Goal: Task Accomplishment & Management: Use online tool/utility

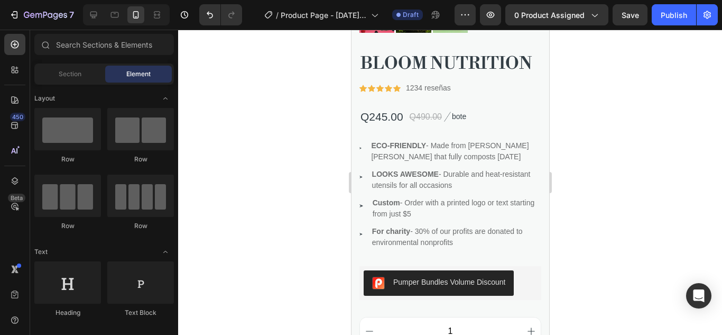
scroll to position [476, 0]
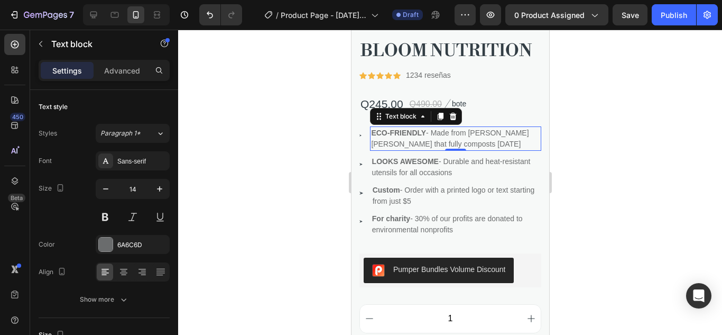
click at [465, 127] on p "ECO-FRIENDLY - Made from [PERSON_NAME] [PERSON_NAME] that fully composts [DATE]" at bounding box center [455, 138] width 169 height 22
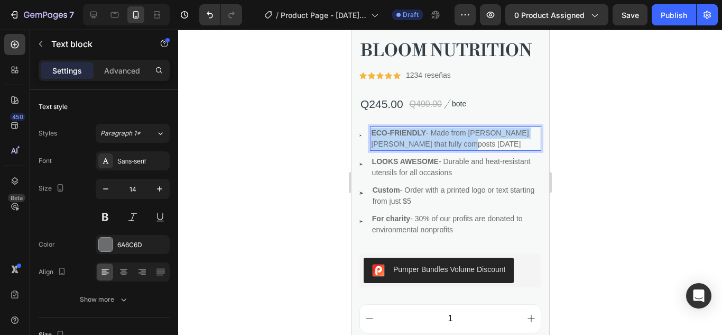
click at [465, 127] on p "ECO-FRIENDLY - Made from [PERSON_NAME] [PERSON_NAME] that fully composts [DATE]" at bounding box center [455, 138] width 169 height 22
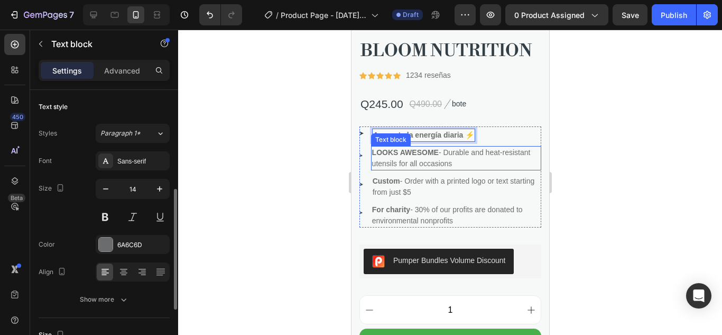
scroll to position [69, 0]
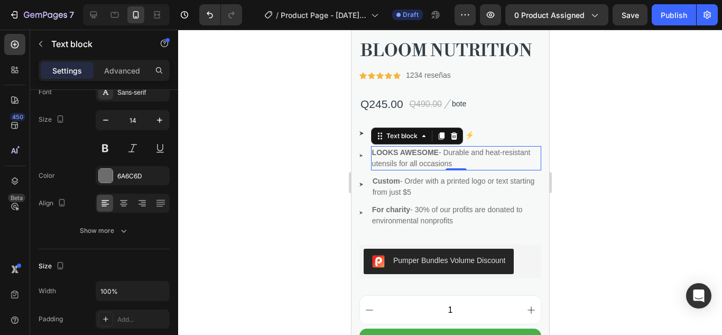
click at [487, 147] on p "LOOKS AWESOME - Durable and heat-resistant utensils for all occasions" at bounding box center [456, 158] width 168 height 22
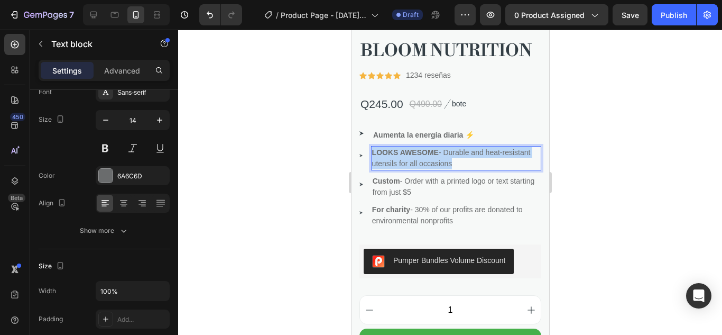
click at [487, 147] on p "LOOKS AWESOME - Durable and heat-resistant utensils for all occasions" at bounding box center [456, 158] width 168 height 22
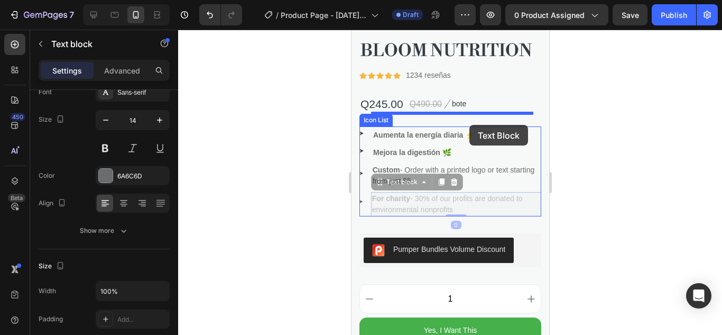
drag, startPoint x: 396, startPoint y: 150, endPoint x: 481, endPoint y: 128, distance: 87.8
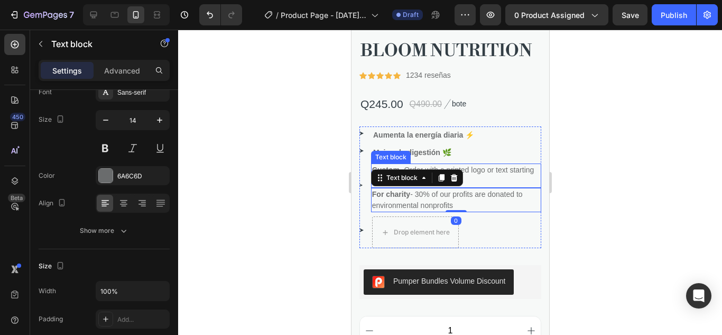
click at [704, 158] on div at bounding box center [450, 182] width 544 height 305
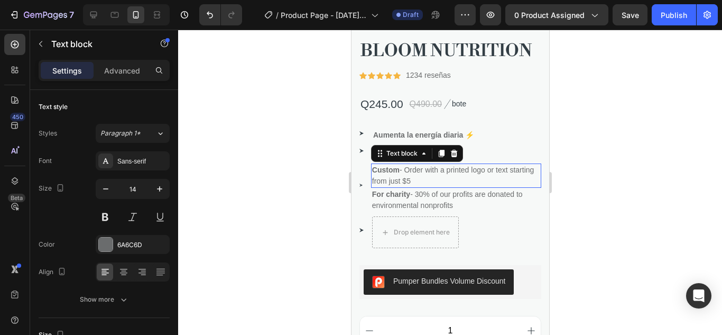
click at [467, 164] on p "Custom - Order with a printed logo or text starting from just $5" at bounding box center [456, 175] width 168 height 22
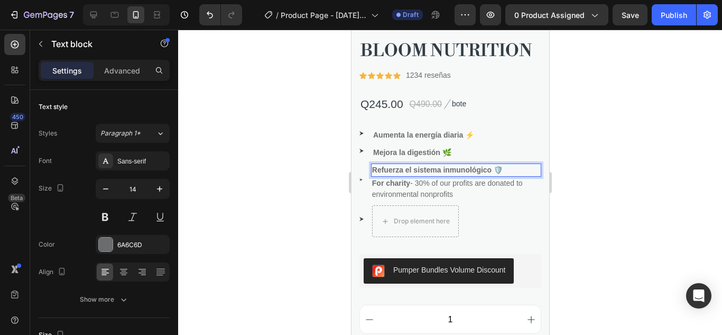
click at [665, 195] on div at bounding box center [450, 182] width 544 height 305
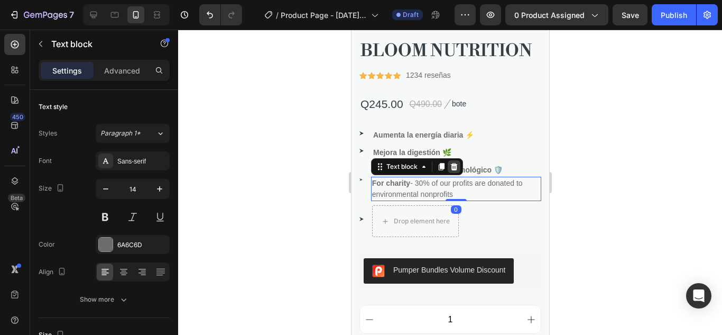
click at [452, 163] on icon at bounding box center [453, 166] width 7 height 7
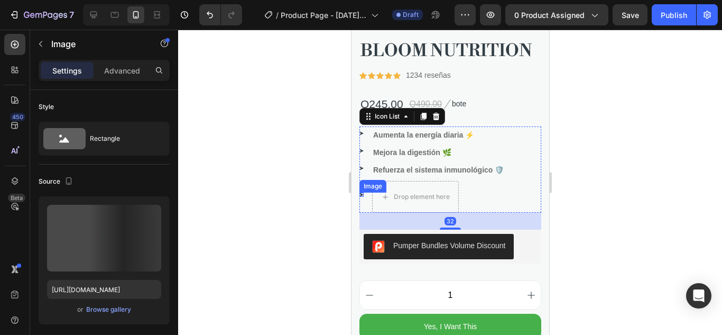
click at [361, 192] on div "Image" at bounding box center [361, 194] width 4 height 4
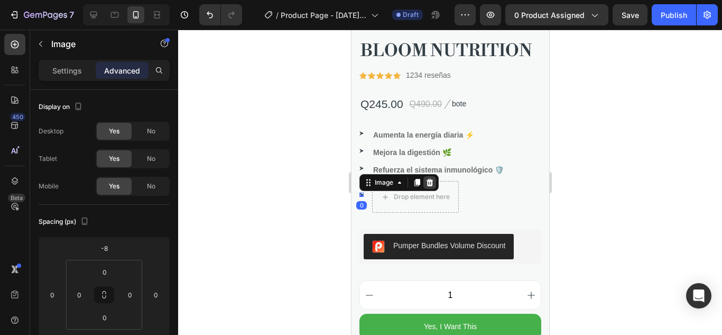
click at [426, 178] on icon at bounding box center [429, 182] width 8 height 8
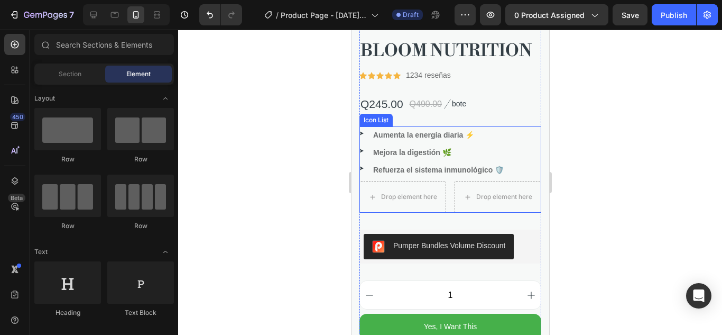
click at [629, 133] on div at bounding box center [450, 182] width 544 height 305
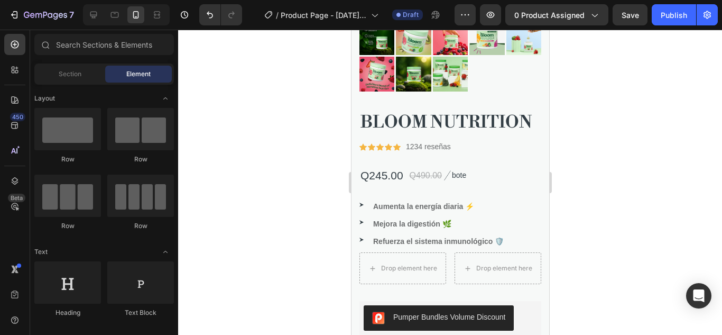
scroll to position [438, 0]
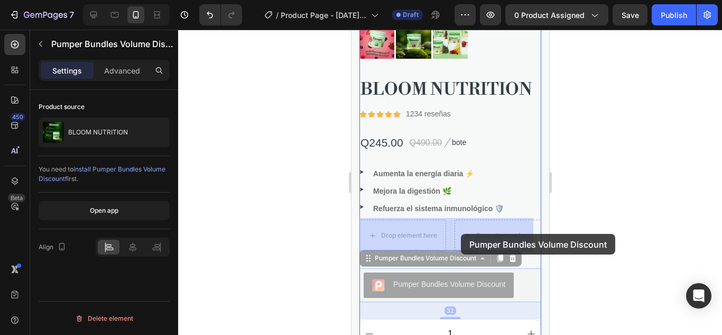
drag, startPoint x: 494, startPoint y: 243, endPoint x: 461, endPoint y: 235, distance: 34.9
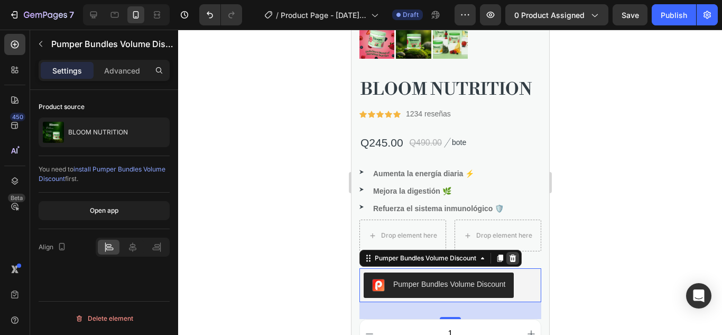
click at [516, 254] on icon at bounding box center [512, 258] width 8 height 8
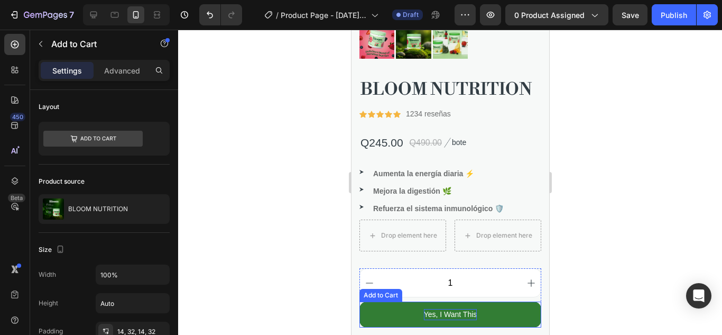
click at [455, 309] on div "Yes, I Want This" at bounding box center [450, 314] width 53 height 11
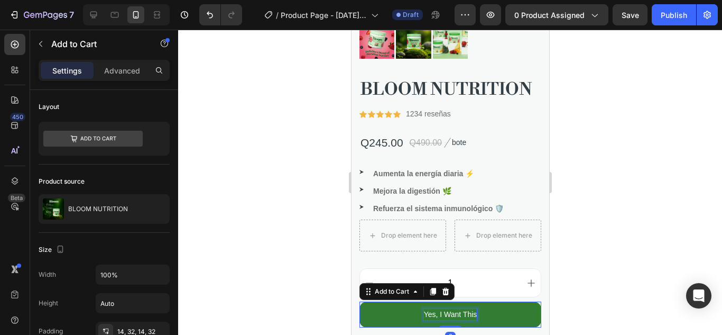
click at [455, 309] on p "Yes, I Want This" at bounding box center [450, 314] width 53 height 11
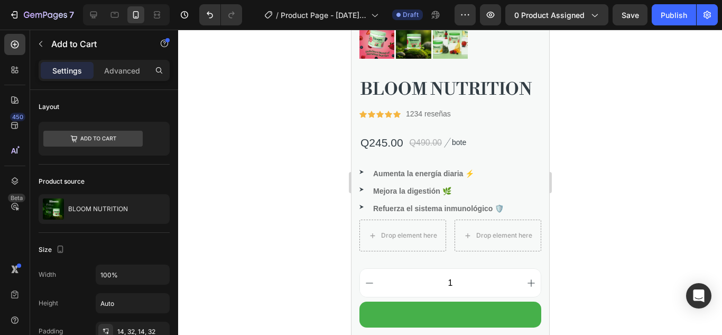
click at [638, 232] on div at bounding box center [450, 182] width 544 height 305
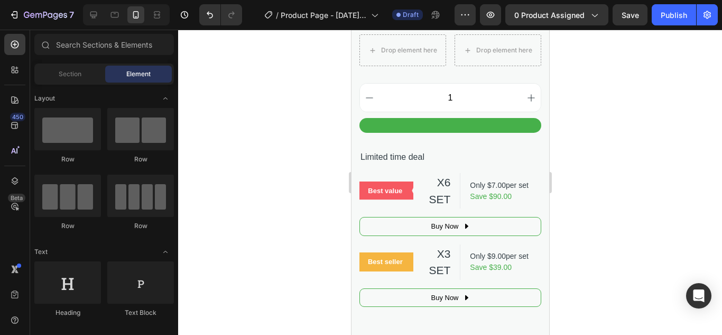
scroll to position [629, 0]
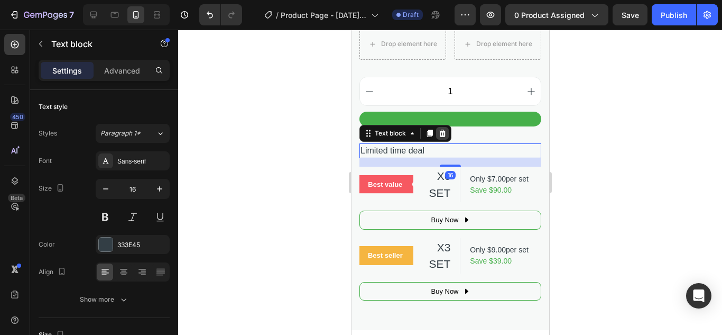
click at [442, 130] on icon at bounding box center [442, 133] width 7 height 7
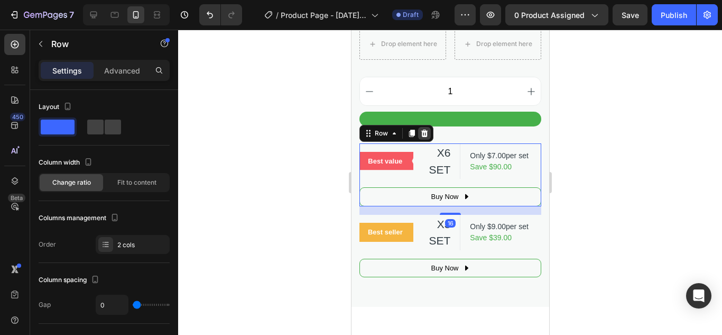
click at [424, 130] on icon at bounding box center [424, 133] width 7 height 7
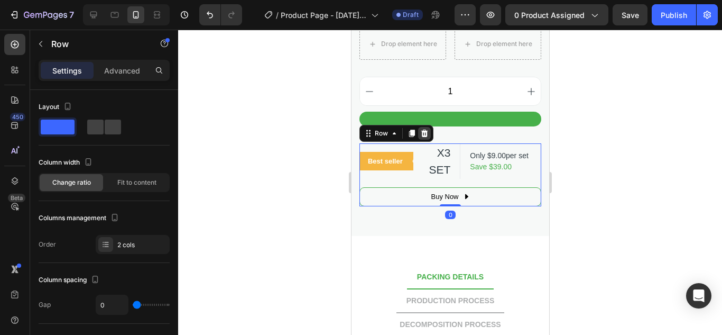
click at [424, 130] on icon at bounding box center [424, 133] width 7 height 7
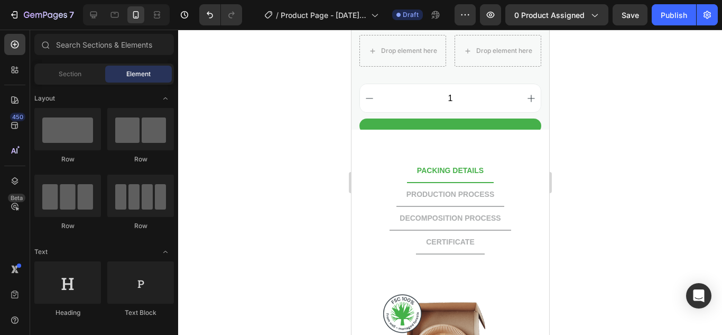
scroll to position [595, 0]
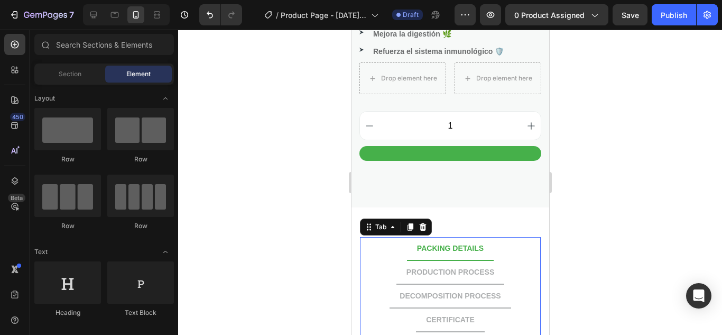
click at [464, 241] on div "PACKING DETAILS" at bounding box center [450, 248] width 70 height 14
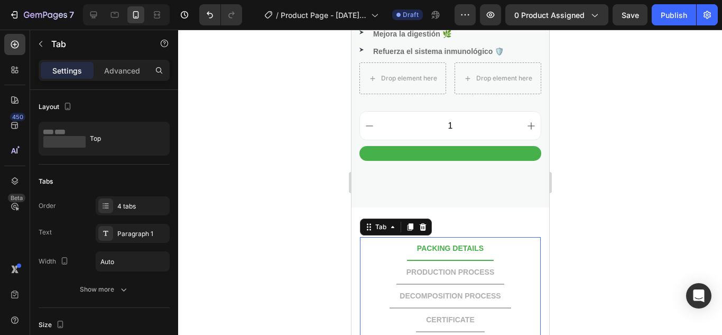
click at [464, 241] on div "PACKING DETAILS" at bounding box center [450, 248] width 70 height 14
click at [464, 243] on p "PACKING DETAILS" at bounding box center [450, 248] width 67 height 11
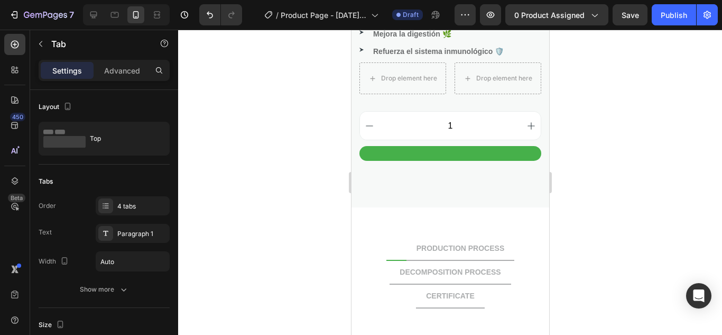
click at [646, 140] on div at bounding box center [450, 182] width 544 height 305
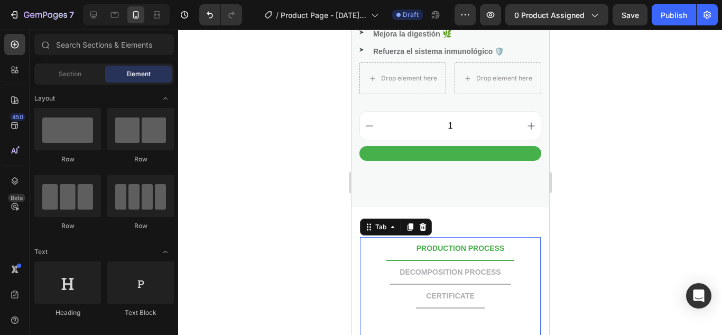
click at [449, 243] on p "PRODUCTION PROCESS" at bounding box center [460, 248] width 88 height 11
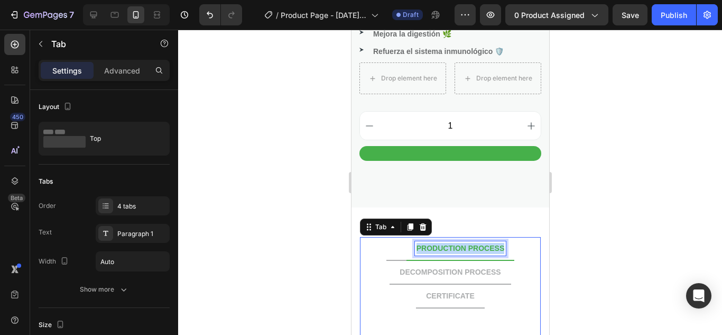
click at [449, 243] on p "PRODUCTION PROCESS" at bounding box center [460, 248] width 88 height 11
click at [589, 214] on div at bounding box center [450, 182] width 544 height 305
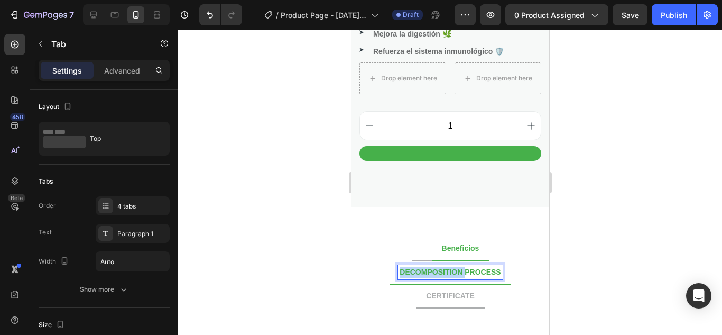
click at [446, 266] on p "DECOMPOSITION PROCESS" at bounding box center [449, 271] width 101 height 11
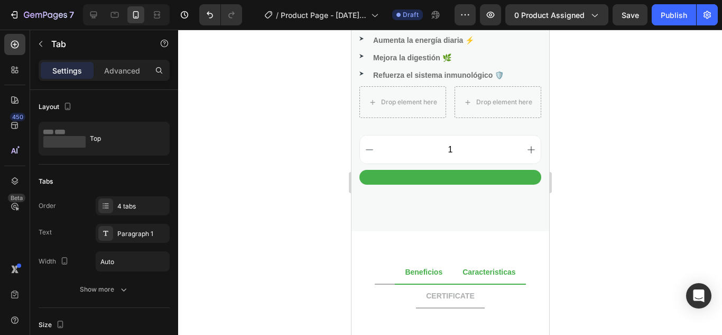
click at [592, 229] on div at bounding box center [450, 182] width 544 height 305
click at [453, 290] on p "CERTIFICATE" at bounding box center [450, 295] width 49 height 11
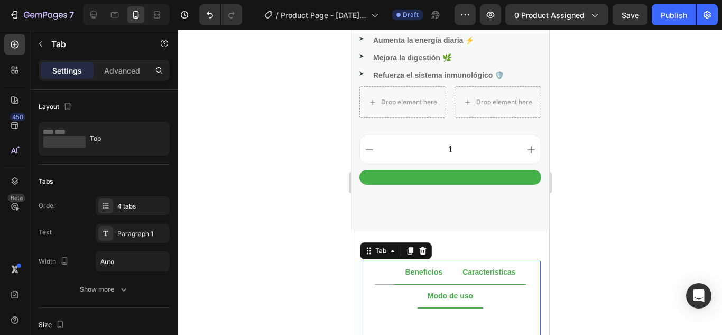
click at [613, 271] on div at bounding box center [450, 182] width 544 height 305
click at [419, 266] on p "Beneficios" at bounding box center [423, 271] width 38 height 11
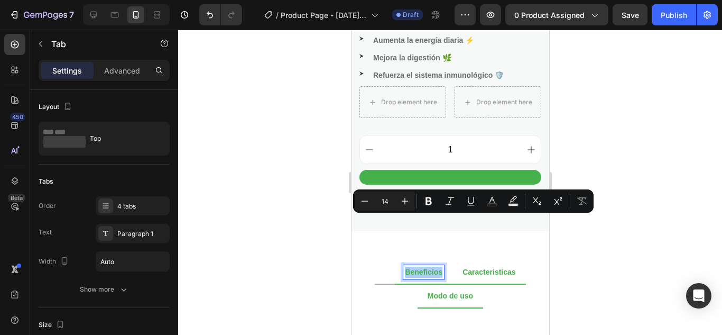
click at [605, 242] on div at bounding box center [450, 182] width 544 height 305
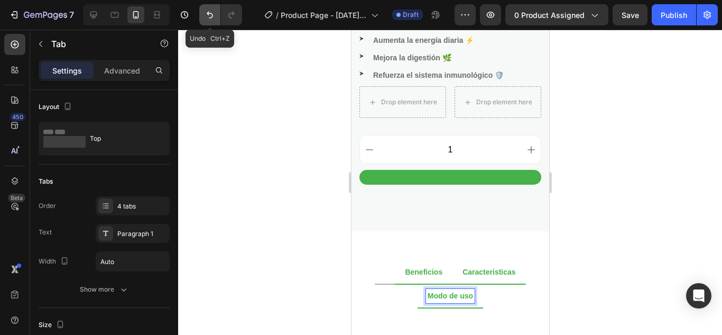
click at [209, 14] on icon "Undo/Redo" at bounding box center [210, 15] width 6 height 7
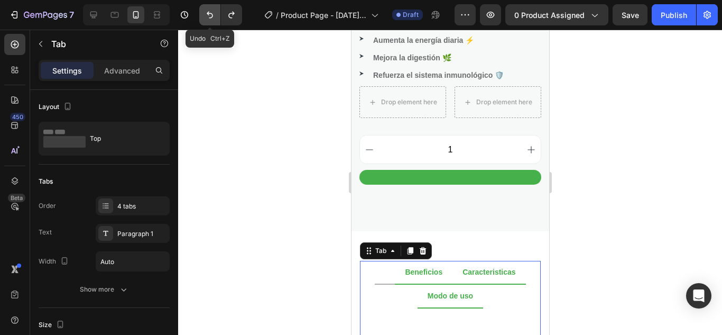
click at [209, 14] on icon "Undo/Redo" at bounding box center [210, 15] width 6 height 7
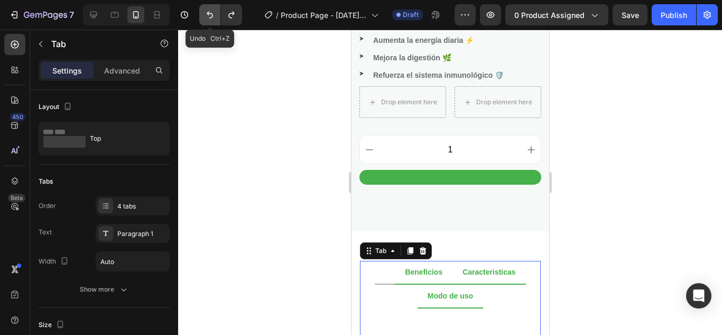
click at [209, 14] on icon "Undo/Redo" at bounding box center [210, 15] width 6 height 7
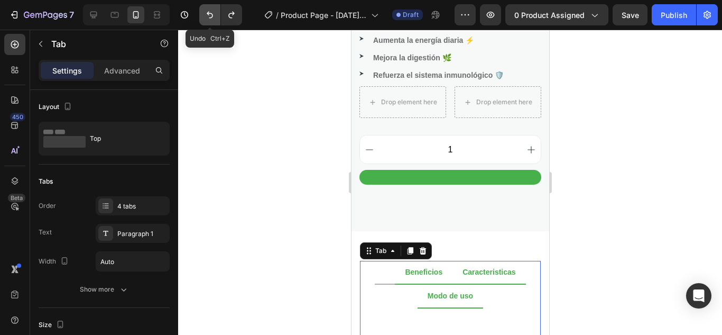
click at [209, 14] on icon "Undo/Redo" at bounding box center [210, 15] width 6 height 7
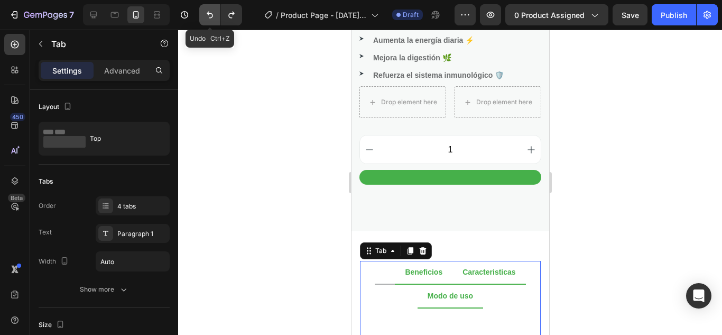
click at [209, 14] on icon "Undo/Redo" at bounding box center [210, 15] width 6 height 7
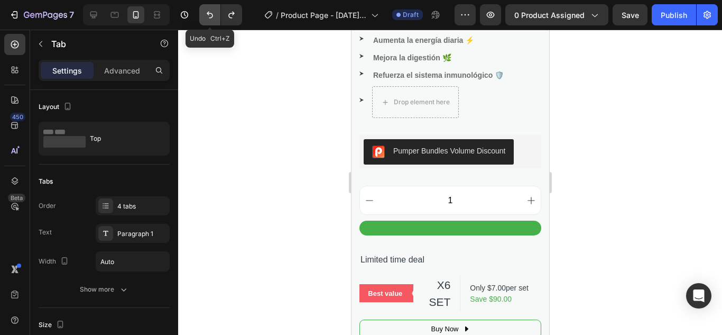
click at [209, 14] on icon "Undo/Redo" at bounding box center [210, 15] width 6 height 7
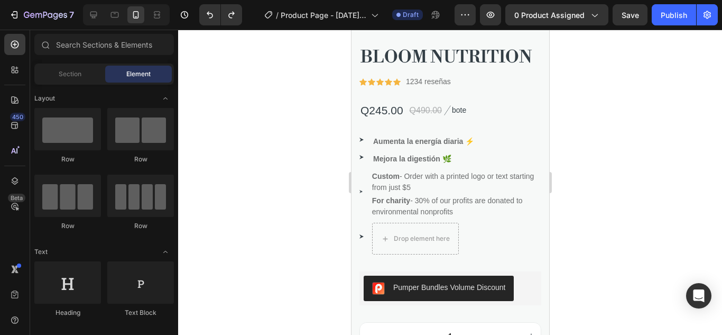
scroll to position [463, 0]
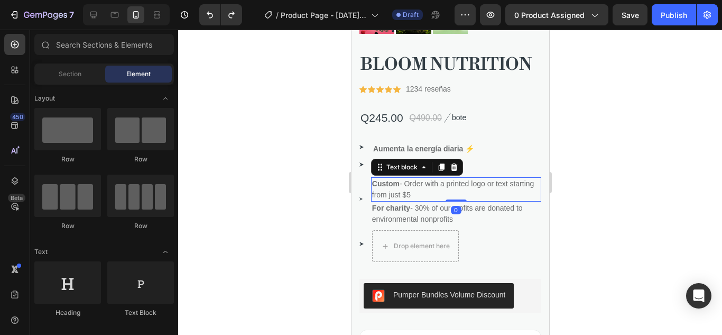
click at [428, 178] on p "Custom - Order with a printed logo or text starting from just $5" at bounding box center [456, 189] width 168 height 22
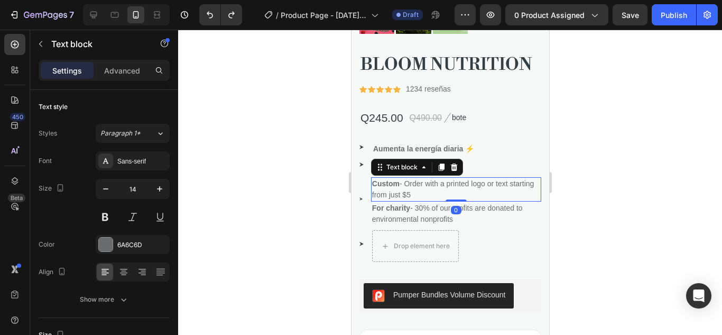
click at [428, 178] on p "Custom - Order with a printed logo or text starting from just $5" at bounding box center [456, 189] width 168 height 22
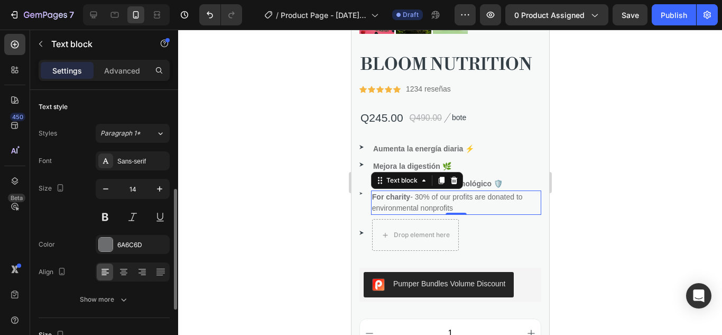
scroll to position [69, 0]
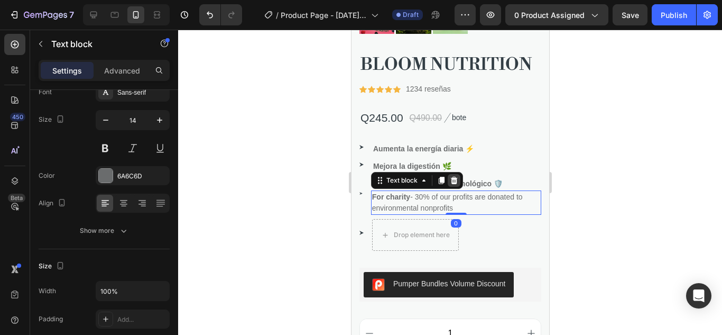
click at [458, 174] on div at bounding box center [453, 180] width 13 height 13
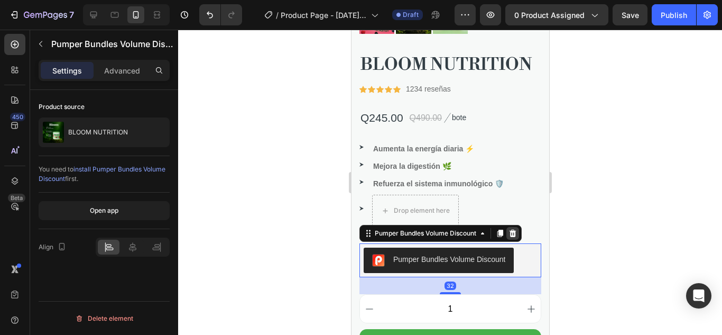
click at [517, 229] on icon at bounding box center [512, 233] width 8 height 8
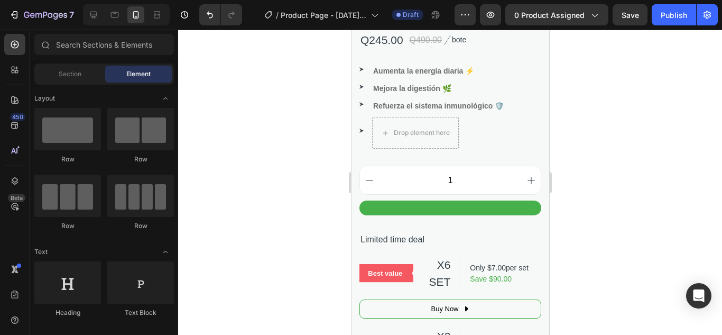
scroll to position [653, 0]
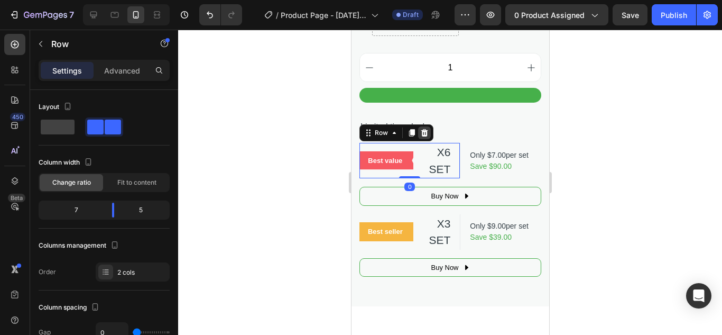
click at [422, 129] on icon at bounding box center [424, 132] width 7 height 7
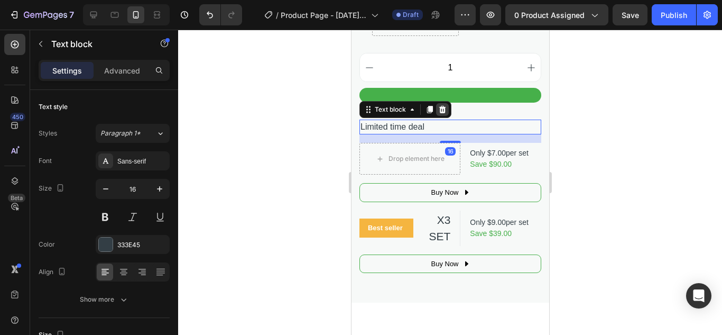
click at [446, 103] on div at bounding box center [442, 109] width 13 height 13
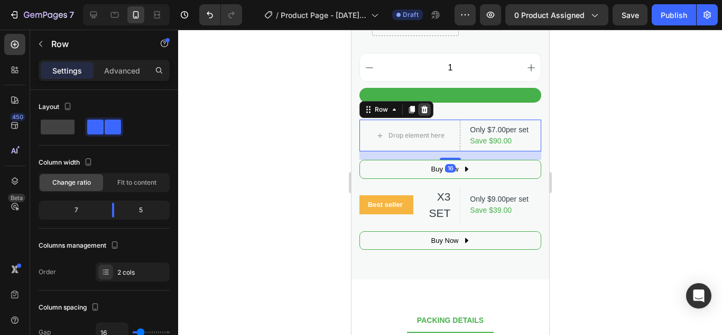
click at [429, 103] on div at bounding box center [424, 109] width 13 height 13
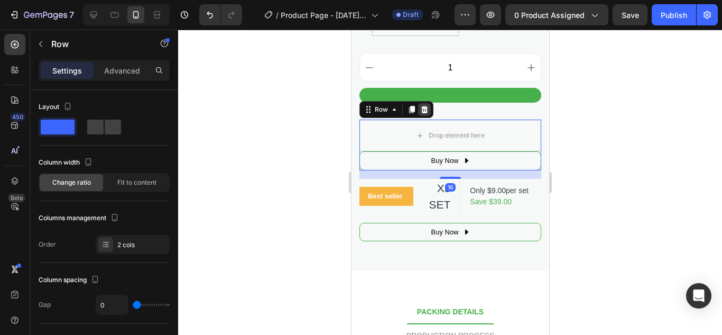
click at [421, 106] on icon at bounding box center [424, 109] width 7 height 7
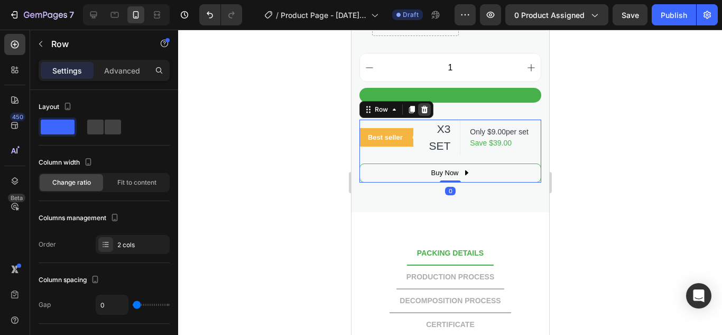
click at [425, 106] on icon at bounding box center [424, 109] width 7 height 7
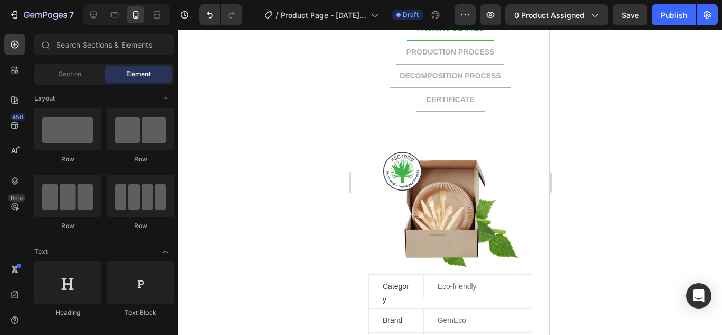
scroll to position [743, 0]
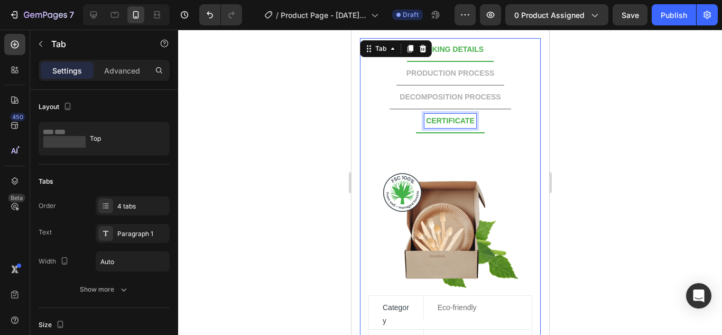
click at [461, 121] on p "CERTIFICATE" at bounding box center [450, 120] width 49 height 11
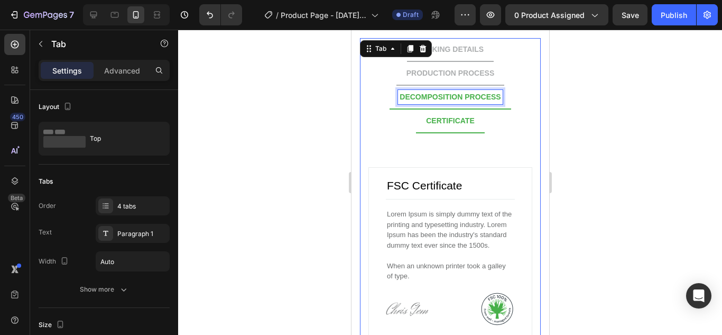
click at [469, 94] on p "DECOMPOSITION PROCESS" at bounding box center [449, 96] width 101 height 11
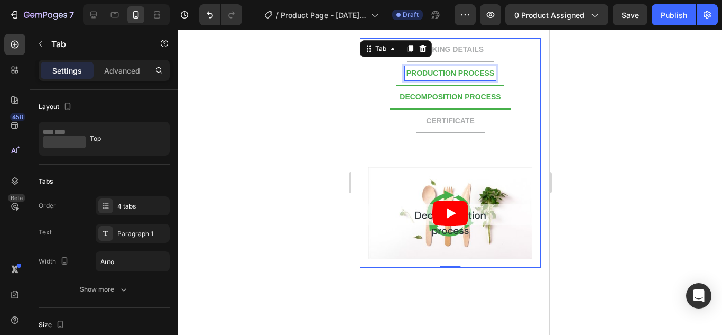
click at [455, 73] on p "PRODUCTION PROCESS" at bounding box center [450, 73] width 88 height 11
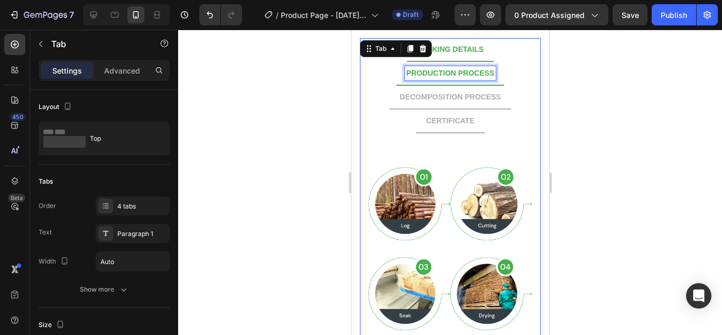
click at [460, 52] on p "PACKING DETAILS" at bounding box center [450, 49] width 67 height 11
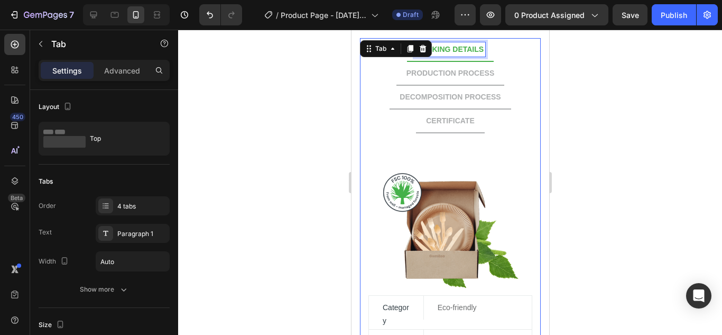
click at [460, 52] on p "PACKING DETAILS" at bounding box center [450, 49] width 67 height 11
click at [620, 129] on div at bounding box center [450, 182] width 544 height 305
click at [443, 50] on p "PACKING Beneficios" at bounding box center [449, 49] width 73 height 11
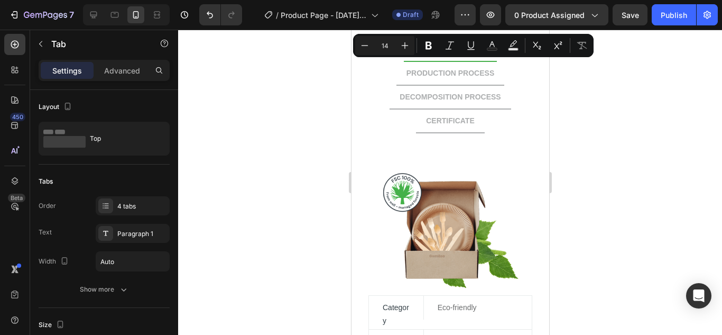
click at [600, 141] on div at bounding box center [450, 182] width 544 height 305
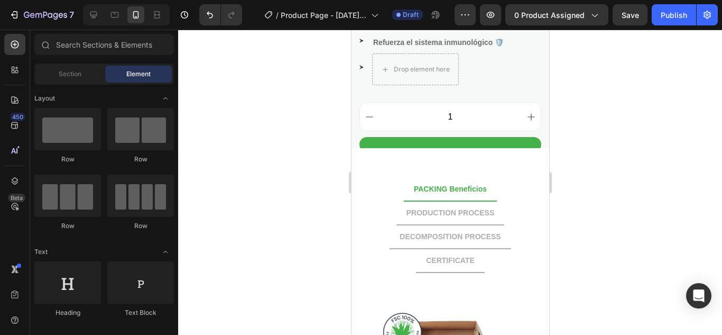
scroll to position [597, 0]
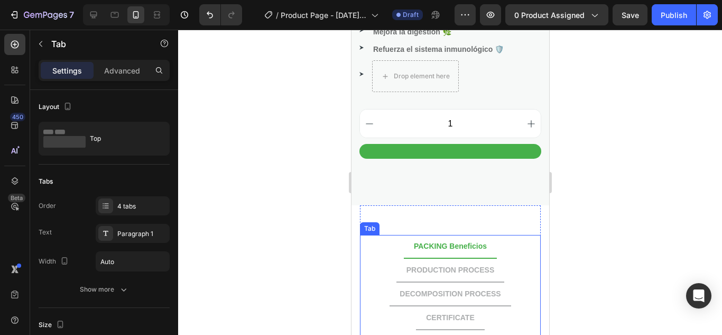
click at [428, 241] on p "PACKING Beneficios" at bounding box center [449, 246] width 73 height 11
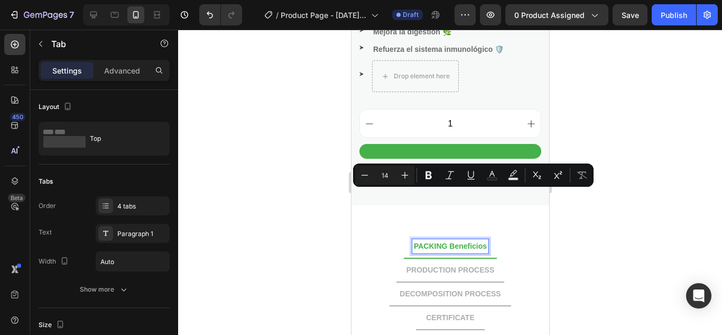
click at [442, 241] on p "PACKING Beneficios" at bounding box center [449, 246] width 73 height 11
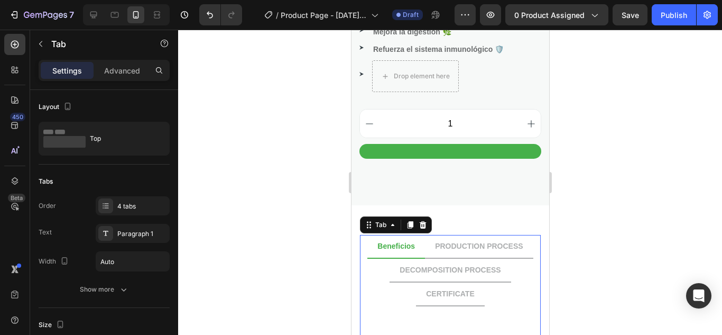
click at [634, 228] on div at bounding box center [450, 182] width 544 height 305
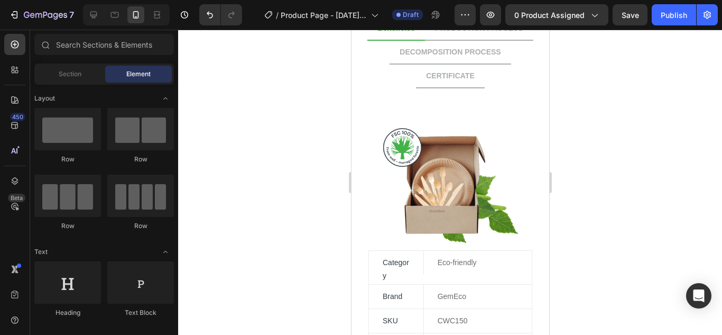
scroll to position [625, 0]
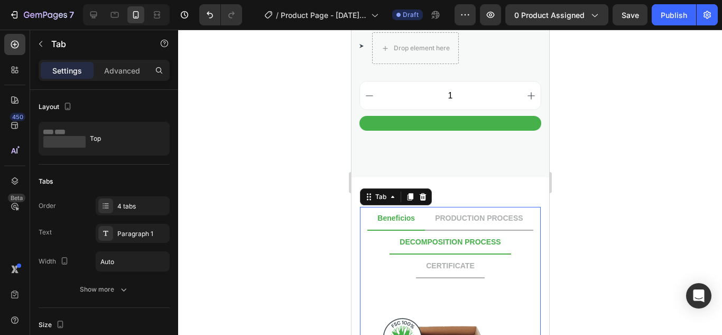
click at [581, 225] on div at bounding box center [450, 182] width 544 height 305
click at [95, 16] on icon at bounding box center [93, 15] width 7 height 7
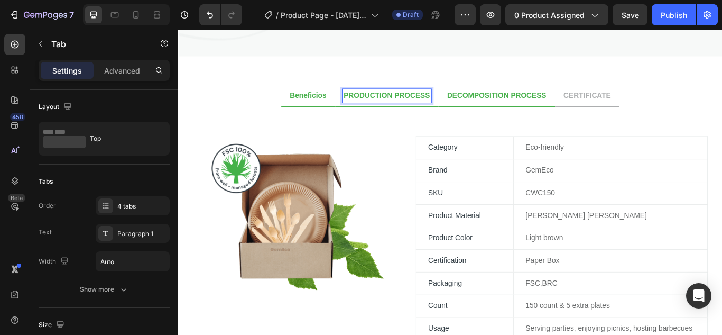
scroll to position [604, 0]
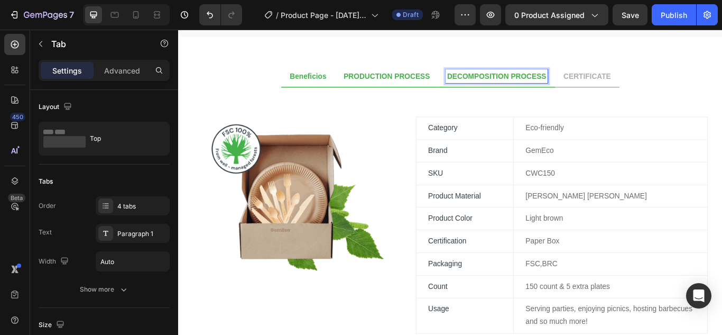
click at [547, 84] on p "DECOMPOSITION PROCESS" at bounding box center [550, 84] width 116 height 13
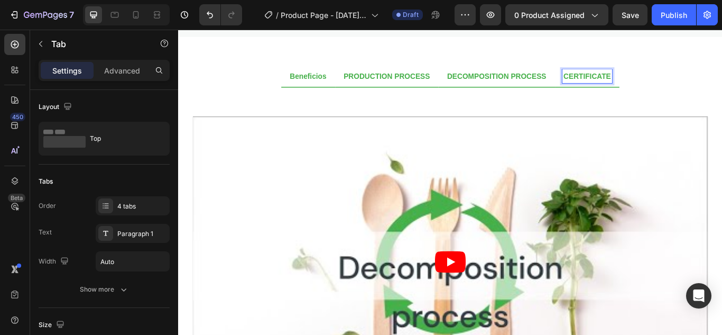
click at [678, 78] on p "CERTIFICATE" at bounding box center [656, 84] width 56 height 13
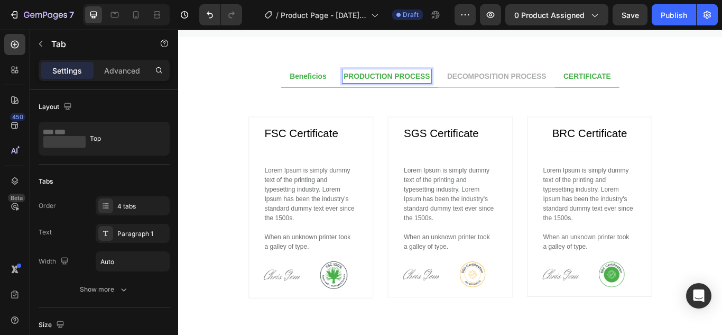
click at [433, 78] on p "PRODUCTION PROCESS" at bounding box center [421, 84] width 100 height 13
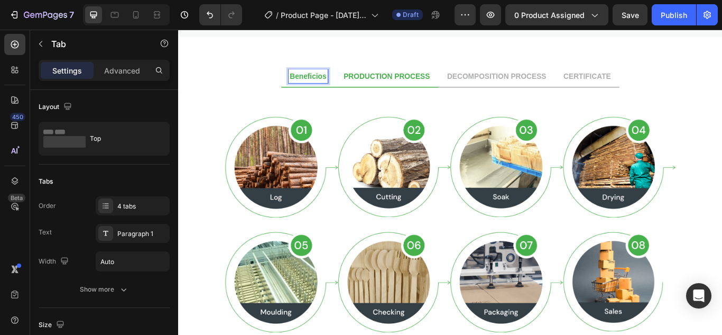
click at [339, 79] on p "Beneficios" at bounding box center [329, 84] width 43 height 13
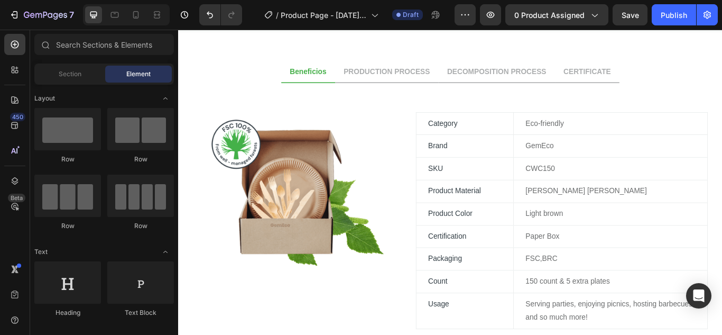
scroll to position [847, 0]
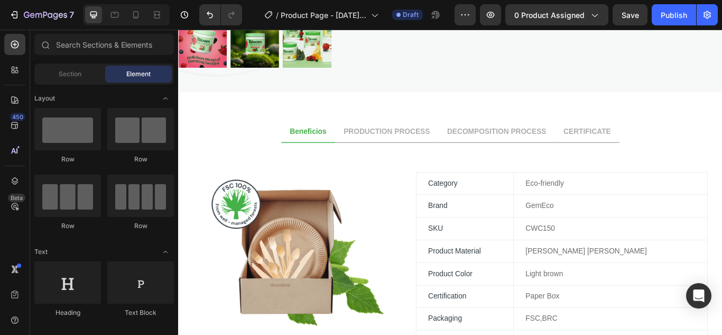
scroll to position [557, 0]
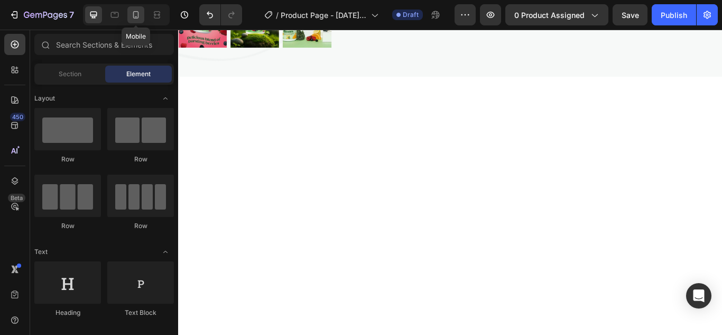
click at [140, 19] on icon at bounding box center [136, 15] width 11 height 11
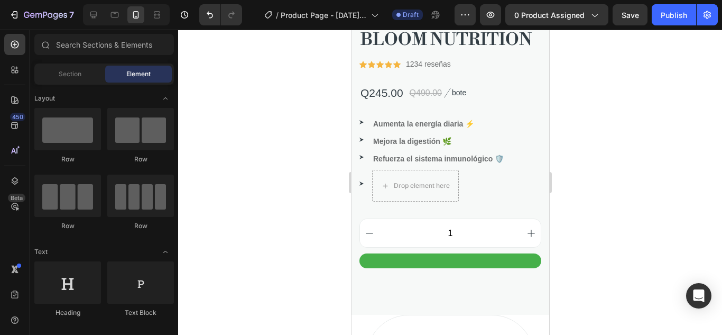
scroll to position [494, 0]
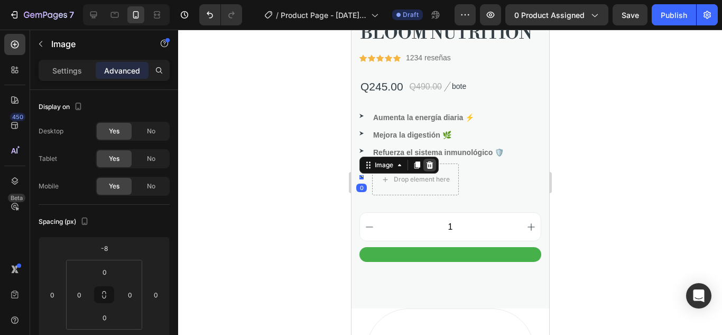
click at [427, 161] on icon at bounding box center [429, 164] width 7 height 7
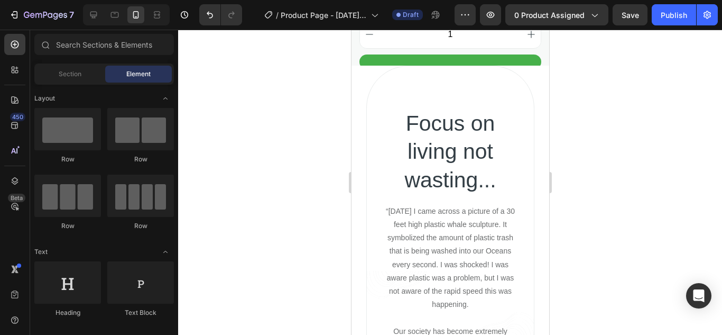
scroll to position [673, 0]
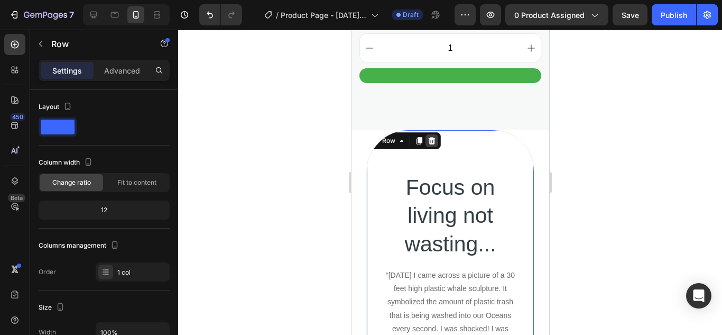
click at [434, 137] on icon at bounding box center [431, 140] width 7 height 7
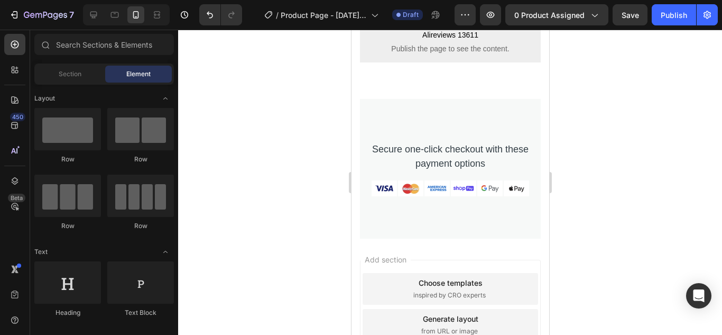
scroll to position [2831, 0]
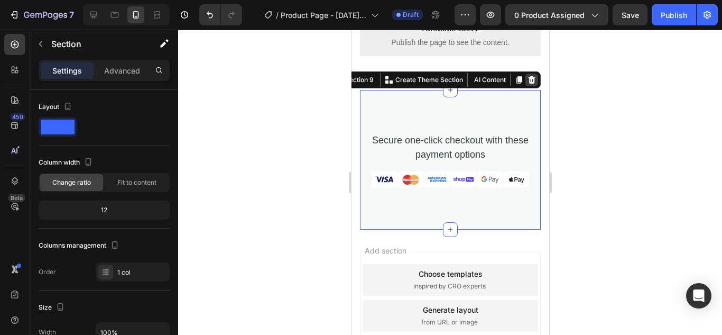
click at [527, 81] on icon at bounding box center [531, 80] width 8 height 8
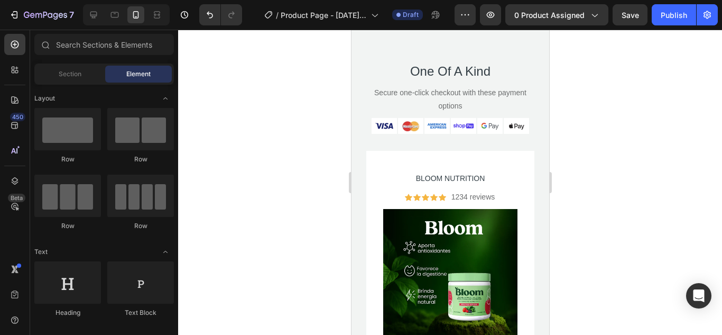
scroll to position [2552, 0]
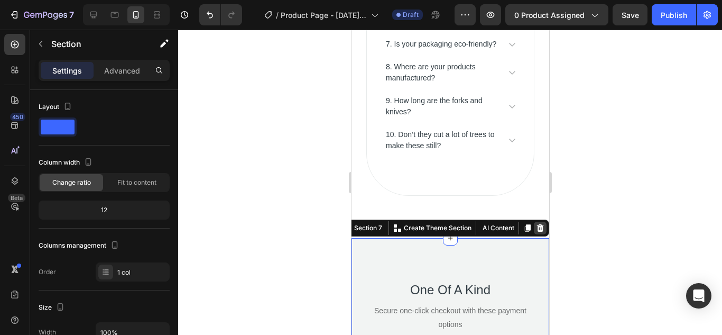
click at [537, 232] on icon at bounding box center [540, 227] width 7 height 7
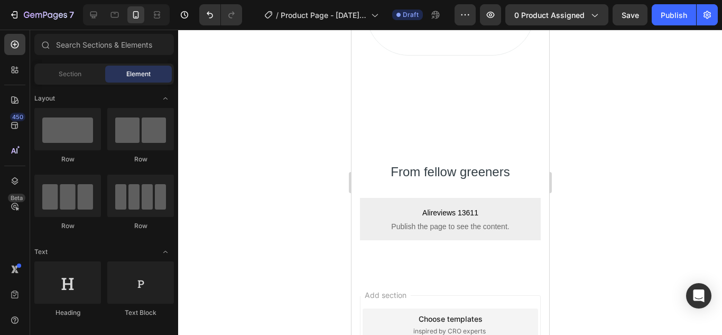
scroll to position [2687, 0]
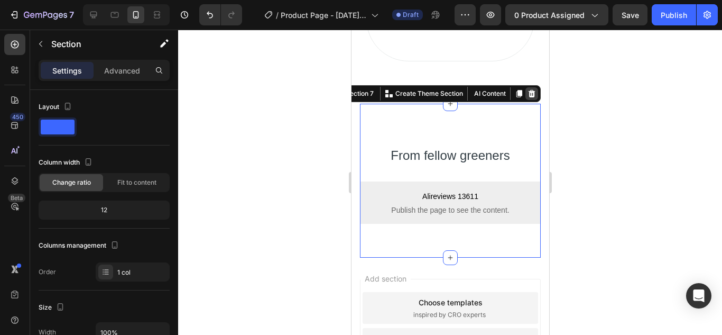
click at [528, 97] on icon at bounding box center [531, 93] width 7 height 7
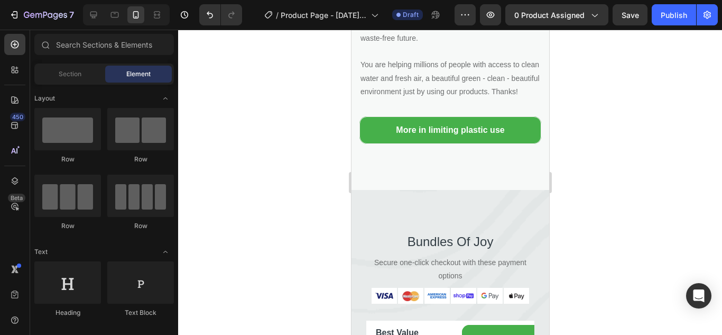
scroll to position [1955, 0]
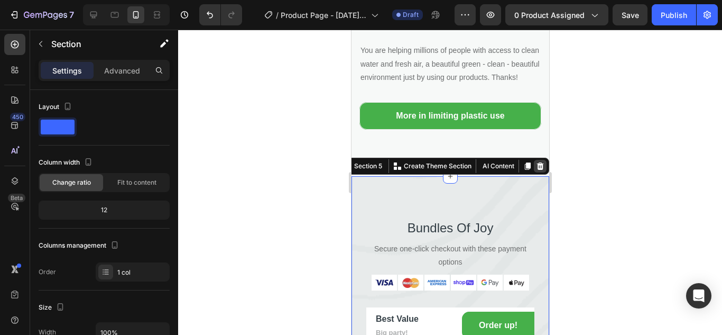
click at [536, 165] on icon at bounding box center [540, 166] width 8 height 8
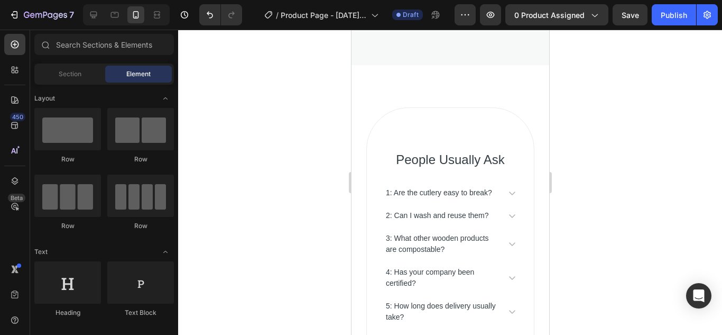
scroll to position [2071, 0]
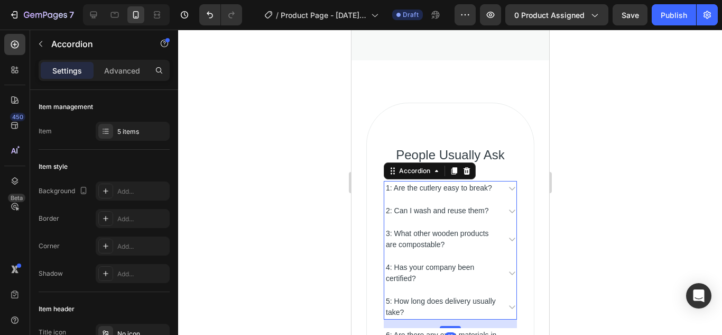
click at [439, 194] on div "1: Are the cutlery easy to break?" at bounding box center [438, 188] width 109 height 14
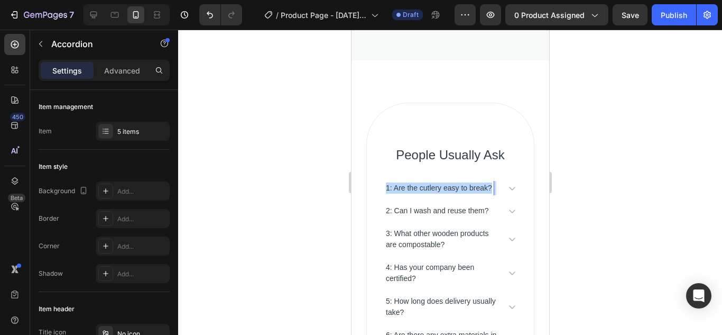
click at [439, 194] on p "1: Are the cutlery easy to break?" at bounding box center [438, 187] width 106 height 11
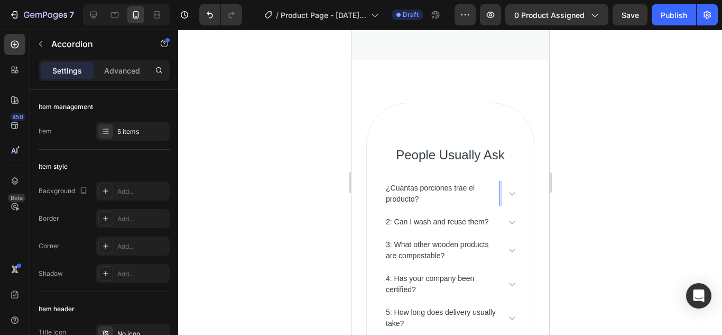
click at [591, 183] on div at bounding box center [450, 182] width 544 height 305
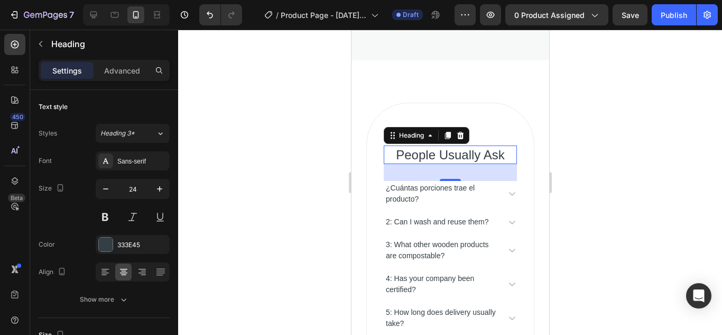
click at [462, 151] on p "People Usually Ask" at bounding box center [449, 154] width 131 height 16
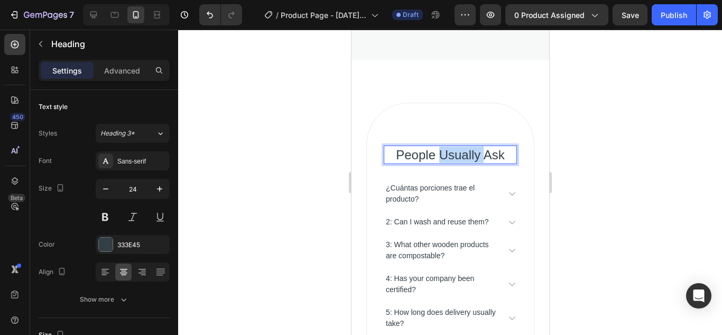
click at [462, 151] on p "People Usually Ask" at bounding box center [449, 154] width 131 height 16
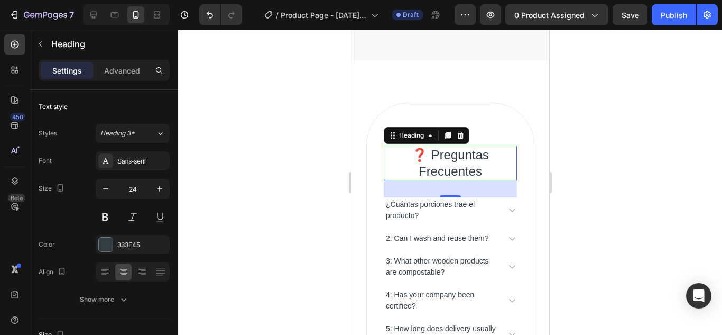
click at [629, 166] on div at bounding box center [450, 182] width 544 height 305
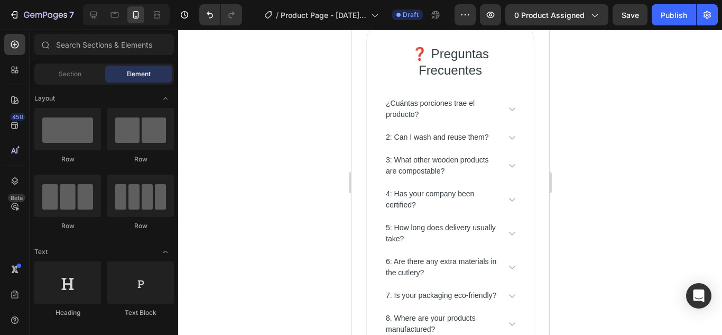
scroll to position [2177, 0]
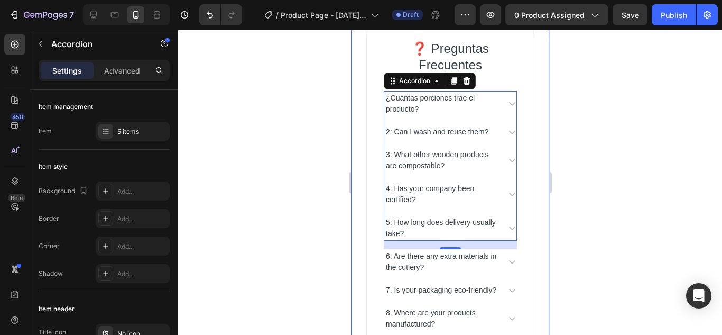
click at [619, 124] on div at bounding box center [450, 182] width 544 height 305
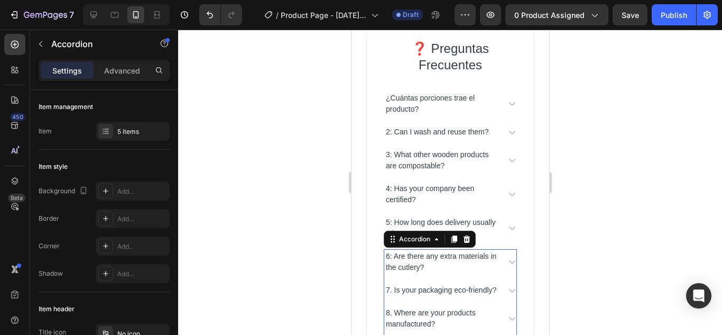
click at [508, 261] on icon at bounding box center [512, 262] width 8 height 8
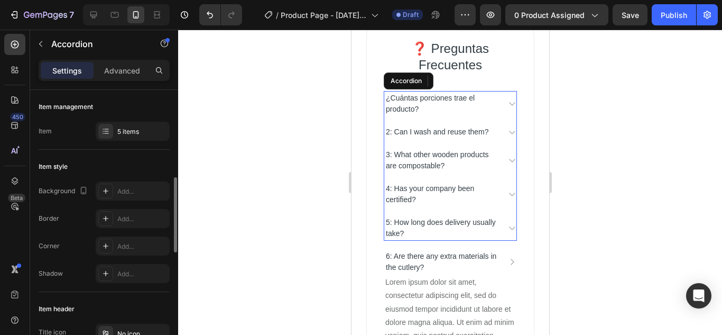
scroll to position [69, 0]
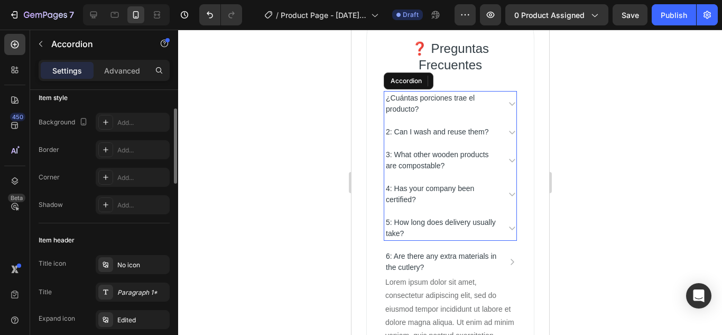
click at [431, 103] on p "¿Cuántas porciones trae el producto?" at bounding box center [441, 104] width 112 height 22
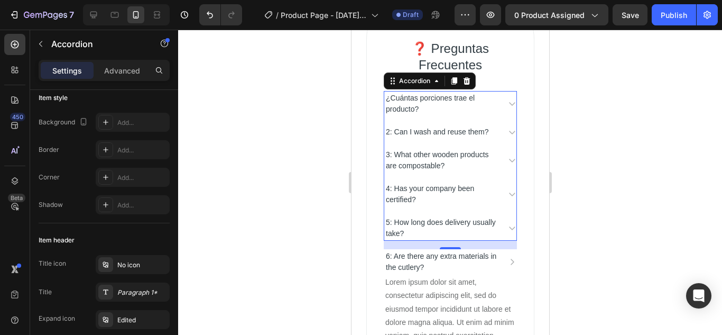
click at [508, 103] on icon at bounding box center [512, 103] width 8 height 8
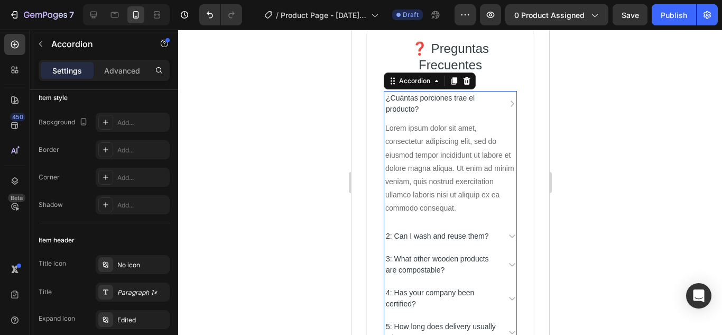
click at [508, 103] on icon at bounding box center [512, 103] width 8 height 8
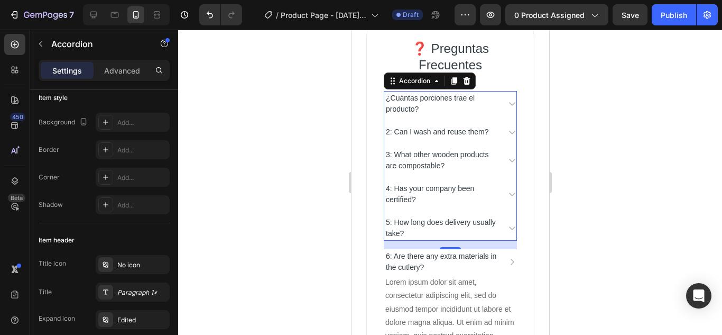
click at [508, 103] on icon at bounding box center [512, 103] width 8 height 8
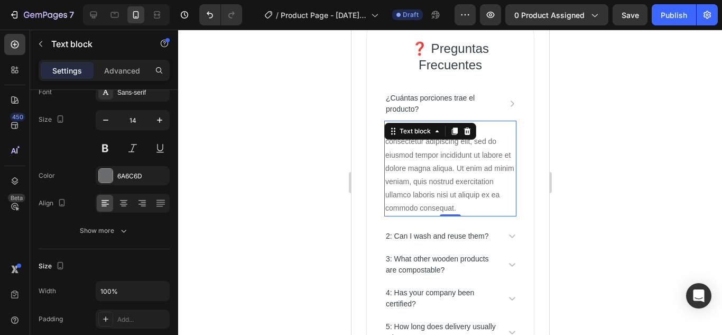
click at [455, 168] on div "Lorem ipsum dolor sit amet, consectetur adipiscing elit, sed do eiusmod tempor …" at bounding box center [450, 168] width 132 height 95
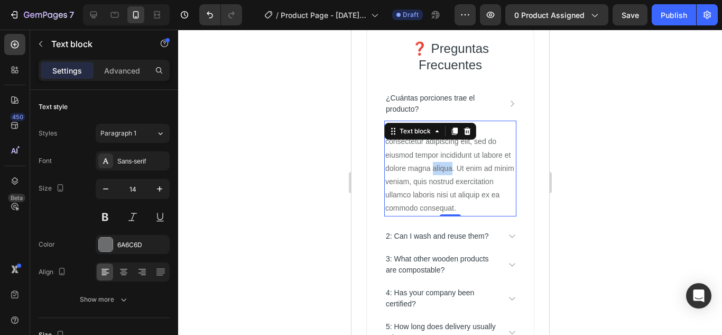
click at [455, 168] on div "Lorem ipsum dolor sit amet, consectetur adipiscing elit, sed do eiusmod tempor …" at bounding box center [450, 168] width 132 height 95
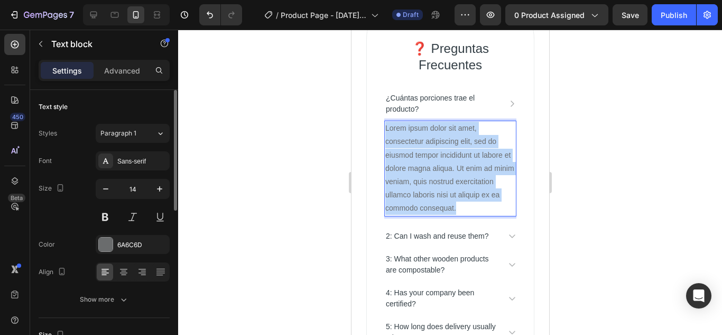
click at [455, 168] on p "Lorem ipsum dolor sit amet, consectetur adipiscing elit, sed do eiusmod tempor …" at bounding box center [450, 168] width 130 height 93
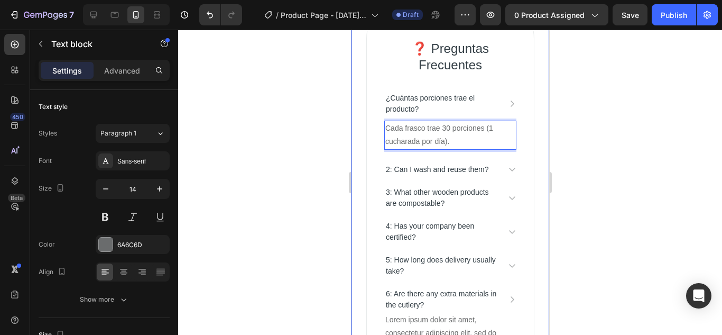
click at [640, 132] on div at bounding box center [450, 182] width 544 height 305
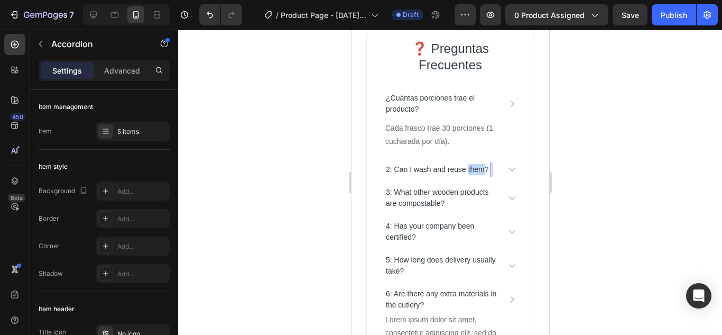
click at [477, 171] on p "2: Can I wash and reuse them?" at bounding box center [436, 169] width 103 height 11
click at [438, 170] on p "2: Can I wash and reuse them?" at bounding box center [436, 169] width 103 height 11
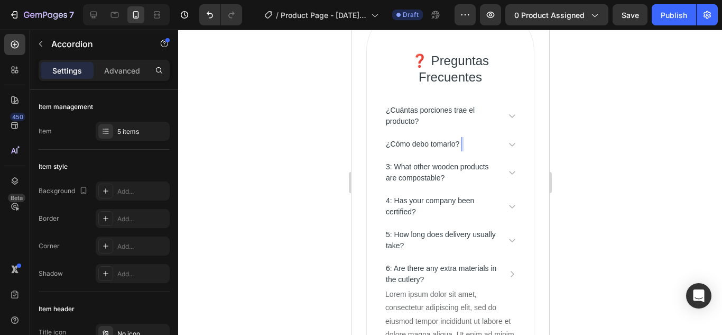
scroll to position [2155, 0]
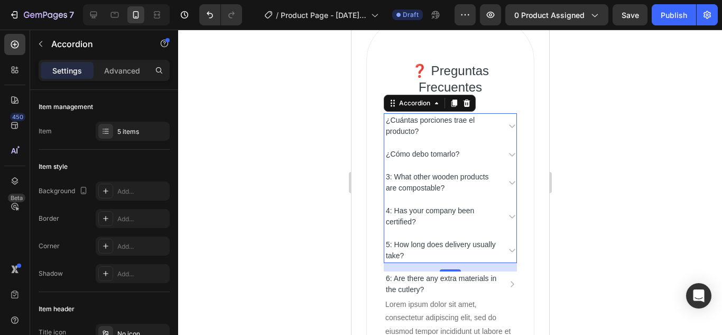
click at [504, 169] on div "¿Cuántas porciones trae el producto? Cada frasco trae 30 porciones (1 cucharada…" at bounding box center [449, 188] width 133 height 150
click at [509, 155] on icon at bounding box center [512, 155] width 6 height 4
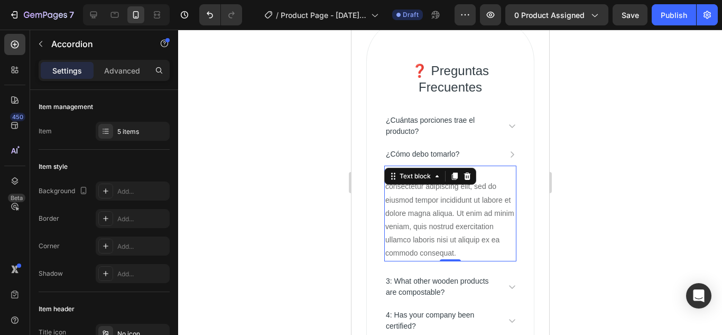
click at [463, 227] on div "Lorem ipsum dolor sit amet, consectetur adipiscing elit, sed do eiusmod tempor …" at bounding box center [450, 212] width 132 height 95
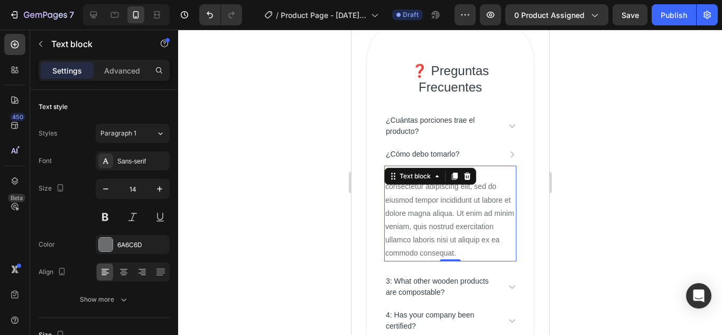
click at [463, 227] on div "Lorem ipsum dolor sit amet, consectetur adipiscing elit, sed do eiusmod tempor …" at bounding box center [450, 212] width 132 height 95
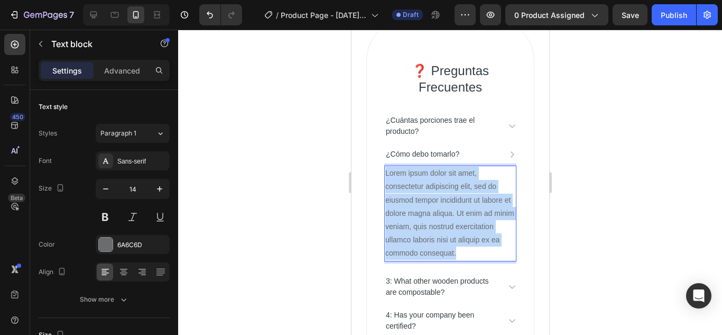
click at [463, 227] on p "Lorem ipsum dolor sit amet, consectetur adipiscing elit, sed do eiusmod tempor …" at bounding box center [450, 213] width 130 height 93
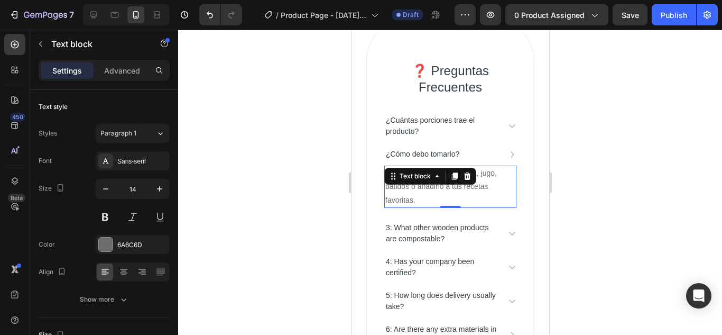
click at [598, 205] on div at bounding box center [450, 182] width 544 height 305
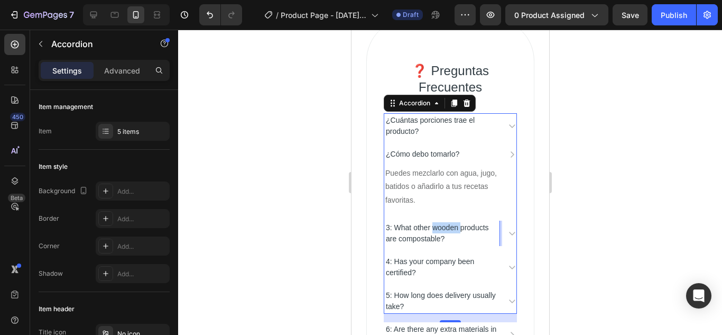
click at [433, 226] on p "3: What other wooden products are compostable?" at bounding box center [441, 233] width 112 height 22
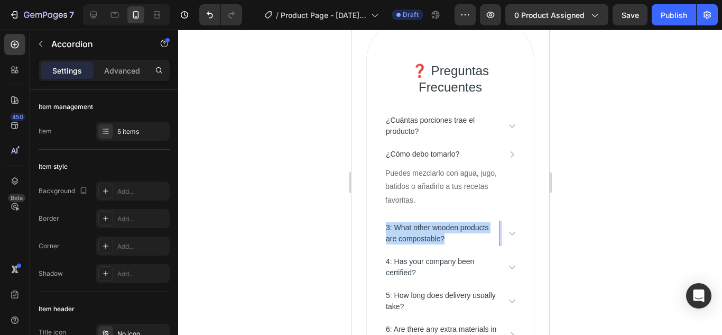
click at [433, 226] on p "3: What other wooden products are compostable?" at bounding box center [441, 233] width 112 height 22
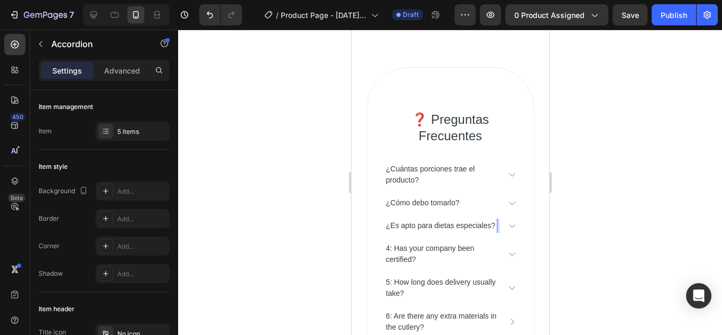
scroll to position [2104, 0]
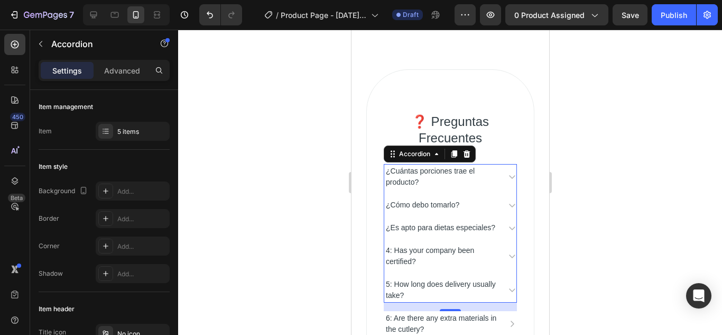
click at [509, 230] on icon at bounding box center [512, 228] width 6 height 4
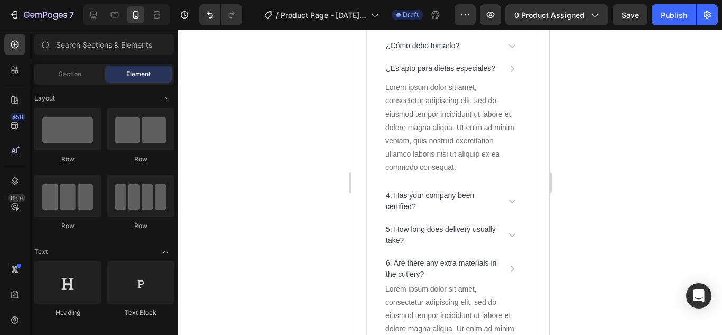
scroll to position [2268, 0]
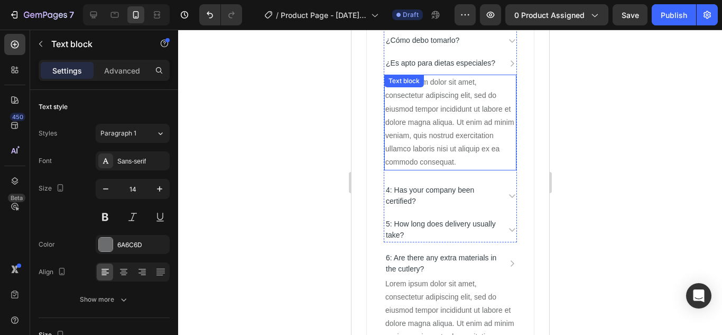
click at [462, 149] on div "Lorem ipsum dolor sit amet, consectetur adipiscing elit, sed do eiusmod tempor …" at bounding box center [450, 122] width 132 height 95
click at [462, 149] on p "Lorem ipsum dolor sit amet, consectetur adipiscing elit, sed do eiusmod tempor …" at bounding box center [450, 122] width 130 height 93
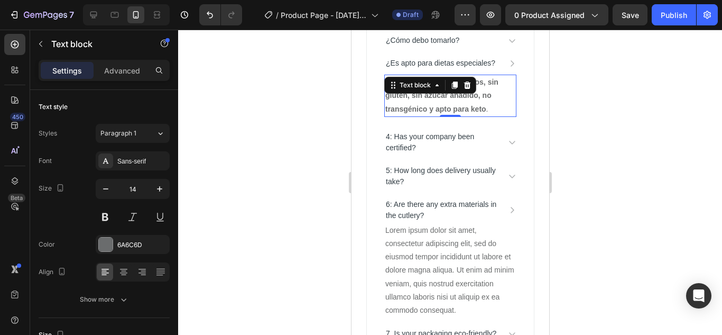
click at [629, 126] on div at bounding box center [450, 182] width 544 height 305
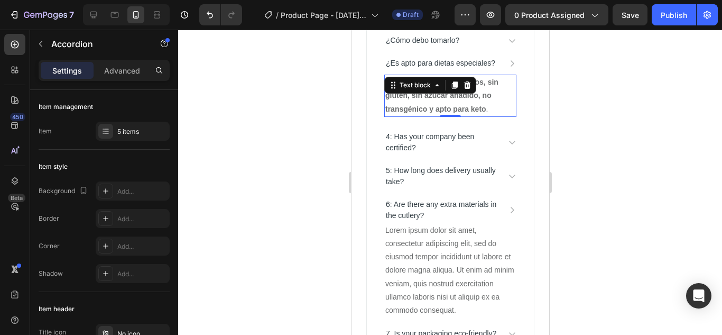
click at [468, 110] on strong "vegano, sin lácteos, sin gluten, sin azúcar añadido, no transgénico y apto para…" at bounding box center [441, 95] width 113 height 35
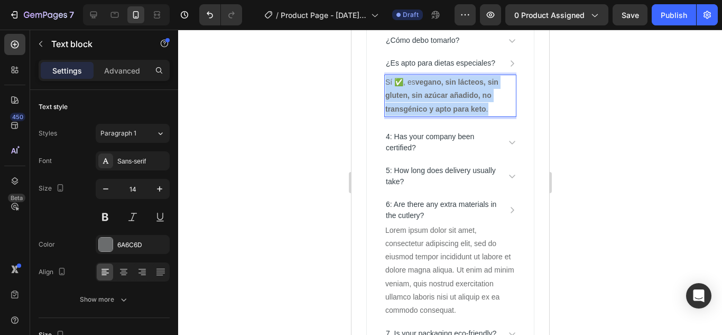
click at [468, 110] on strong "vegano, sin lácteos, sin gluten, sin azúcar añadido, no transgénico y apto para…" at bounding box center [441, 95] width 113 height 35
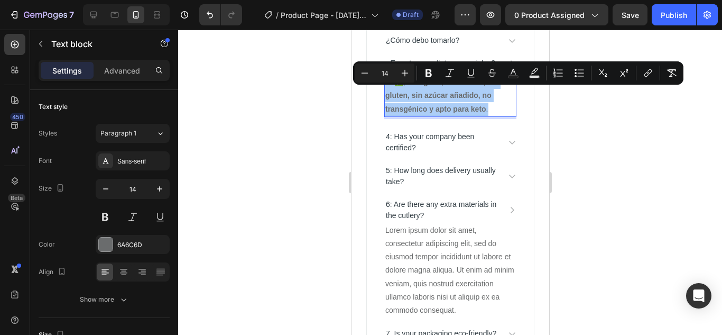
click at [564, 112] on div at bounding box center [450, 182] width 544 height 305
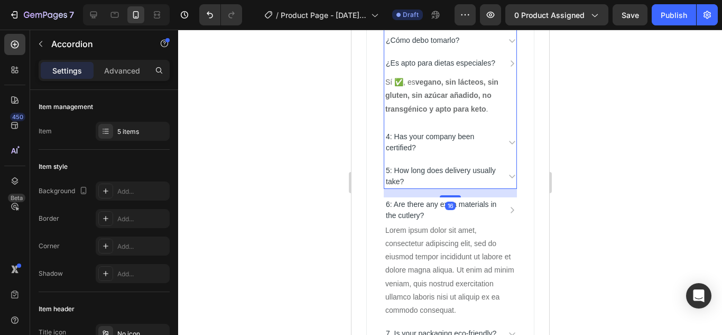
click at [510, 67] on icon at bounding box center [512, 63] width 4 height 6
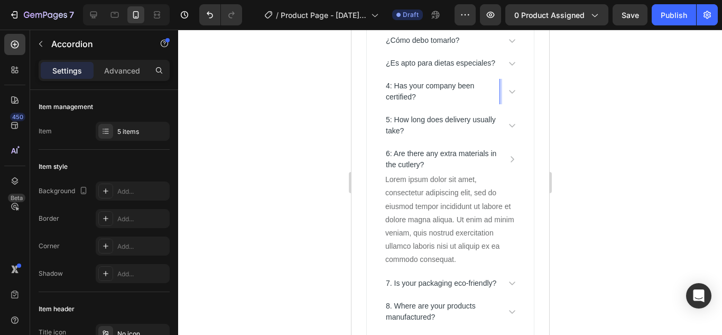
click at [433, 103] on p "4: Has your company been certified?" at bounding box center [441, 91] width 112 height 22
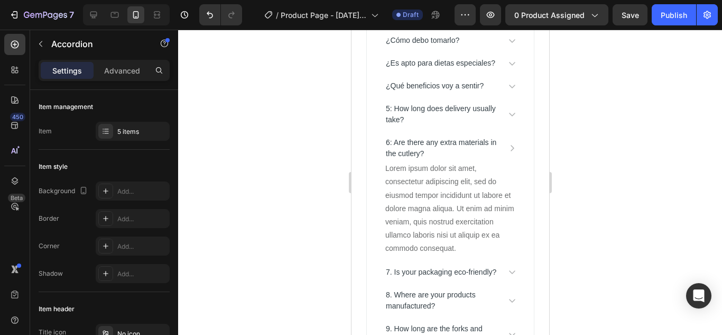
click at [509, 88] on icon at bounding box center [512, 87] width 6 height 4
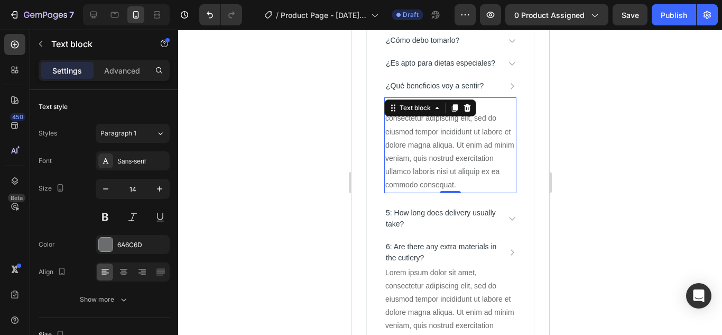
click at [450, 157] on div "Lorem ipsum dolor sit amet, consectetur adipiscing elit, sed do eiusmod tempor …" at bounding box center [450, 144] width 132 height 95
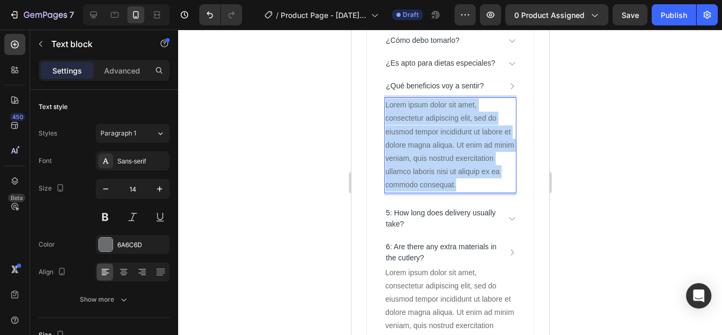
click at [450, 157] on p "Lorem ipsum dolor sit amet, consectetur adipiscing elit, sed do eiusmod tempor …" at bounding box center [450, 144] width 130 height 93
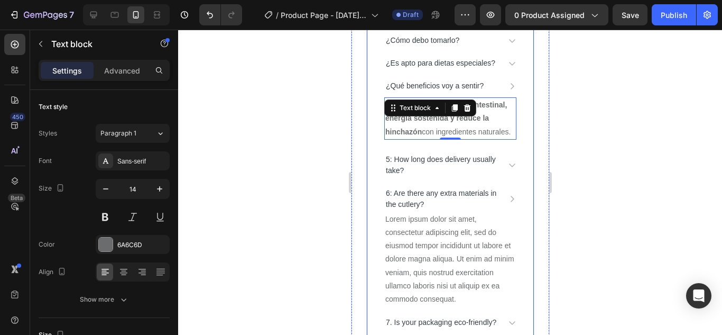
click at [644, 140] on div at bounding box center [450, 182] width 544 height 305
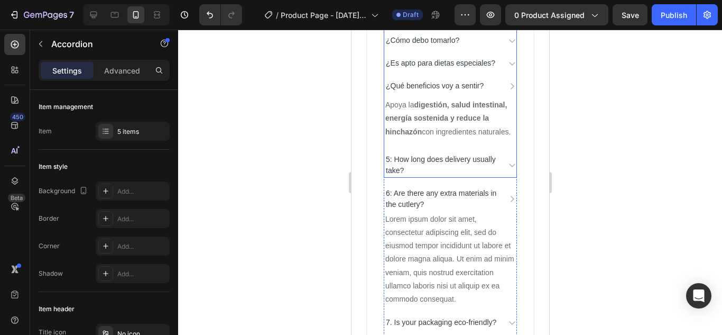
click at [444, 176] on p "5: How long does delivery usually take?" at bounding box center [441, 165] width 112 height 22
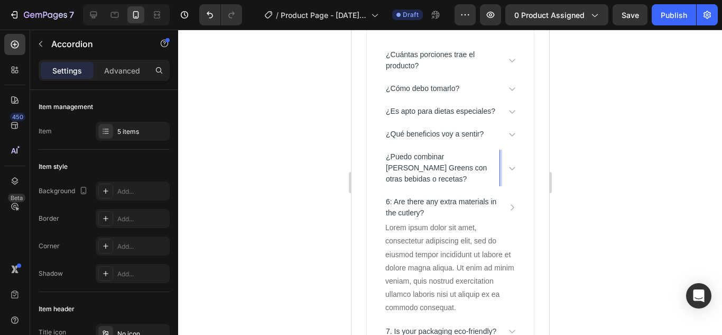
scroll to position [2204, 0]
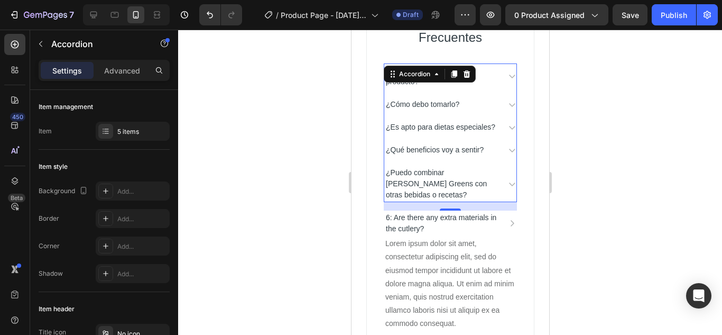
click at [508, 188] on icon at bounding box center [512, 184] width 8 height 8
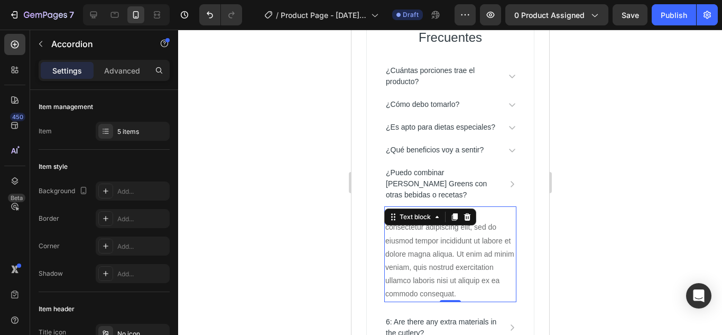
click at [457, 258] on div "Lorem ipsum dolor sit amet, consectetur adipiscing elit, sed do eiusmod tempor …" at bounding box center [450, 253] width 132 height 95
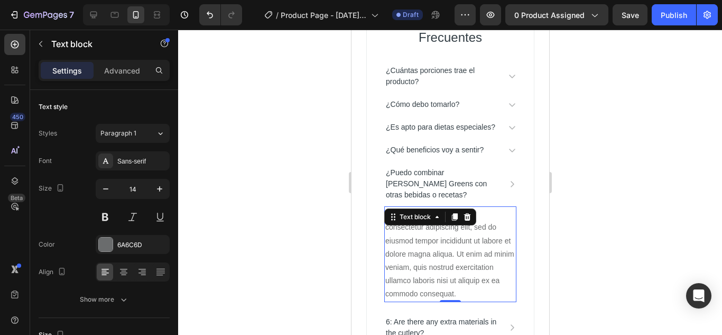
click at [457, 258] on div "Lorem ipsum dolor sit amet, consectetur adipiscing elit, sed do eiusmod tempor …" at bounding box center [450, 253] width 132 height 95
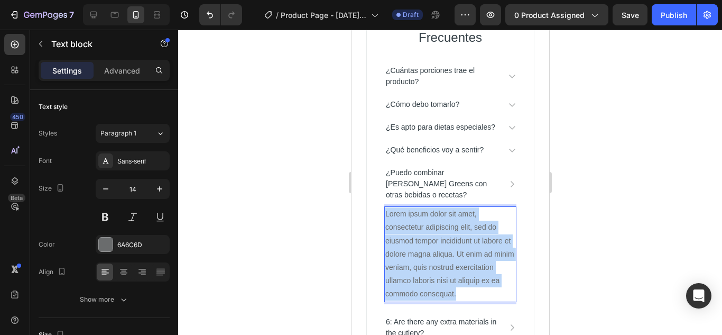
click at [457, 258] on p "Lorem ipsum dolor sit amet, consectetur adipiscing elit, sed do eiusmod tempor …" at bounding box center [450, 253] width 130 height 93
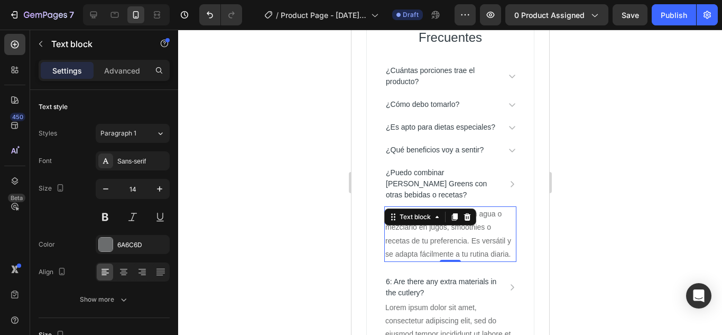
click at [646, 220] on div at bounding box center [450, 182] width 544 height 305
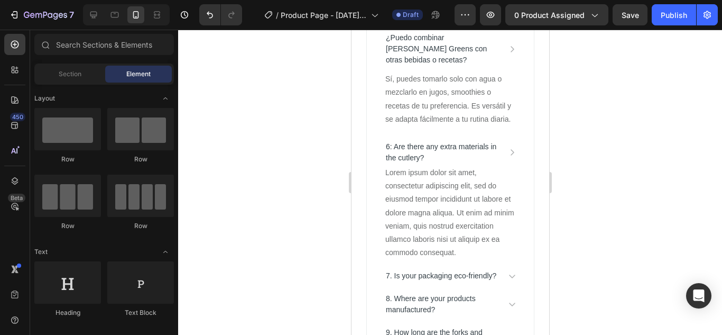
scroll to position [2322, 0]
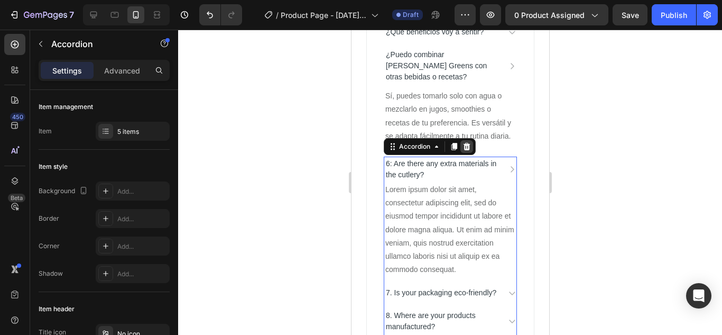
click at [469, 151] on icon at bounding box center [466, 146] width 8 height 8
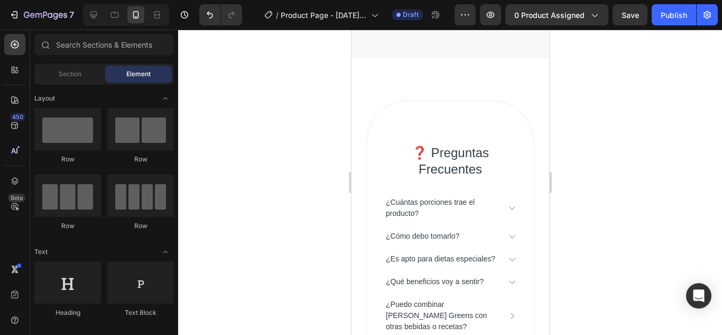
scroll to position [2067, 0]
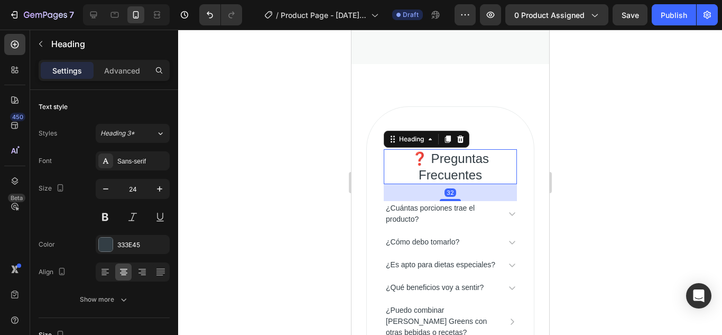
click at [457, 167] on p "❓ Preguntas Frecuentes" at bounding box center [449, 166] width 131 height 33
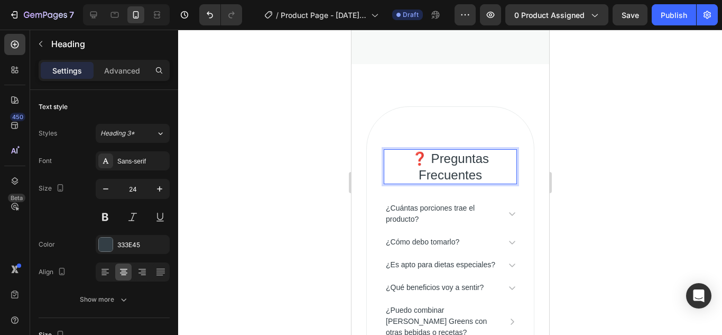
click at [457, 167] on p "❓ Preguntas Frecuentes" at bounding box center [449, 166] width 131 height 33
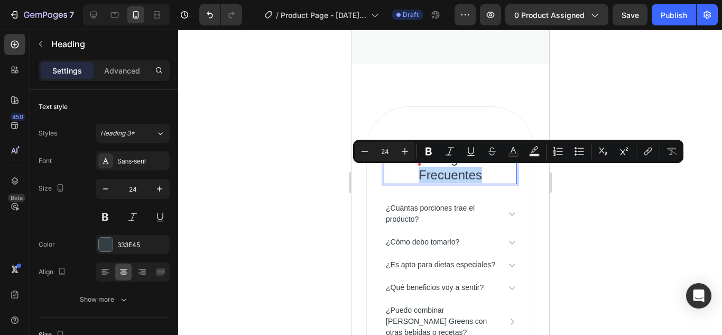
click at [495, 175] on p "❓ Preguntas Frecuentes" at bounding box center [449, 166] width 131 height 33
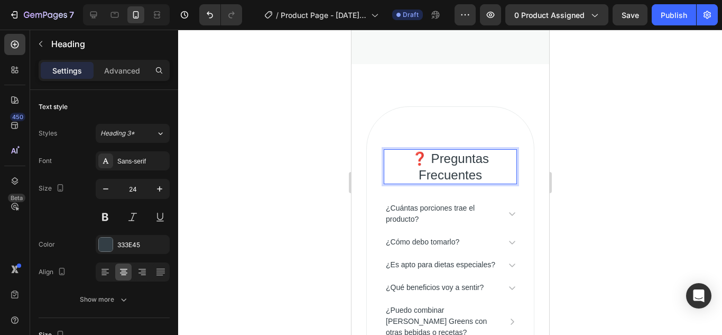
click at [495, 175] on p "❓ Preguntas Frecuentes" at bounding box center [449, 166] width 131 height 33
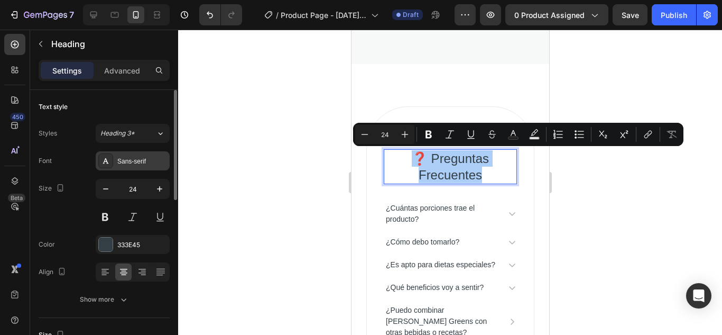
click at [146, 163] on div "Sans-serif" at bounding box center [142, 162] width 50 height 10
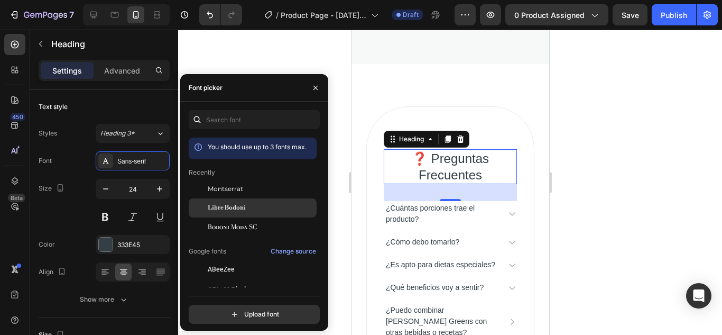
click at [240, 204] on span "Libre Bodoni" at bounding box center [227, 208] width 38 height 10
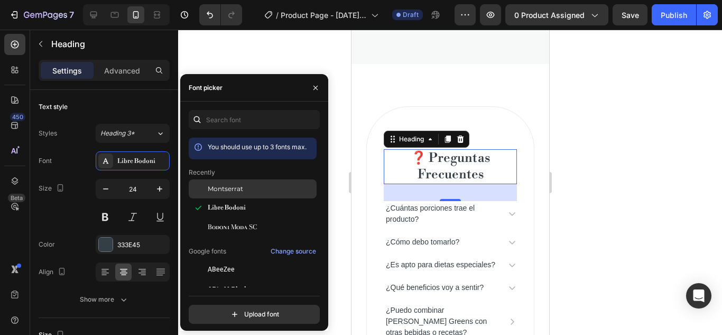
click at [248, 181] on div "Montserrat" at bounding box center [253, 188] width 128 height 19
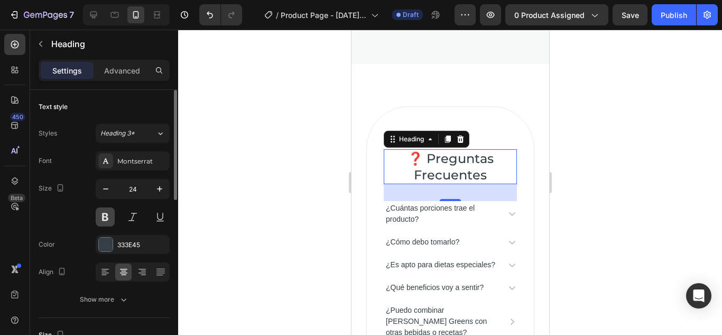
click at [103, 215] on button at bounding box center [105, 216] width 19 height 19
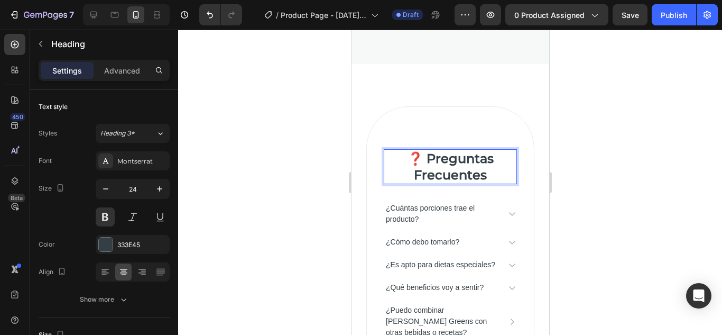
click at [427, 157] on p "❓ Preguntas Frecuentes" at bounding box center [449, 166] width 131 height 33
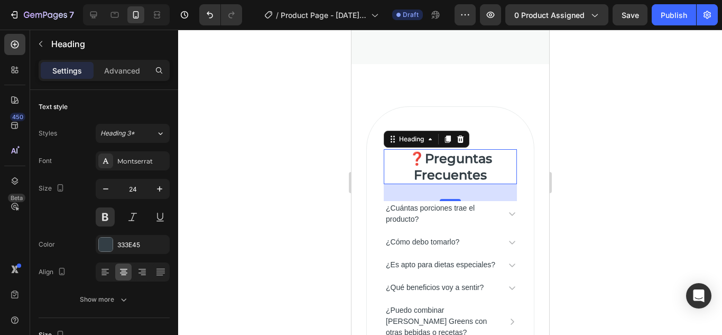
click at [596, 170] on div at bounding box center [450, 182] width 544 height 305
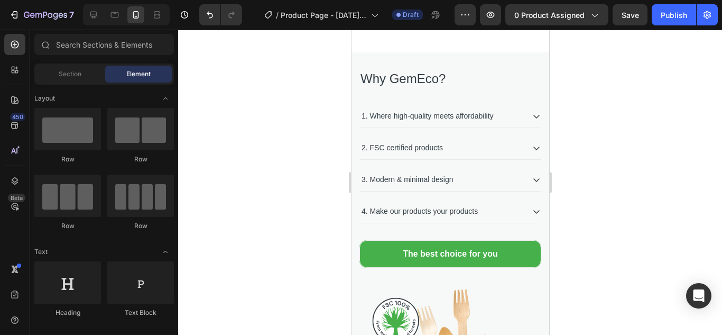
scroll to position [1093, 0]
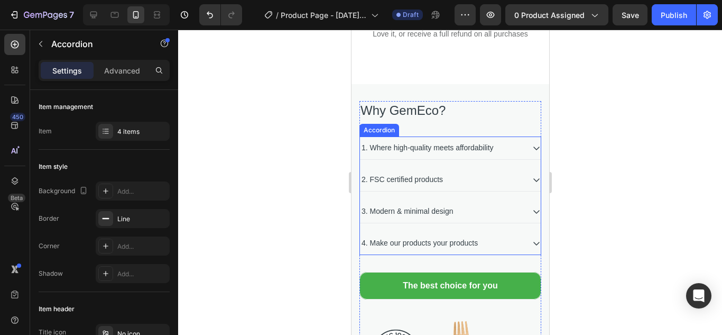
click at [488, 146] on div "1. Where high-quality meets affordability" at bounding box center [427, 148] width 135 height 14
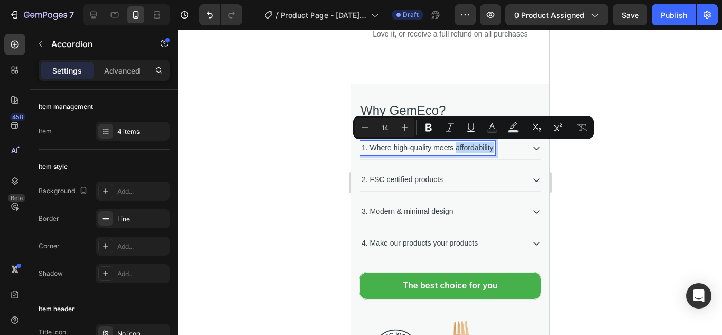
click at [488, 146] on p "1. Where high-quality meets affordability" at bounding box center [427, 147] width 132 height 11
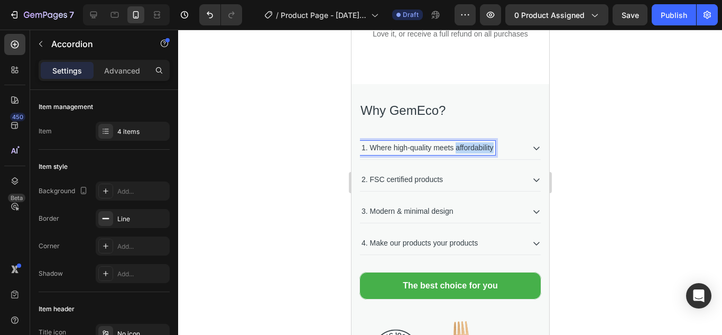
click at [488, 146] on p "1. Where high-quality meets affordability" at bounding box center [427, 147] width 132 height 11
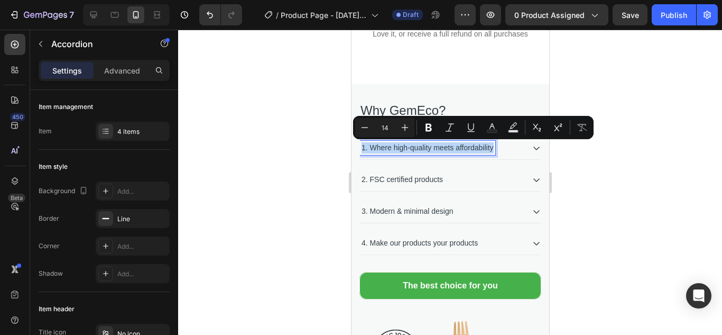
click at [488, 146] on p "1. Where high-quality meets affordability" at bounding box center [427, 147] width 132 height 11
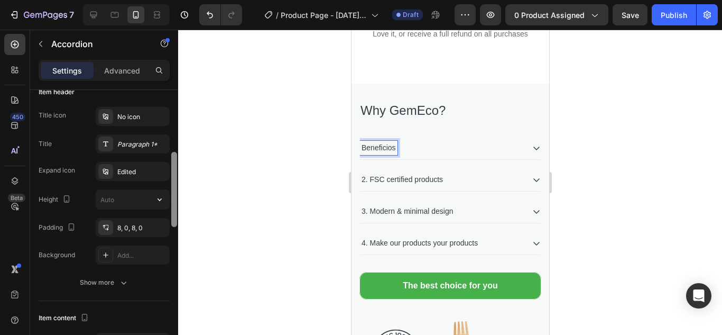
scroll to position [219, 0]
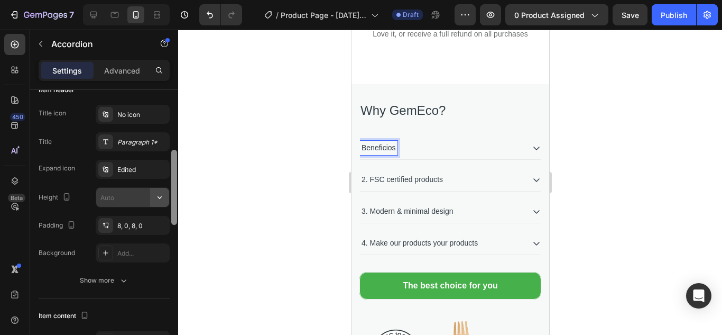
drag, startPoint x: 172, startPoint y: 136, endPoint x: 168, endPoint y: 196, distance: 59.9
click at [168, 196] on div "Item management Item 4 items Item style Background Add... Border Line Corner Ad…" at bounding box center [104, 227] width 148 height 275
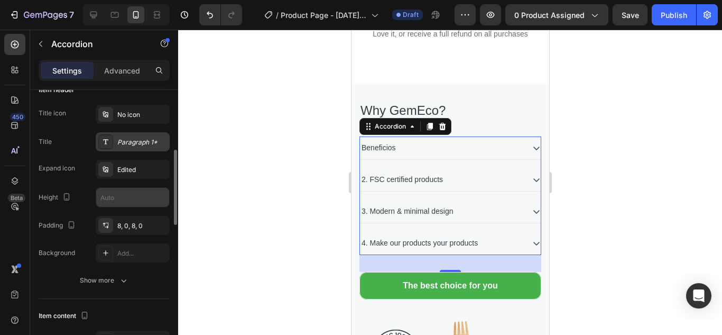
click at [149, 148] on div "Paragraph 1*" at bounding box center [133, 141] width 74 height 19
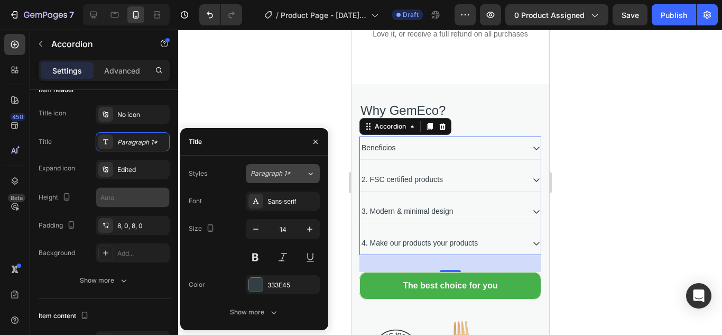
click at [307, 171] on icon at bounding box center [310, 173] width 9 height 11
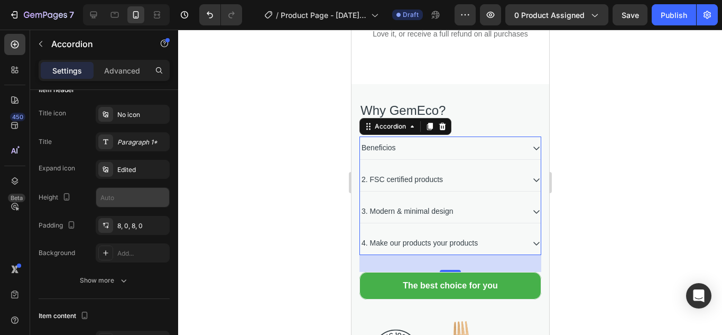
click at [329, 91] on div at bounding box center [450, 182] width 544 height 305
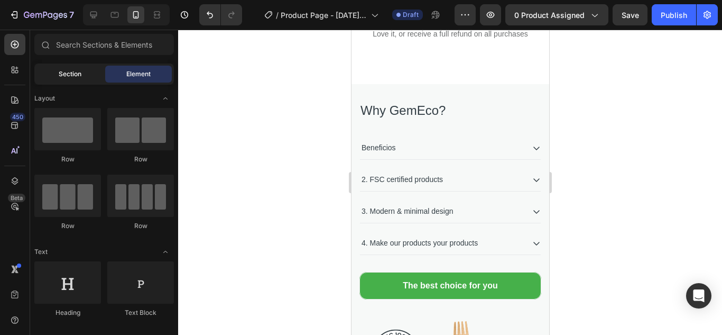
click at [69, 77] on span "Section" at bounding box center [70, 74] width 23 height 10
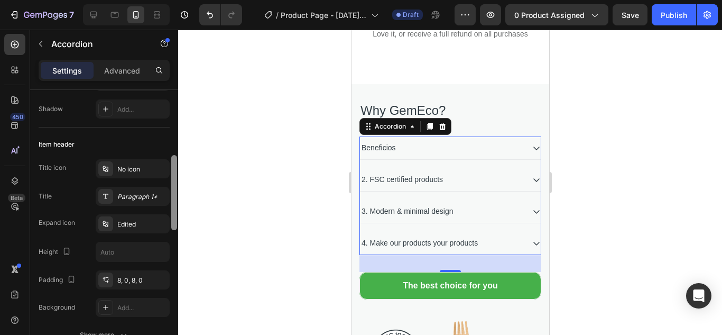
scroll to position [186, 0]
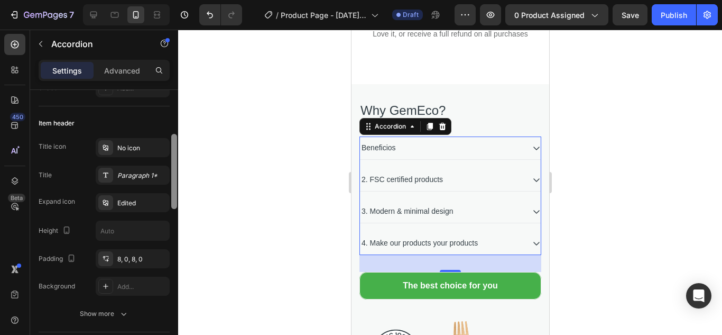
drag, startPoint x: 174, startPoint y: 133, endPoint x: 176, endPoint y: 183, distance: 50.8
click at [176, 183] on div at bounding box center [174, 171] width 6 height 75
click at [152, 170] on div "Paragraph 1*" at bounding box center [133, 174] width 74 height 19
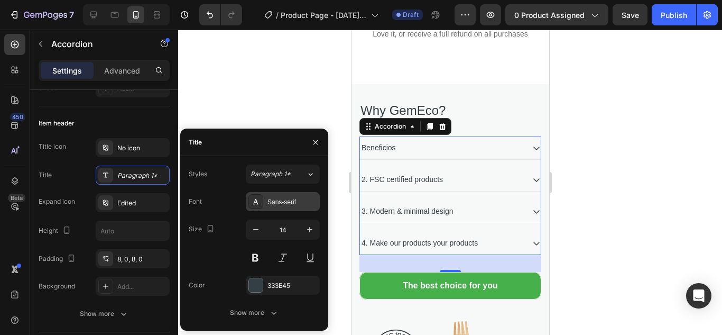
click at [299, 208] on div "Sans-serif" at bounding box center [283, 201] width 74 height 19
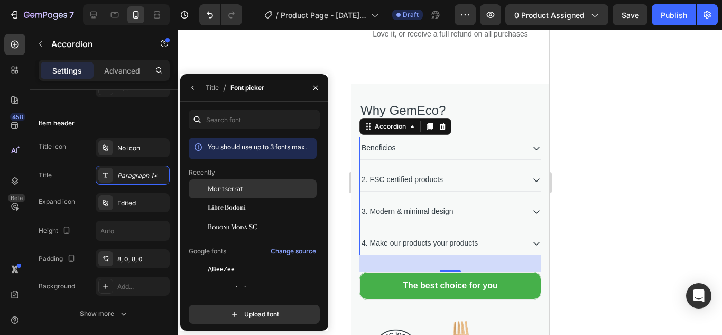
click at [283, 191] on div "Montserrat" at bounding box center [261, 189] width 107 height 10
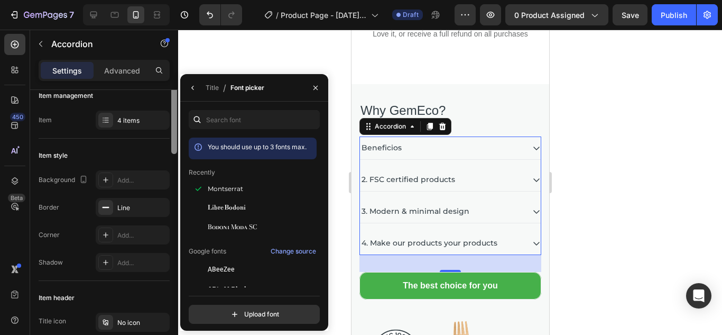
scroll to position [0, 0]
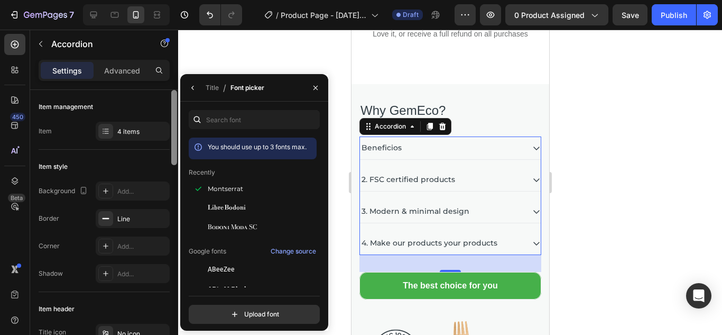
drag, startPoint x: 174, startPoint y: 170, endPoint x: 163, endPoint y: 85, distance: 85.9
click at [163, 85] on div "Settings Advanced Item management Item 4 items Item style Background Add... Bor…" at bounding box center [104, 212] width 148 height 305
click at [206, 90] on div "Title" at bounding box center [212, 88] width 13 height 10
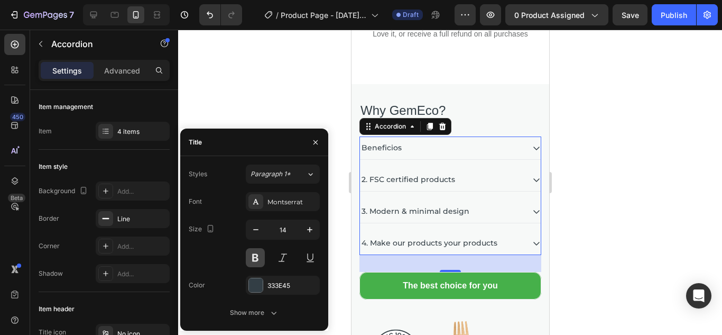
click at [256, 256] on button at bounding box center [255, 257] width 19 height 19
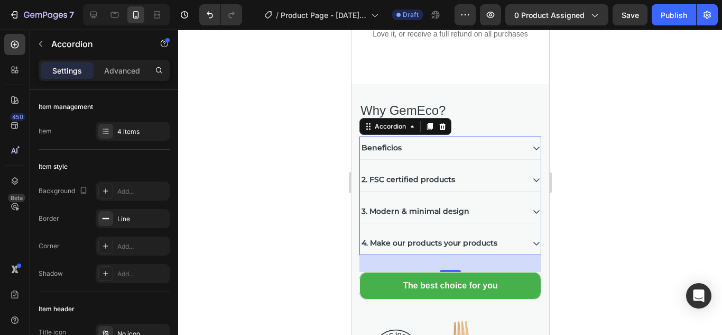
click at [298, 103] on div at bounding box center [450, 182] width 544 height 305
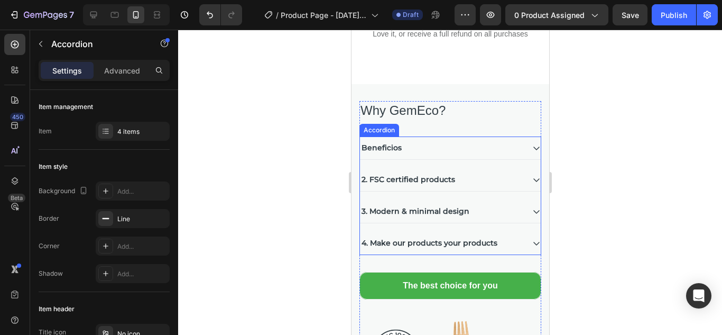
click at [415, 183] on p "2. FSC certified products" at bounding box center [408, 179] width 94 height 11
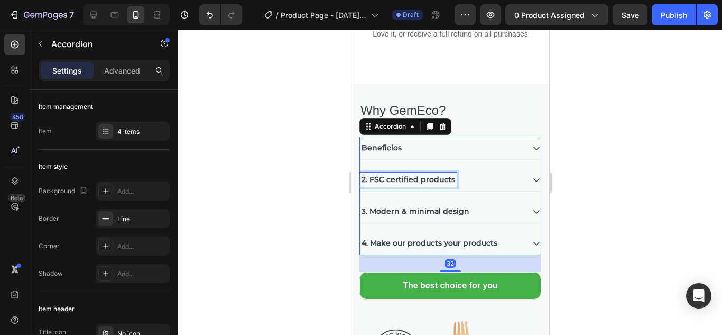
click at [415, 183] on p "2. FSC certified products" at bounding box center [408, 179] width 94 height 11
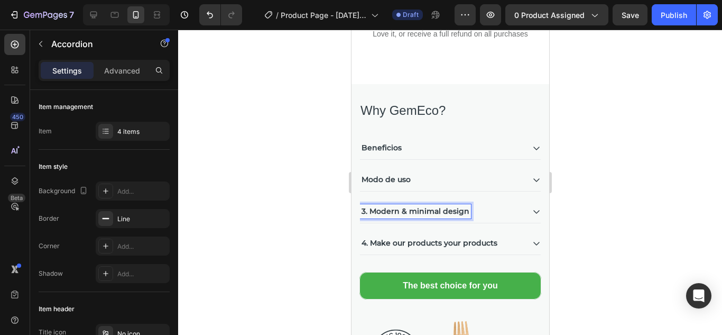
click at [401, 215] on p "3. Modern & minimal design" at bounding box center [415, 211] width 108 height 11
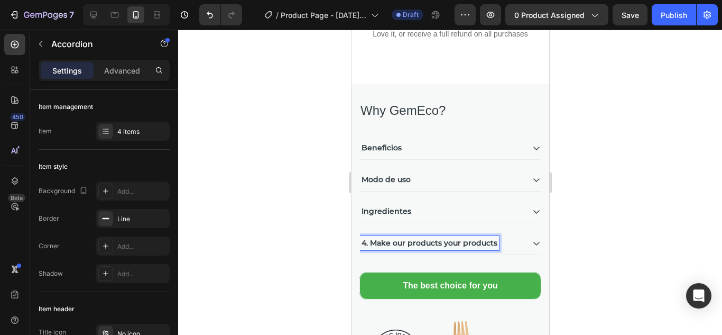
click at [407, 243] on p "4. Make our products your products" at bounding box center [429, 242] width 136 height 11
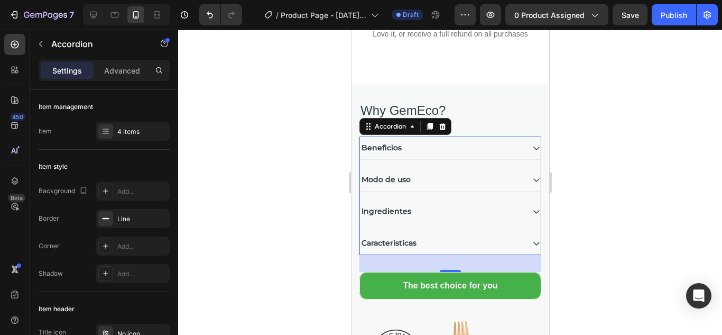
click at [579, 125] on div at bounding box center [450, 182] width 544 height 305
click at [400, 244] on p "Caracteristicas" at bounding box center [388, 242] width 55 height 11
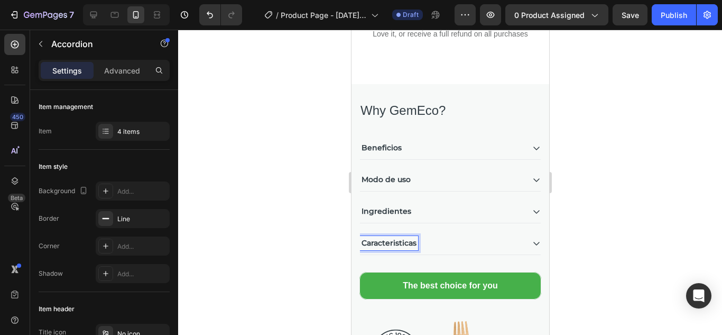
click at [396, 242] on p "Caracteristicas" at bounding box center [388, 242] width 55 height 11
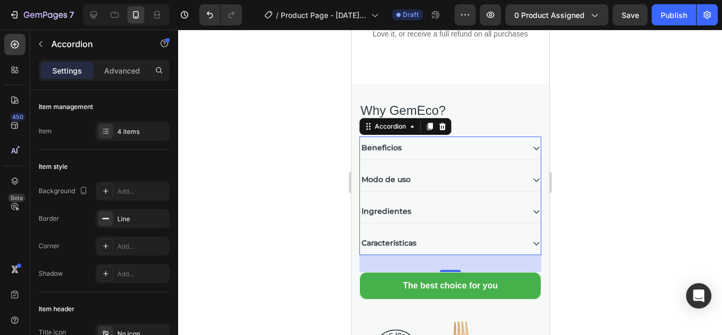
click at [604, 195] on div at bounding box center [450, 182] width 544 height 305
click at [572, 144] on div at bounding box center [450, 182] width 544 height 305
click at [533, 148] on icon at bounding box center [536, 148] width 6 height 4
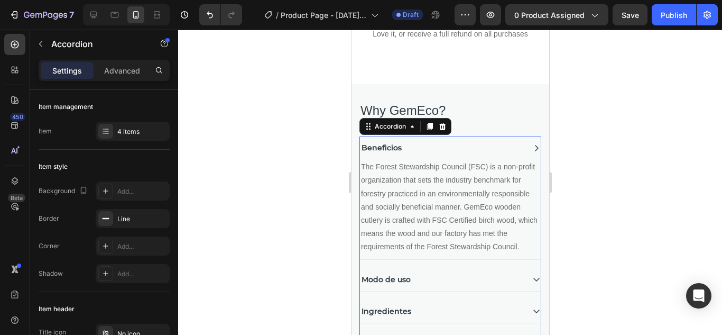
click at [532, 148] on icon at bounding box center [536, 148] width 8 height 8
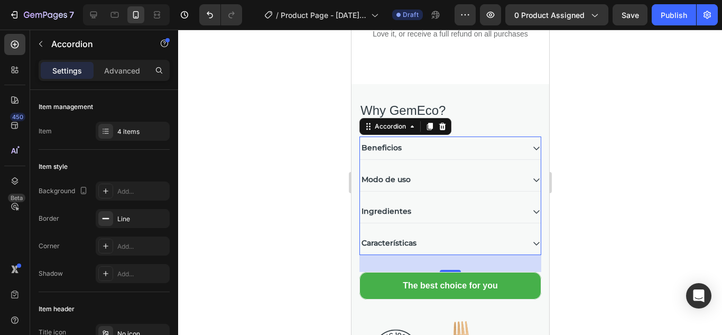
click at [533, 148] on icon at bounding box center [536, 148] width 6 height 4
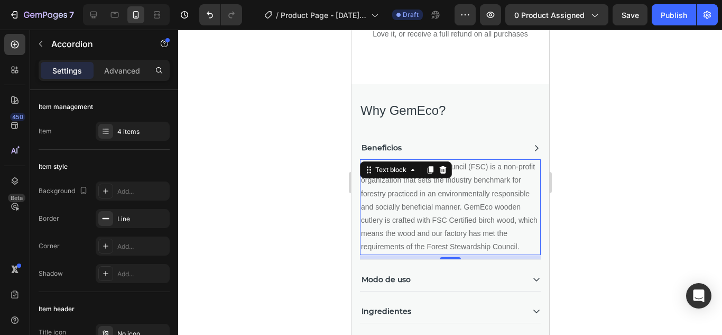
click at [434, 222] on p "The Forest Stewardship Council (FSC) is a non-profit organization that sets the…" at bounding box center [450, 206] width 179 height 93
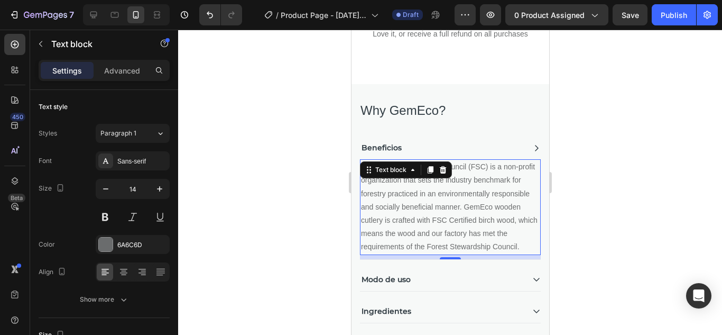
click at [434, 222] on p "The Forest Stewardship Council (FSC) is a non-profit organization that sets the…" at bounding box center [450, 206] width 179 height 93
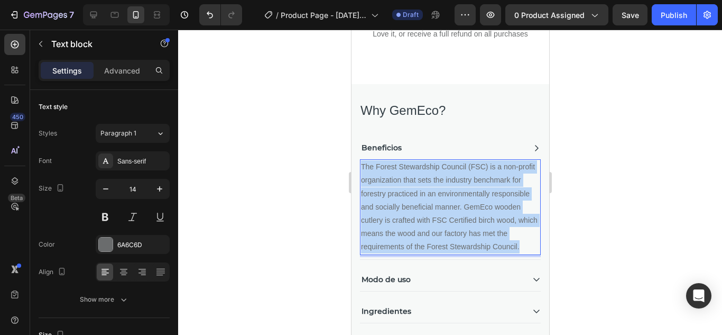
click at [434, 222] on p "The Forest Stewardship Council (FSC) is a non-profit organization that sets the…" at bounding box center [450, 206] width 179 height 93
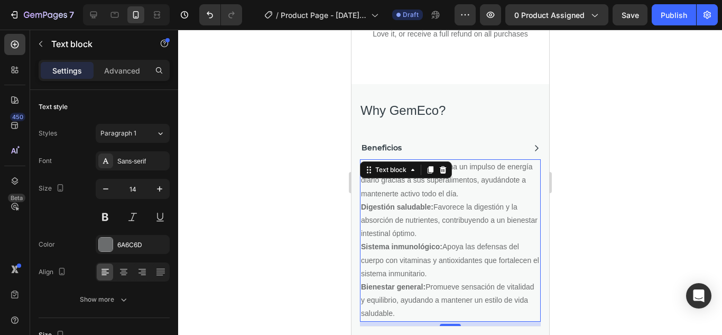
click at [629, 216] on div at bounding box center [450, 182] width 544 height 305
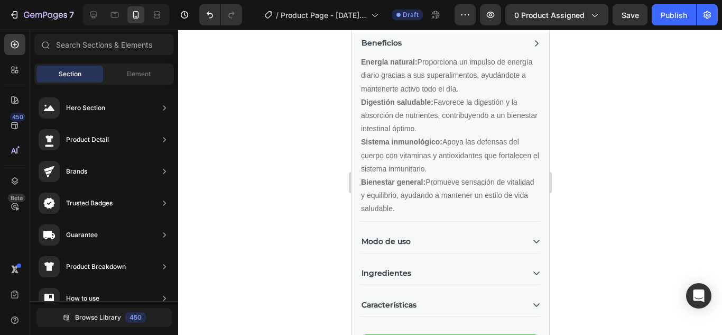
scroll to position [1204, 0]
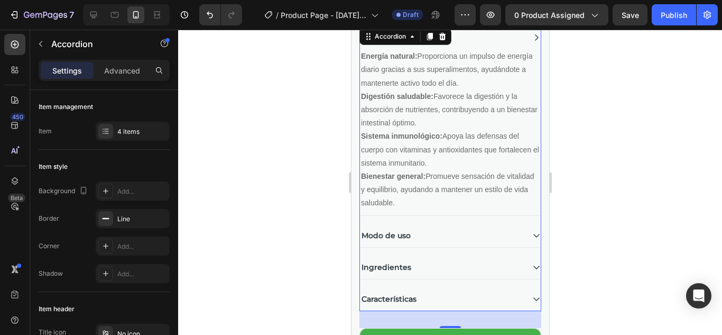
click at [532, 37] on icon at bounding box center [536, 37] width 8 height 8
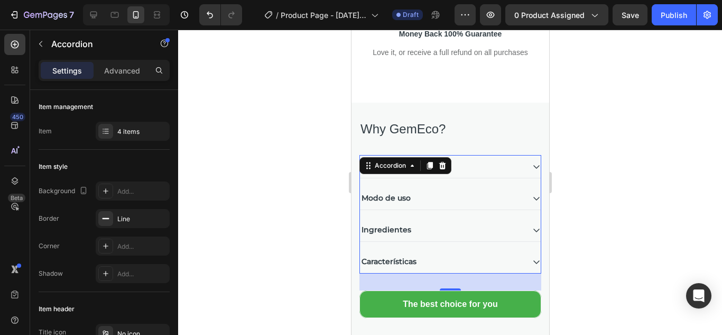
scroll to position [1037, 0]
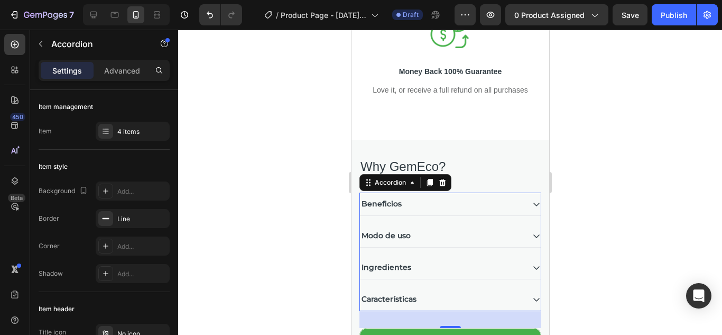
click at [532, 235] on icon at bounding box center [536, 236] width 8 height 8
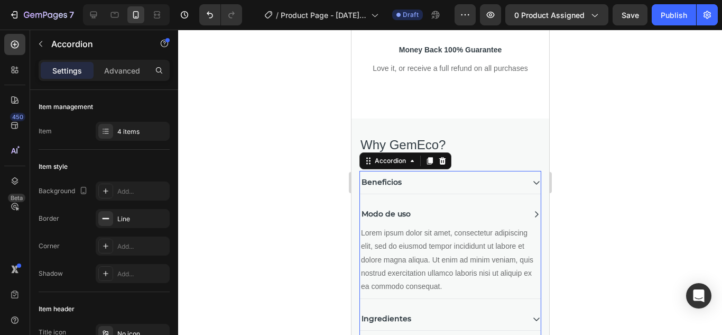
click at [528, 235] on div "Modo de uso Lorem ipsum dolor sit amet, consectetur adipiscing elit, sed do eiu…" at bounding box center [450, 251] width 181 height 96
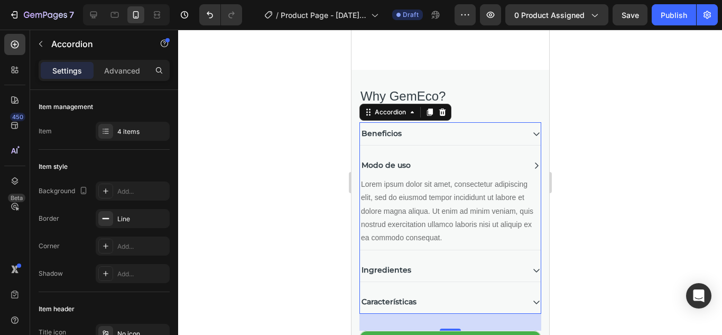
scroll to position [1110, 0]
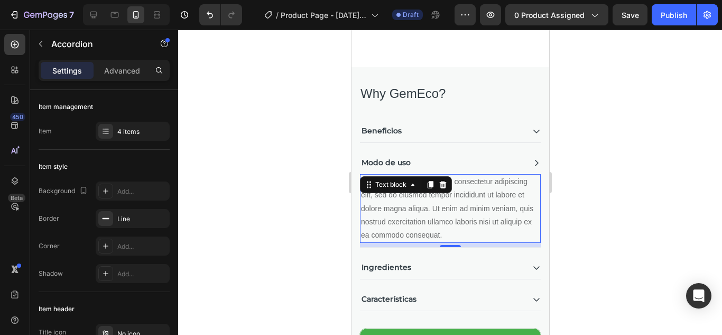
click at [480, 229] on p "Lorem ipsum dolor sit amet, consectetur adipiscing elit, sed do eiusmod tempor …" at bounding box center [450, 208] width 179 height 67
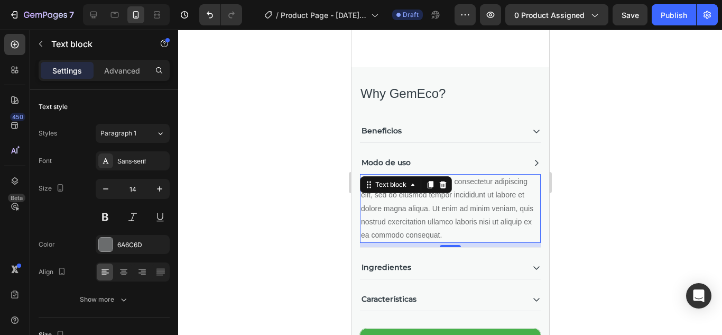
click at [480, 229] on p "Lorem ipsum dolor sit amet, consectetur adipiscing elit, sed do eiusmod tempor …" at bounding box center [450, 208] width 179 height 67
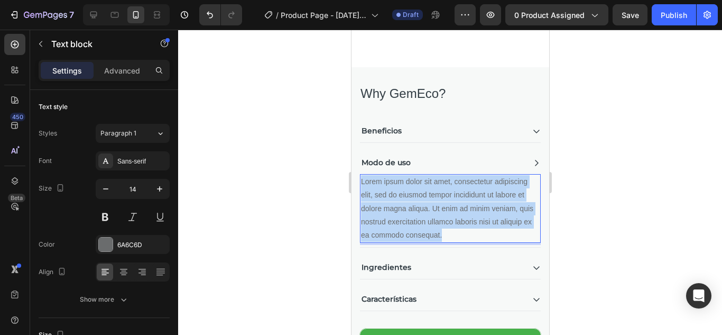
click at [480, 229] on p "Lorem ipsum dolor sit amet, consectetur adipiscing elit, sed do eiusmod tempor …" at bounding box center [450, 208] width 179 height 67
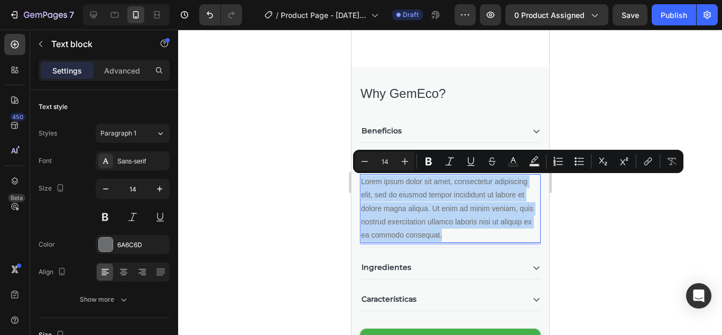
click at [483, 232] on p "Lorem ipsum dolor sit amet, consectetur adipiscing elit, sed do eiusmod tempor …" at bounding box center [450, 208] width 179 height 67
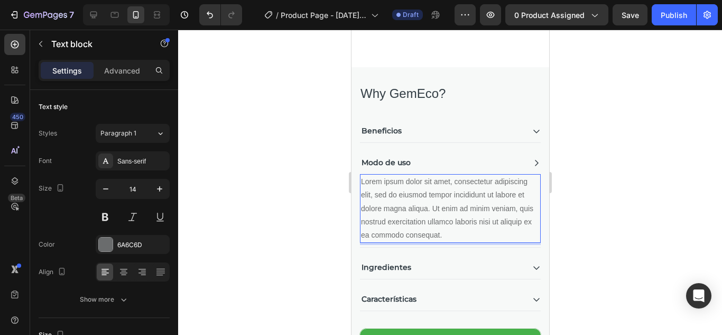
click at [483, 232] on p "Lorem ipsum dolor sit amet, consectetur adipiscing elit, sed do eiusmod tempor …" at bounding box center [450, 208] width 179 height 67
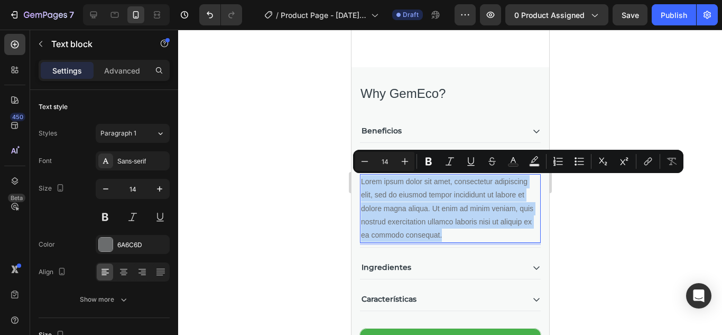
drag, startPoint x: 483, startPoint y: 232, endPoint x: 398, endPoint y: 213, distance: 87.2
click at [398, 213] on p "Lorem ipsum dolor sit amet, consectetur adipiscing elit, sed do eiusmod tempor …" at bounding box center [450, 208] width 179 height 67
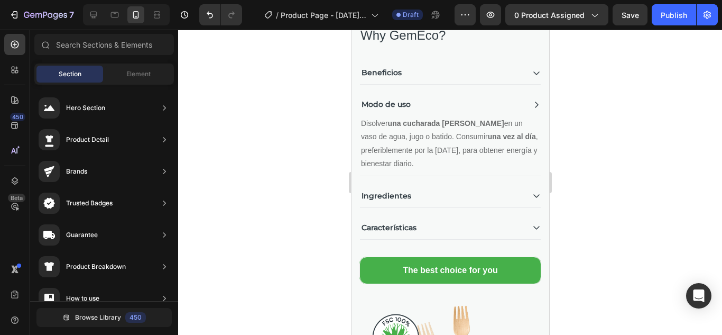
scroll to position [1179, 0]
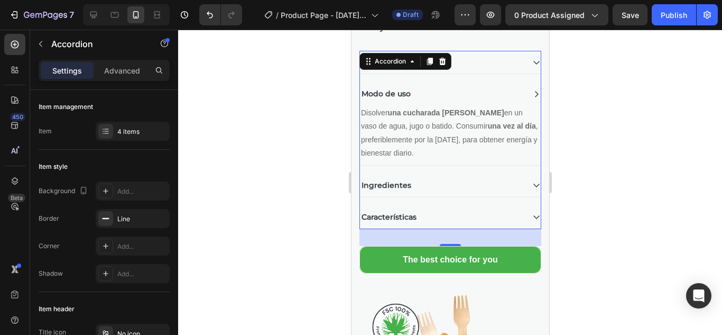
click at [532, 182] on icon at bounding box center [536, 185] width 8 height 8
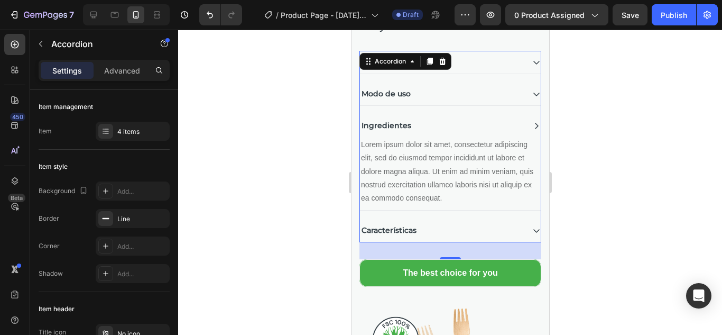
click at [527, 182] on div "Ingredientes Lorem ipsum dolor sit amet, consectetur adipiscing elit, sed do ei…" at bounding box center [450, 162] width 181 height 96
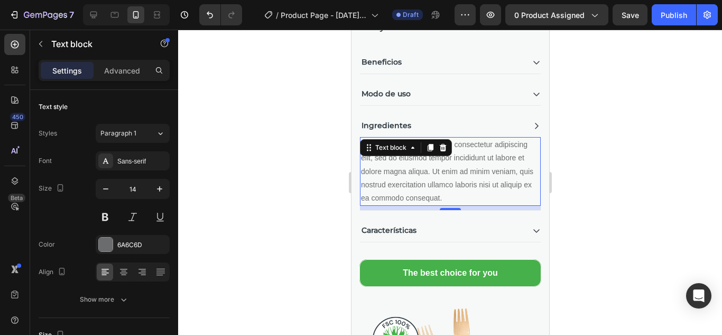
click at [483, 195] on p "Lorem ipsum dolor sit amet, consectetur adipiscing elit, sed do eiusmod tempor …" at bounding box center [450, 171] width 179 height 67
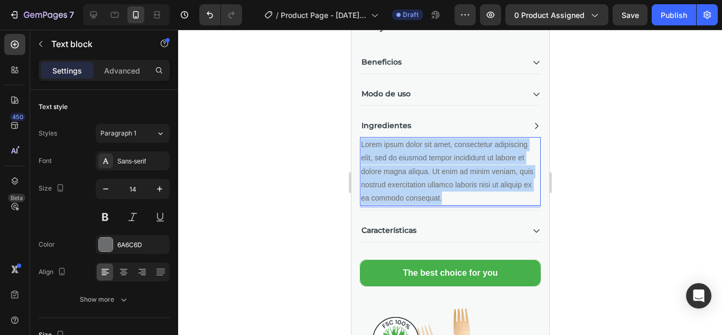
click at [483, 195] on p "Lorem ipsum dolor sit amet, consectetur adipiscing elit, sed do eiusmod tempor …" at bounding box center [450, 171] width 179 height 67
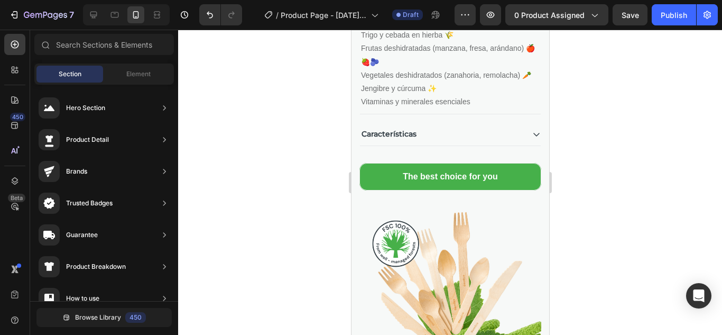
scroll to position [1361, 0]
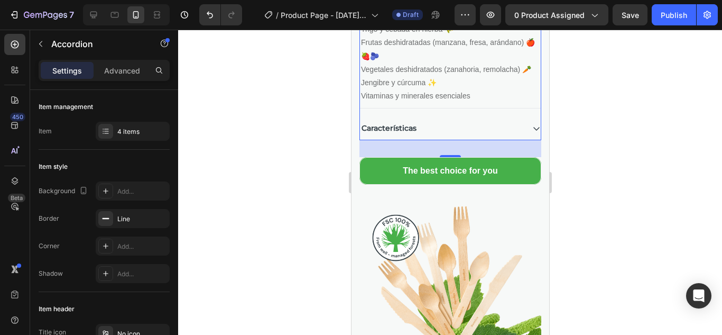
click at [532, 133] on icon at bounding box center [536, 128] width 8 height 8
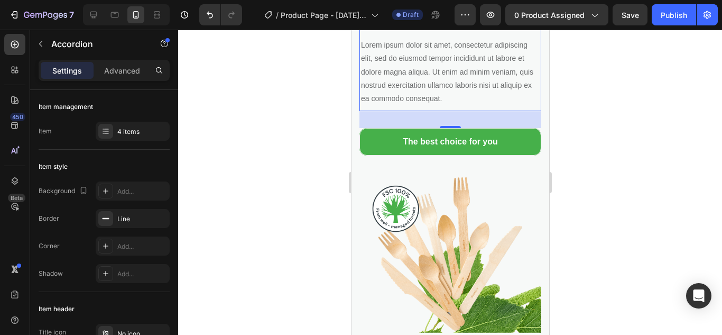
click at [527, 111] on div "Características Lorem ipsum dolor sit amet, consectetur adipiscing elit, sed do…" at bounding box center [450, 63] width 181 height 96
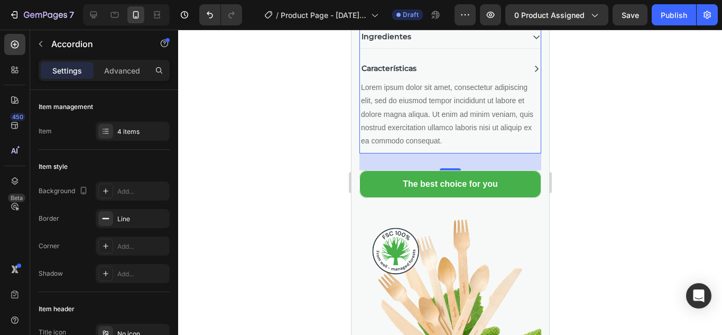
scroll to position [1267, 0]
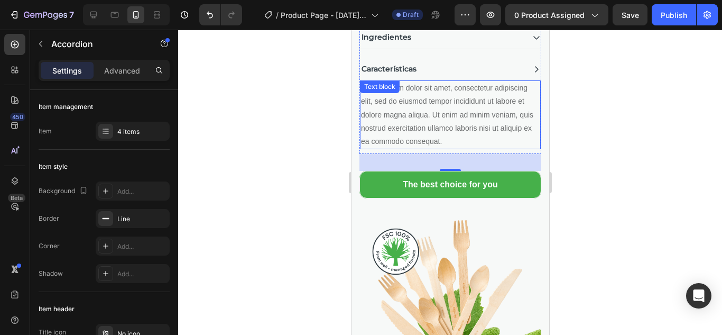
click at [436, 121] on p "Lorem ipsum dolor sit amet, consectetur adipiscing elit, sed do eiusmod tempor …" at bounding box center [450, 114] width 179 height 67
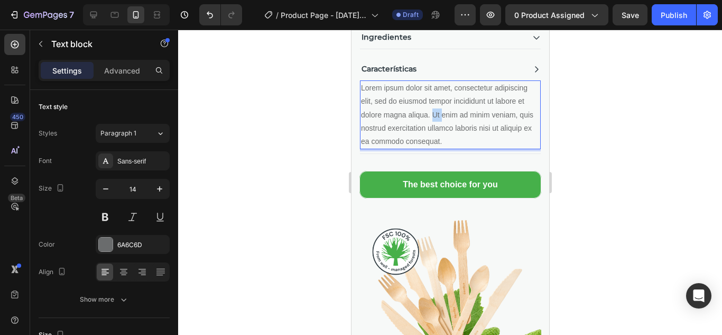
click at [436, 121] on p "Lorem ipsum dolor sit amet, consectetur adipiscing elit, sed do eiusmod tempor …" at bounding box center [450, 114] width 179 height 67
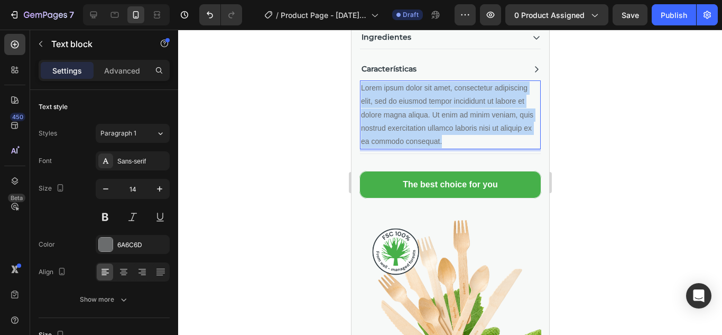
click at [436, 121] on p "Lorem ipsum dolor sit amet, consectetur adipiscing elit, sed do eiusmod tempor …" at bounding box center [450, 114] width 179 height 67
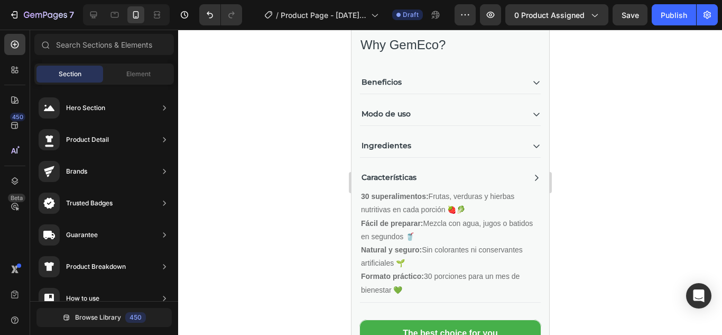
scroll to position [1175, 0]
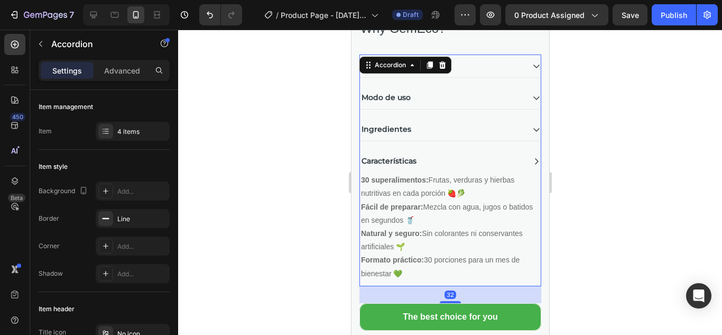
click at [532, 162] on icon at bounding box center [536, 161] width 8 height 8
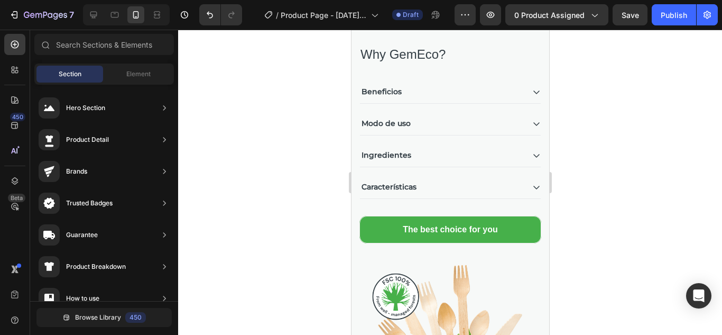
scroll to position [1118, 0]
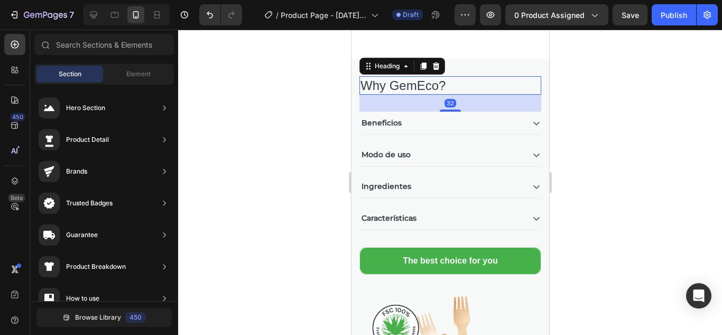
click at [418, 84] on p "Why GemEco?" at bounding box center [450, 85] width 180 height 16
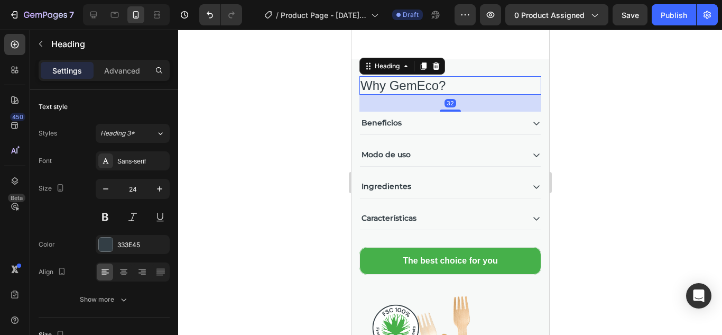
click at [418, 84] on p "Why GemEco?" at bounding box center [450, 85] width 180 height 16
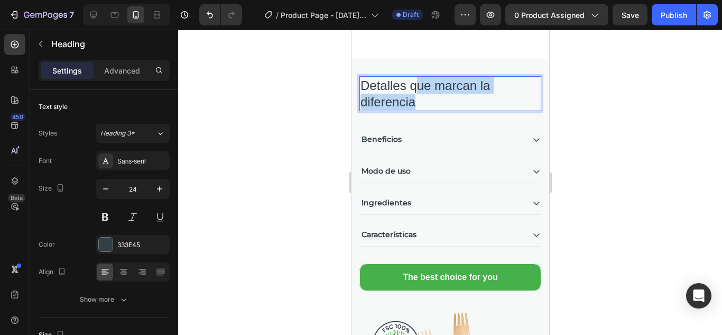
drag, startPoint x: 418, startPoint y: 84, endPoint x: 424, endPoint y: 95, distance: 13.3
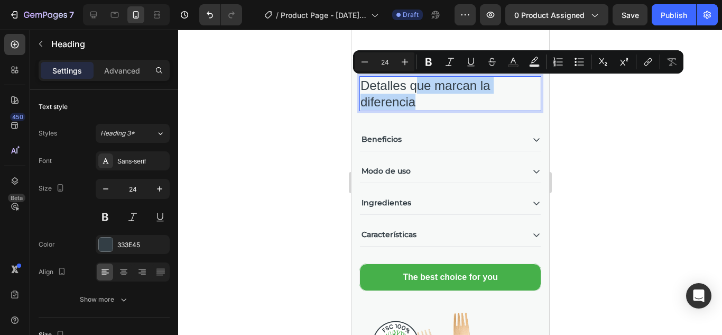
click at [418, 98] on p "Detalles que marcan la diferencia" at bounding box center [450, 93] width 180 height 33
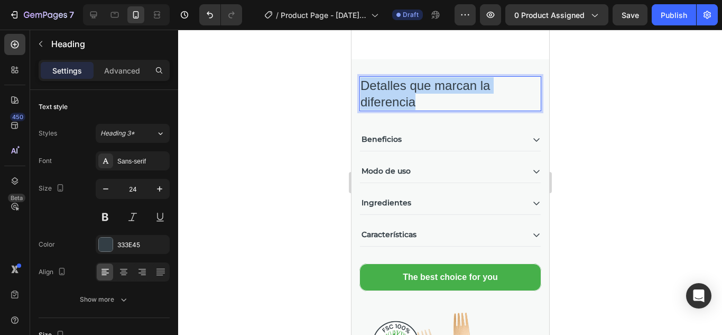
click at [418, 98] on p "Detalles que marcan la diferencia" at bounding box center [450, 93] width 180 height 33
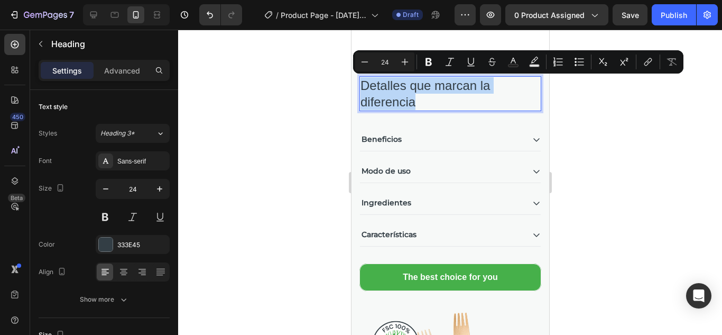
click at [418, 98] on p "Detalles que marcan la diferencia" at bounding box center [450, 93] width 180 height 33
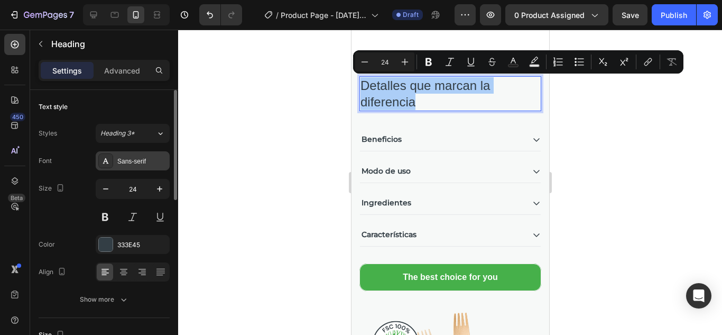
click at [158, 161] on div "Sans-serif" at bounding box center [142, 162] width 50 height 10
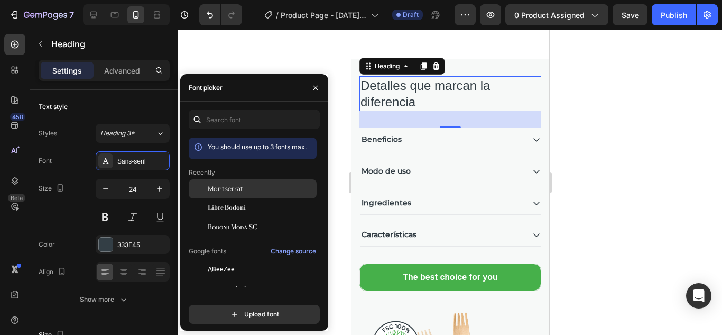
click at [233, 188] on span "Montserrat" at bounding box center [225, 189] width 35 height 10
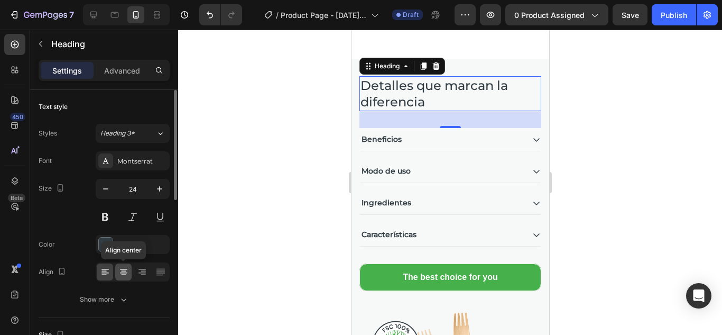
click at [123, 272] on icon at bounding box center [123, 272] width 7 height 1
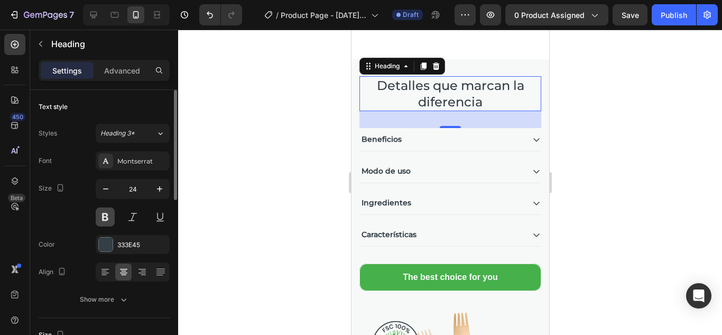
click at [108, 217] on button at bounding box center [105, 216] width 19 height 19
click at [632, 118] on div at bounding box center [450, 182] width 544 height 305
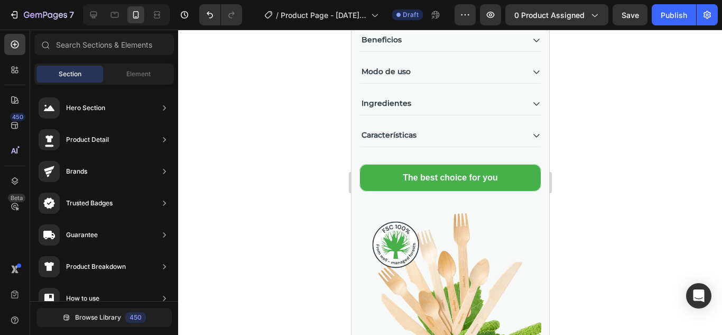
scroll to position [1228, 0]
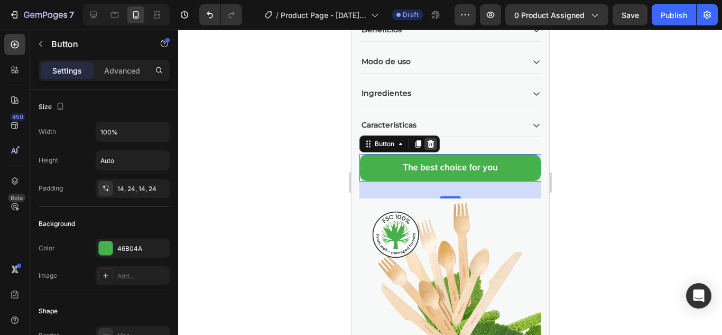
click at [430, 145] on icon at bounding box center [430, 144] width 8 height 8
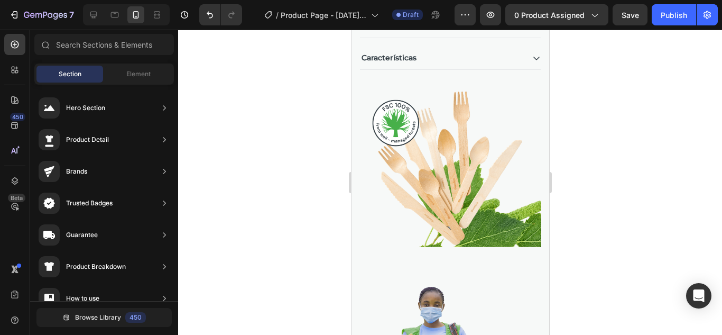
scroll to position [744, 0]
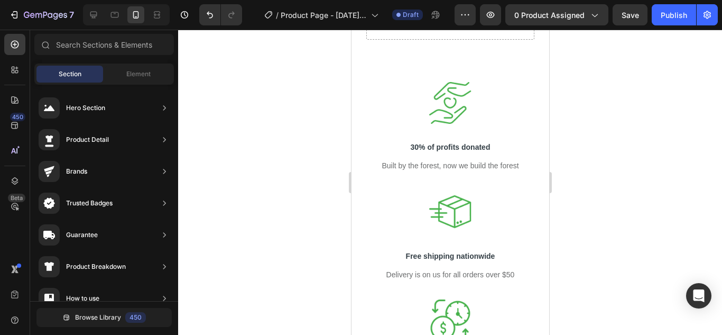
drag, startPoint x: 543, startPoint y: 190, endPoint x: 881, endPoint y: 45, distance: 368.3
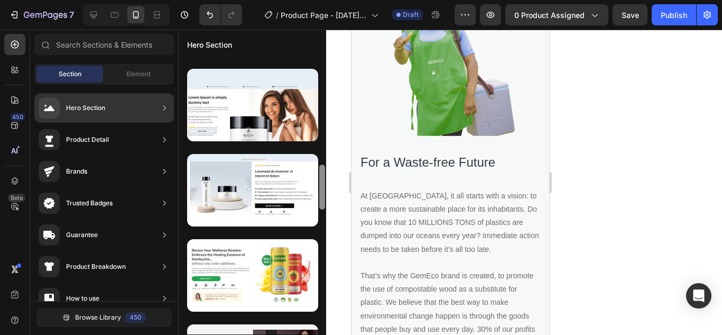
scroll to position [0, 0]
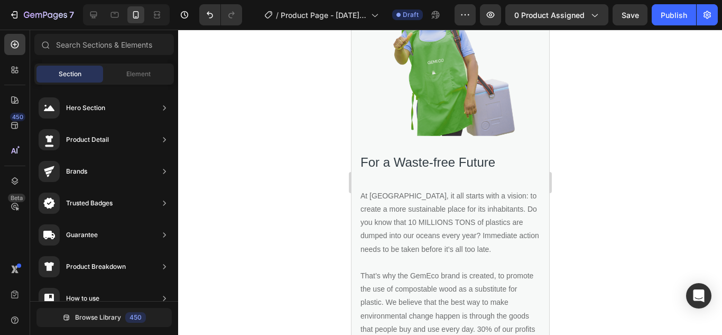
drag, startPoint x: 322, startPoint y: 134, endPoint x: 319, endPoint y: 345, distance: 211.0
click at [319, 0] on html "7 / Product Page - Sep 26, 00:23:07 Draft Preview 0 product assigned Save Publi…" at bounding box center [361, 0] width 722 height 0
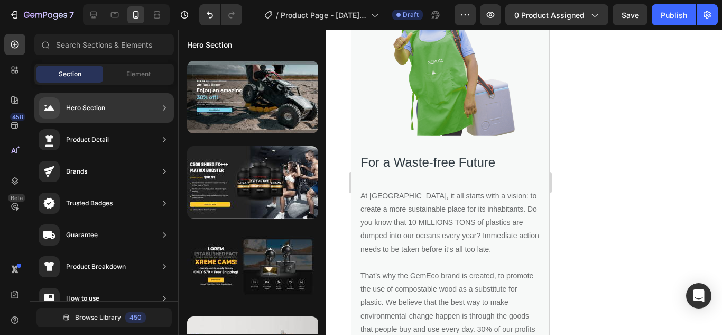
scroll to position [568, 0]
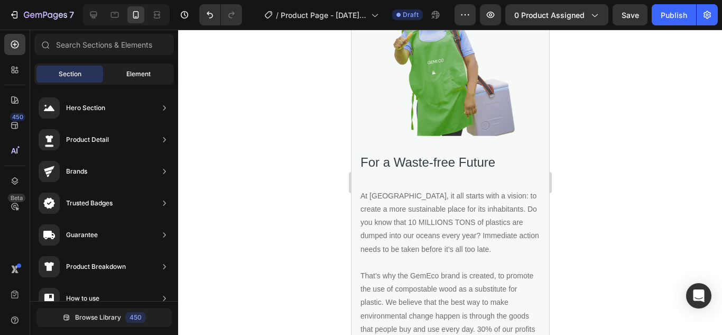
click at [160, 73] on div "Element" at bounding box center [138, 74] width 67 height 17
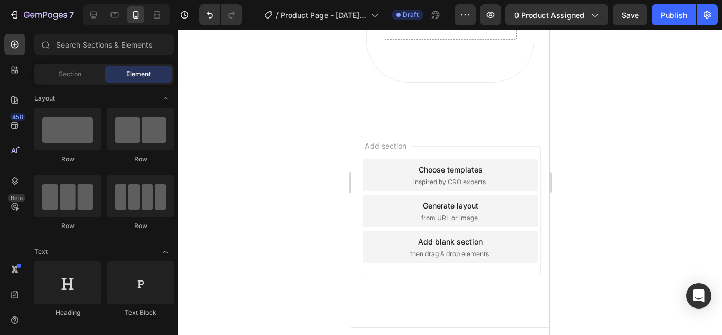
scroll to position [2364, 0]
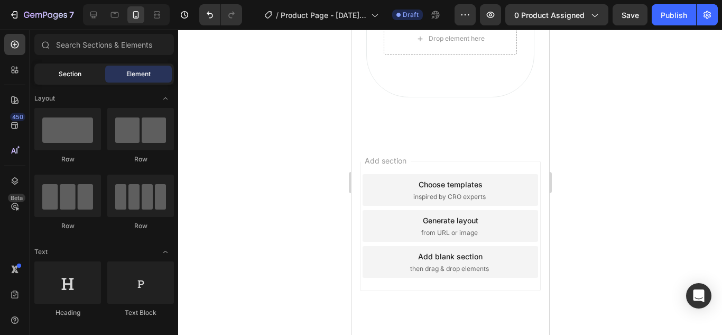
click at [70, 76] on span "Section" at bounding box center [70, 74] width 23 height 10
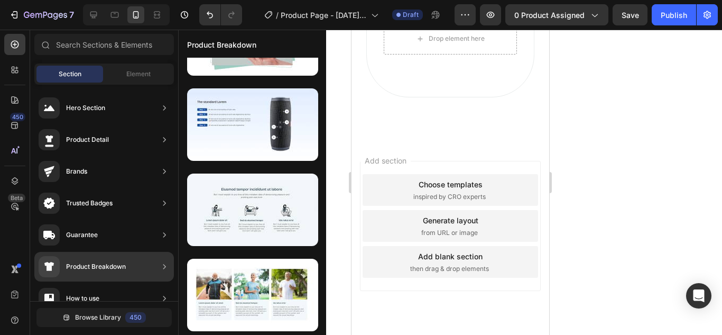
scroll to position [58, 0]
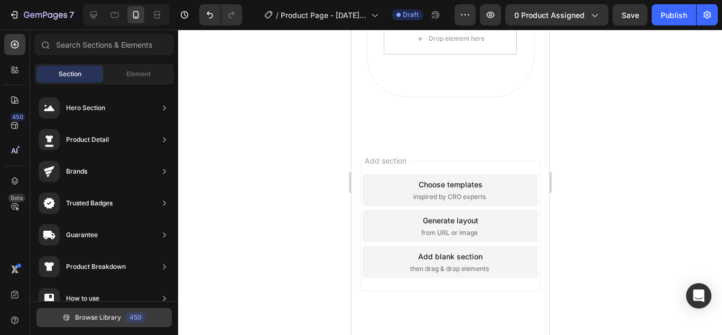
click at [102, 316] on span "Browse Library" at bounding box center [98, 317] width 46 height 10
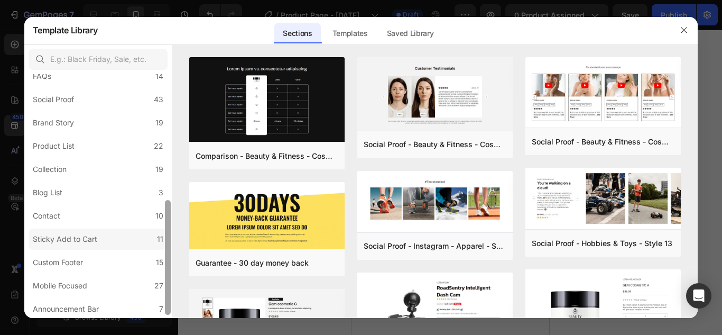
scroll to position [274, 0]
drag, startPoint x: 167, startPoint y: 106, endPoint x: 155, endPoint y: 265, distance: 159.5
click at [155, 265] on div "All Sections 446 Hero Section 76 Product Detail 34 Brands 11 Trusted Badges 7 G…" at bounding box center [98, 196] width 148 height 244
drag, startPoint x: 170, startPoint y: 278, endPoint x: 167, endPoint y: 287, distance: 10.0
click at [167, 287] on div at bounding box center [168, 261] width 6 height 115
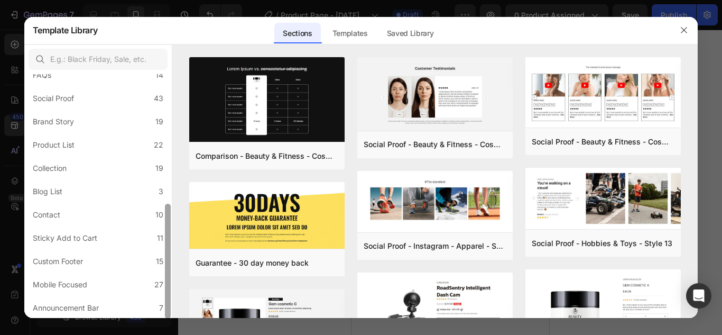
click at [167, 287] on div at bounding box center [168, 261] width 6 height 115
drag, startPoint x: 167, startPoint y: 287, endPoint x: 164, endPoint y: 298, distance: 11.4
click at [164, 298] on div at bounding box center [168, 196] width 8 height 244
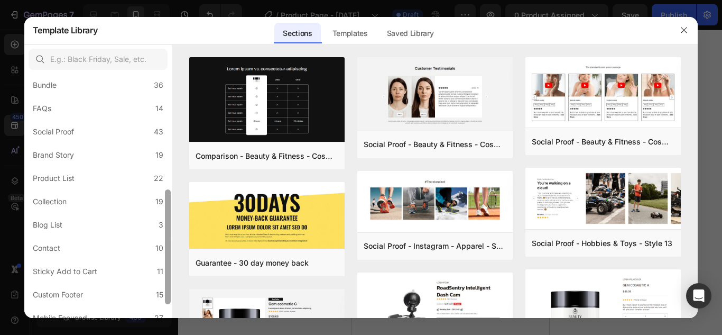
scroll to position [238, 0]
drag, startPoint x: 168, startPoint y: 274, endPoint x: 168, endPoint y: 257, distance: 16.9
click at [168, 257] on div at bounding box center [168, 243] width 6 height 115
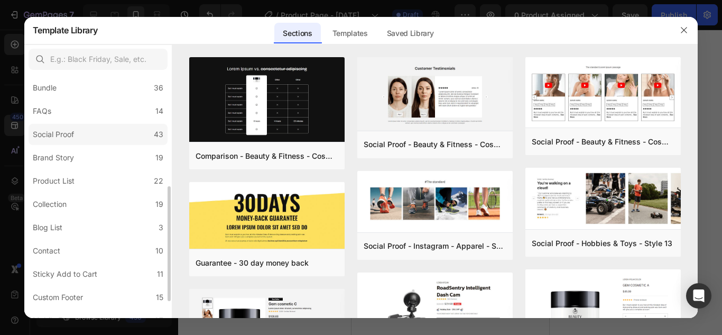
click at [130, 138] on label "Social Proof 43" at bounding box center [98, 134] width 139 height 21
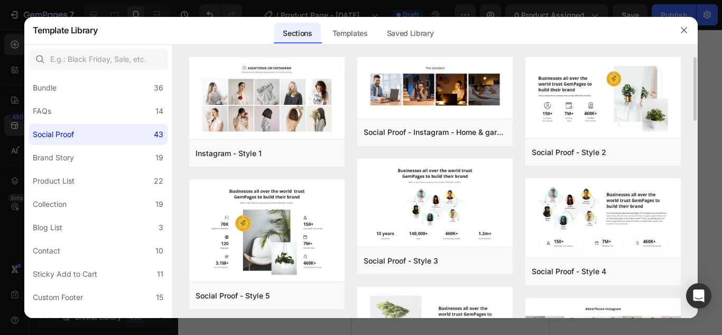
drag, startPoint x: 695, startPoint y: 86, endPoint x: 695, endPoint y: 108, distance: 22.2
click at [695, 108] on div "Instagram - Style 1 Add to page Preview Social Proof - Style 5 Add to page Prev…" at bounding box center [435, 187] width 526 height 261
drag, startPoint x: 695, startPoint y: 108, endPoint x: 695, endPoint y: 76, distance: 32.3
click at [695, 76] on div "Instagram - Style 1 Add to page Preview Social Proof - Style 5 Add to page Prev…" at bounding box center [435, 187] width 526 height 261
click at [695, 79] on div "Instagram - Style 1 Add to page Preview Social Proof - Style 5 Add to page Prev…" at bounding box center [435, 187] width 526 height 261
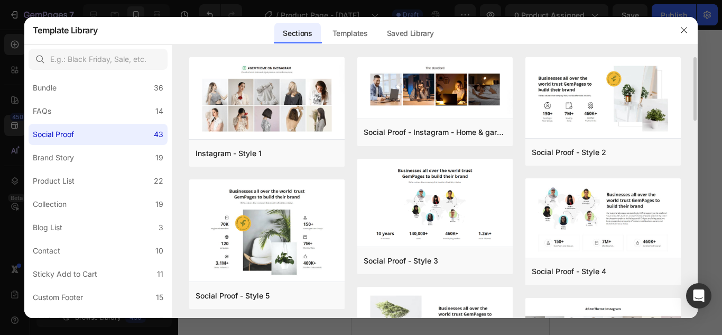
drag, startPoint x: 695, startPoint y: 79, endPoint x: 696, endPoint y: 89, distance: 10.2
click at [696, 89] on div "Instagram - Style 1 Add to page Preview Social Proof - Style 5 Add to page Prev…" at bounding box center [435, 187] width 526 height 261
click at [114, 164] on label "Brand Story 19" at bounding box center [98, 157] width 139 height 21
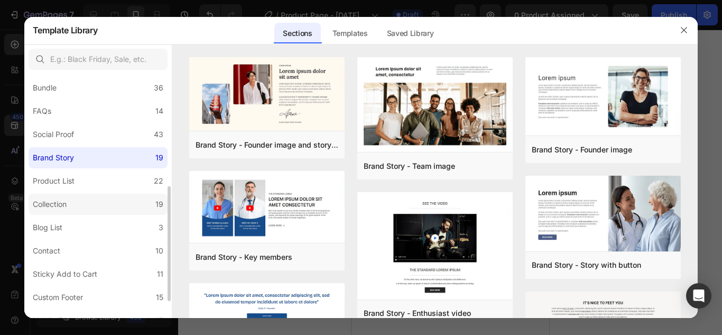
click at [106, 204] on label "Collection 19" at bounding box center [98, 204] width 139 height 21
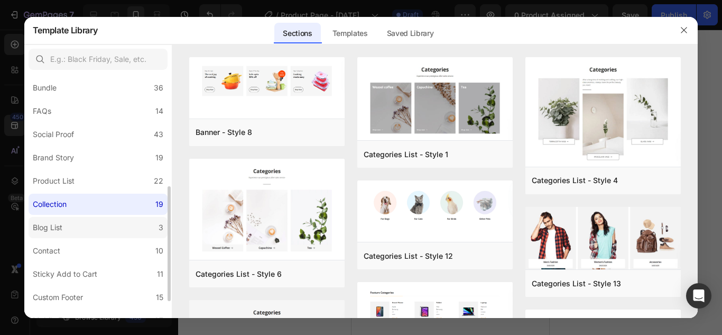
click at [104, 228] on label "Blog List 3" at bounding box center [98, 227] width 139 height 21
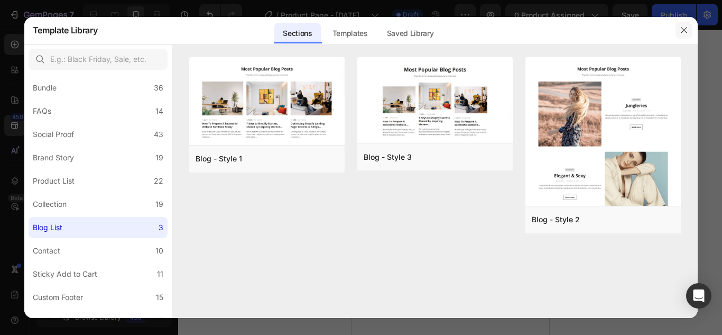
click at [683, 31] on icon "button" at bounding box center [685, 30] width 6 height 6
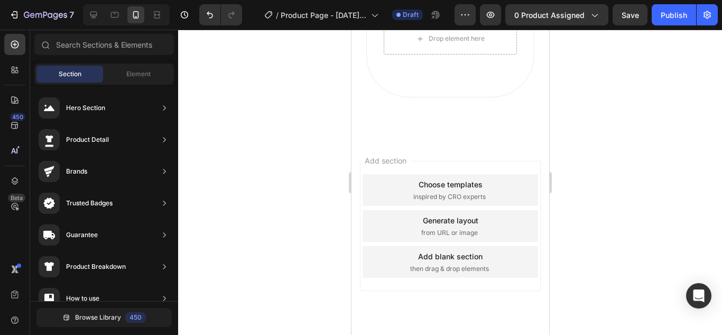
scroll to position [2319, 0]
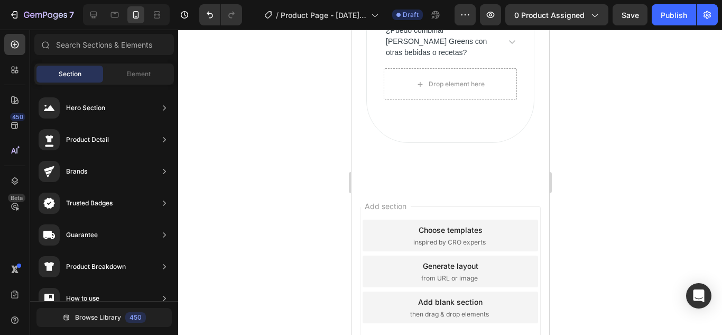
click at [434, 235] on div "Choose templates" at bounding box center [450, 229] width 64 height 11
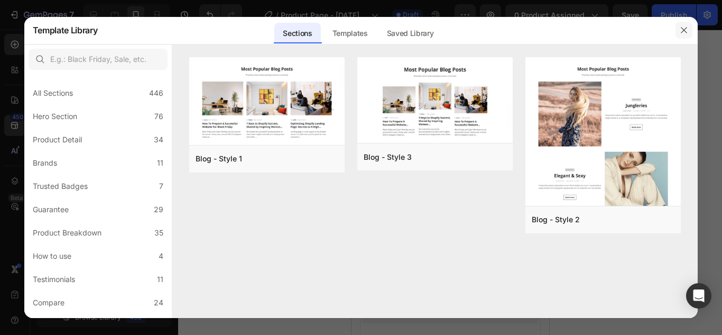
click at [688, 28] on icon "button" at bounding box center [684, 30] width 8 height 8
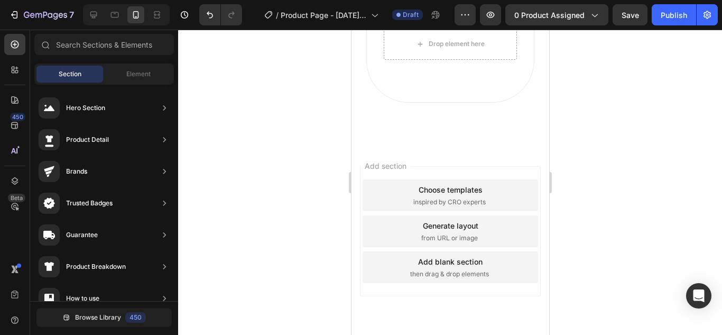
scroll to position [2404, 0]
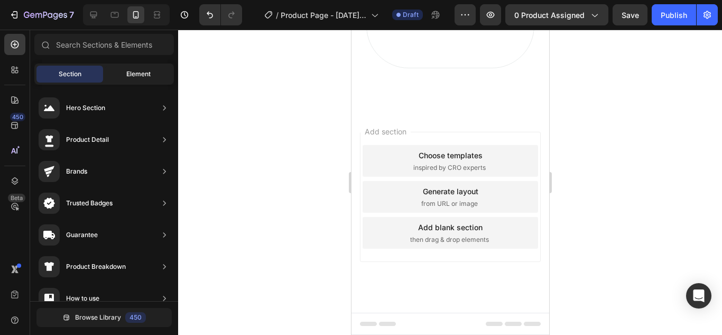
click at [132, 77] on span "Element" at bounding box center [138, 74] width 24 height 10
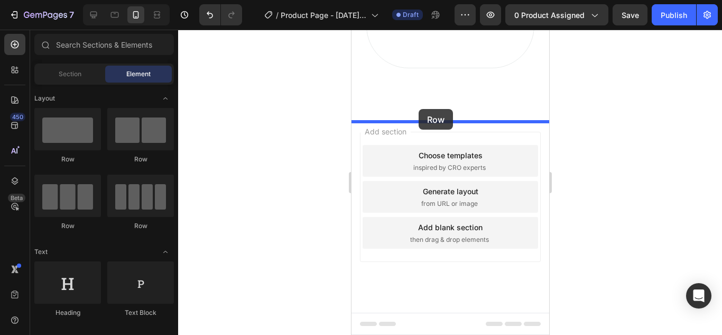
drag, startPoint x: 470, startPoint y: 209, endPoint x: 418, endPoint y: 109, distance: 112.8
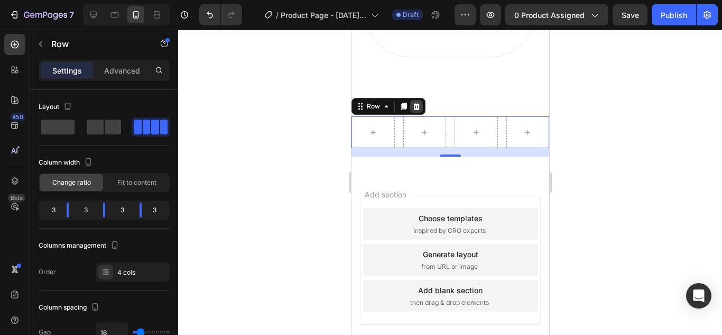
click at [415, 111] on icon at bounding box center [416, 106] width 8 height 8
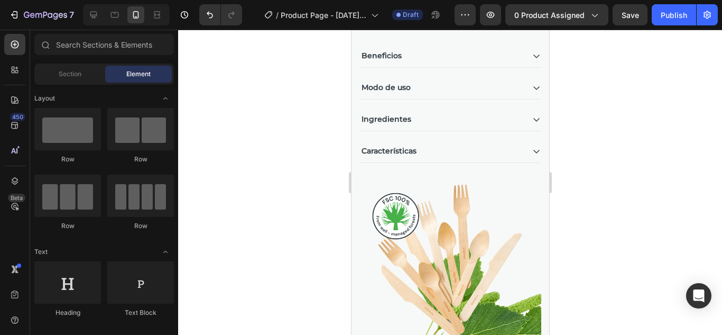
scroll to position [1288, 0]
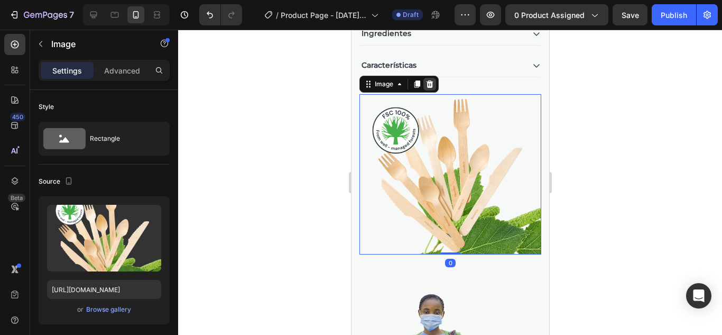
click at [433, 79] on div at bounding box center [429, 84] width 13 height 13
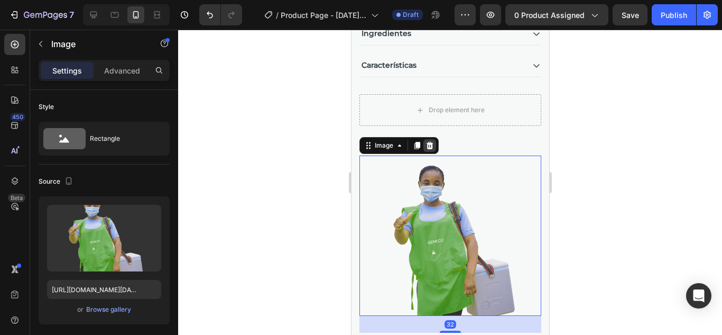
click at [425, 144] on icon at bounding box center [429, 145] width 8 height 8
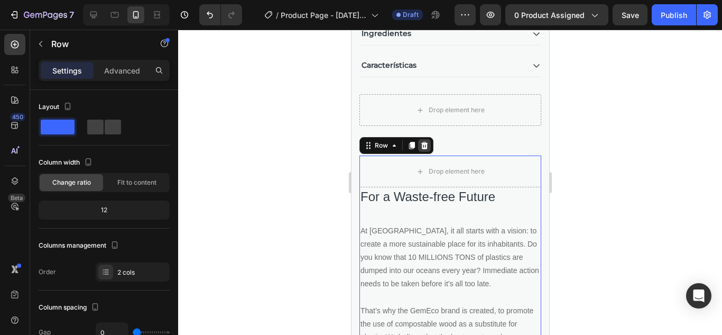
click at [428, 144] on icon at bounding box center [424, 145] width 8 height 8
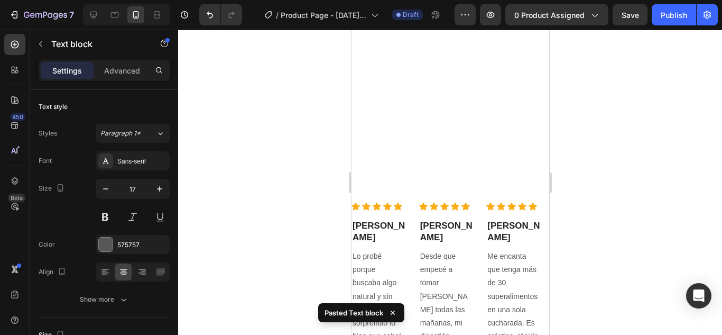
scroll to position [2102, 0]
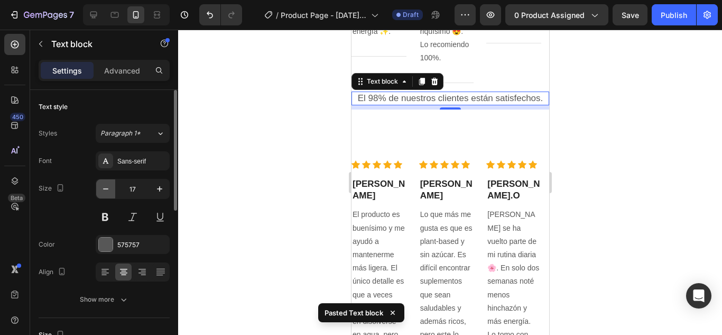
click at [101, 196] on button "button" at bounding box center [105, 188] width 19 height 19
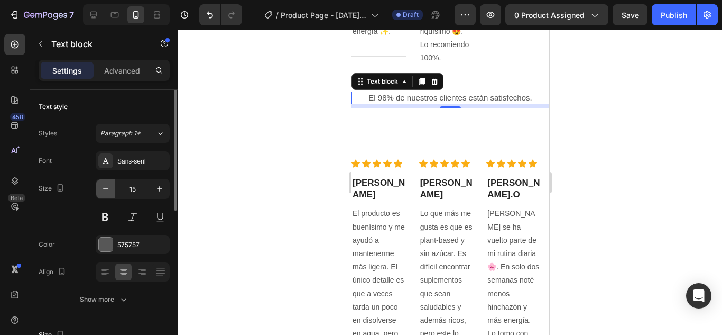
click at [101, 196] on button "button" at bounding box center [105, 188] width 19 height 19
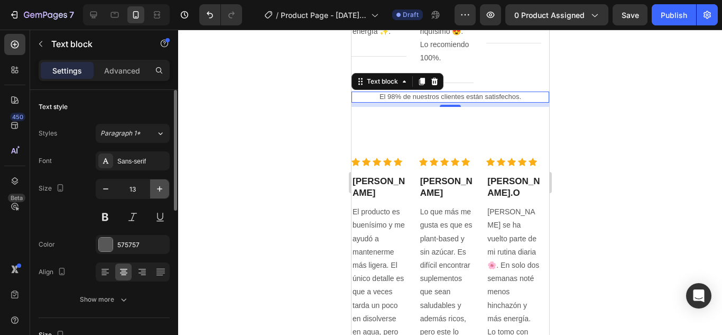
click at [157, 190] on icon "button" at bounding box center [159, 188] width 11 height 11
type input "14"
click at [135, 165] on div "Sans-serif" at bounding box center [142, 162] width 50 height 10
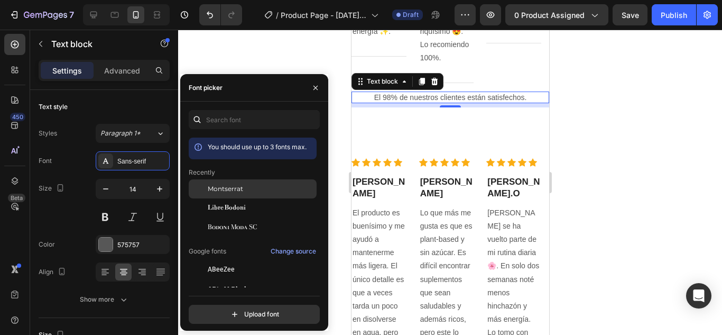
click at [242, 190] on span "Montserrat" at bounding box center [225, 189] width 35 height 10
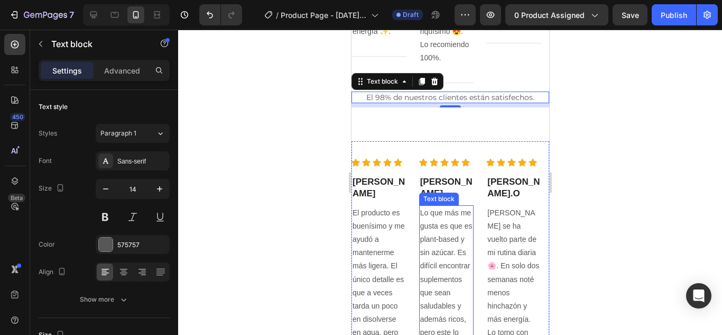
click at [453, 236] on p "Lo que más me gusta es que es plant-based y sin azúcar. Es difícil encontrar su…" at bounding box center [446, 279] width 53 height 146
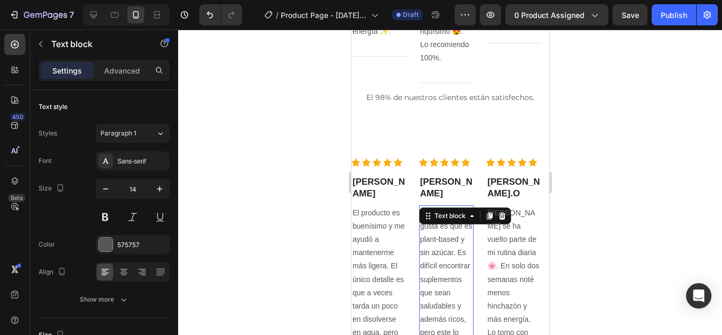
click at [453, 236] on p "Lo que más me gusta es que es plant-based y sin azúcar. Es difícil encontrar su…" at bounding box center [446, 279] width 53 height 146
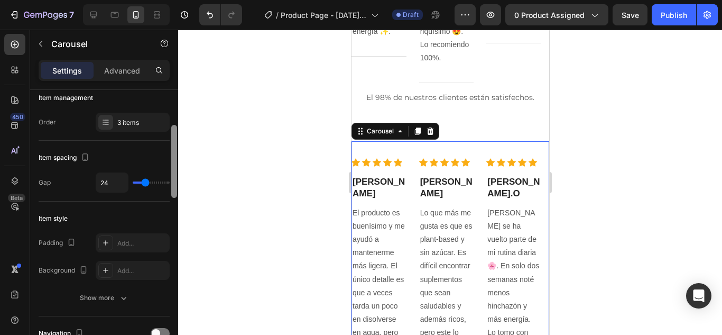
scroll to position [140, 0]
drag, startPoint x: 175, startPoint y: 131, endPoint x: 173, endPoint y: 168, distance: 37.1
click at [173, 168] on div at bounding box center [174, 163] width 6 height 73
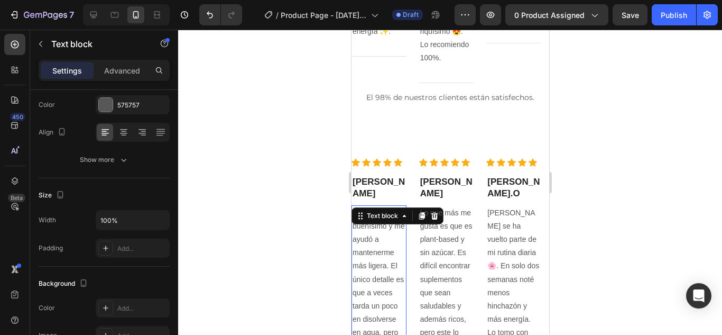
scroll to position [0, 0]
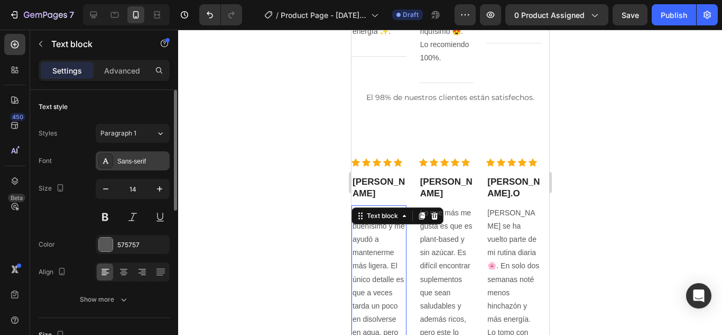
click at [150, 164] on div "Sans-serif" at bounding box center [142, 162] width 50 height 10
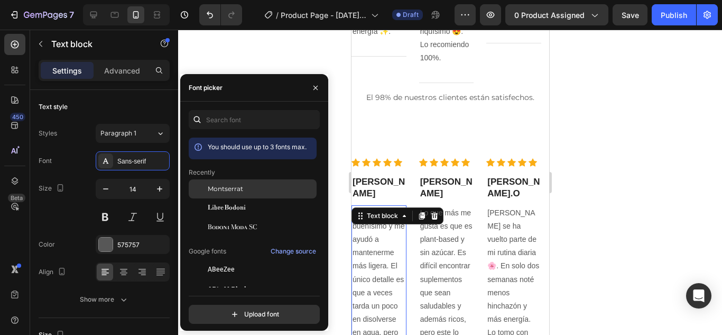
click at [237, 196] on div "Montserrat" at bounding box center [253, 188] width 128 height 19
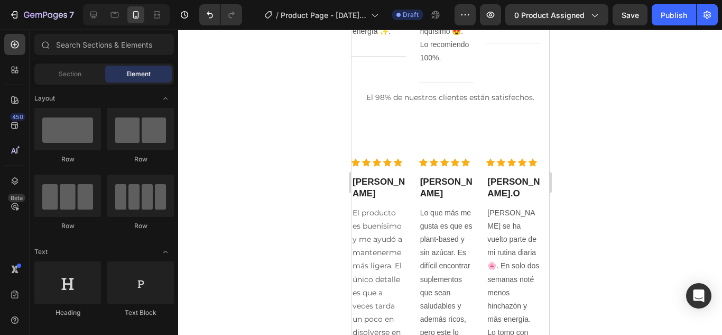
scroll to position [2127, 0]
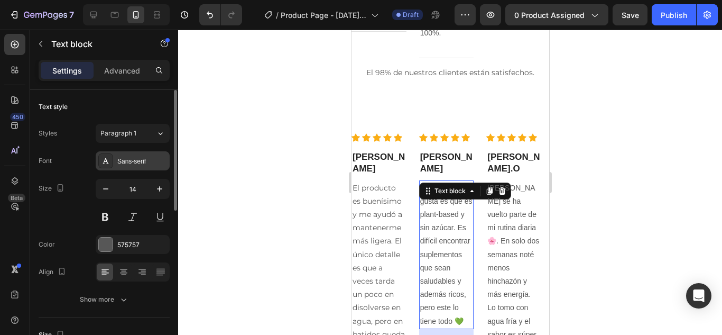
click at [153, 163] on div "Sans-serif" at bounding box center [142, 162] width 50 height 10
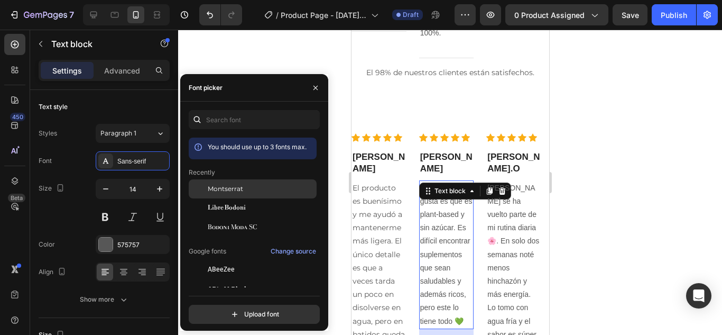
click at [227, 183] on div "Montserrat" at bounding box center [253, 188] width 128 height 19
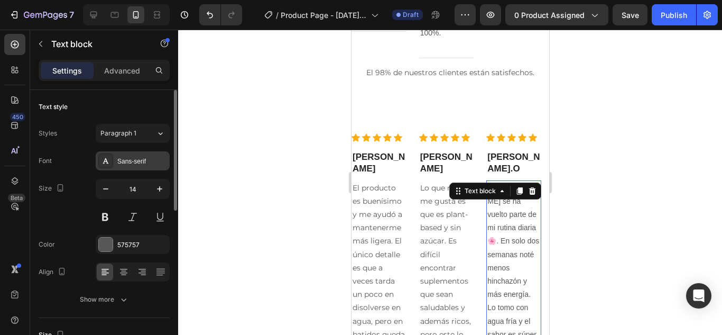
click at [133, 167] on div "Sans-serif" at bounding box center [133, 160] width 74 height 19
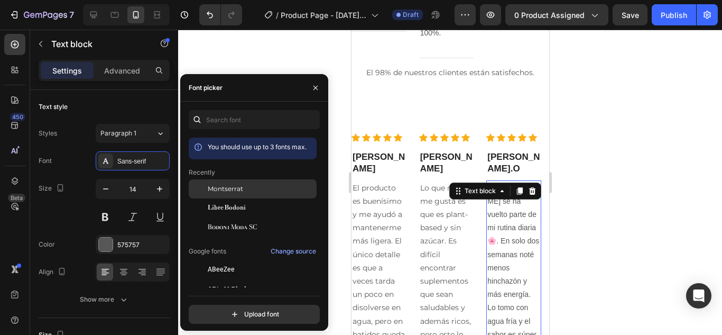
click at [235, 187] on span "Montserrat" at bounding box center [225, 189] width 35 height 10
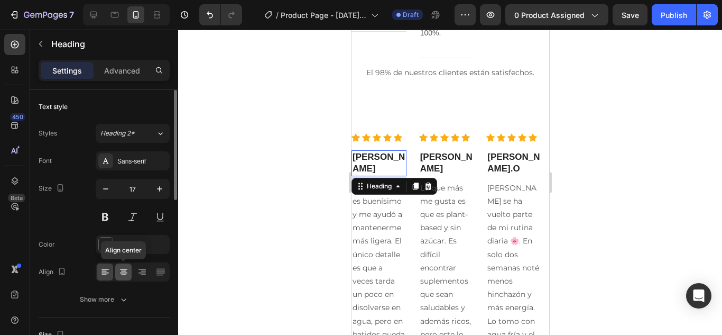
click at [123, 273] on icon at bounding box center [123, 272] width 7 height 1
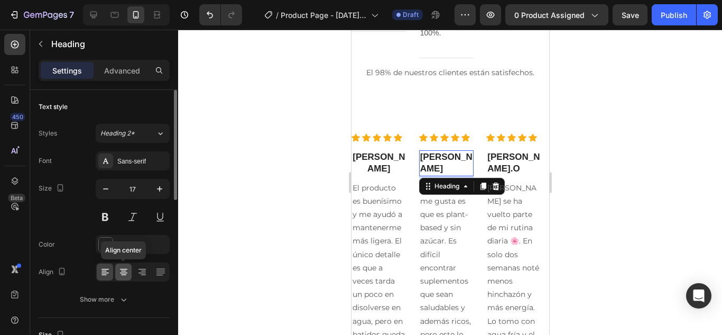
click at [119, 275] on icon at bounding box center [123, 271] width 11 height 11
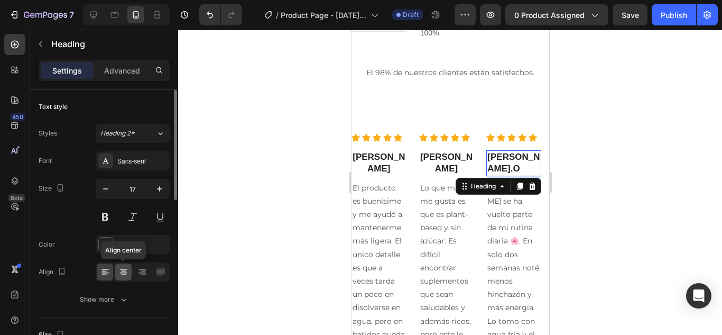
click at [125, 273] on icon at bounding box center [123, 272] width 7 height 1
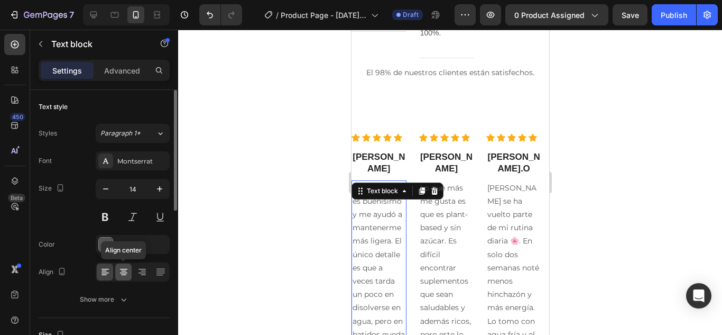
click at [124, 272] on icon at bounding box center [123, 271] width 11 height 11
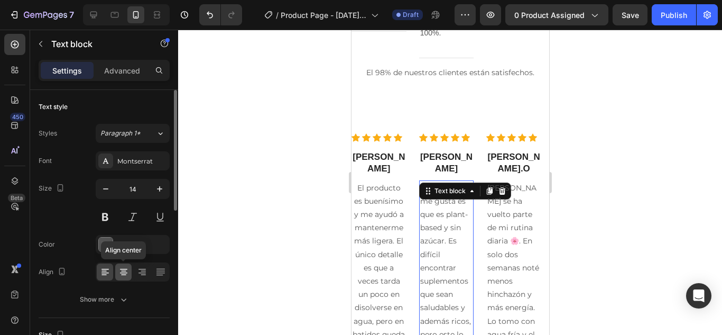
click at [124, 273] on icon at bounding box center [123, 272] width 7 height 1
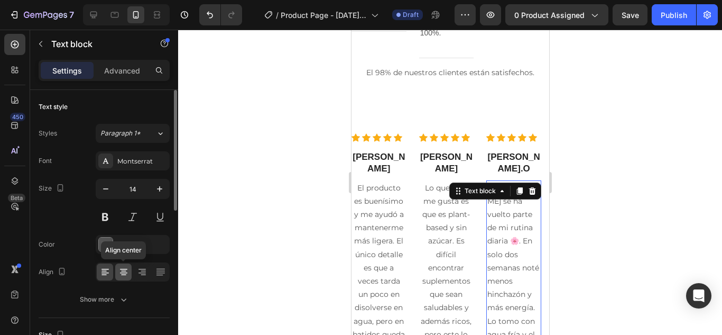
click at [120, 276] on icon at bounding box center [123, 271] width 11 height 11
click at [580, 186] on div at bounding box center [450, 182] width 544 height 305
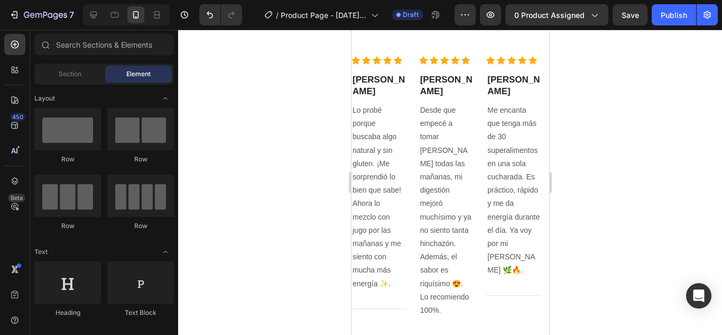
scroll to position [1820, 0]
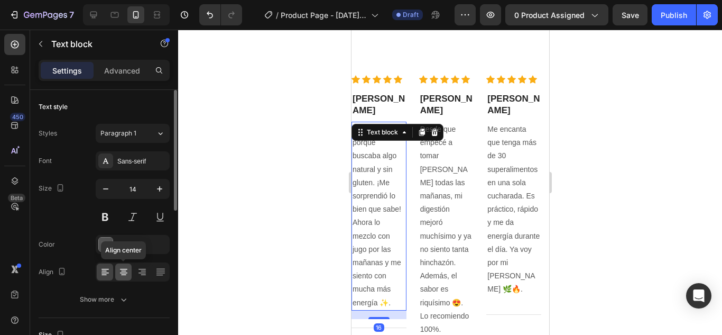
click at [124, 265] on div at bounding box center [123, 271] width 16 height 17
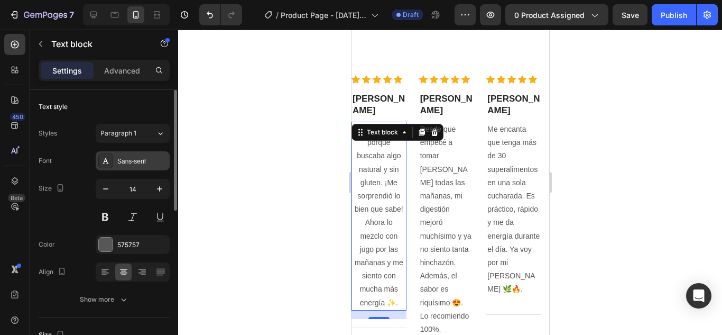
click at [145, 163] on div "Sans-serif" at bounding box center [142, 162] width 50 height 10
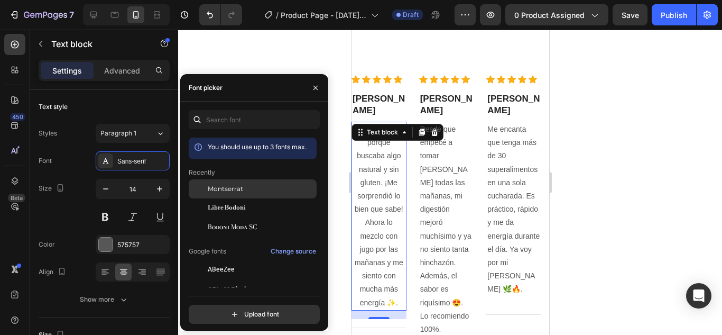
click at [244, 188] on div "Montserrat" at bounding box center [261, 189] width 107 height 10
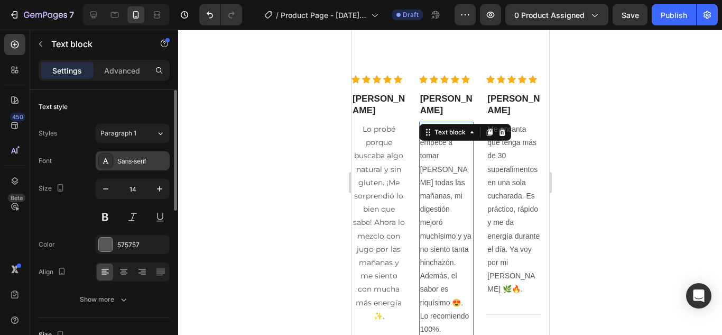
click at [139, 155] on div "Sans-serif" at bounding box center [133, 160] width 74 height 19
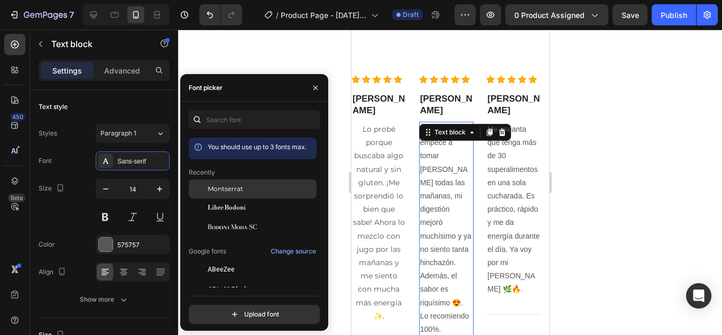
click at [227, 184] on span "Montserrat" at bounding box center [225, 189] width 35 height 10
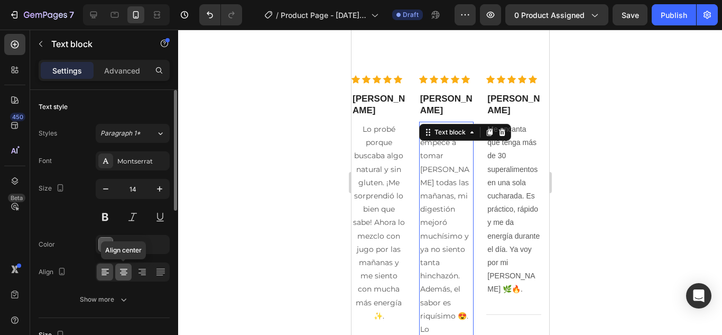
click at [122, 272] on icon at bounding box center [123, 272] width 7 height 1
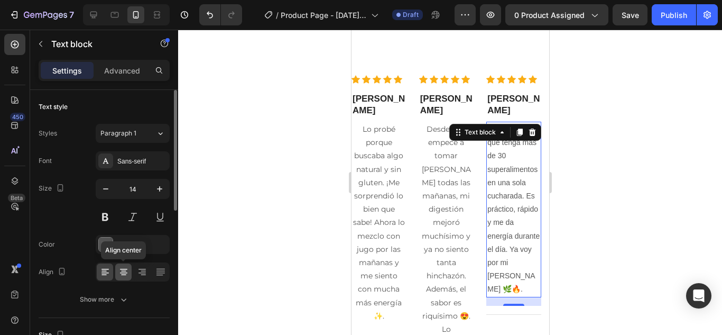
click at [124, 275] on icon at bounding box center [123, 274] width 5 height 1
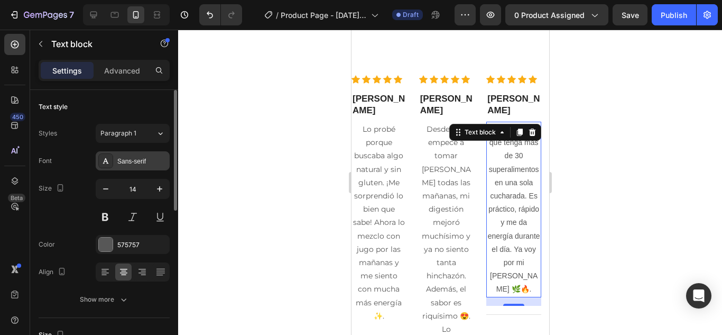
click at [141, 157] on div "Sans-serif" at bounding box center [142, 162] width 50 height 10
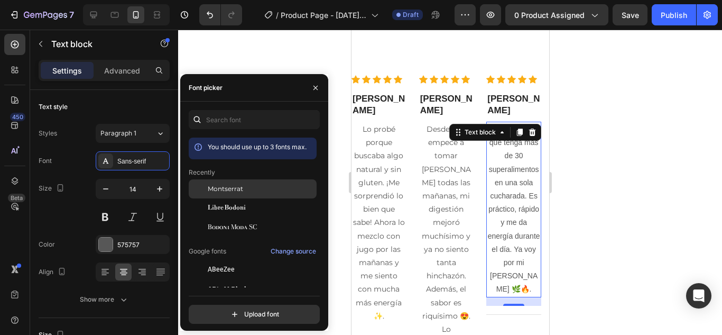
click at [248, 189] on div "Montserrat" at bounding box center [261, 189] width 107 height 10
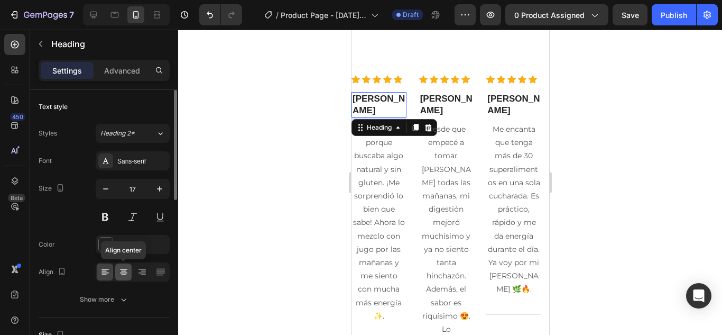
click at [127, 270] on icon at bounding box center [123, 271] width 11 height 11
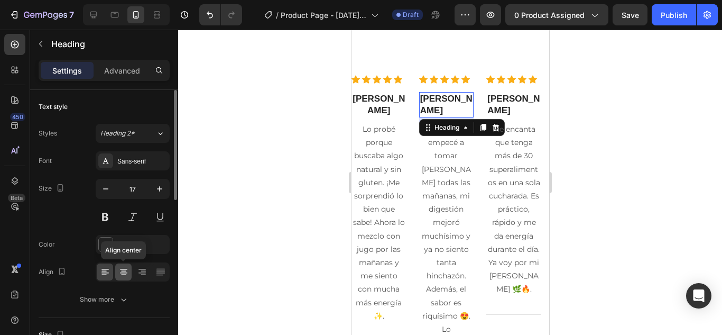
click at [122, 274] on icon at bounding box center [123, 271] width 11 height 11
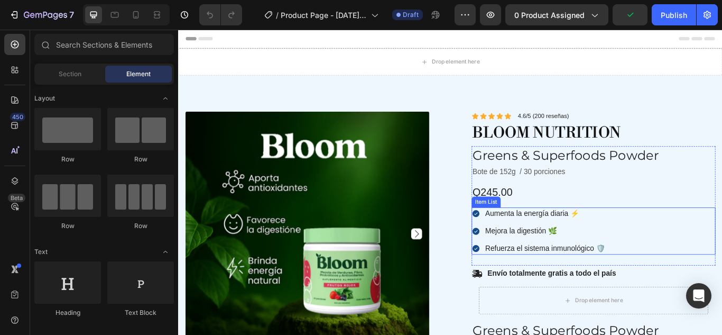
click at [604, 244] on p "Aumenta la energía diaria ⚡" at bounding box center [606, 243] width 140 height 11
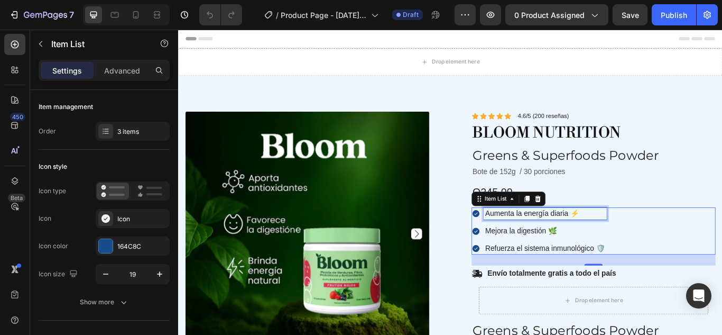
click at [619, 245] on p "Aumenta la energía diaria ⚡" at bounding box center [606, 243] width 140 height 11
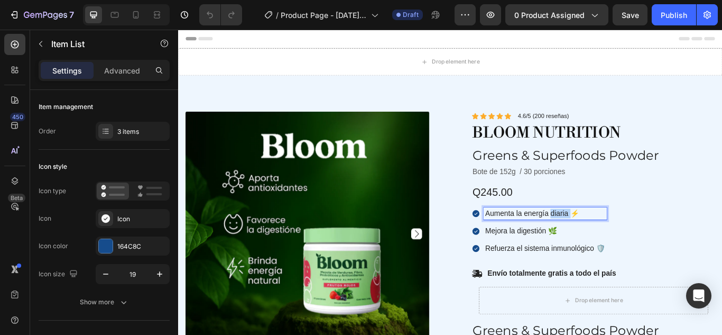
click at [619, 245] on p "Aumenta la energía diaria ⚡" at bounding box center [606, 243] width 140 height 11
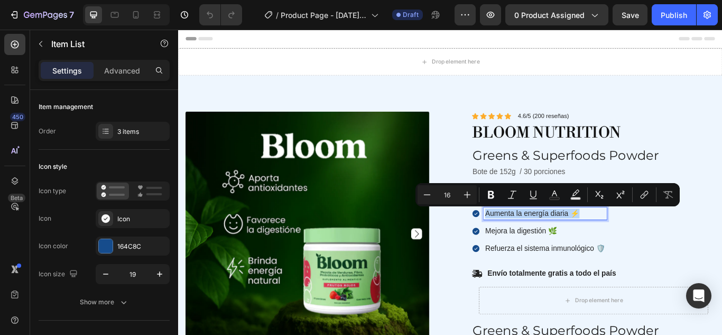
copy p "Aumenta la energía diaria ⚡"
click at [582, 264] on p "Mejora la digestión 🌿" at bounding box center [606, 264] width 140 height 11
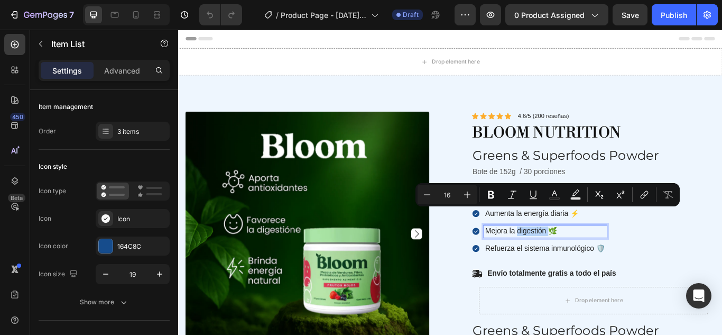
click at [582, 264] on p "Mejora la digestión 🌿" at bounding box center [606, 264] width 140 height 11
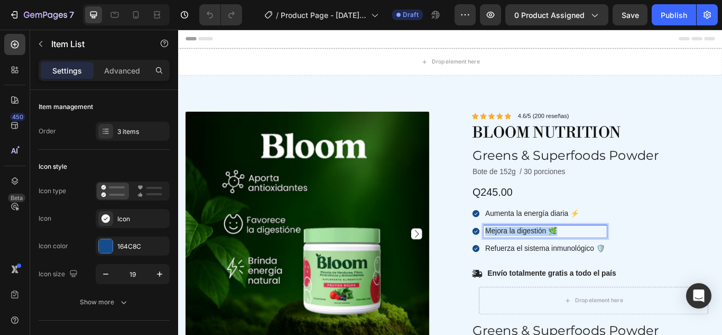
click at [582, 264] on p "Mejora la digestión 🌿" at bounding box center [606, 264] width 140 height 11
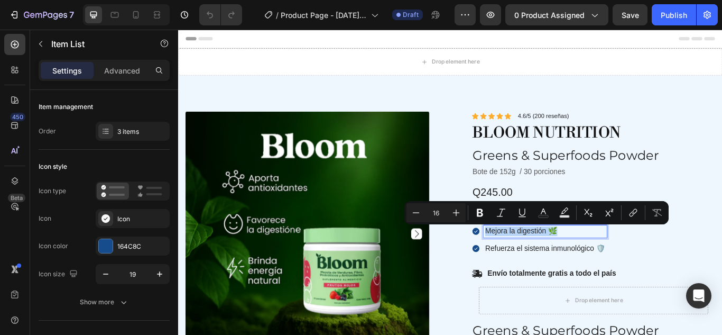
copy p "Mejora la digestión 🌿"
click at [603, 281] on p "Refuerza el sistema inmunológico 🛡️" at bounding box center [606, 285] width 140 height 11
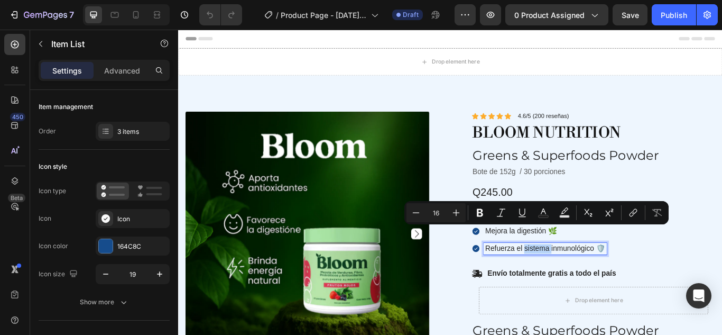
click at [603, 281] on p "Refuerza el sistema inmunológico 🛡️" at bounding box center [606, 285] width 140 height 11
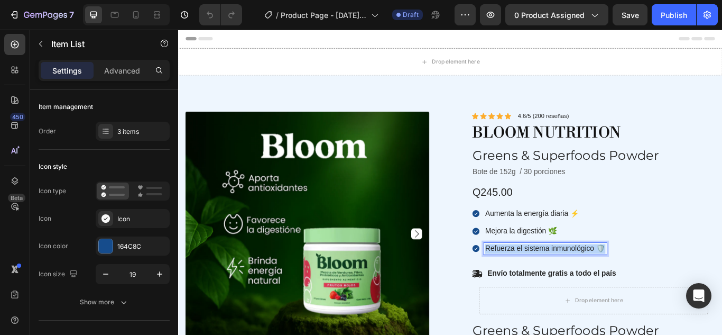
click at [603, 281] on p "Refuerza el sistema inmunológico 🛡️" at bounding box center [606, 285] width 140 height 11
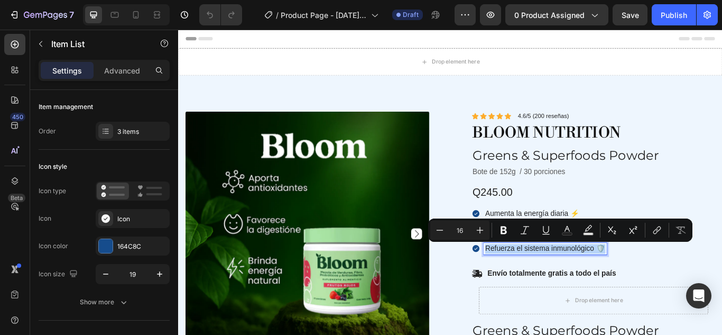
copy p "Refuerza el sistema inmunológico 🛡️"
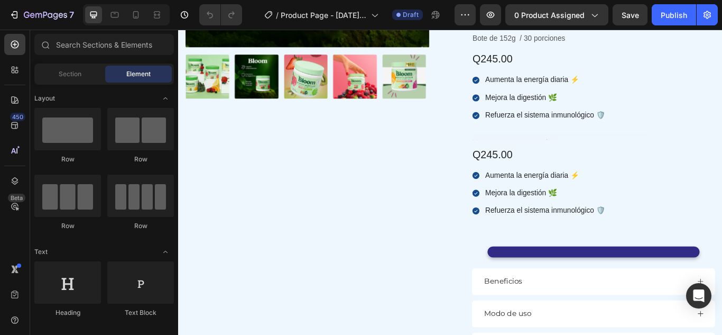
scroll to position [347, 0]
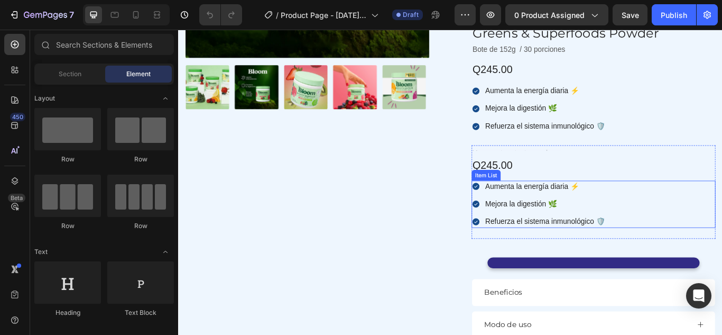
click at [606, 251] on p "Refuerza el sistema inmunológico 🛡️" at bounding box center [606, 253] width 140 height 11
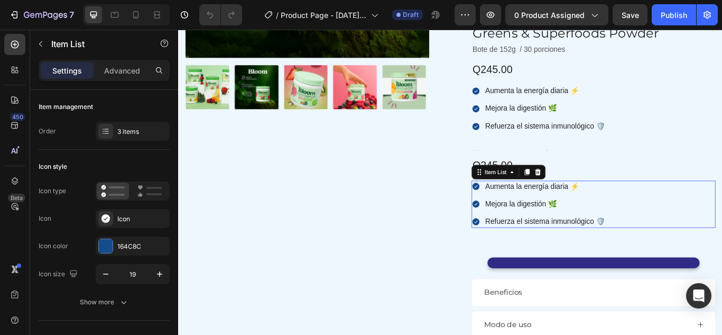
click at [606, 251] on p "Refuerza el sistema inmunológico 🛡️" at bounding box center [606, 253] width 140 height 11
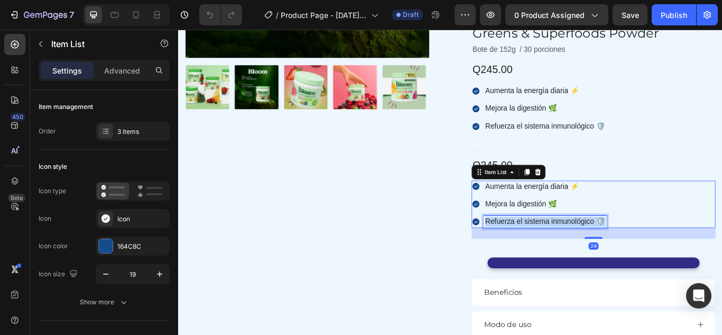
click at [606, 251] on p "Refuerza el sistema inmunológico 🛡️" at bounding box center [606, 253] width 140 height 11
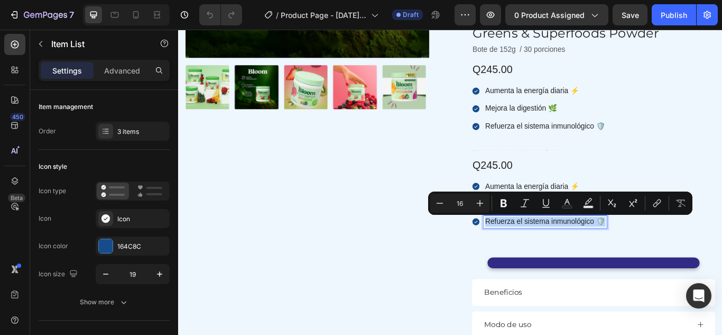
copy p "Refuerza el sistema inmunológico 🛡️"
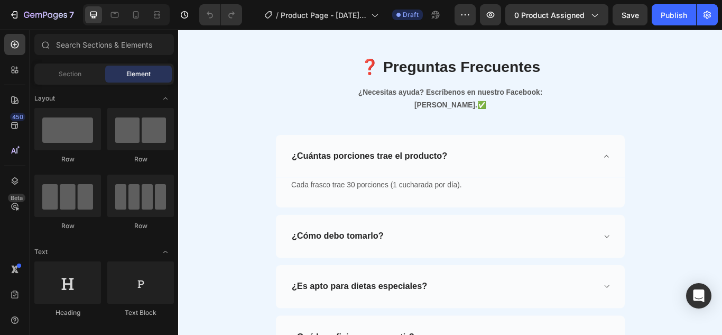
scroll to position [1435, 0]
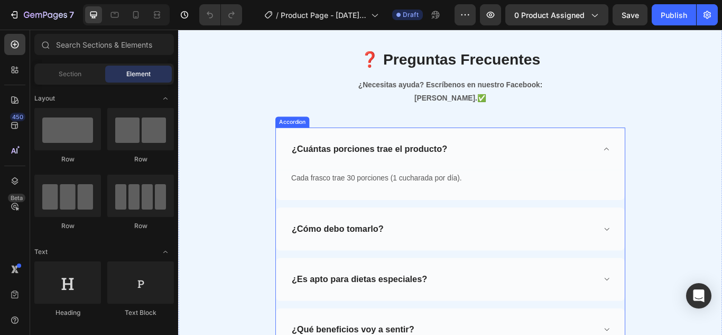
click at [480, 162] on p "¿Cuántas porciones trae el producto?" at bounding box center [400, 168] width 181 height 13
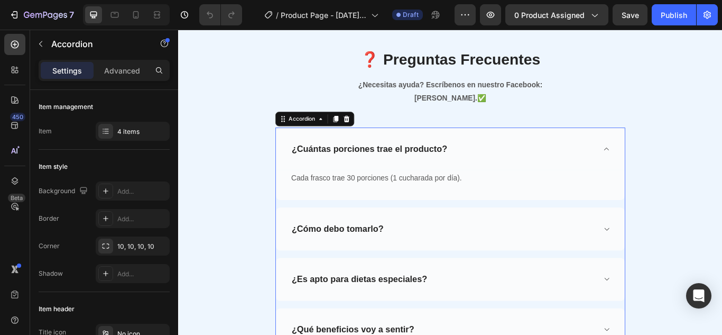
click at [480, 162] on p "¿Cuántas porciones trae el producto?" at bounding box center [400, 168] width 181 height 13
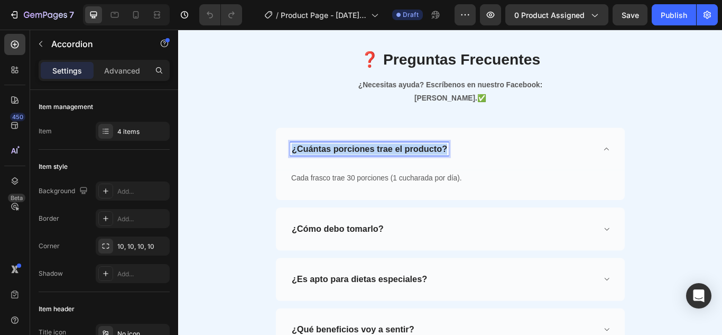
click at [480, 162] on p "¿Cuántas porciones trae el producto?" at bounding box center [400, 168] width 181 height 13
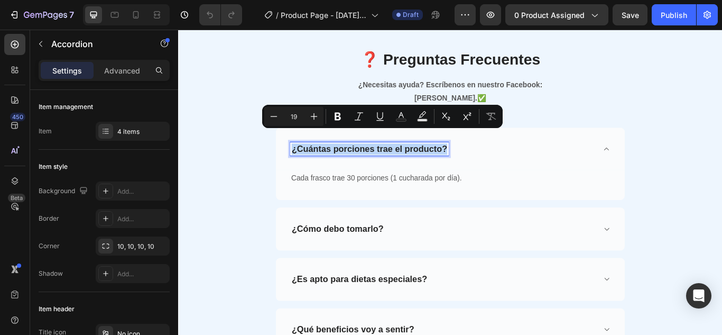
click at [480, 162] on p "¿Cuántas porciones trae el producto?" at bounding box center [400, 168] width 181 height 13
copy p "¿Cuántas porciones trae el producto?"
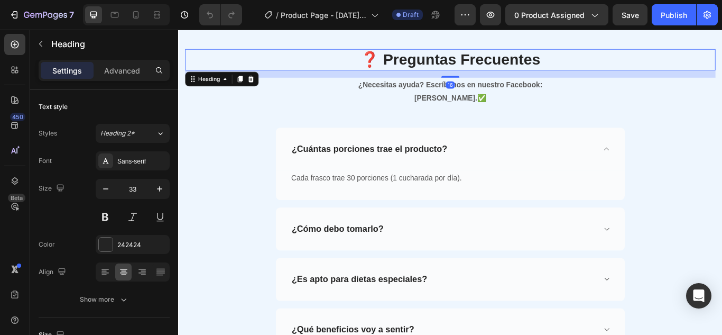
click at [584, 59] on h2 "❓ Preguntas Frecuentes" at bounding box center [495, 64] width 619 height 25
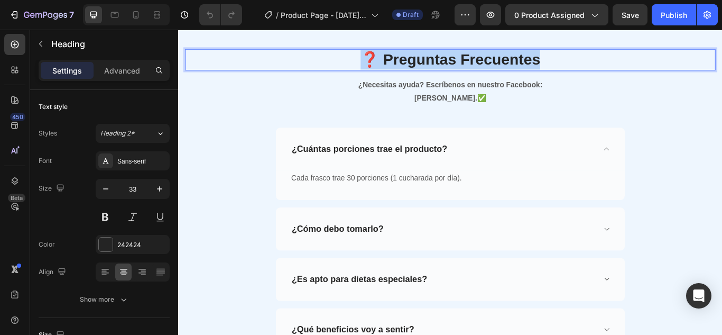
click at [584, 59] on p "❓ Preguntas Frecuentes" at bounding box center [495, 64] width 617 height 23
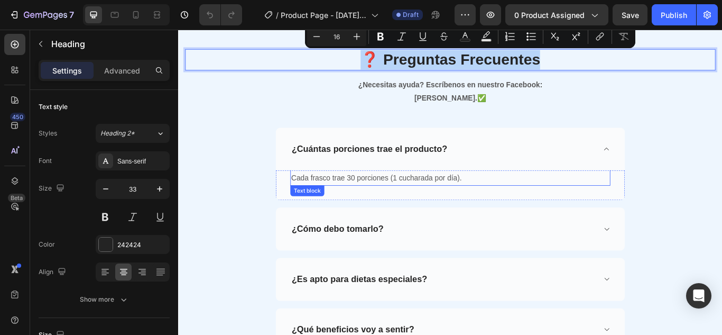
click at [507, 195] on p "Cada frasco trae 30 porciones (1 cucharada por día)." at bounding box center [495, 202] width 371 height 15
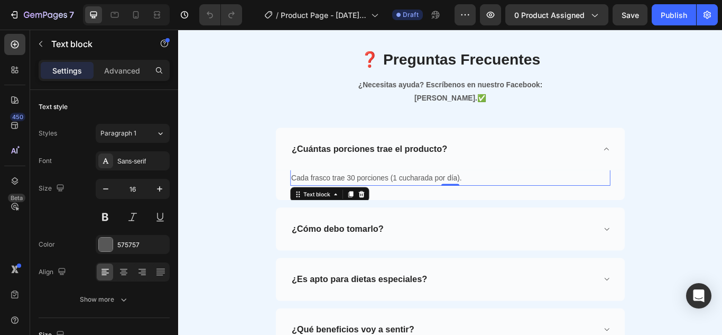
click at [507, 195] on p "Cada frasco trae 30 porciones (1 cucharada por día)." at bounding box center [495, 202] width 371 height 15
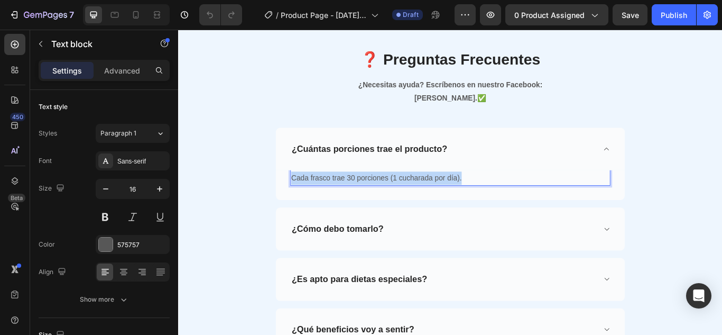
click at [507, 195] on p "Cada frasco trae 30 porciones (1 cucharada por día)." at bounding box center [495, 202] width 371 height 15
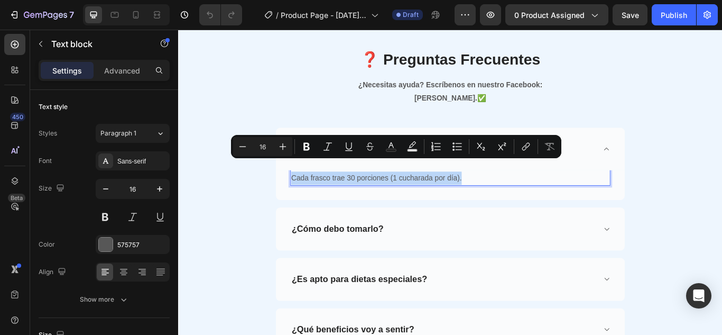
copy p "Cada frasco trae 30 porciones (1 cucharada por día)."
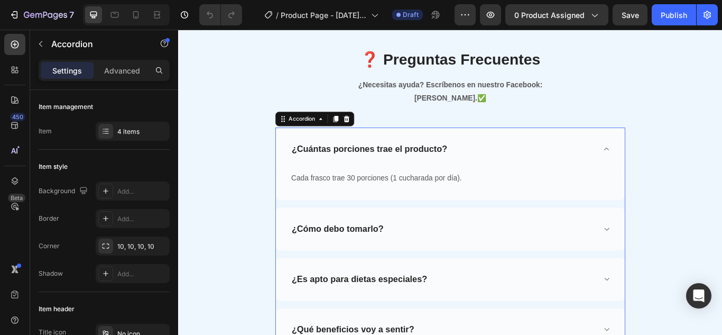
click at [406, 255] on p "¿Cómo debo tomarlo?" at bounding box center [363, 261] width 107 height 13
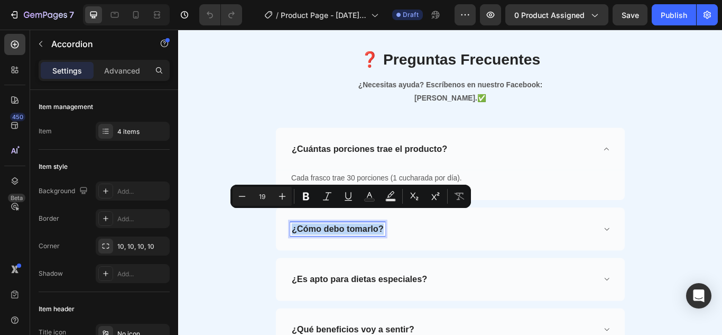
copy p "¿Cómo debo tomarlo?"
click at [592, 254] on div "¿Cómo debo tomarlo?" at bounding box center [487, 262] width 356 height 16
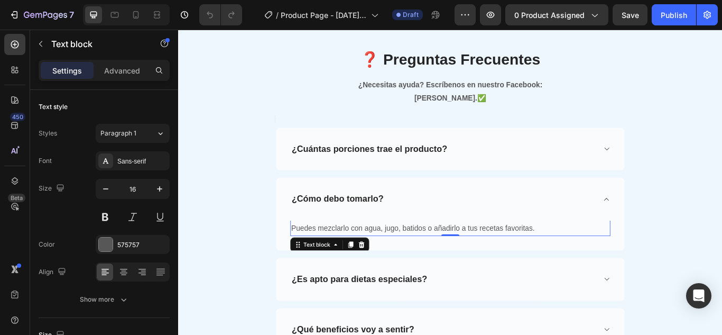
click at [572, 254] on p "Puedes mezclarlo con agua, jugo, batidos o añadirlo a tus recetas favoritas." at bounding box center [495, 261] width 371 height 15
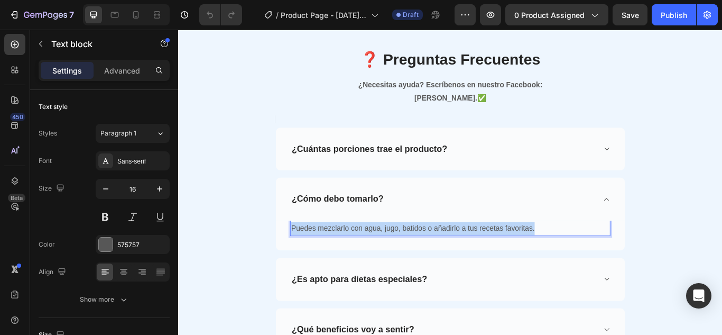
click at [572, 254] on p "Puedes mezclarlo con agua, jugo, batidos o añadirlo a tus recetas favoritas." at bounding box center [495, 261] width 371 height 15
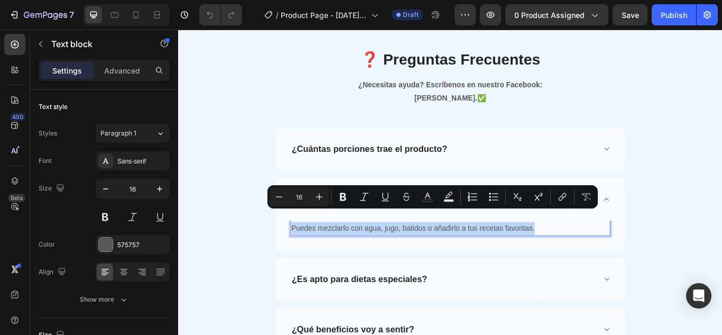
copy p "Puedes mezclarlo con agua, jugo, batidos o añadirlo a tus recetas favoritas."
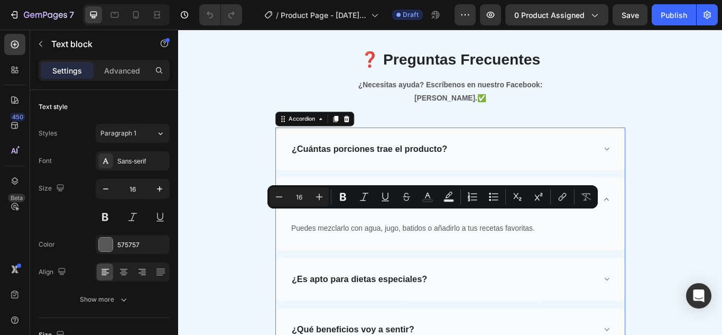
click at [447, 314] on p "¿Es apto para dietas especiales?" at bounding box center [389, 320] width 158 height 13
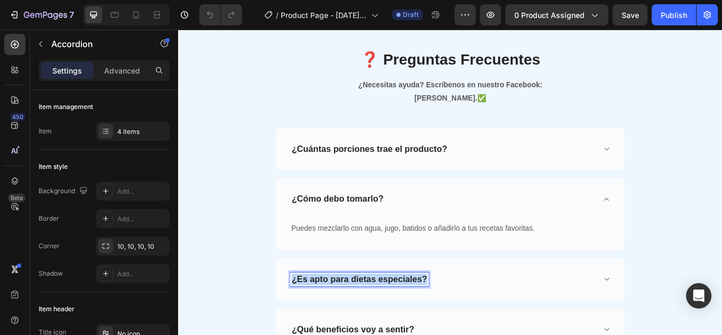
click at [447, 314] on p "¿Es apto para dietas especiales?" at bounding box center [389, 320] width 158 height 13
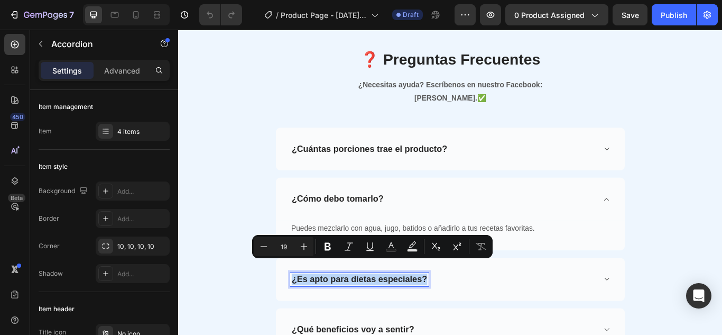
copy p "¿Es apto para dietas especiales?"
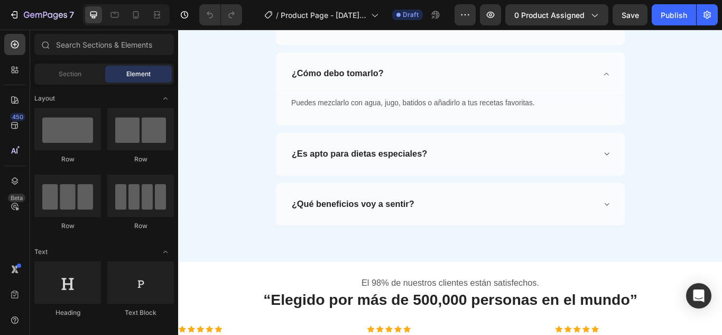
scroll to position [1586, 0]
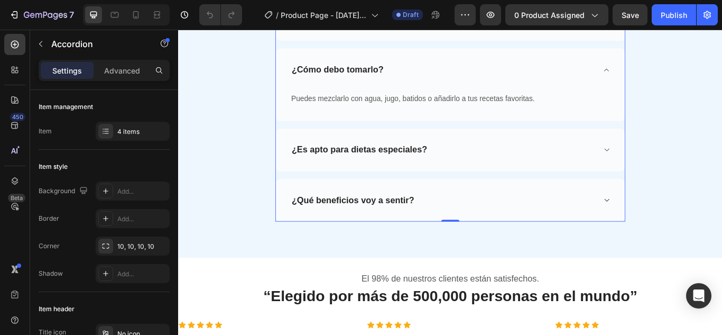
click at [678, 165] on span at bounding box center [678, 169] width 8 height 8
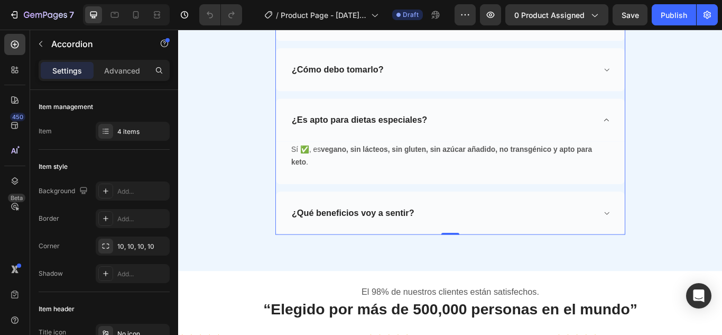
click at [678, 151] on div "¿Es apto para dietas especiales?" at bounding box center [495, 135] width 407 height 50
click at [678, 151] on div "¿Cuántas porciones trae el producto? ¿Cómo debo tomarlo? Puedes mezclarlo con a…" at bounding box center [495, 130] width 408 height 275
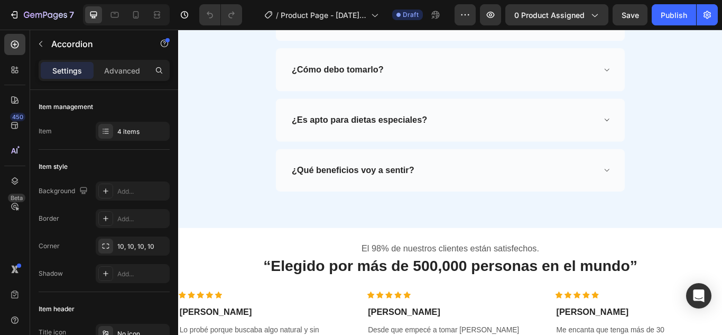
click at [513, 127] on div "¿Es apto para dietas especiales?" at bounding box center [487, 135] width 356 height 16
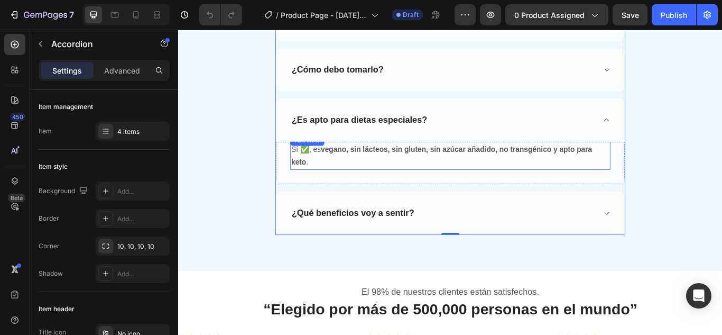
click at [328, 174] on p "Sí ✅, es vegano, sin lácteos, sin gluten, sin azúcar añadido, no transgénico y …" at bounding box center [495, 177] width 371 height 31
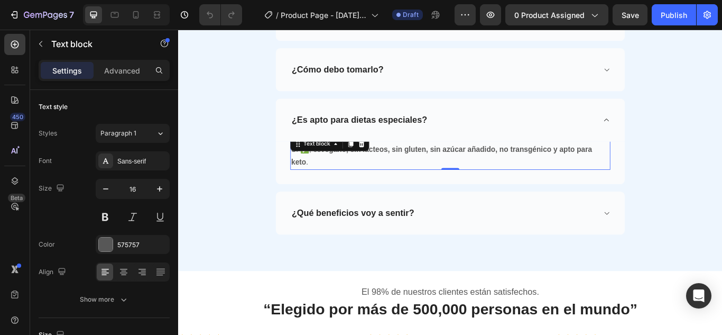
click at [328, 174] on p "Sí ✅, es vegano, sin lácteos, sin gluten, sin azúcar añadido, no transgénico y …" at bounding box center [495, 177] width 371 height 31
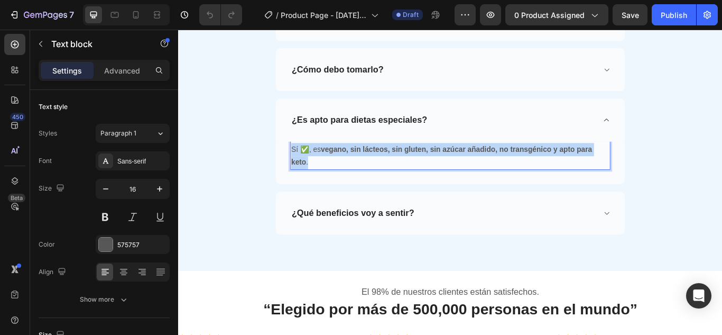
click at [328, 174] on p "Sí ✅, es vegano, sin lácteos, sin gluten, sin azúcar añadido, no transgénico y …" at bounding box center [495, 177] width 371 height 31
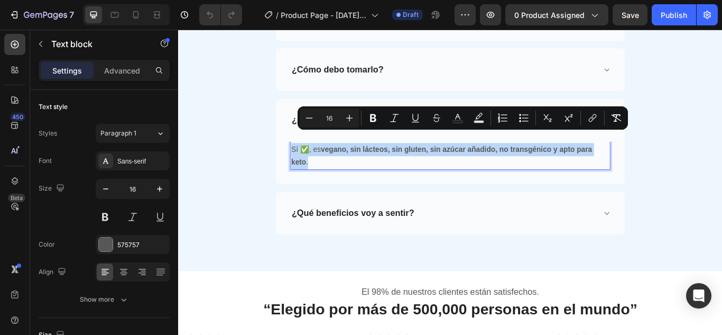
copy p "Sí ✅, es vegano, sin lácteos, sin gluten, sin azúcar añadido, no transgénico y …"
click at [440, 237] on p "¿Qué beneficios voy a sentir?" at bounding box center [381, 243] width 143 height 13
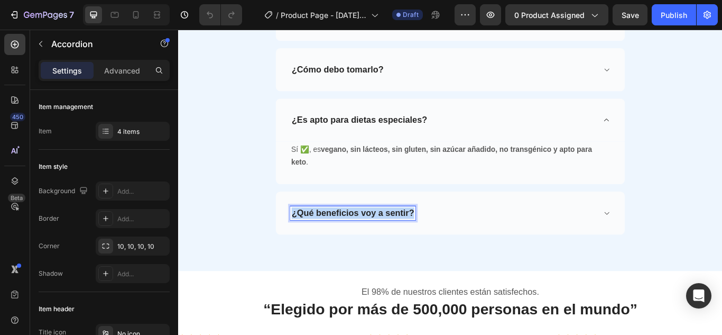
click at [440, 237] on p "¿Qué beneficios voy a sentir?" at bounding box center [381, 243] width 143 height 13
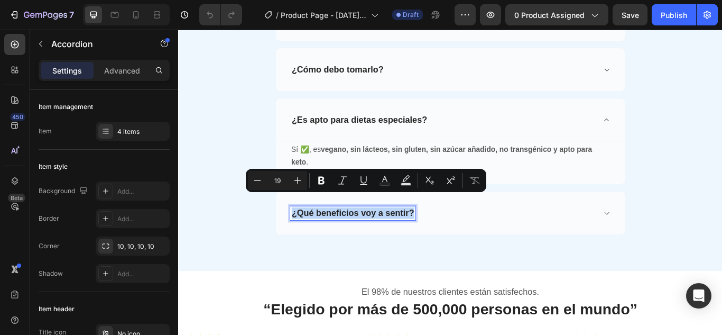
click at [546, 235] on div "¿Qué beneficios voy a sentir?" at bounding box center [487, 243] width 356 height 16
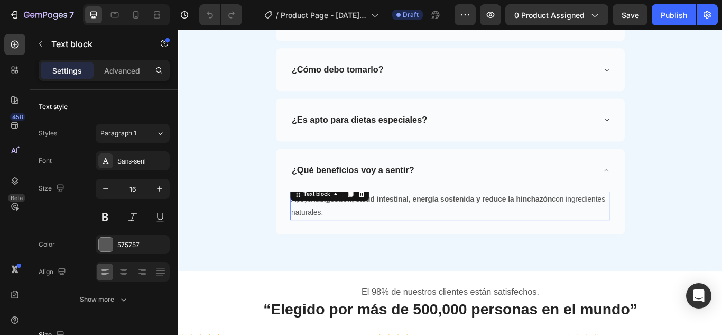
click at [344, 227] on p "Apoya la digestión, salud intestinal, energía sostenida y reduce la hinchazón c…" at bounding box center [495, 235] width 371 height 31
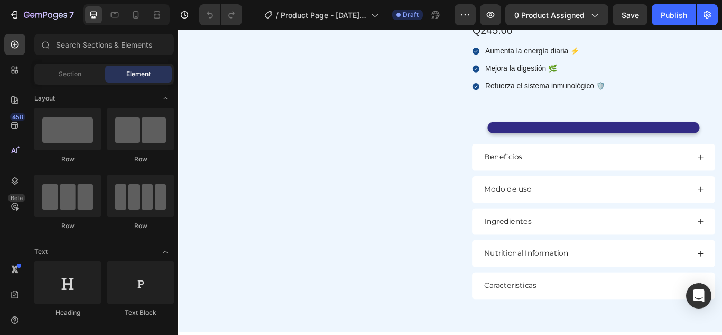
scroll to position [523, 0]
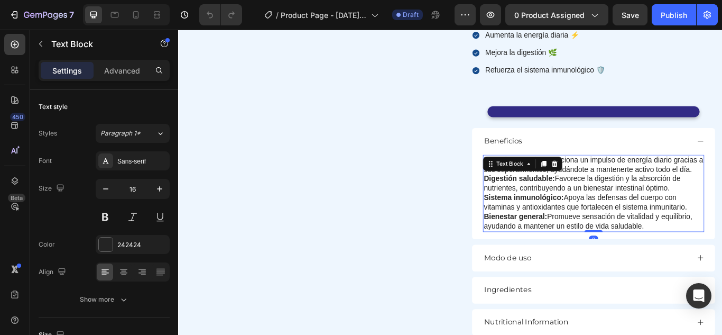
click at [654, 229] on p "Sistema inmunológico: Apoya las defensas del cuerpo con vitaminas y antioxidant…" at bounding box center [663, 231] width 256 height 22
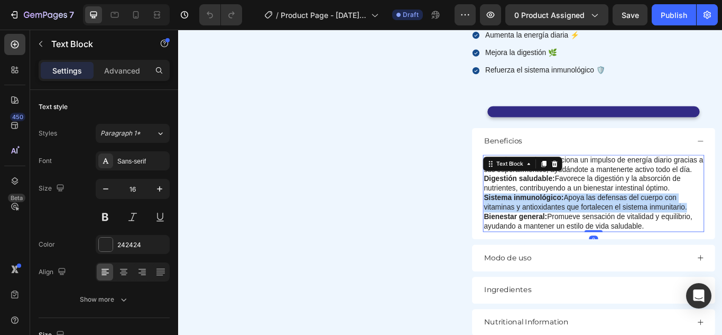
click at [654, 229] on p "Sistema inmunológico: Apoya las defensas del cuerpo con vitaminas y antioxidant…" at bounding box center [663, 231] width 256 height 22
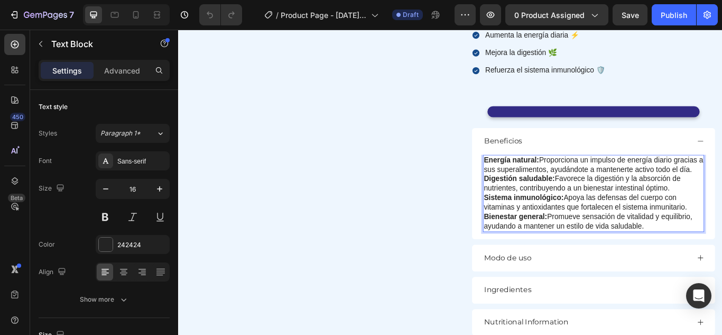
click at [722, 259] on p "Bienestar general: Promueve sensación de vitalidad y equilibrio, ayudando a man…" at bounding box center [663, 253] width 256 height 22
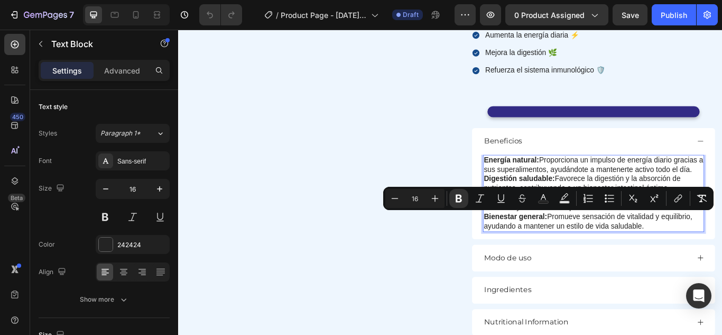
click at [722, 259] on p "Bienestar general: Promueve sensación de vitalidad y equilibrio, ayudando a man…" at bounding box center [663, 253] width 256 height 22
click at [535, 182] on strong "Energía natural:" at bounding box center [567, 181] width 65 height 9
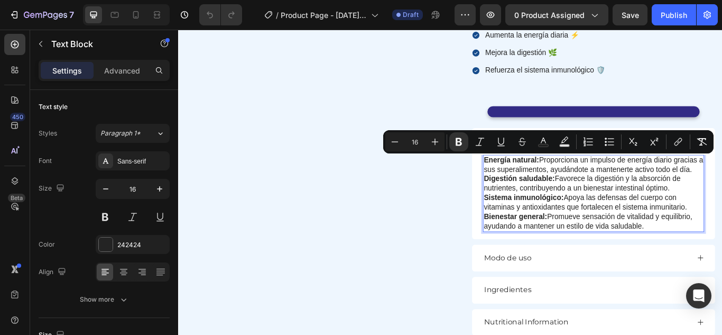
drag, startPoint x: 532, startPoint y: 182, endPoint x: 724, endPoint y: 258, distance: 206.3
click at [722, 258] on div "Energía natural: Proporciona un impulso de energía diario gracias a sus superal…" at bounding box center [663, 221] width 258 height 90
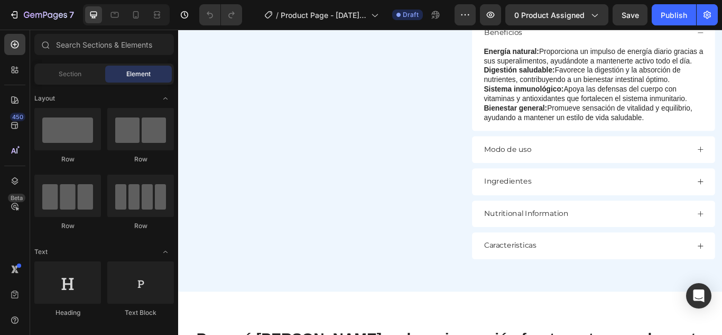
scroll to position [667, 0]
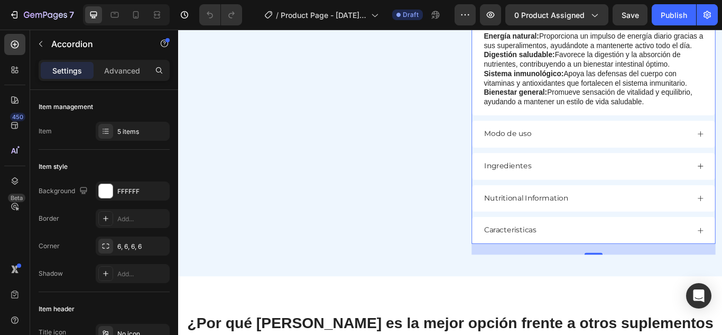
click at [655, 156] on div "Modo de uso" at bounding box center [654, 151] width 241 height 14
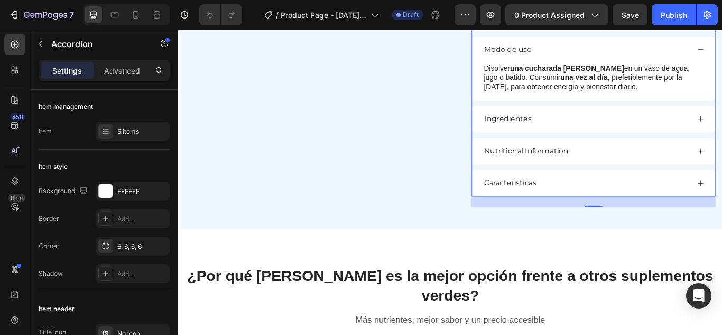
click at [655, 156] on div "Beneficios Energía natural: Proporciona un impulso de energía diario gracias a …" at bounding box center [662, 112] width 284 height 224
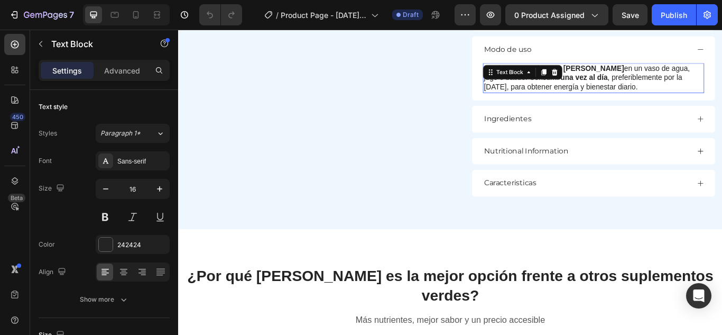
click at [681, 94] on p "Disolver una cucharada de Bloom en un vaso de agua, jugo o batido. Consumir una…" at bounding box center [663, 86] width 256 height 33
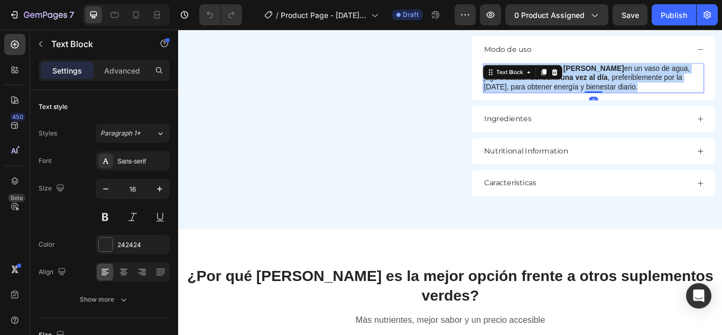
click at [681, 94] on p "Disolver una cucharada de Bloom en un vaso de agua, jugo o batido. Consumir una…" at bounding box center [663, 86] width 256 height 33
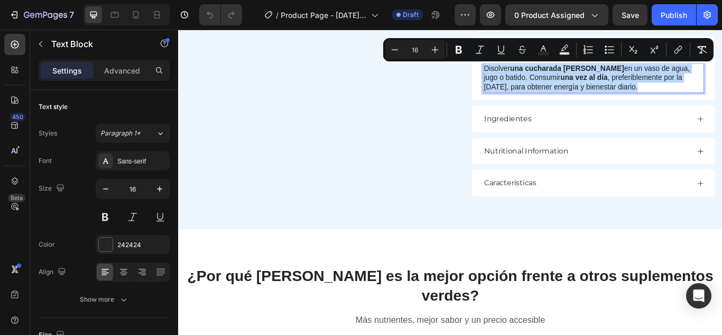
click at [722, 88] on p "Disolver una cucharada de Bloom en un vaso de agua, jugo o batido. Consumir una…" at bounding box center [663, 86] width 256 height 33
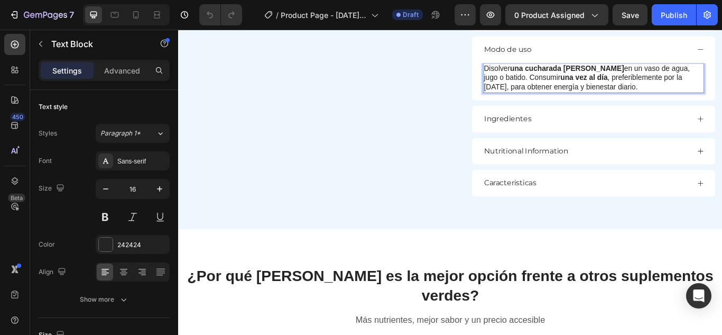
click at [681, 96] on p "Disolver una cucharada de Bloom en un vaso de agua, jugo o batido. Consumir una…" at bounding box center [663, 86] width 256 height 33
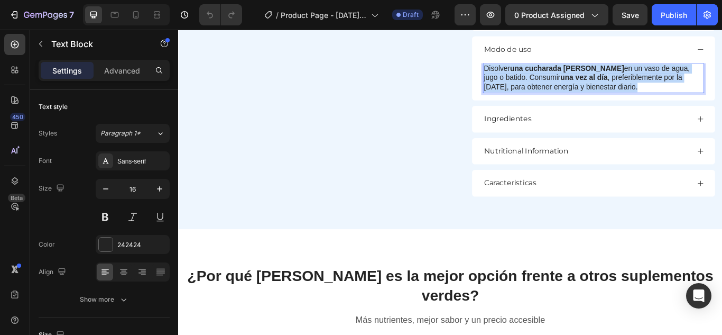
click at [681, 96] on p "Disolver una cucharada de Bloom en un vaso de agua, jugo o batido. Consumir una…" at bounding box center [663, 86] width 256 height 33
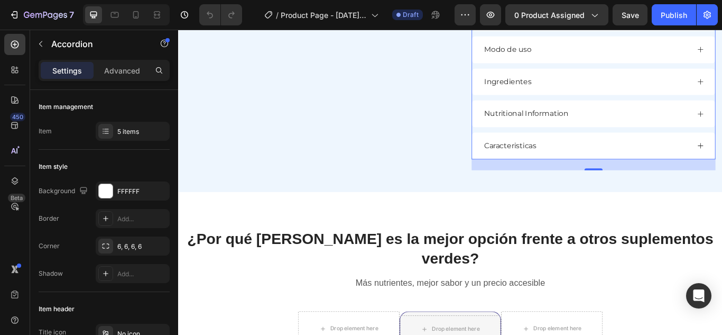
click at [722, 87] on div "Ingredientes" at bounding box center [654, 91] width 241 height 14
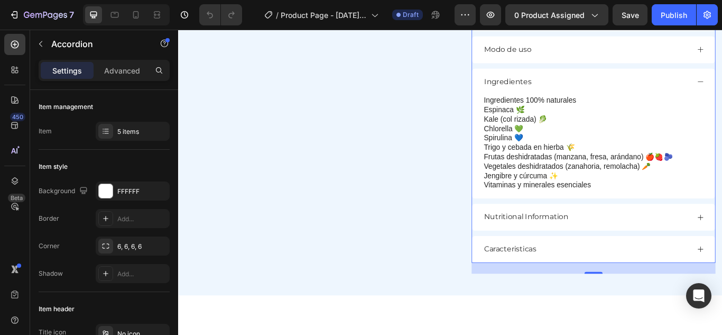
click at [722, 87] on div "Ingredientes" at bounding box center [654, 91] width 241 height 14
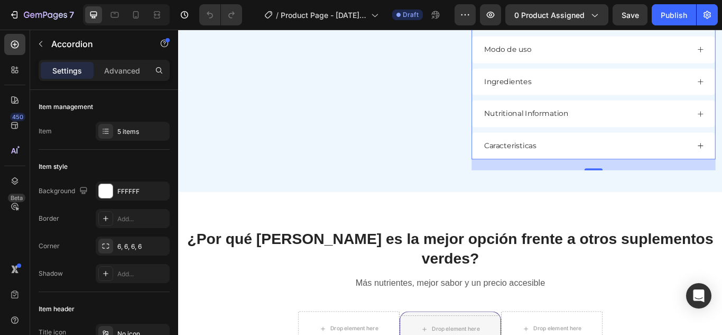
click at [722, 87] on div "Ingredientes" at bounding box center [654, 91] width 241 height 14
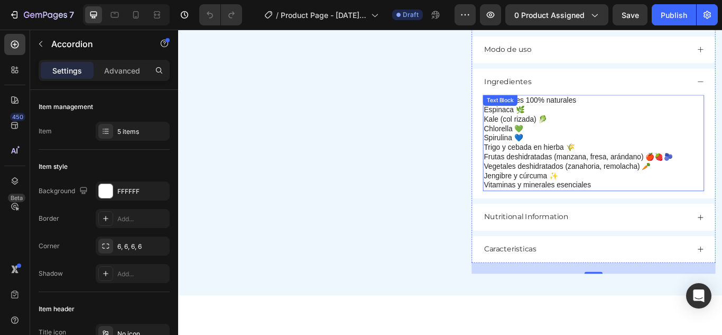
click at [658, 213] on p "Vitaminas y minerales esenciales" at bounding box center [663, 211] width 256 height 11
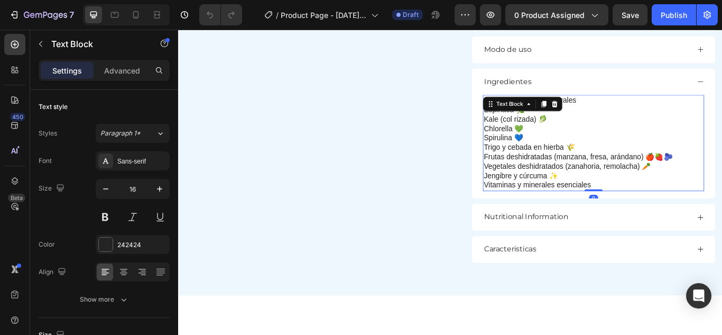
click at [658, 213] on p "Vitaminas y minerales esenciales" at bounding box center [663, 211] width 256 height 11
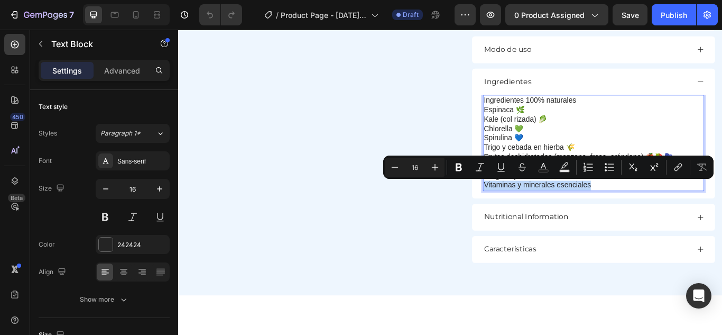
click at [658, 213] on p "Vitaminas y minerales esenciales" at bounding box center [663, 211] width 256 height 11
click at [535, 108] on p "Ingredientes 100% naturales" at bounding box center [663, 112] width 256 height 11
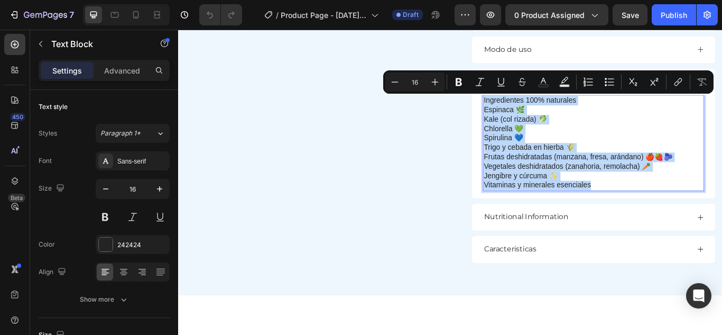
drag, startPoint x: 533, startPoint y: 108, endPoint x: 658, endPoint y: 209, distance: 160.9
click at [658, 209] on div "Ingredientes 100% naturales Espinaca 🌿 Kale (col rizada) 🥬 Chlorella 💚 Spirulin…" at bounding box center [663, 162] width 258 height 112
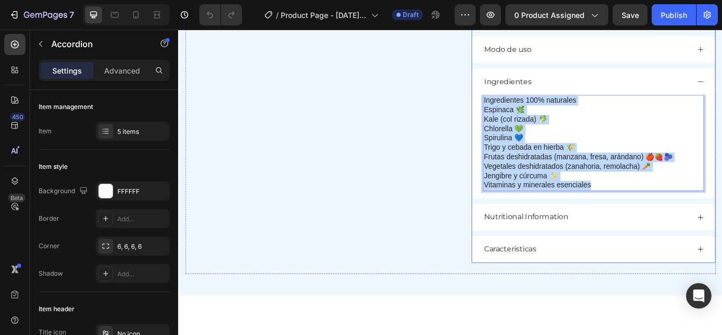
click at [722, 287] on div "Caracteristicas" at bounding box center [654, 286] width 241 height 14
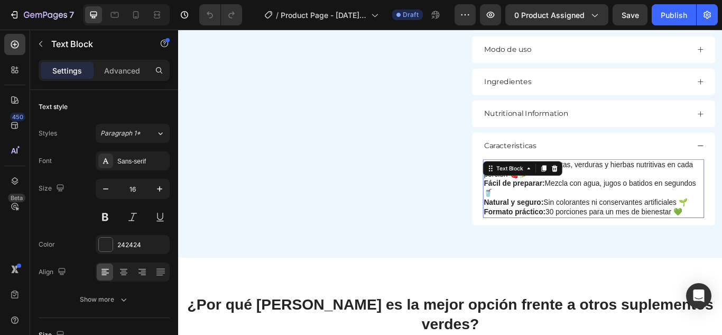
click at [655, 227] on p "Natural y seguro: Sin colorantes ni conservantes artificiales 🌱" at bounding box center [663, 231] width 256 height 11
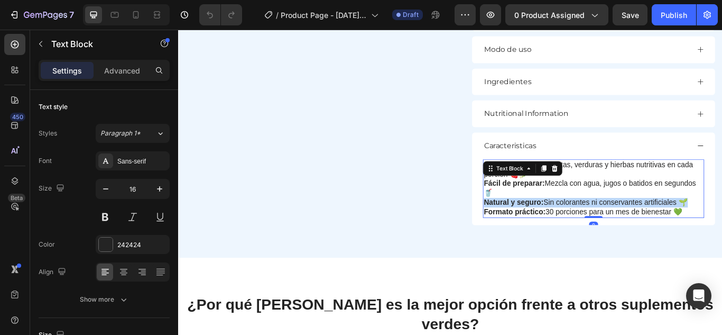
click at [655, 227] on p "Natural y seguro: Sin colorantes ni conservantes artificiales 🌱" at bounding box center [663, 231] width 256 height 11
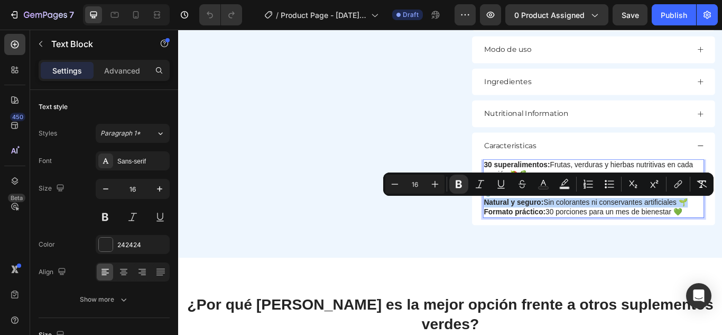
click at [658, 230] on p "Natural y seguro: Sin colorantes ni conservantes artificiales 🌱" at bounding box center [663, 231] width 256 height 11
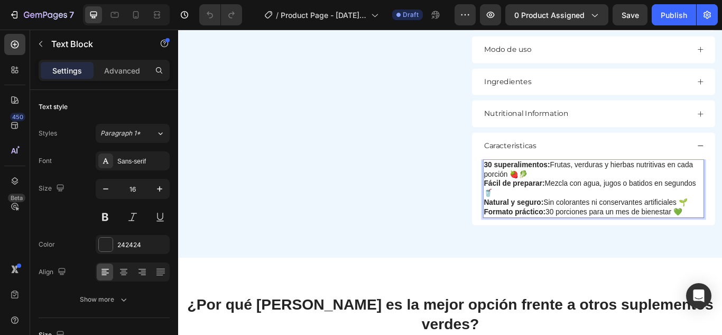
click at [692, 243] on p "Formato práctico: 30 porciones para un mes de bienestar 💚" at bounding box center [663, 242] width 256 height 11
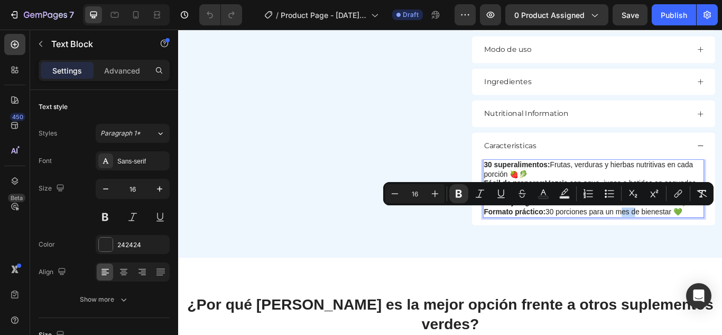
click at [692, 243] on p "Formato práctico: 30 porciones para un mes de bienestar 💚" at bounding box center [663, 242] width 256 height 11
click at [535, 183] on strong "30 superalimentos:" at bounding box center [573, 186] width 77 height 9
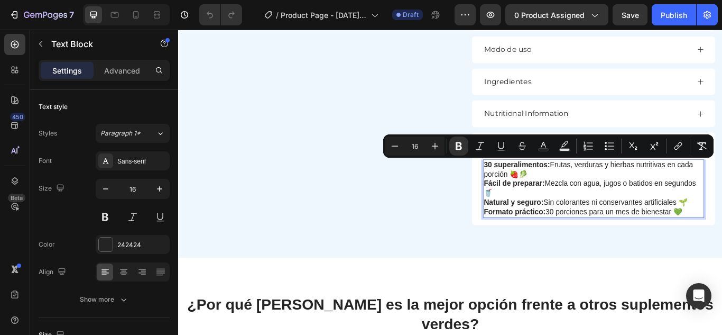
drag, startPoint x: 530, startPoint y: 183, endPoint x: 759, endPoint y: 239, distance: 236.2
click at [722, 239] on div "30 superalimentos: Frutas, verduras y hierbas nutritivas en cada porción 🍓🥬 Fác…" at bounding box center [663, 215] width 258 height 68
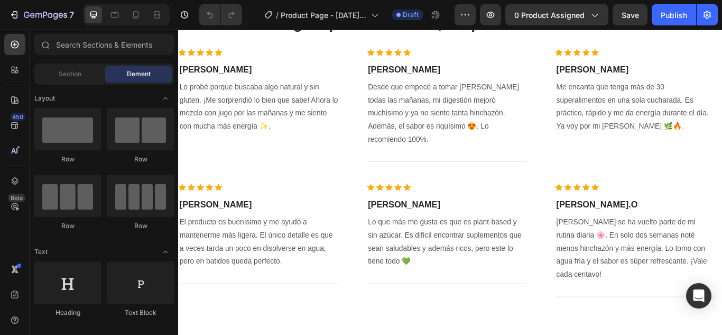
scroll to position [1886, 0]
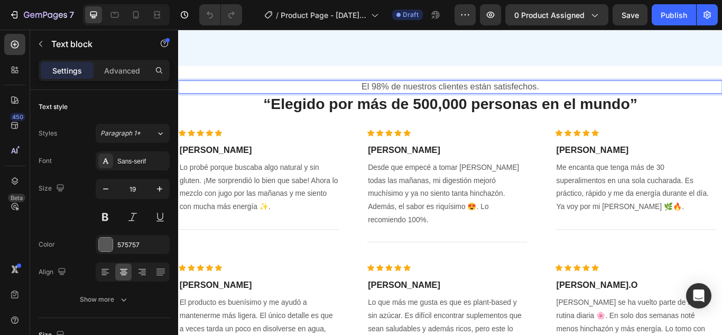
click at [599, 90] on p "El 98% de nuestros clientes están satisfechos." at bounding box center [495, 96] width 632 height 13
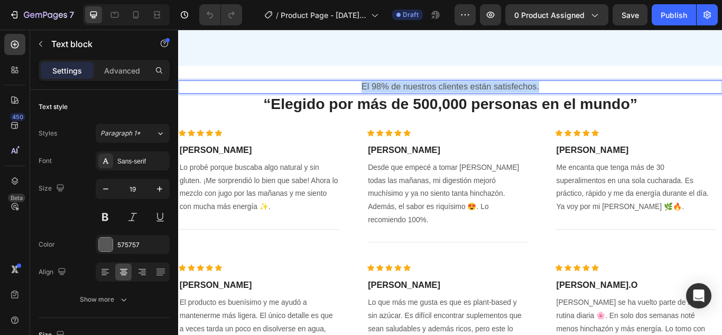
click at [599, 90] on p "El 98% de nuestros clientes están satisfechos." at bounding box center [495, 96] width 632 height 13
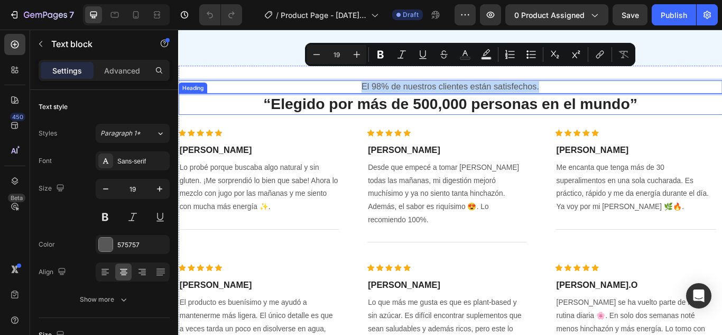
click at [629, 109] on h2 "“Elegido por más de 500,000 personas en el mundo”" at bounding box center [495, 116] width 635 height 25
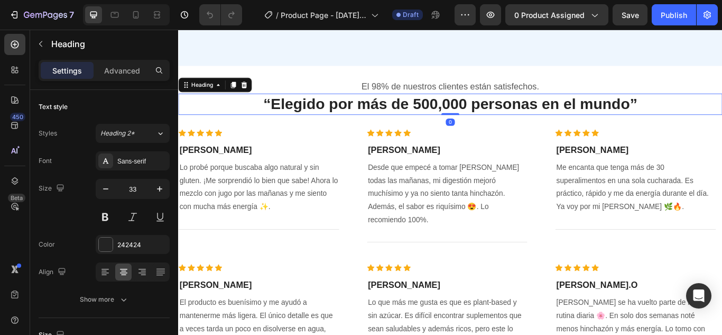
click at [629, 109] on h2 "“Elegido por más de 500,000 personas en el mundo”" at bounding box center [495, 116] width 635 height 25
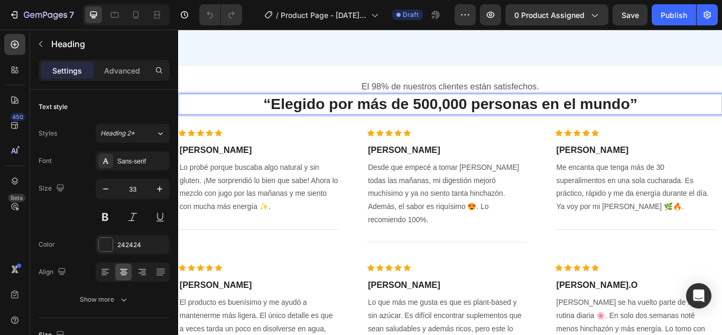
click at [629, 109] on p "“Elegido por más de 500,000 personas en el mundo”" at bounding box center [495, 116] width 632 height 23
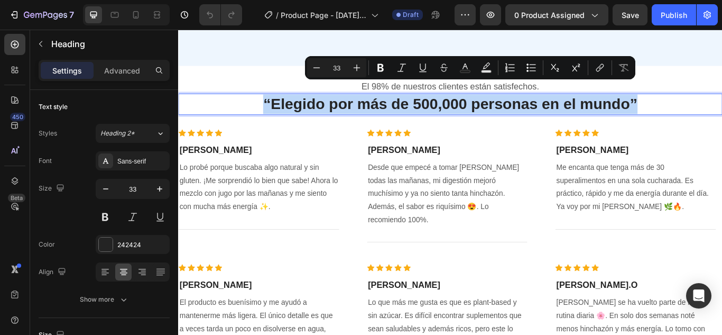
click at [629, 109] on p "“Elegido por más de 500,000 personas en el mundo”" at bounding box center [495, 116] width 632 height 23
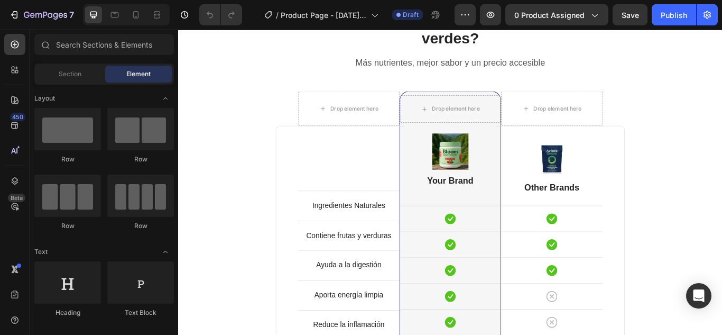
scroll to position [739, 0]
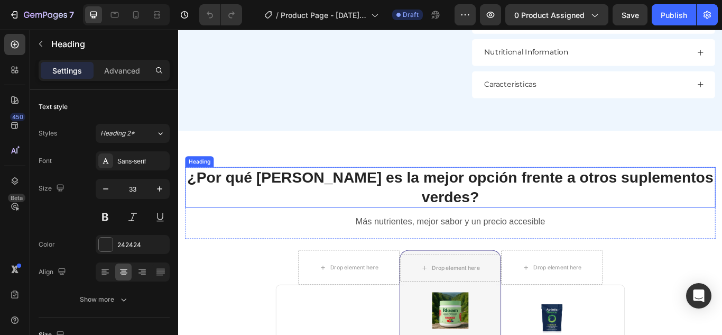
click at [691, 208] on h2 "¿Por qué Bloom es la mejor opción frente a otros suplementos verdes?" at bounding box center [495, 214] width 619 height 48
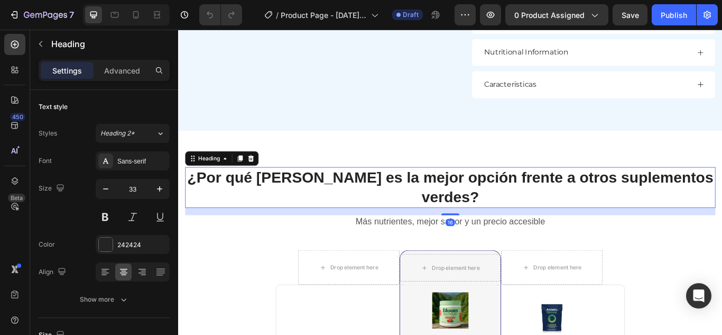
click at [691, 208] on h2 "¿Por qué Bloom es la mejor opción frente a otros suplementos verdes?" at bounding box center [495, 214] width 619 height 48
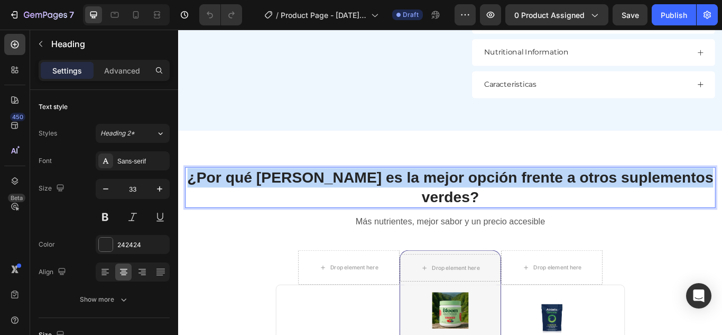
click at [691, 208] on p "¿Por qué Bloom es la mejor opción frente a otros suplementos verdes?" at bounding box center [495, 213] width 617 height 45
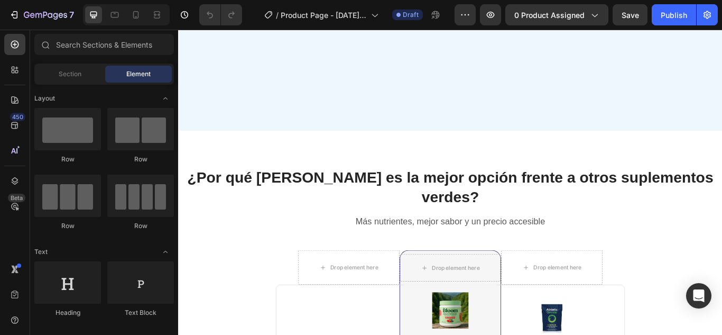
scroll to position [894, 0]
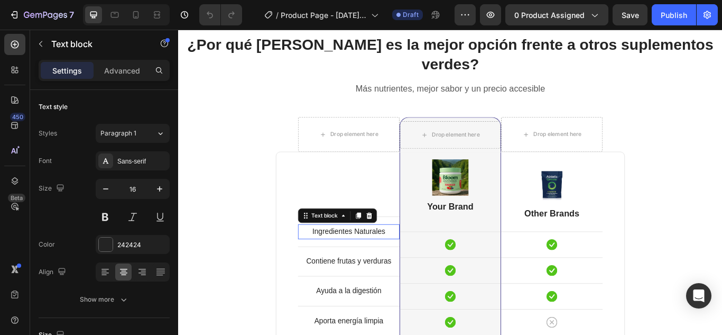
click at [373, 258] on p "Ingredientes Naturales" at bounding box center [377, 265] width 116 height 15
click at [418, 258] on p "Ingredientes Naturales" at bounding box center [377, 265] width 116 height 15
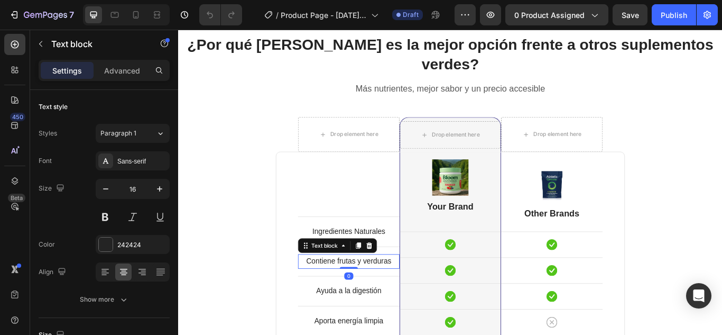
click at [391, 292] on p "Contiene frutas y verduras" at bounding box center [377, 299] width 116 height 15
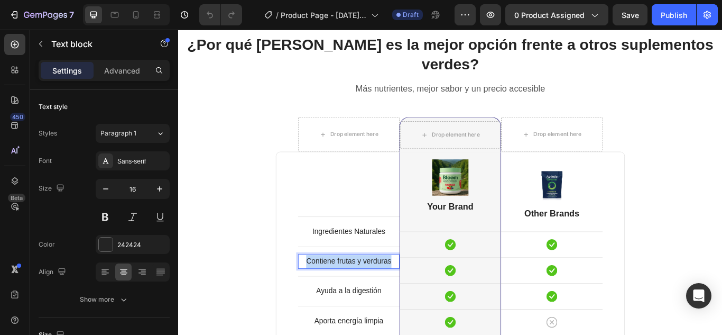
click at [391, 292] on p "Contiene frutas y verduras" at bounding box center [377, 299] width 116 height 15
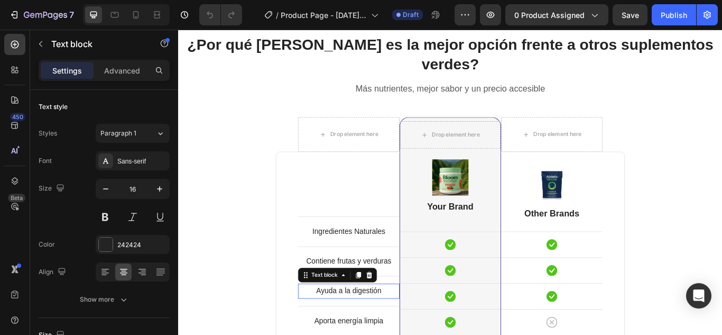
click at [394, 327] on p "Ayuda a la digestión" at bounding box center [377, 334] width 116 height 15
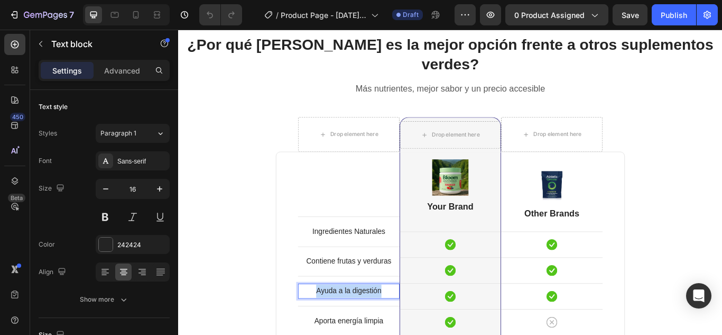
click at [394, 327] on p "Ayuda a la digestión" at bounding box center [377, 334] width 116 height 15
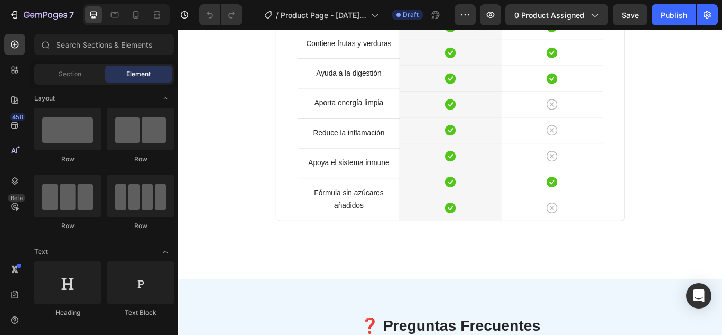
scroll to position [1152, 0]
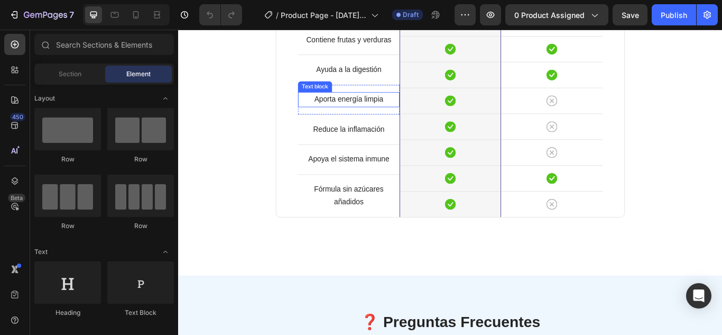
click at [383, 104] on p "Aporta energía limpia" at bounding box center [377, 111] width 116 height 15
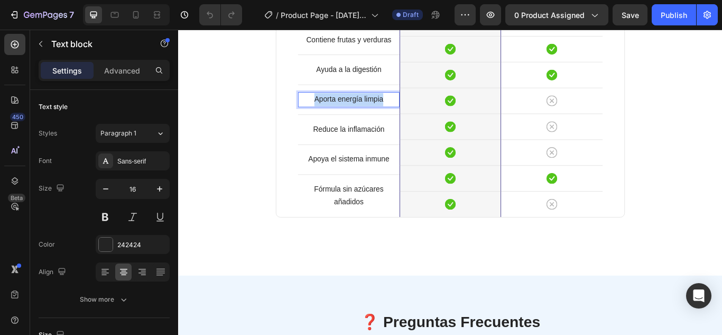
click at [383, 104] on p "Aporta energía limpia" at bounding box center [377, 111] width 116 height 15
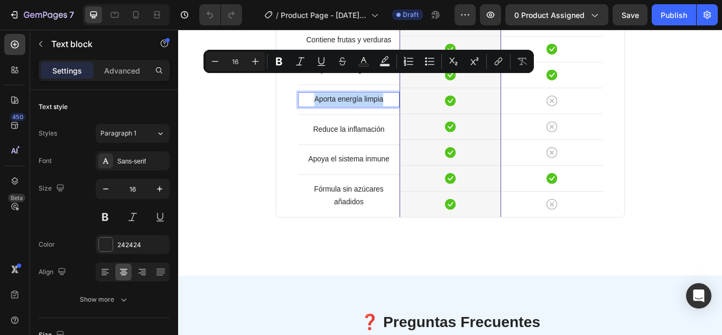
click at [383, 104] on p "Aporta energía limpia" at bounding box center [377, 111] width 116 height 15
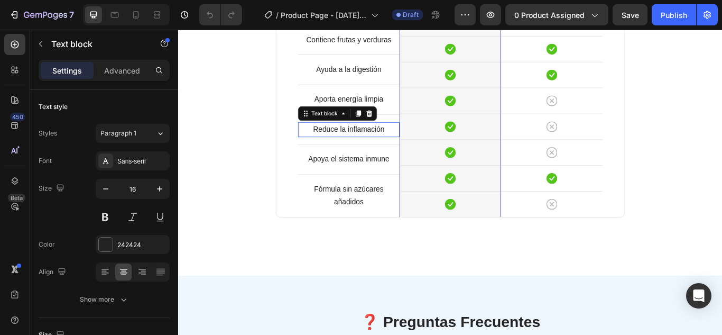
click at [379, 139] on p "Reduce la inflamación" at bounding box center [377, 146] width 116 height 15
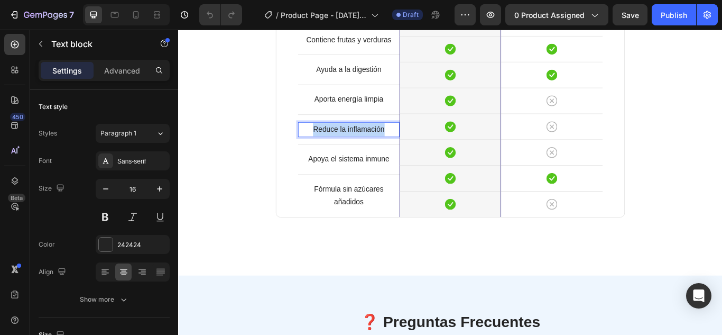
click at [379, 139] on p "Reduce la inflamación" at bounding box center [377, 146] width 116 height 15
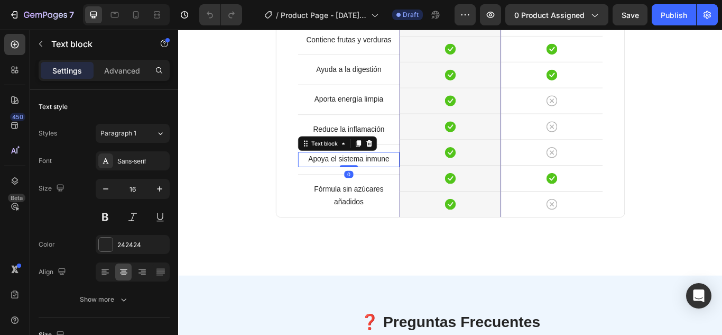
click at [399, 173] on p "Apoya el sistema inmune" at bounding box center [377, 180] width 116 height 15
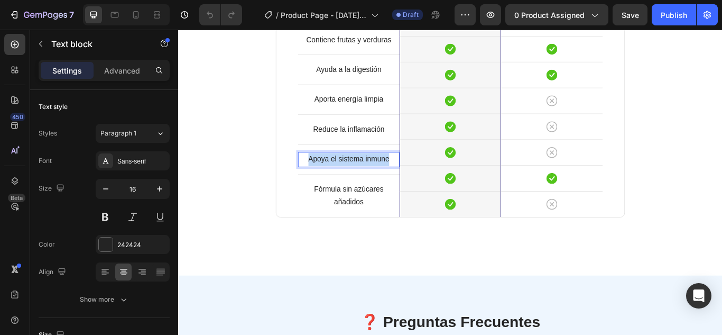
click at [399, 173] on p "Apoya el sistema inmune" at bounding box center [377, 180] width 116 height 15
click at [363, 208] on p "Fórmula sin azúcares añadidos" at bounding box center [377, 223] width 116 height 31
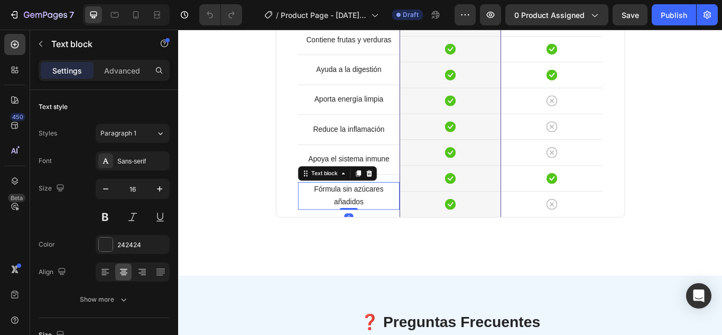
click at [363, 208] on p "Fórmula sin azúcares añadidos" at bounding box center [377, 223] width 116 height 31
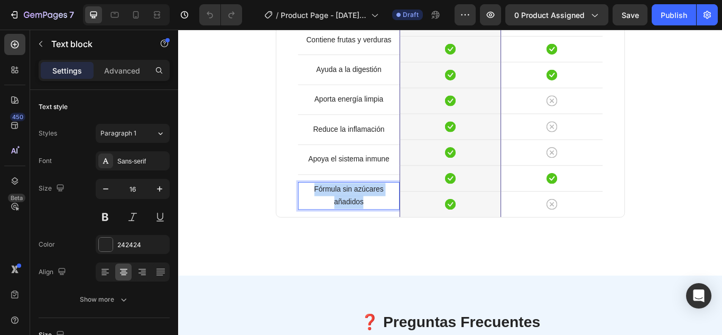
click at [363, 208] on p "Fórmula sin azúcares añadidos" at bounding box center [377, 223] width 116 height 31
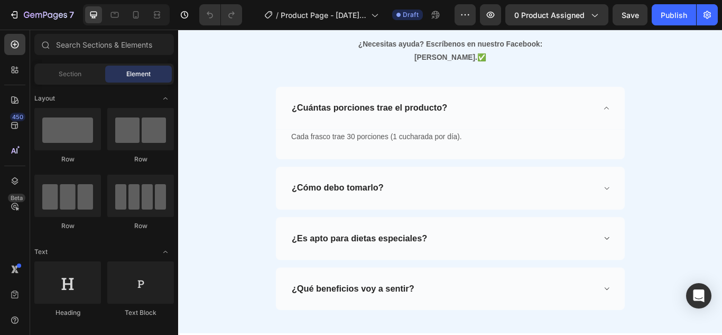
scroll to position [1169, 0]
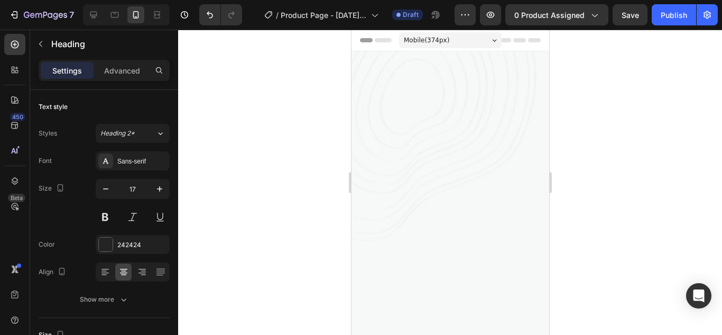
scroll to position [1820, 0]
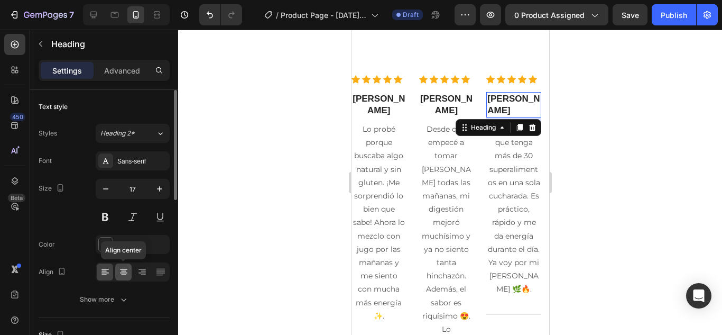
click at [127, 275] on icon at bounding box center [123, 271] width 11 height 11
click at [626, 191] on div at bounding box center [450, 182] width 544 height 305
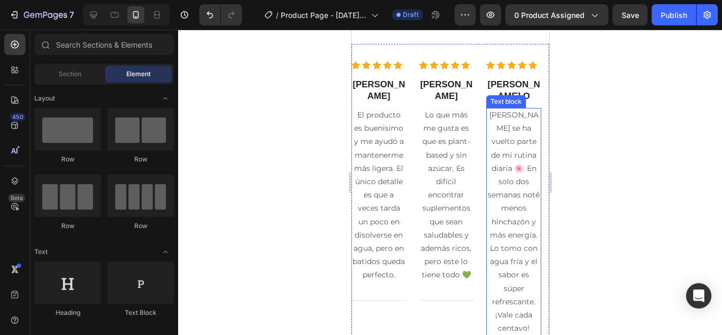
scroll to position [2211, 0]
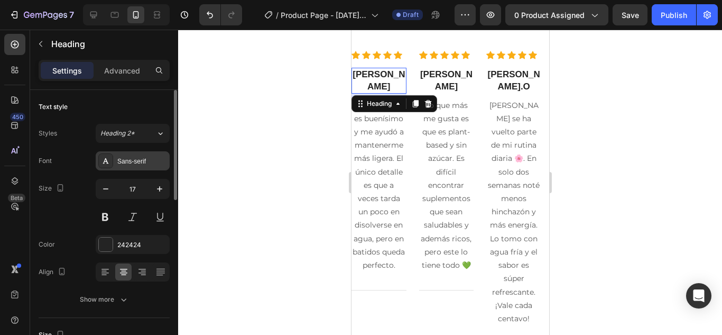
click at [149, 169] on div "Sans-serif" at bounding box center [133, 160] width 74 height 19
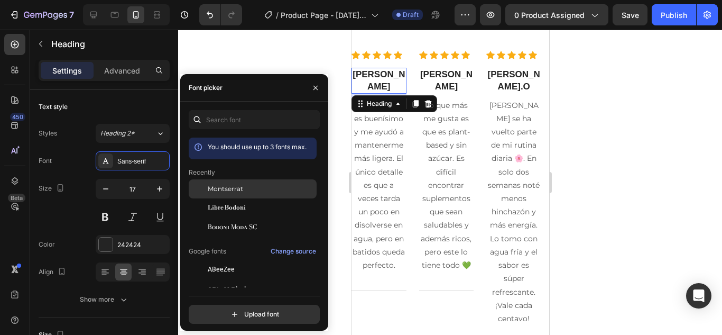
click at [230, 185] on span "Montserrat" at bounding box center [225, 189] width 35 height 10
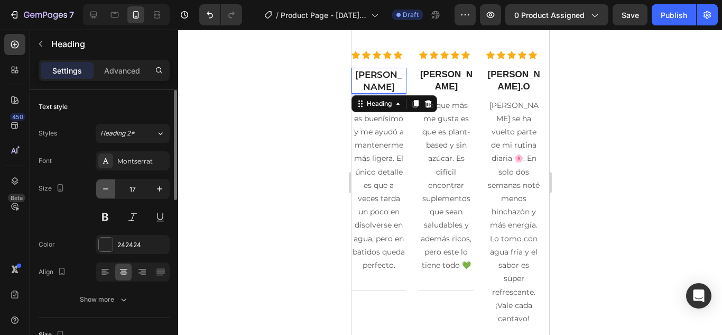
click at [103, 185] on icon "button" at bounding box center [105, 188] width 11 height 11
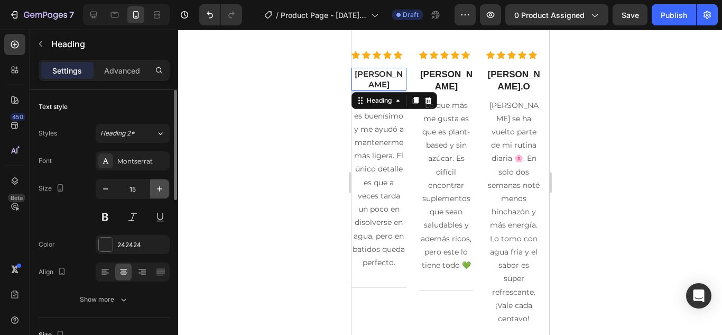
click at [154, 182] on button "button" at bounding box center [159, 188] width 19 height 19
type input "16"
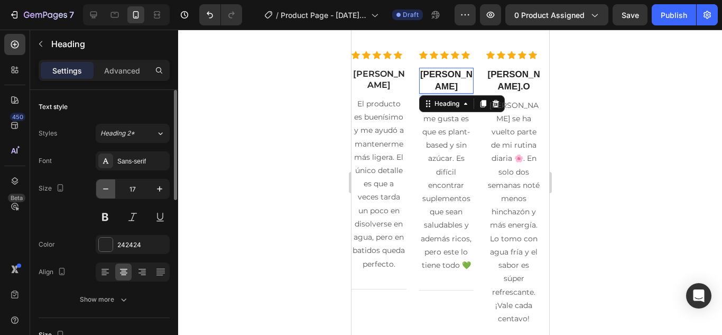
click at [109, 191] on icon "button" at bounding box center [105, 188] width 11 height 11
type input "16"
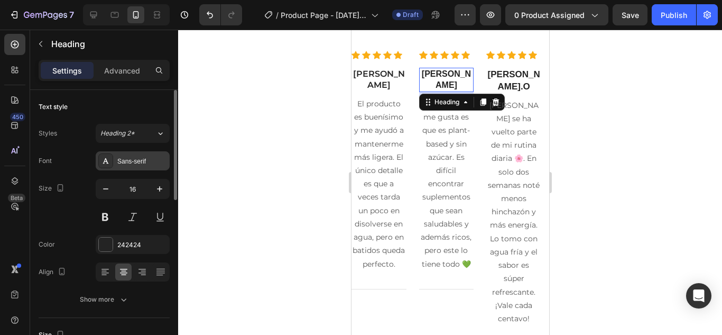
click at [144, 158] on div "Sans-serif" at bounding box center [142, 162] width 50 height 10
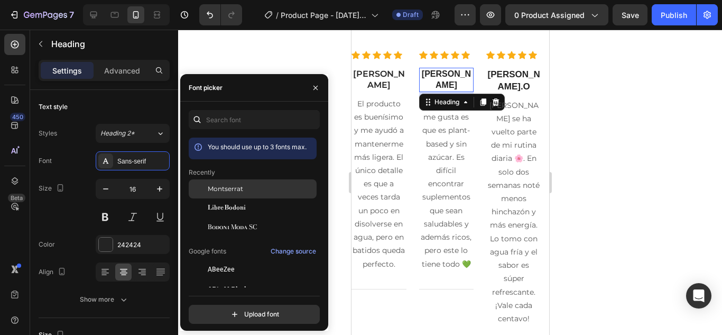
click at [235, 183] on div "Montserrat" at bounding box center [253, 188] width 128 height 19
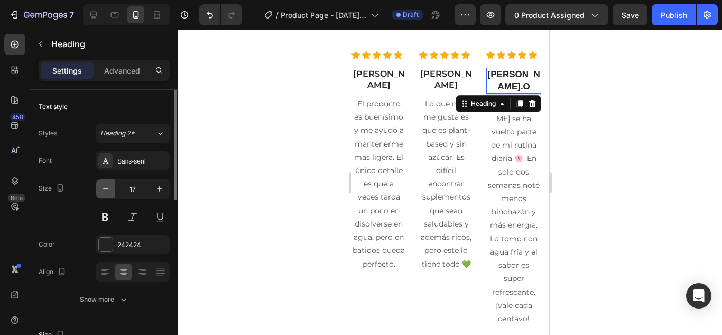
click at [104, 194] on icon "button" at bounding box center [105, 188] width 11 height 11
type input "16"
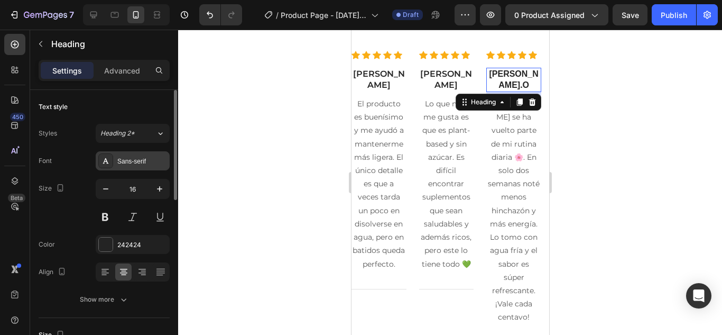
click at [141, 161] on div "Sans-serif" at bounding box center [142, 162] width 50 height 10
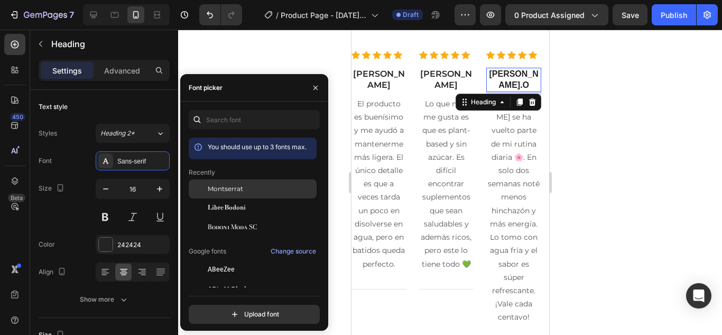
click at [210, 183] on div "Montserrat" at bounding box center [253, 188] width 128 height 19
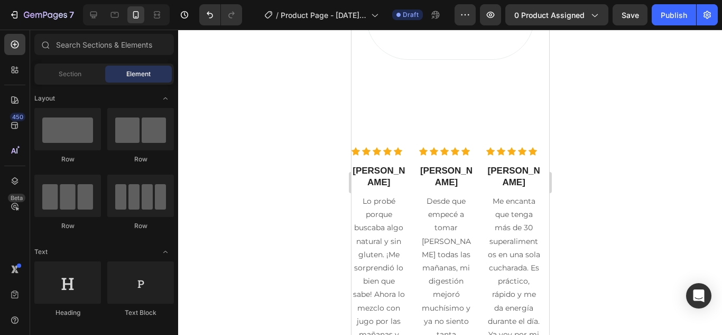
scroll to position [1754, 0]
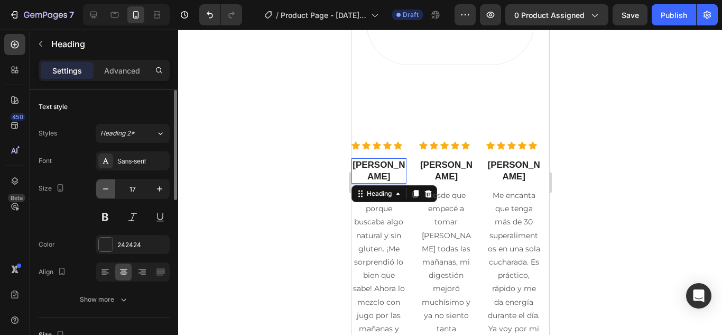
click at [112, 192] on button "button" at bounding box center [105, 188] width 19 height 19
type input "16"
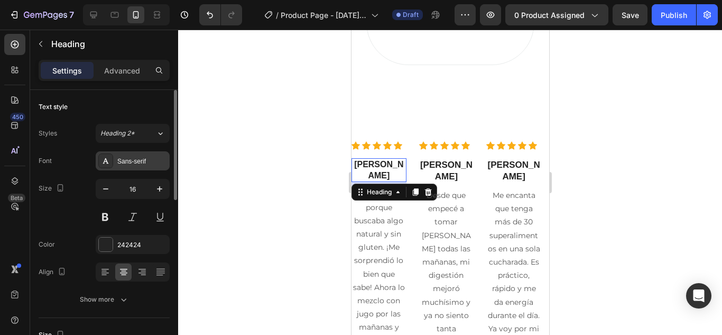
click at [135, 160] on div "Sans-serif" at bounding box center [142, 162] width 50 height 10
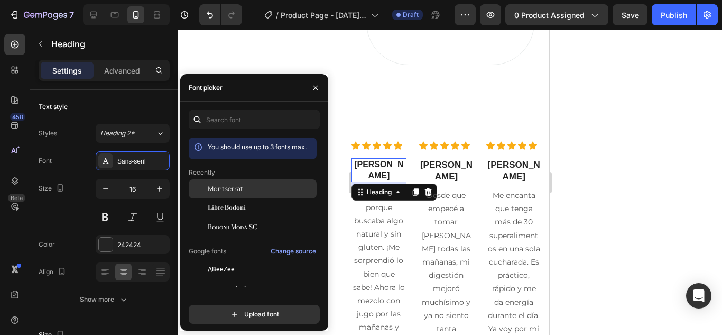
click at [228, 188] on span "Montserrat" at bounding box center [225, 189] width 35 height 10
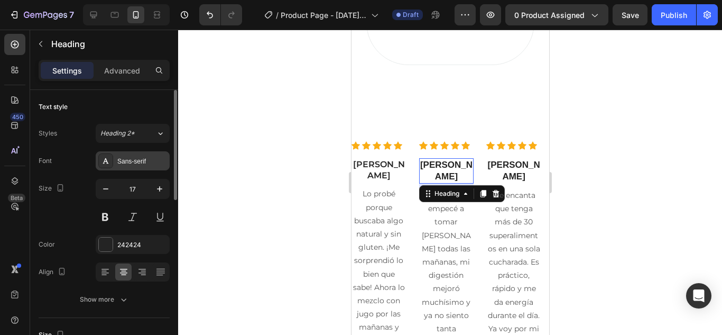
click at [155, 164] on div "Sans-serif" at bounding box center [142, 162] width 50 height 10
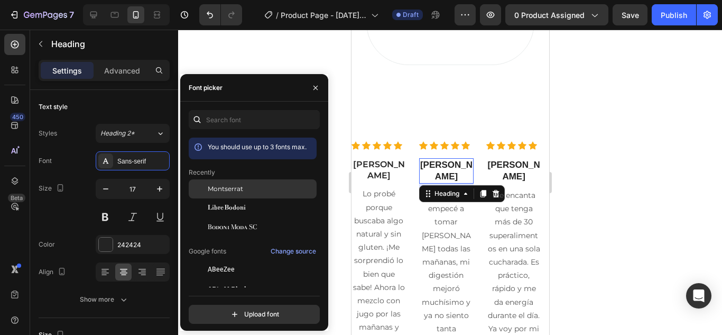
click at [199, 183] on div at bounding box center [198, 188] width 19 height 19
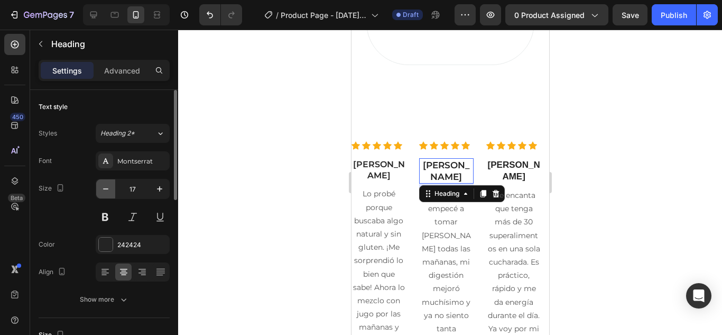
click at [109, 191] on icon "button" at bounding box center [105, 188] width 11 height 11
type input "16"
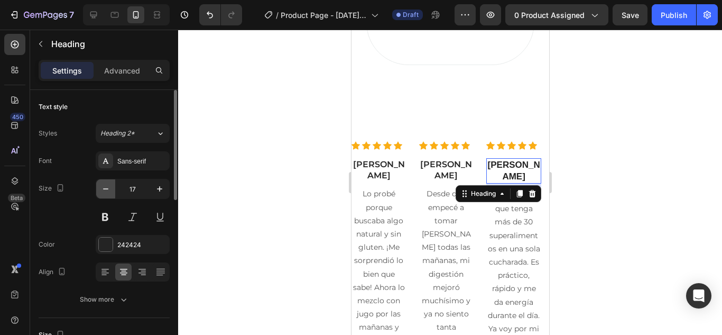
click at [106, 189] on icon "button" at bounding box center [105, 188] width 5 height 1
type input "16"
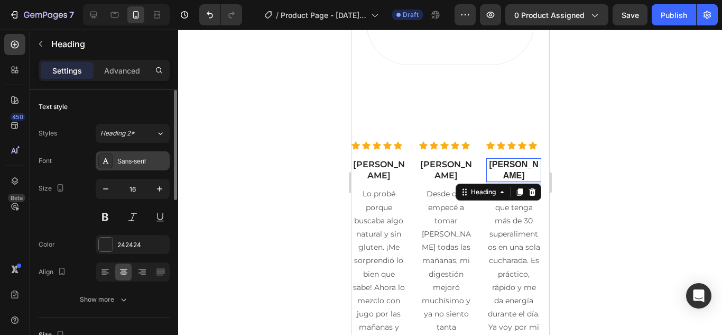
click at [126, 163] on div "Sans-serif" at bounding box center [142, 162] width 50 height 10
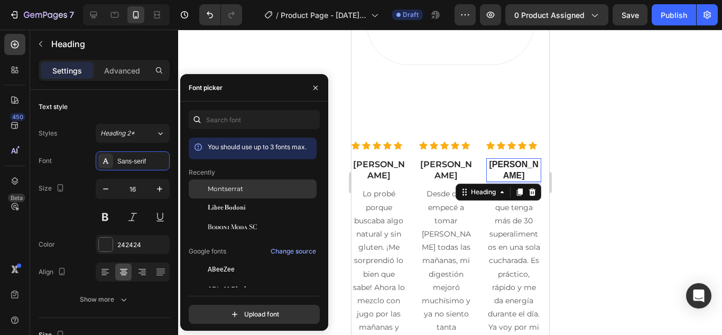
click at [249, 190] on div "Montserrat" at bounding box center [261, 189] width 107 height 10
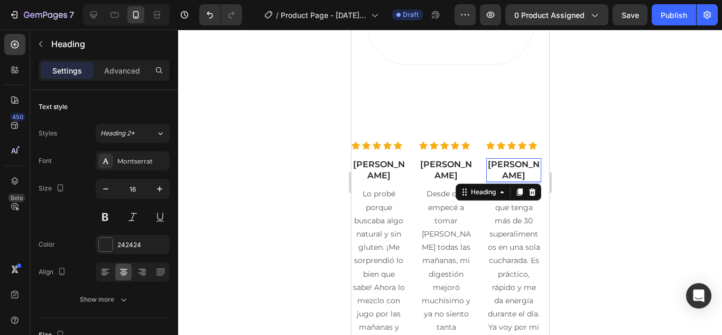
click at [674, 122] on div at bounding box center [450, 182] width 544 height 305
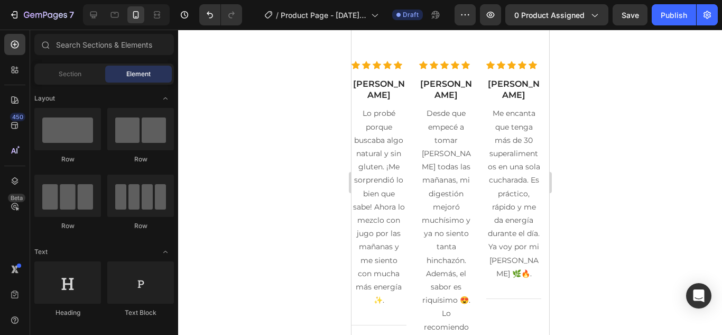
scroll to position [1937, 0]
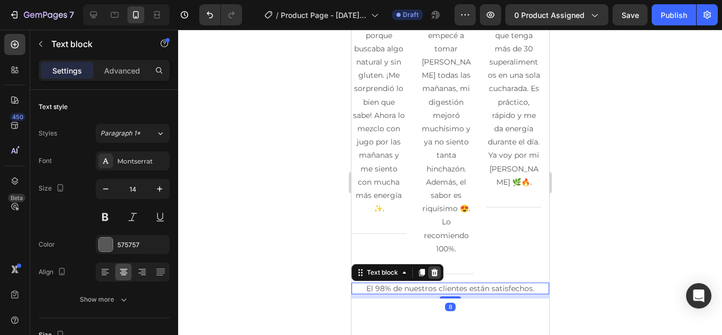
click at [433, 268] on icon at bounding box center [434, 272] width 8 height 8
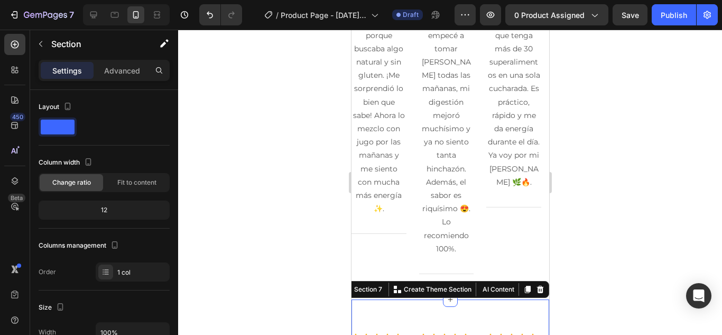
drag, startPoint x: 427, startPoint y: 287, endPoint x: 426, endPoint y: 277, distance: 10.1
click at [610, 202] on div at bounding box center [450, 182] width 544 height 305
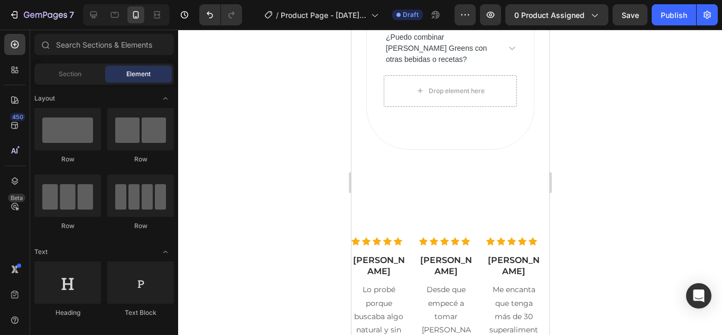
scroll to position [1629, 0]
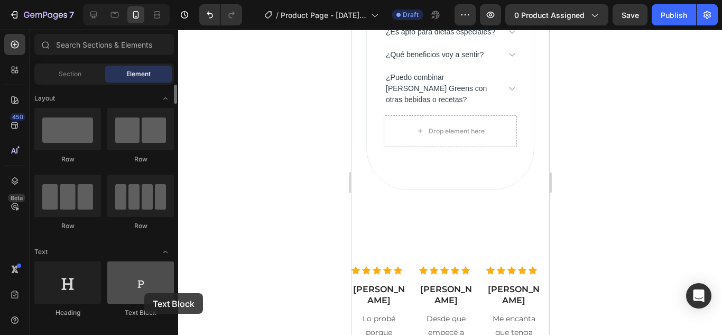
click at [144, 293] on div at bounding box center [140, 282] width 67 height 42
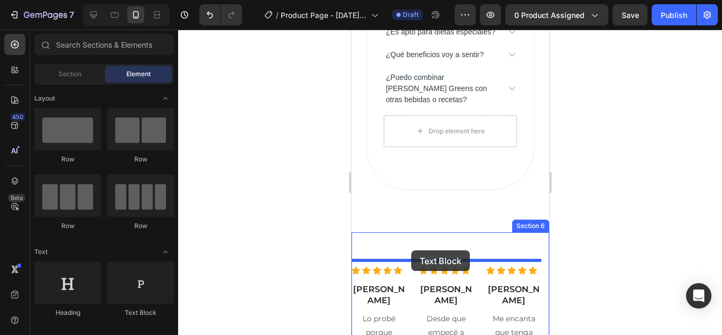
drag, startPoint x: 485, startPoint y: 327, endPoint x: 411, endPoint y: 250, distance: 107.3
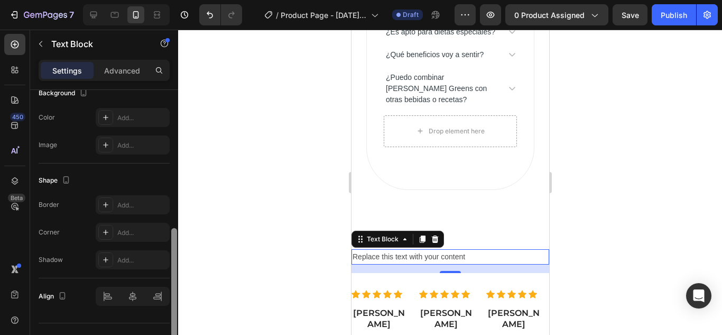
scroll to position [352, 0]
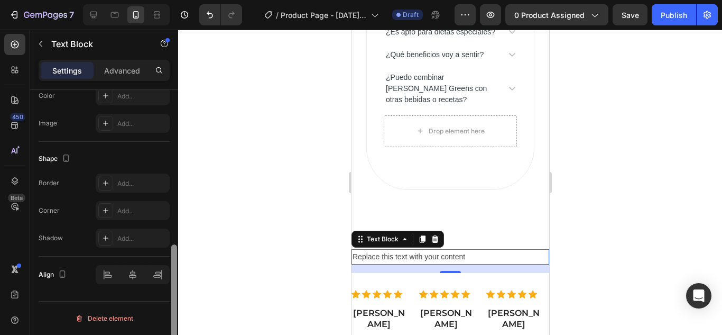
drag, startPoint x: 177, startPoint y: 184, endPoint x: 175, endPoint y: 360, distance: 175.6
click at [175, 0] on html "7 / Product Page - Sep 26, 00:23:07 Draft Preview 0 product assigned Save Publi…" at bounding box center [361, 0] width 722 height 0
click at [472, 264] on div "Replace this text with your content" at bounding box center [450, 256] width 198 height 15
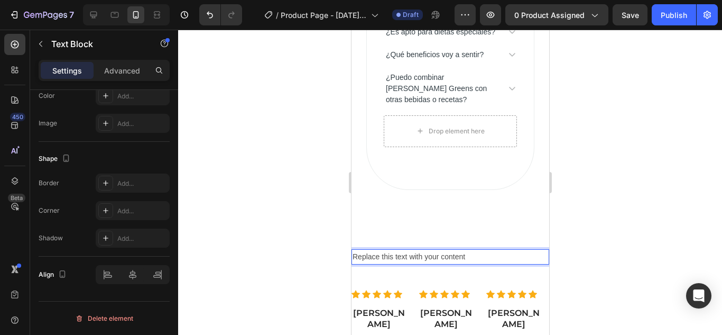
click at [472, 263] on p "Replace this text with your content" at bounding box center [450, 256] width 196 height 13
drag, startPoint x: 175, startPoint y: 260, endPoint x: 176, endPoint y: 320, distance: 60.8
click at [176, 320] on div at bounding box center [174, 304] width 6 height 121
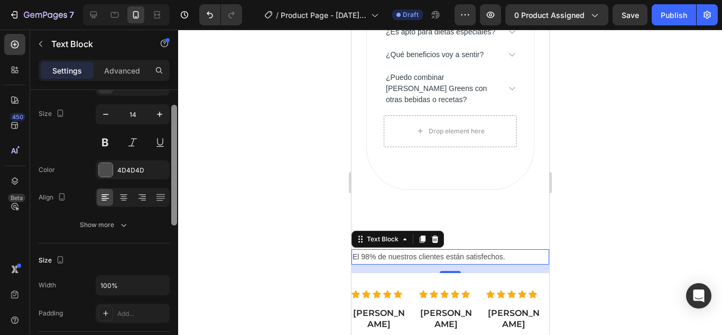
scroll to position [57, 0]
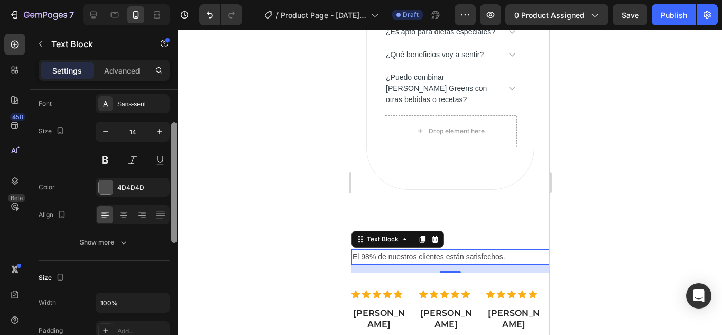
drag, startPoint x: 176, startPoint y: 320, endPoint x: 170, endPoint y: 191, distance: 129.7
click at [170, 191] on div "Text style Styles Paragraph 1 Font Sans-serif Size 14 Color 4D4D4D Align Show m…" at bounding box center [104, 227] width 148 height 275
click at [124, 214] on icon at bounding box center [123, 215] width 11 height 11
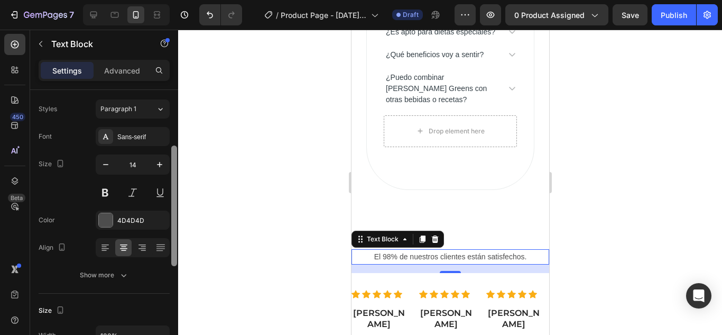
scroll to position [21, 0]
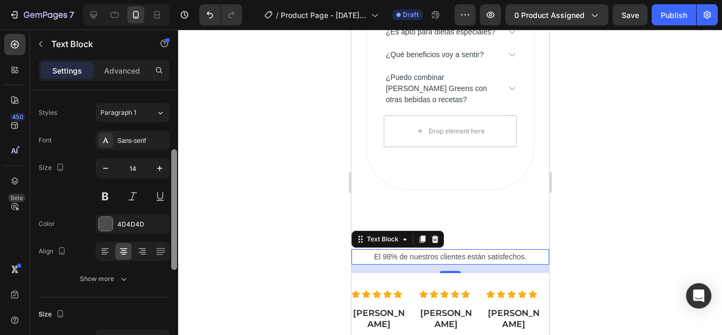
drag, startPoint x: 173, startPoint y: 171, endPoint x: 174, endPoint y: 155, distance: 15.9
click at [174, 155] on div at bounding box center [174, 209] width 6 height 121
click at [139, 143] on div "Sans-serif" at bounding box center [142, 141] width 50 height 10
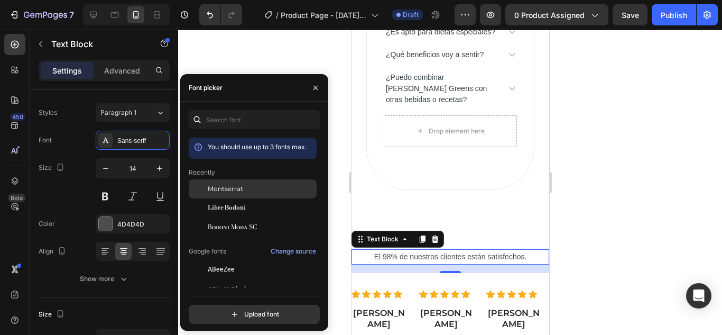
click at [232, 188] on span "Montserrat" at bounding box center [225, 189] width 35 height 10
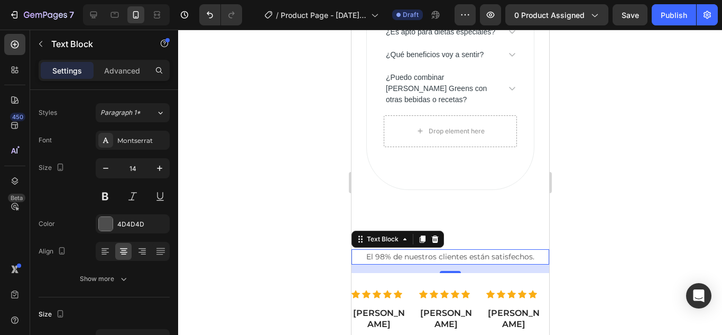
click at [617, 252] on div at bounding box center [450, 182] width 544 height 305
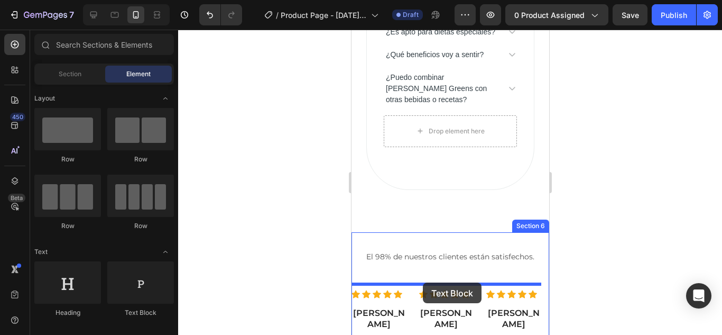
drag, startPoint x: 489, startPoint y: 308, endPoint x: 422, endPoint y: 282, distance: 71.3
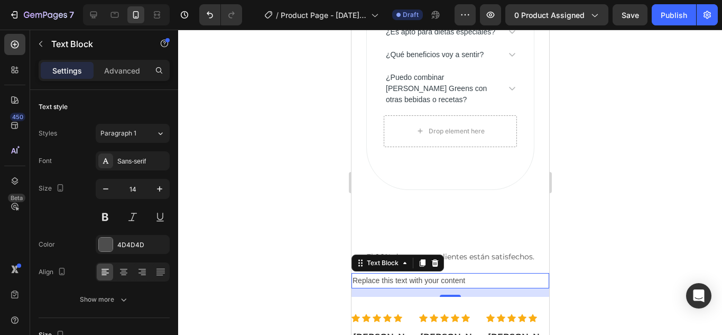
click at [450, 288] on div "Replace this text with your content" at bounding box center [450, 280] width 198 height 15
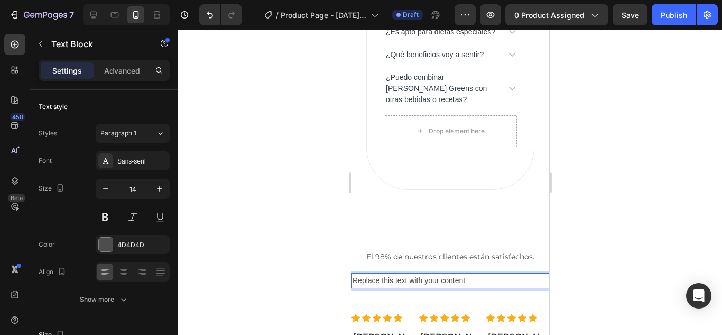
click at [450, 287] on p "Replace this text with your content" at bounding box center [450, 280] width 196 height 13
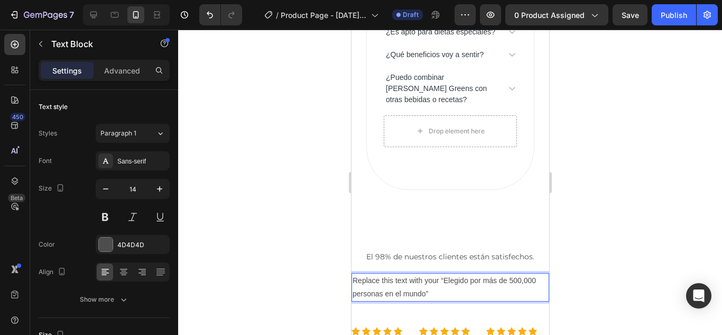
click at [442, 291] on p "Replace this text with your “Elegido por más de 500,000 personas en el mundo”" at bounding box center [450, 287] width 196 height 26
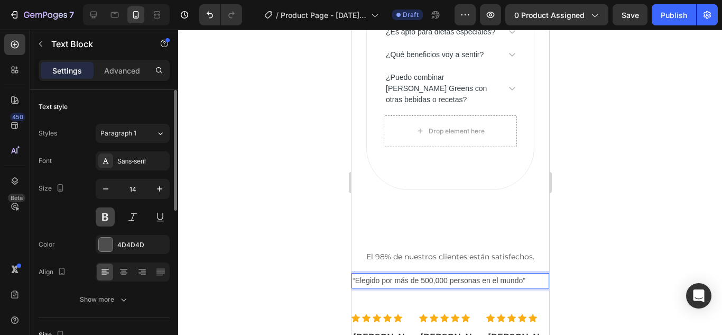
click at [103, 215] on button at bounding box center [105, 216] width 19 height 19
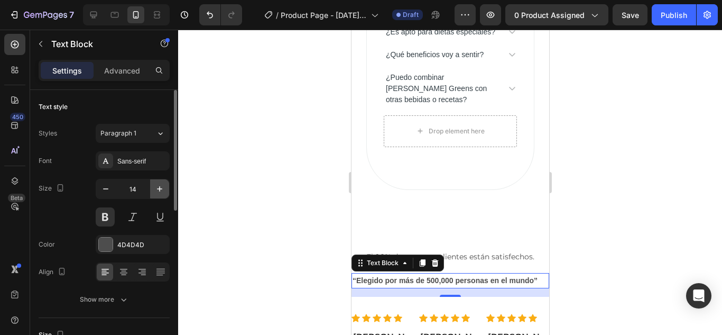
click at [161, 190] on icon "button" at bounding box center [159, 188] width 11 height 11
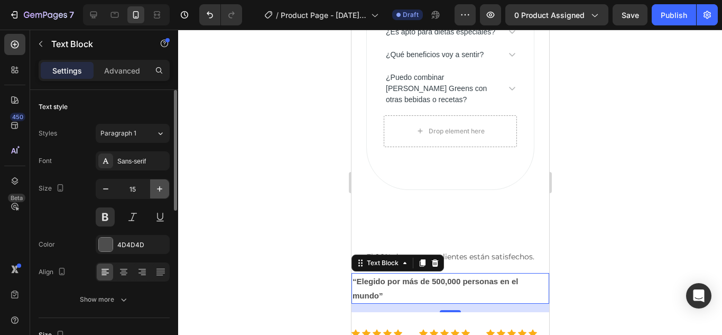
click at [161, 190] on icon "button" at bounding box center [159, 188] width 11 height 11
type input "17"
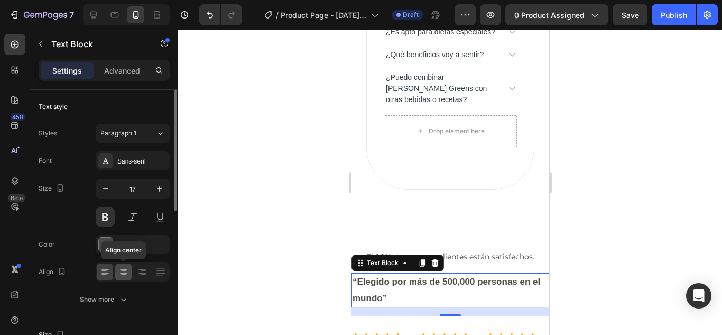
click at [119, 273] on icon at bounding box center [123, 271] width 11 height 11
click at [599, 217] on div at bounding box center [450, 182] width 544 height 305
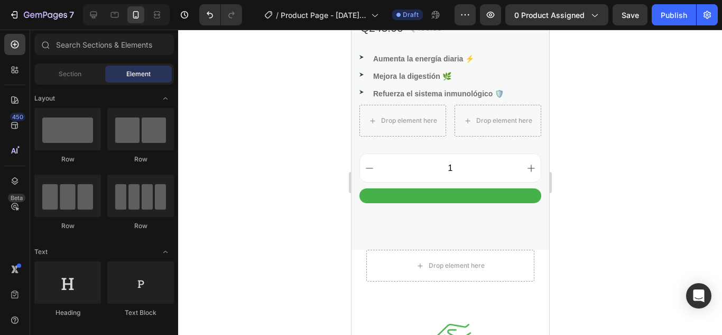
scroll to position [558, 0]
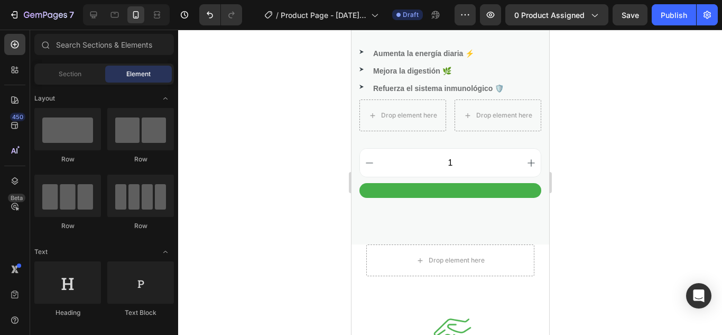
drag, startPoint x: 545, startPoint y: 119, endPoint x: 902, endPoint y: 140, distance: 357.0
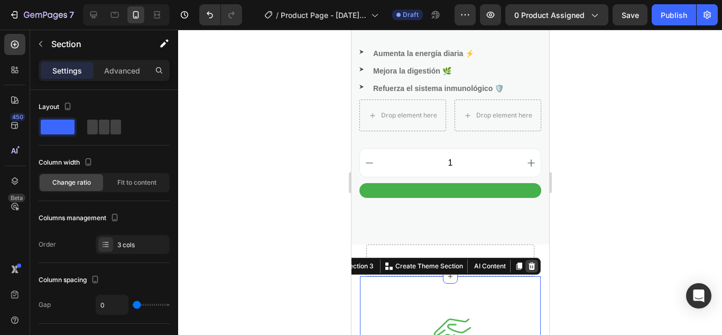
click at [528, 262] on icon at bounding box center [531, 265] width 7 height 7
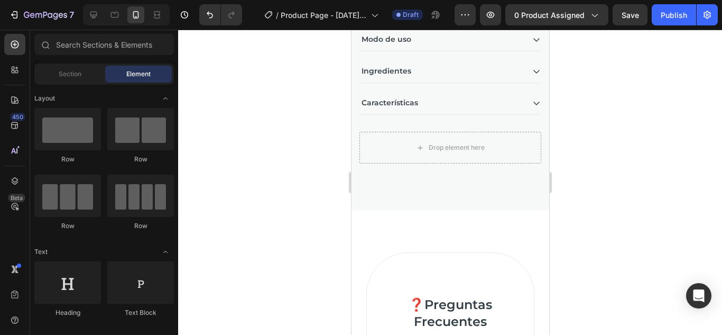
scroll to position [852, 0]
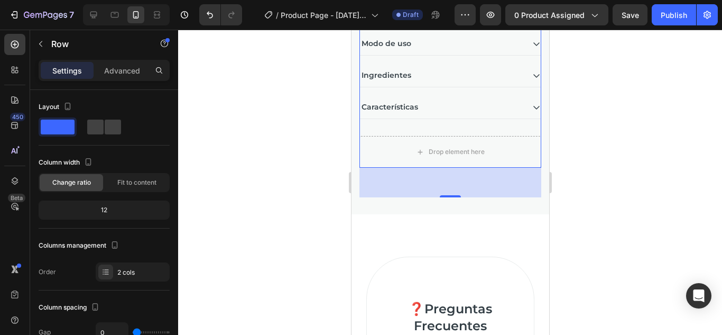
click at [301, 167] on div at bounding box center [450, 182] width 544 height 305
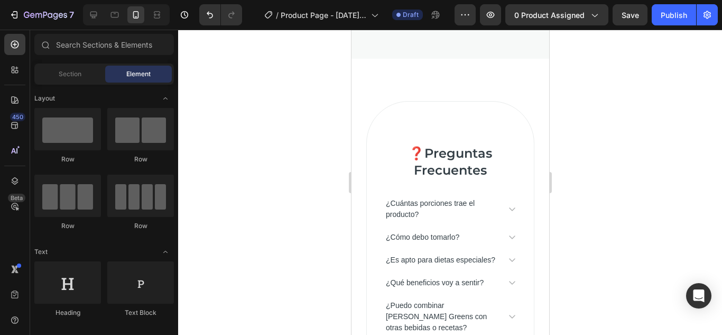
scroll to position [1003, 0]
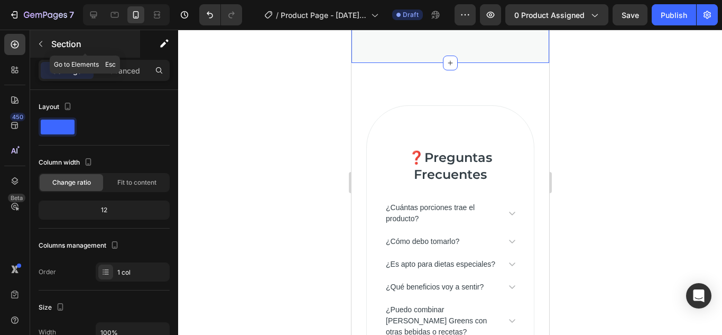
click at [45, 47] on button "button" at bounding box center [40, 43] width 17 height 17
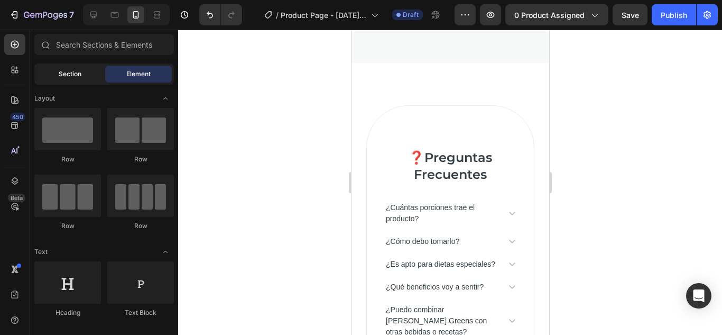
click at [60, 75] on span "Section" at bounding box center [70, 74] width 23 height 10
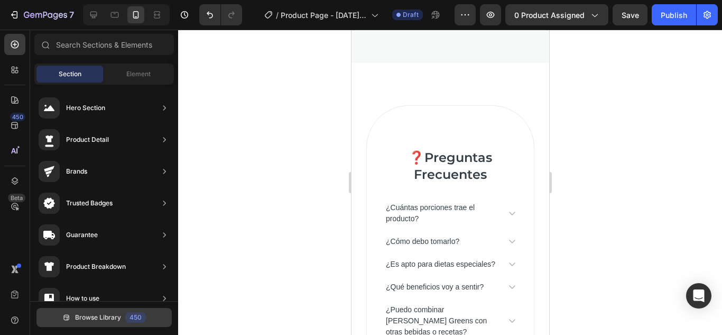
click at [159, 316] on button "Browse Library 450" at bounding box center [103, 317] width 135 height 19
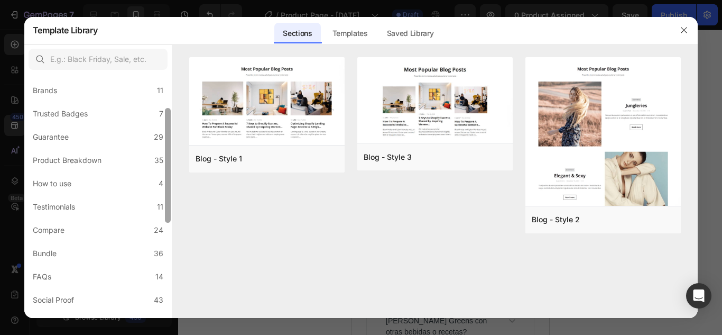
scroll to position [75, 0]
drag, startPoint x: 165, startPoint y: 143, endPoint x: 167, endPoint y: 178, distance: 35.5
click at [167, 178] on div at bounding box center [168, 166] width 6 height 115
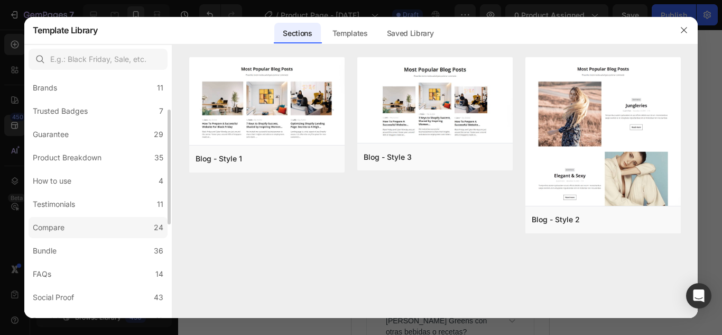
click at [142, 236] on label "Compare 24" at bounding box center [98, 227] width 139 height 21
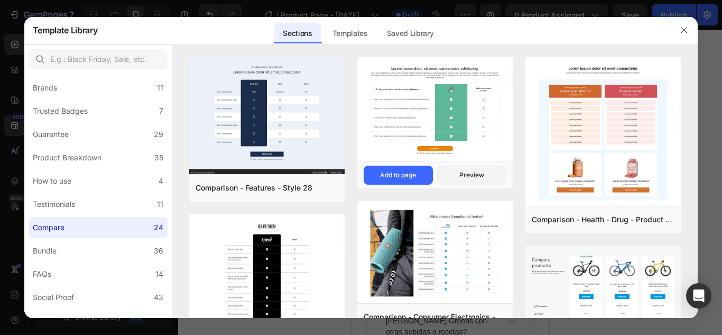
click at [467, 122] on img at bounding box center [434, 110] width 155 height 106
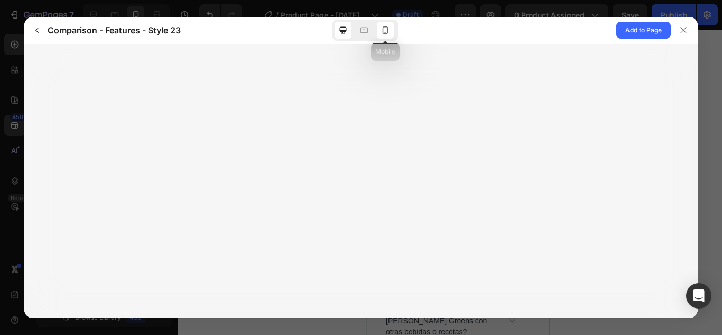
click at [388, 35] on icon at bounding box center [385, 30] width 11 height 11
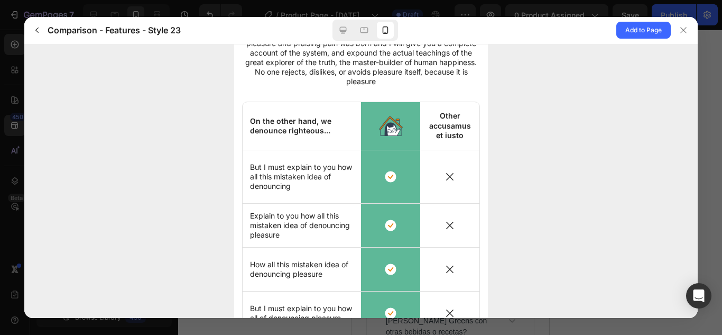
scroll to position [0, 0]
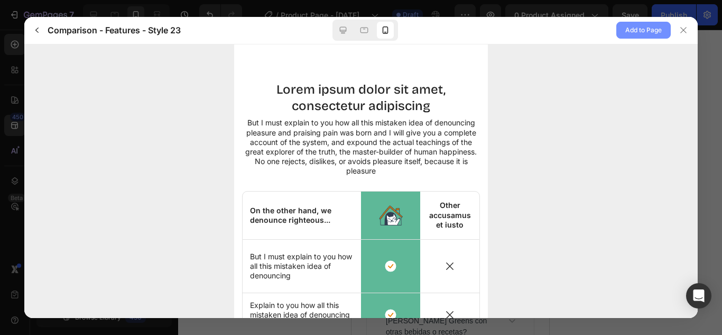
click at [660, 30] on span "Add to Page" at bounding box center [644, 30] width 36 height 13
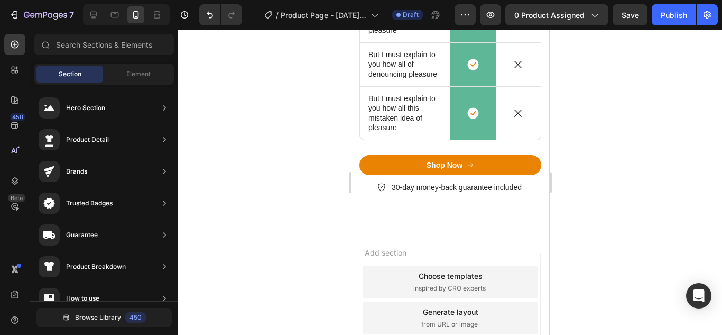
scroll to position [2530, 0]
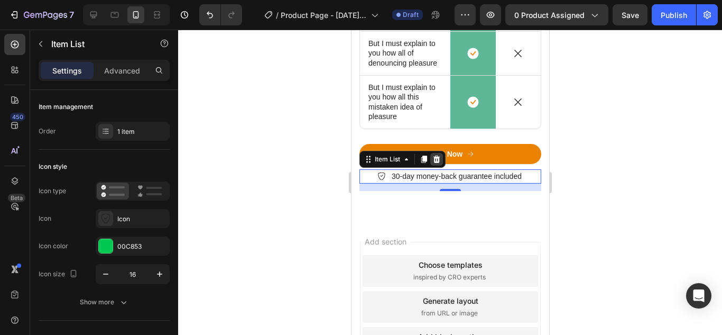
click at [435, 162] on icon at bounding box center [436, 158] width 7 height 7
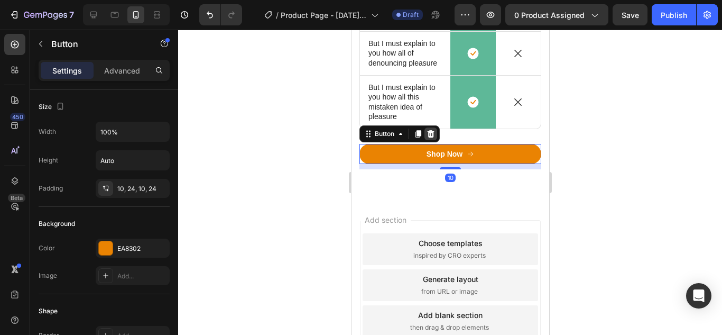
click at [431, 136] on icon at bounding box center [430, 133] width 7 height 7
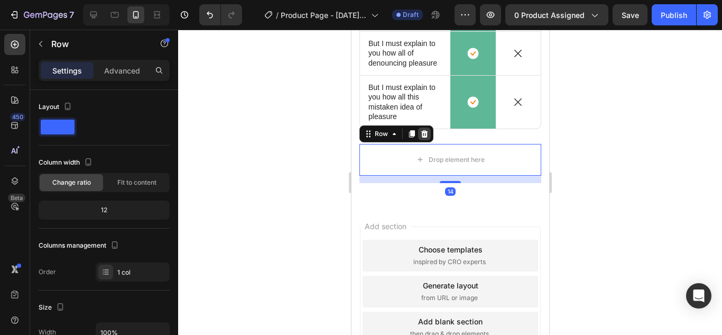
click at [426, 132] on icon at bounding box center [424, 133] width 7 height 7
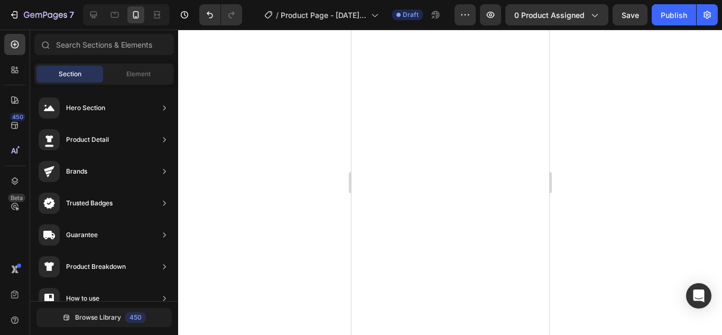
scroll to position [617, 0]
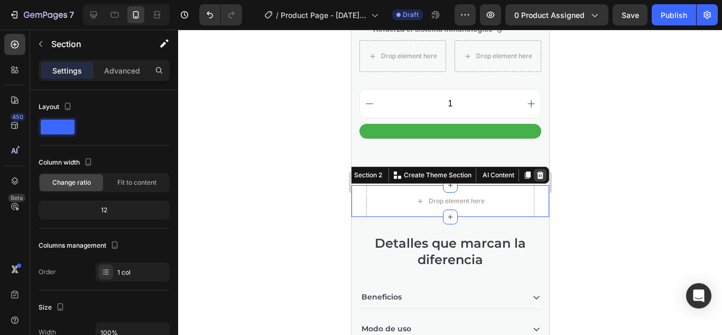
click at [537, 171] on icon at bounding box center [540, 174] width 7 height 7
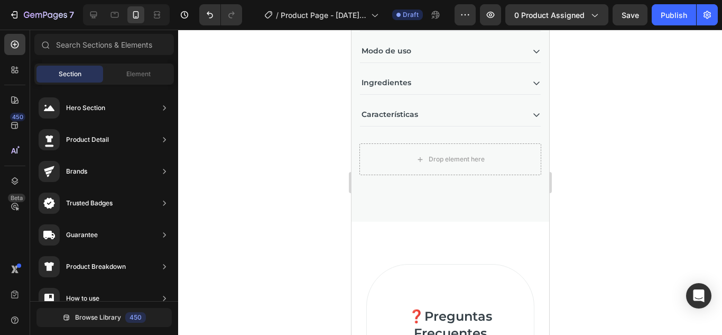
scroll to position [823, 0]
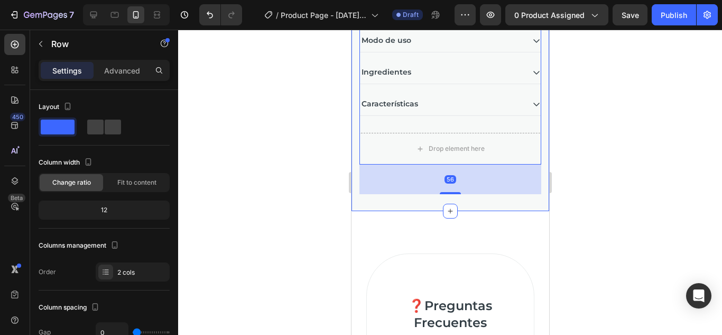
click at [615, 164] on div at bounding box center [450, 182] width 544 height 305
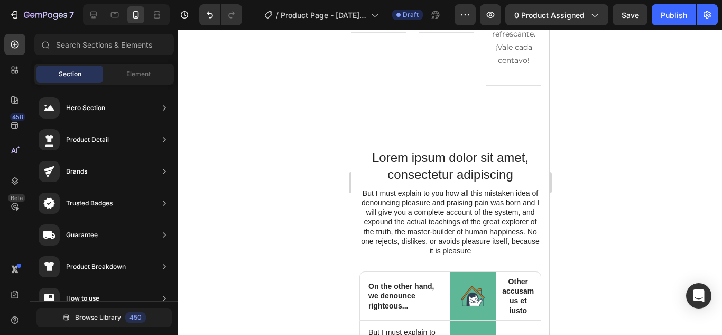
scroll to position [2113, 0]
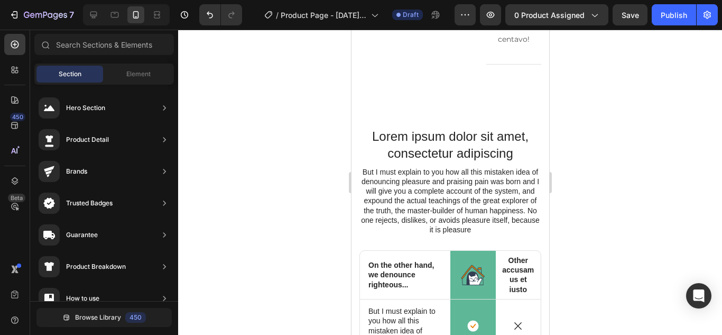
drag, startPoint x: 542, startPoint y: 130, endPoint x: 908, endPoint y: 288, distance: 398.3
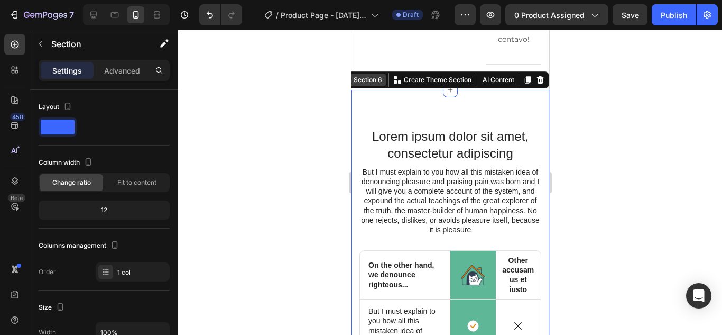
click at [373, 75] on div "Section 6" at bounding box center [367, 80] width 33 height 10
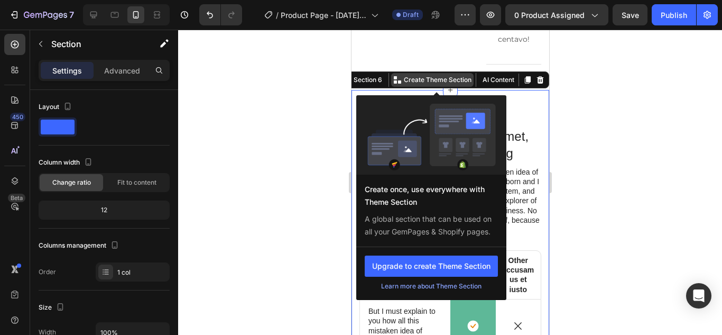
click at [415, 75] on p "Create Theme Section" at bounding box center [437, 80] width 68 height 10
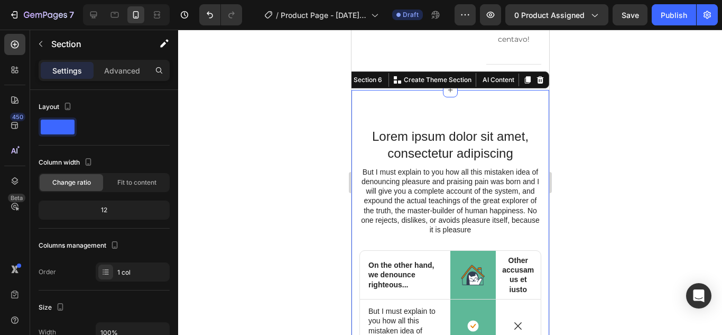
click at [616, 136] on div at bounding box center [450, 182] width 544 height 305
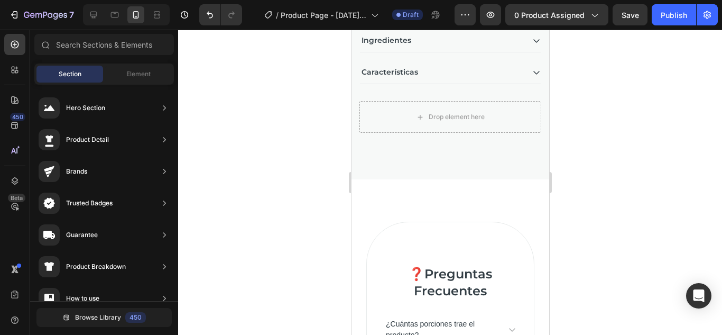
scroll to position [881, 0]
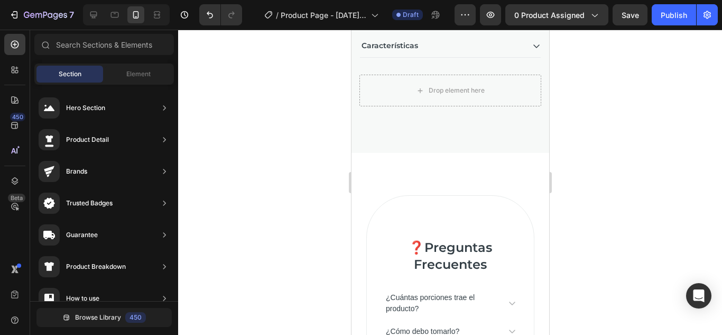
drag, startPoint x: 542, startPoint y: 273, endPoint x: 918, endPoint y: 171, distance: 390.2
click at [447, 155] on icon at bounding box center [450, 153] width 8 height 8
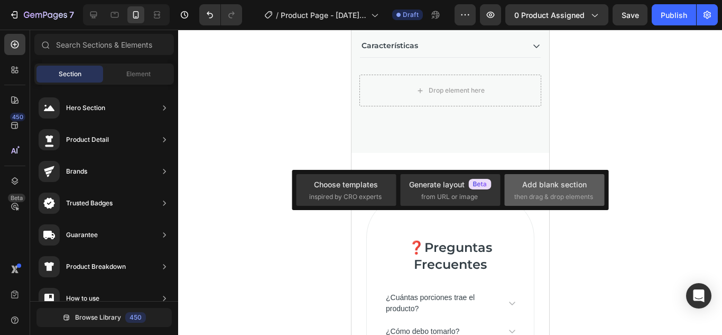
click at [549, 200] on span "then drag & drop elements" at bounding box center [553, 197] width 79 height 10
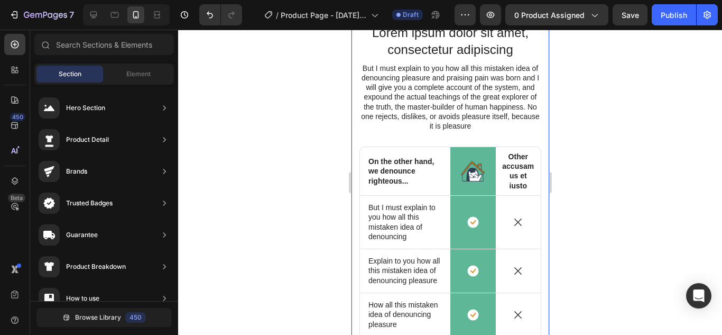
scroll to position [2167, 0]
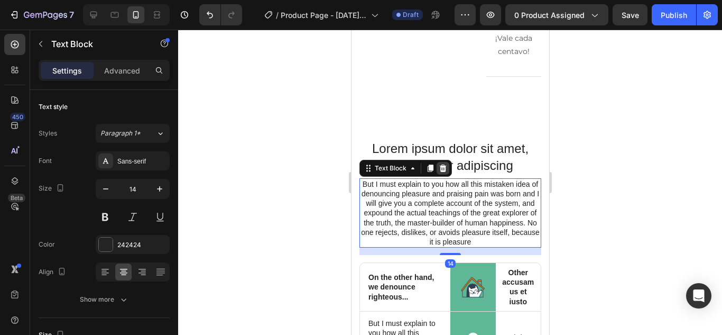
click at [443, 164] on icon at bounding box center [442, 168] width 8 height 8
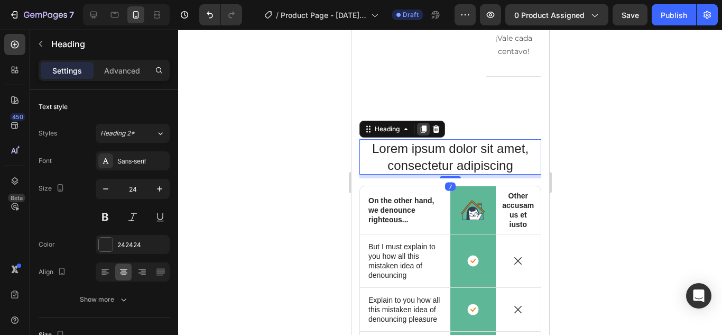
click at [423, 125] on icon at bounding box center [423, 129] width 8 height 8
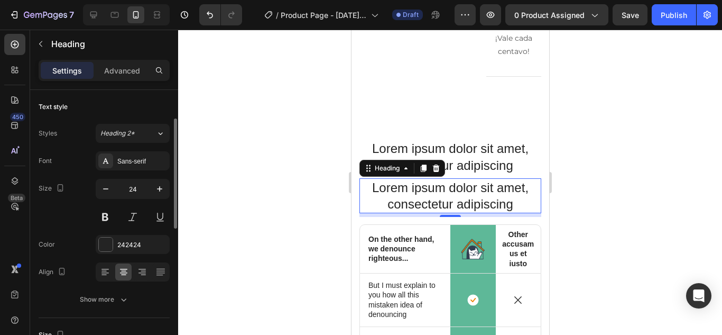
scroll to position [21, 0]
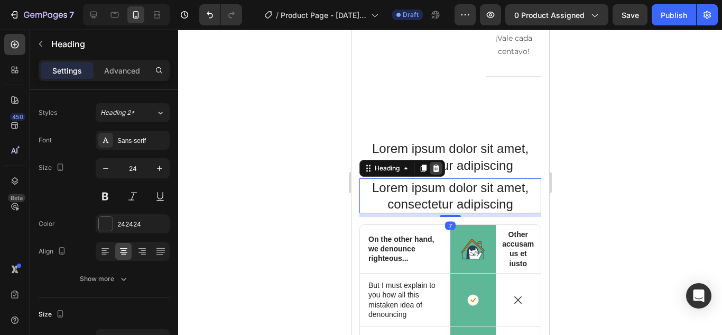
click at [437, 164] on icon at bounding box center [435, 168] width 8 height 8
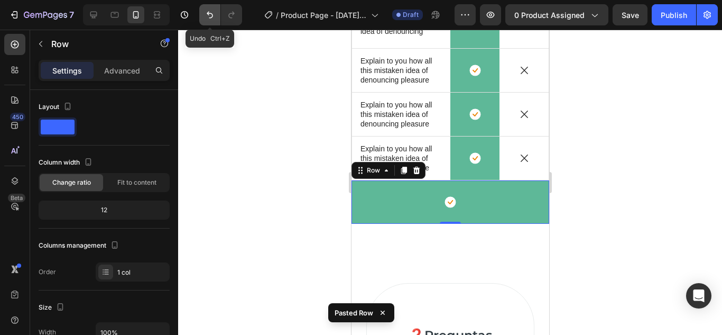
click at [205, 22] on button "Undo/Redo" at bounding box center [209, 14] width 21 height 21
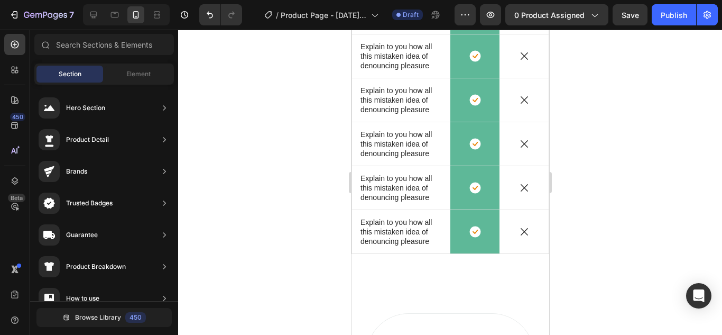
scroll to position [1214, 0]
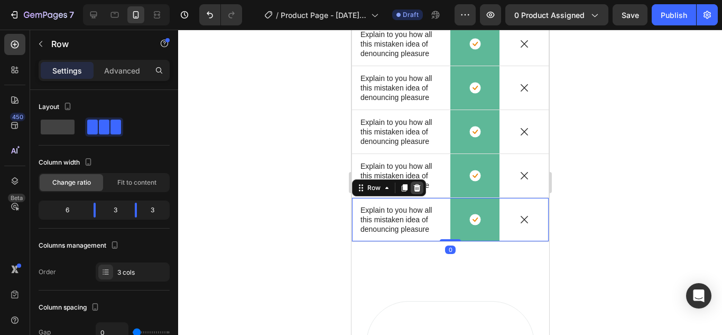
click at [418, 190] on icon at bounding box center [416, 187] width 7 height 7
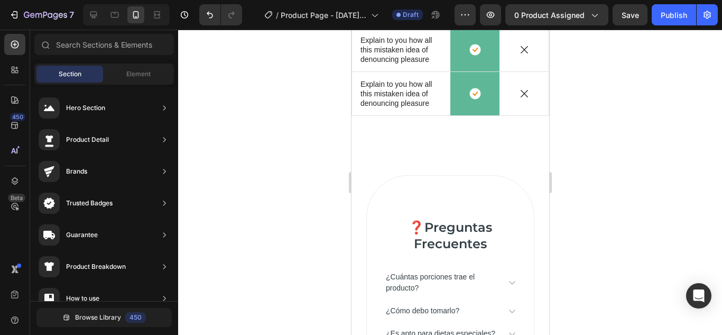
scroll to position [1302, 0]
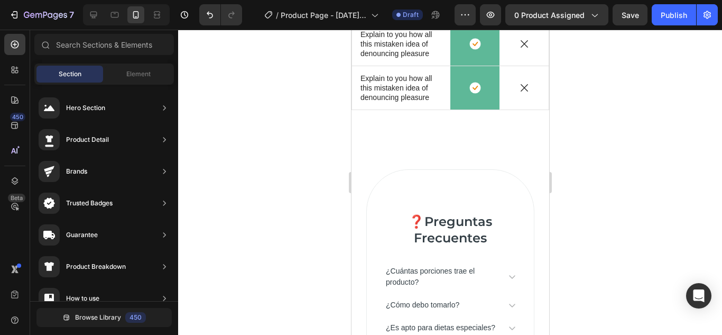
drag, startPoint x: 547, startPoint y: 306, endPoint x: 915, endPoint y: 199, distance: 383.0
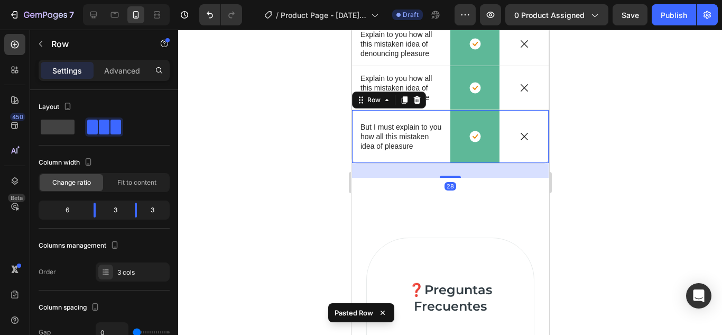
click at [584, 172] on div at bounding box center [450, 182] width 544 height 305
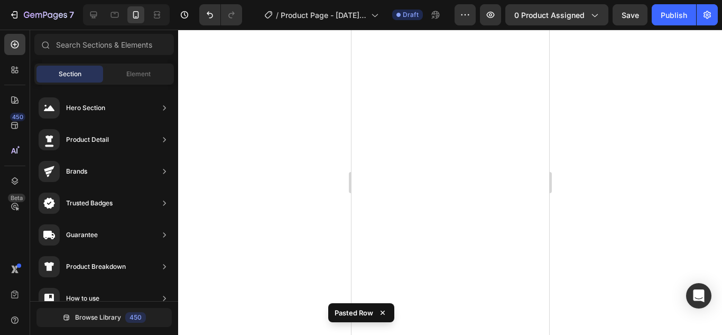
scroll to position [2658, 0]
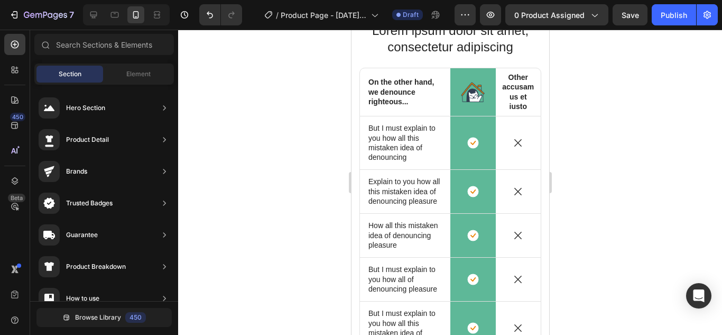
drag, startPoint x: 546, startPoint y: 161, endPoint x: 911, endPoint y: 310, distance: 393.6
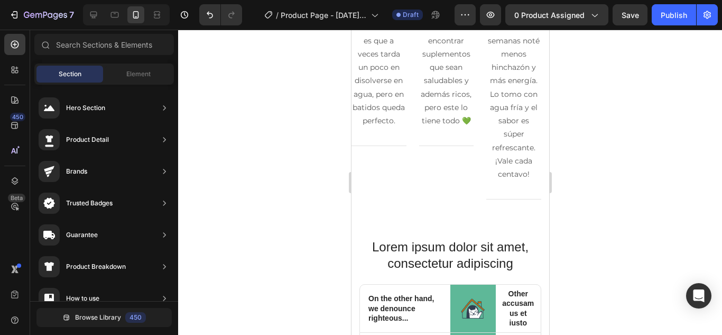
scroll to position [2435, 0]
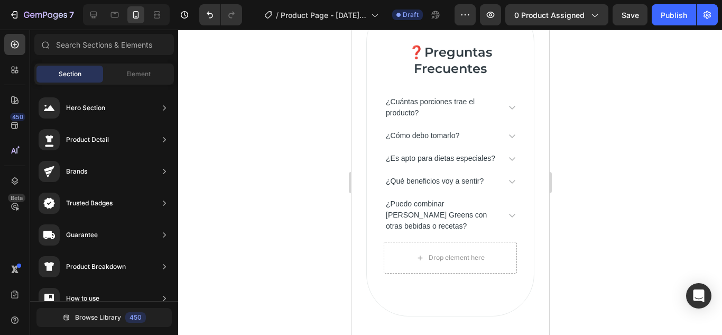
drag, startPoint x: 546, startPoint y: 292, endPoint x: 910, endPoint y: 247, distance: 366.6
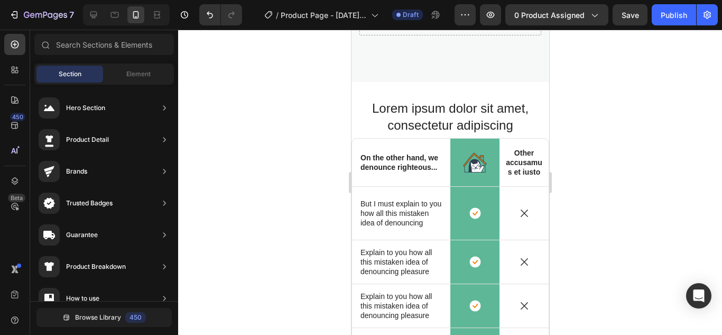
scroll to position [942, 0]
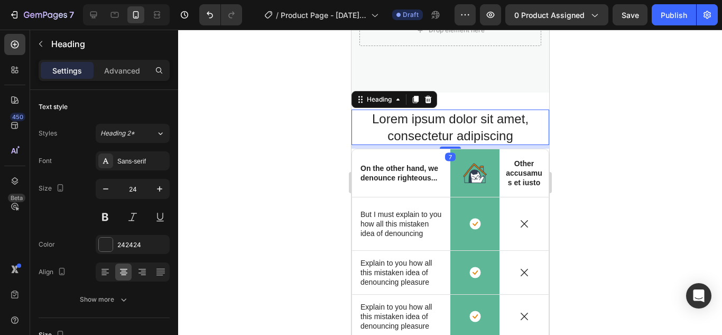
click at [451, 126] on h2 "Lorem ipsum dolor sit amet, consectetur adipiscing" at bounding box center [450, 126] width 198 height 35
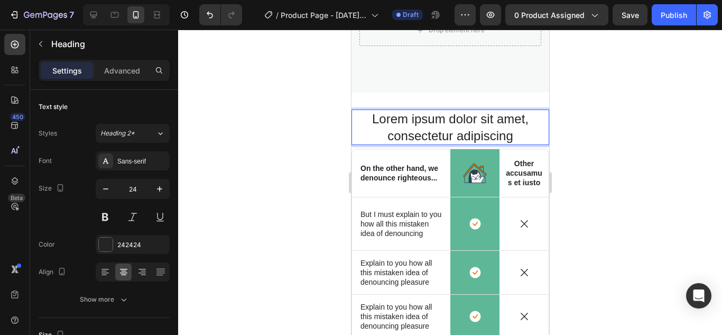
click at [451, 126] on p "Lorem ipsum dolor sit amet, consectetur adipiscing" at bounding box center [450, 127] width 196 height 33
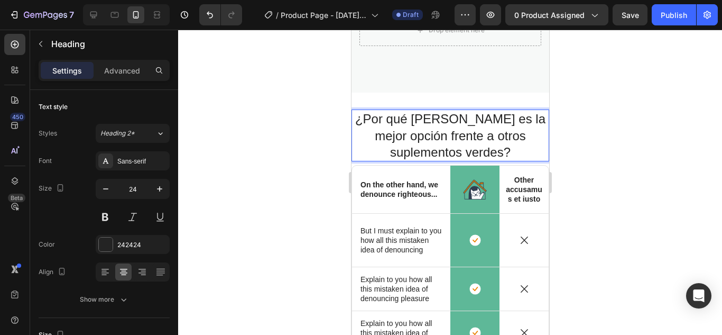
click at [624, 133] on div at bounding box center [450, 182] width 544 height 305
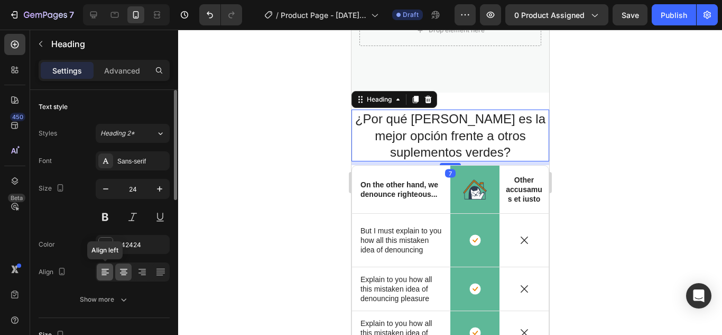
click at [102, 273] on icon at bounding box center [105, 271] width 11 height 11
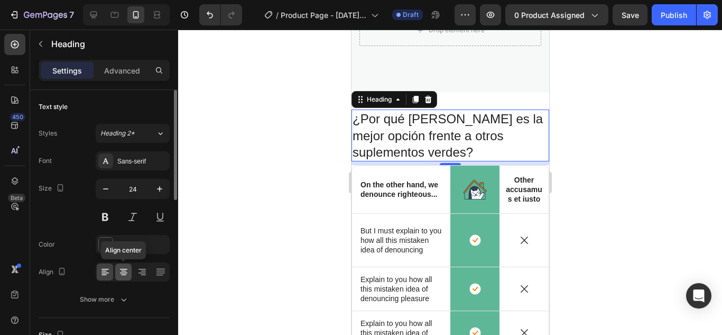
click at [128, 277] on icon at bounding box center [123, 271] width 11 height 11
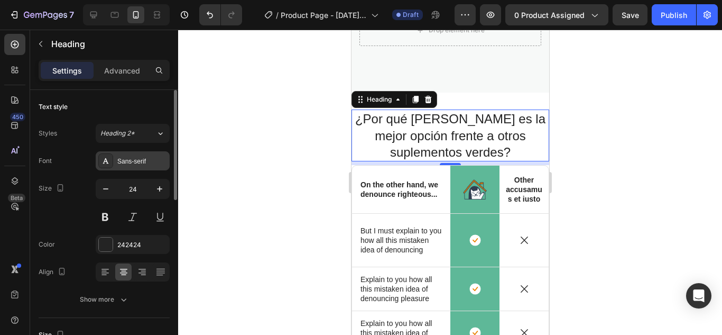
click at [119, 158] on div "Sans-serif" at bounding box center [142, 162] width 50 height 10
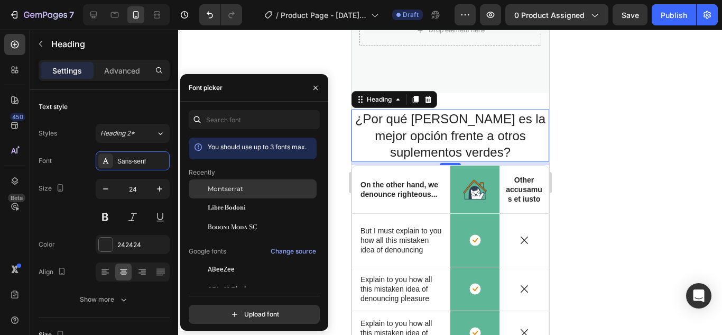
click at [223, 192] on span "Montserrat" at bounding box center [225, 189] width 35 height 10
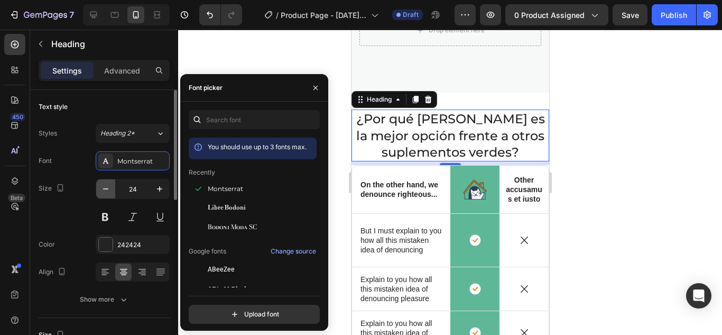
click at [112, 192] on button "button" at bounding box center [105, 188] width 19 height 19
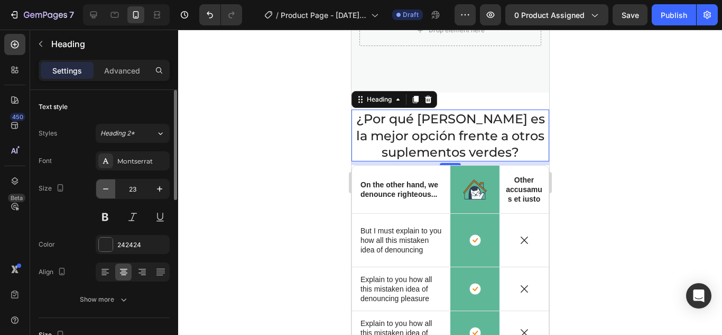
click at [112, 192] on button "button" at bounding box center [105, 188] width 19 height 19
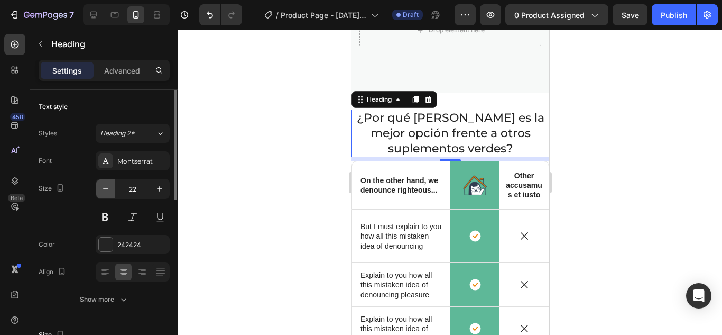
click at [112, 192] on button "button" at bounding box center [105, 188] width 19 height 19
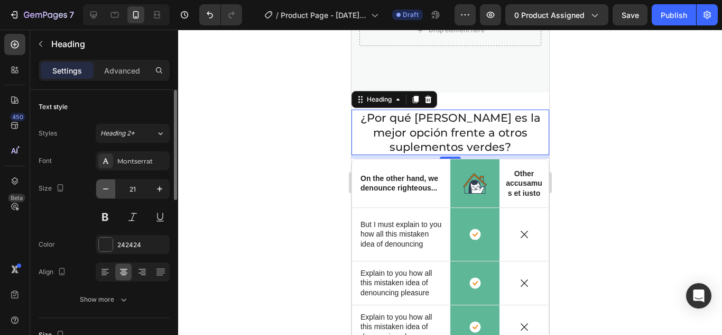
click at [112, 192] on button "button" at bounding box center [105, 188] width 19 height 19
type input "20"
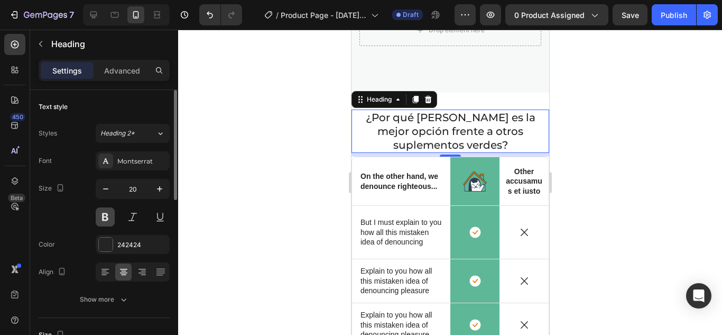
click at [106, 219] on button at bounding box center [105, 216] width 19 height 19
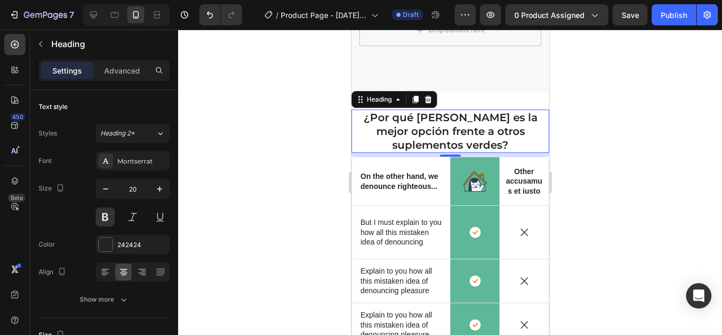
click at [218, 177] on div at bounding box center [450, 182] width 544 height 305
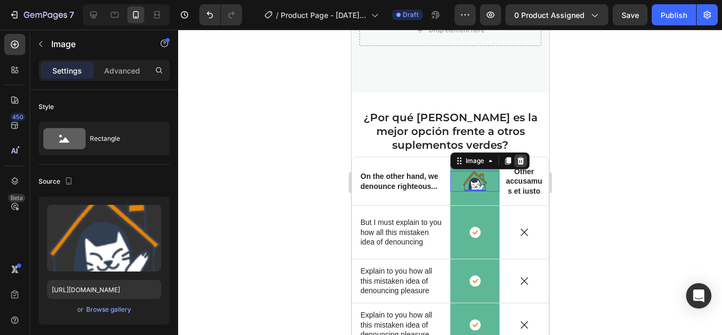
click at [516, 162] on icon at bounding box center [520, 161] width 8 height 8
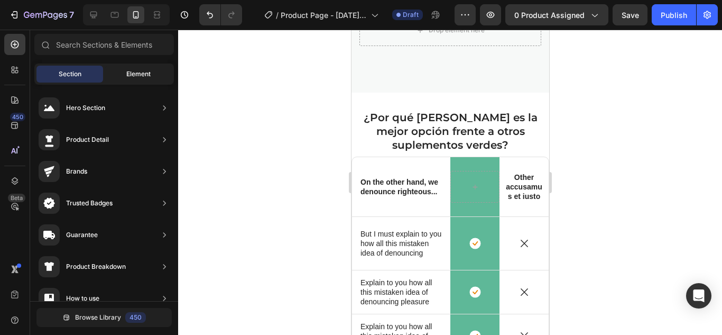
click at [128, 75] on span "Element" at bounding box center [138, 74] width 24 height 10
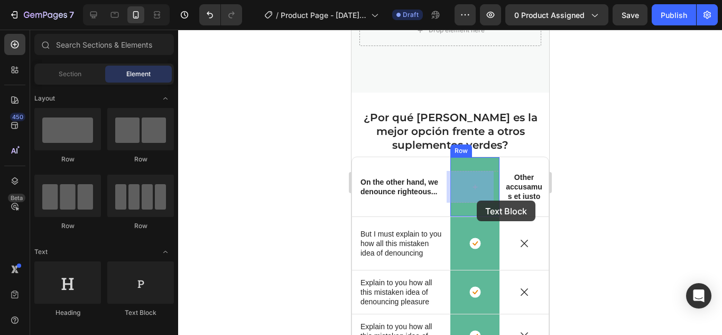
drag, startPoint x: 509, startPoint y: 315, endPoint x: 476, endPoint y: 200, distance: 119.3
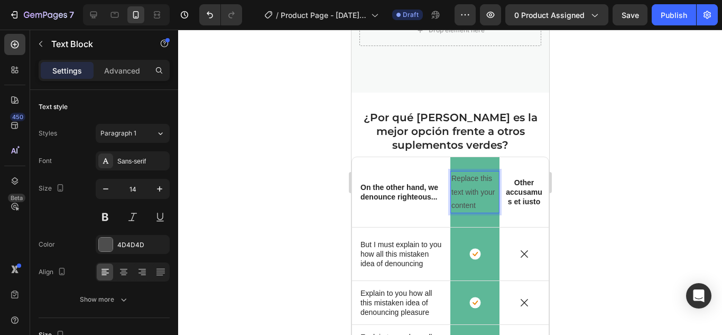
click at [476, 200] on div "Replace this text with your content" at bounding box center [474, 192] width 49 height 42
click at [476, 200] on p "Replace this text with your content" at bounding box center [474, 192] width 47 height 40
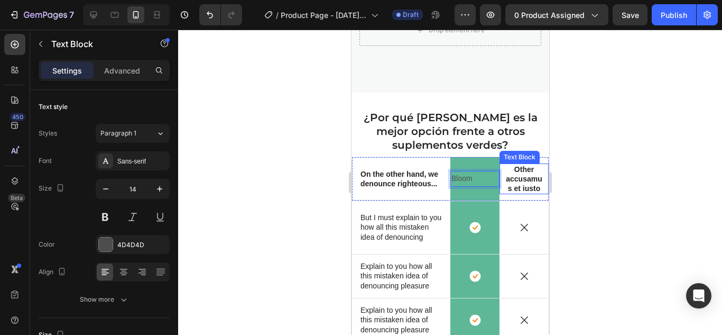
click at [517, 182] on p "Other accusamus et iusto" at bounding box center [523, 178] width 36 height 29
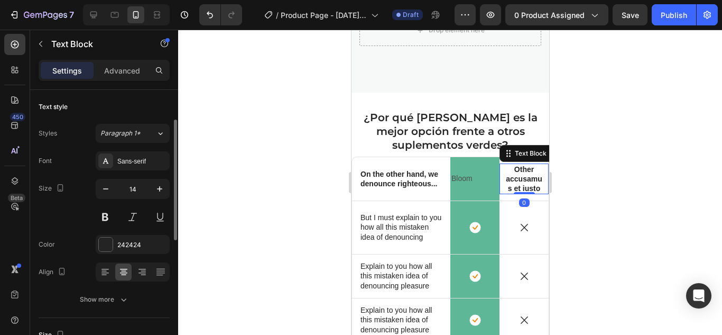
scroll to position [21, 0]
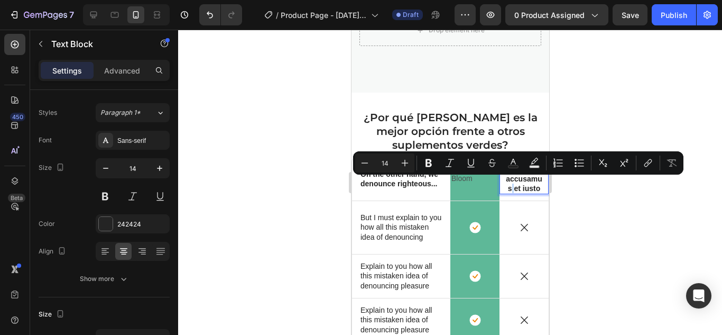
click at [517, 182] on p "Other accusamus et iusto" at bounding box center [523, 178] width 36 height 29
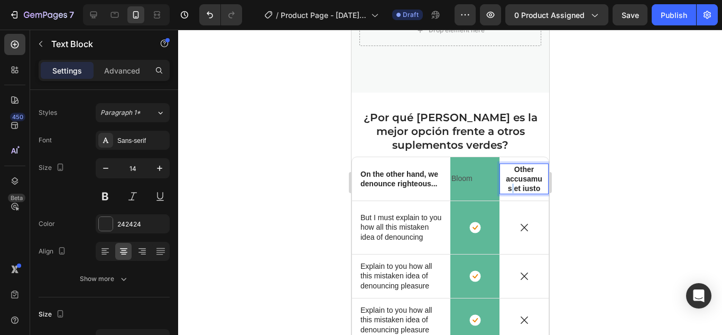
click at [517, 182] on p "Other accusamus et iusto" at bounding box center [523, 178] width 36 height 29
click at [529, 192] on p "Other accusamus et iusto" at bounding box center [523, 178] width 36 height 29
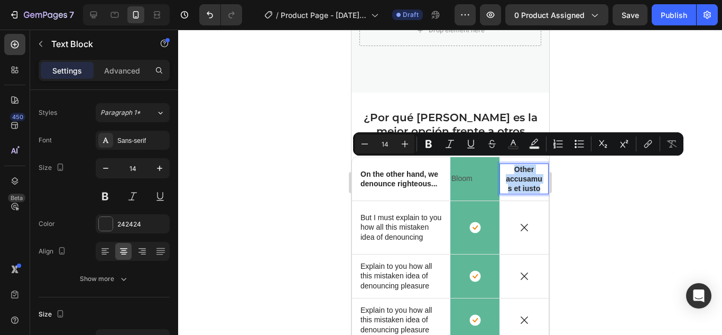
click at [529, 192] on p "Other accusamus et iusto" at bounding box center [523, 178] width 36 height 29
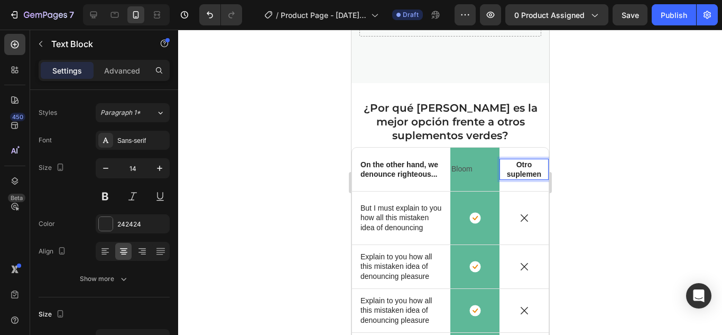
scroll to position [946, 0]
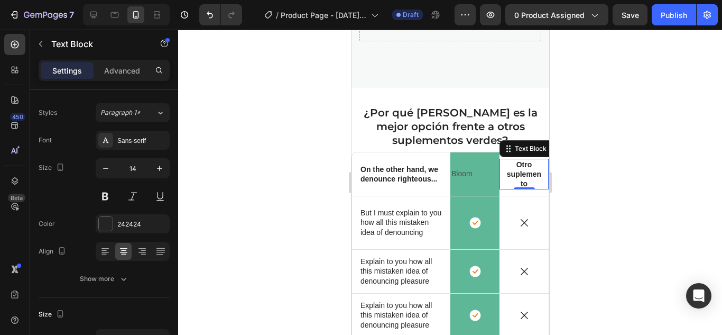
click at [601, 198] on div at bounding box center [450, 182] width 544 height 305
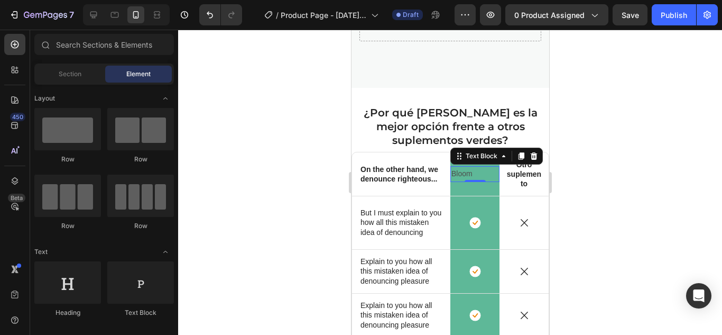
click at [458, 173] on p "Bloom" at bounding box center [474, 173] width 47 height 13
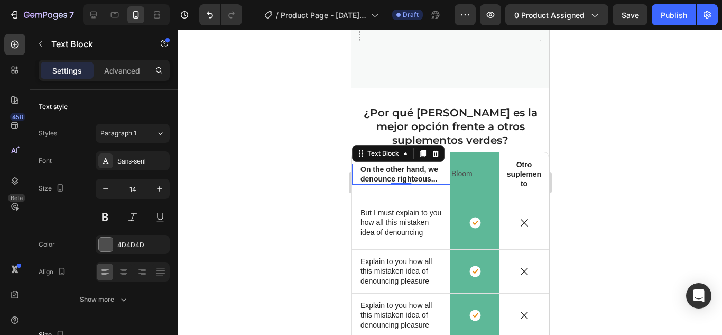
scroll to position [21, 0]
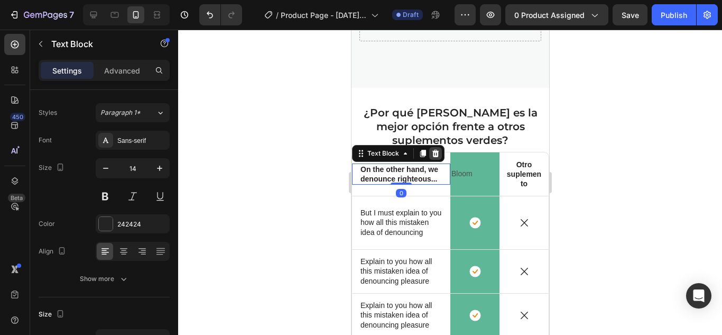
click at [434, 149] on icon at bounding box center [435, 153] width 8 height 8
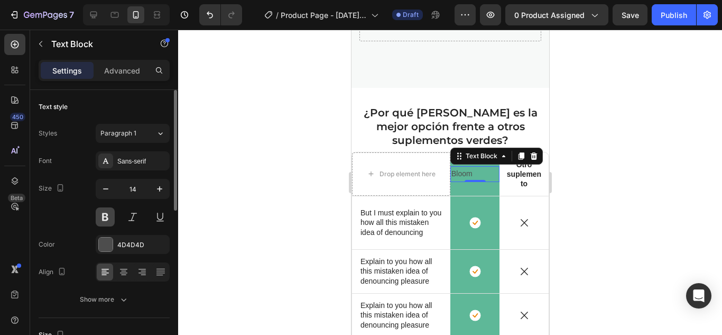
click at [106, 220] on button at bounding box center [105, 216] width 19 height 19
click at [118, 242] on div "4D4D4D" at bounding box center [132, 245] width 31 height 10
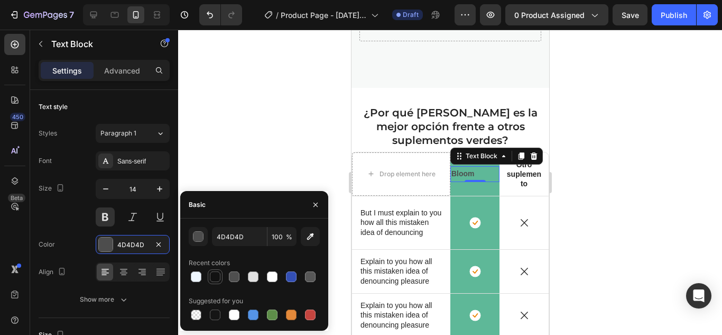
click at [215, 276] on div at bounding box center [215, 276] width 11 height 11
type input "121212"
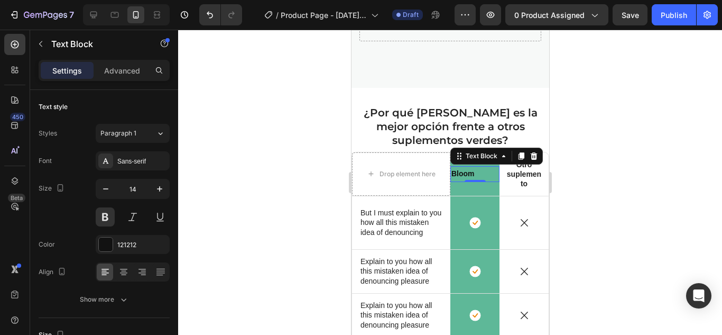
click at [232, 152] on div at bounding box center [450, 182] width 544 height 305
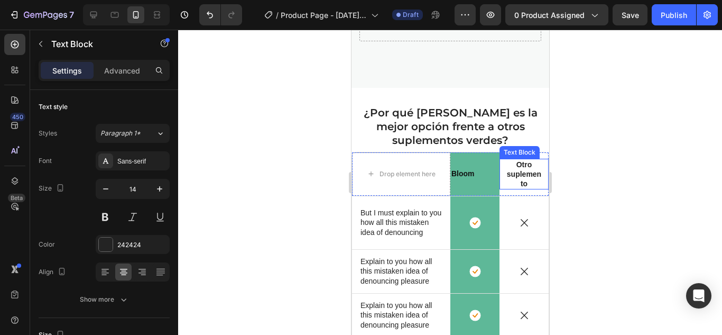
click at [512, 183] on p "Otro suplemento" at bounding box center [523, 174] width 36 height 29
click at [111, 193] on icon "button" at bounding box center [105, 188] width 11 height 11
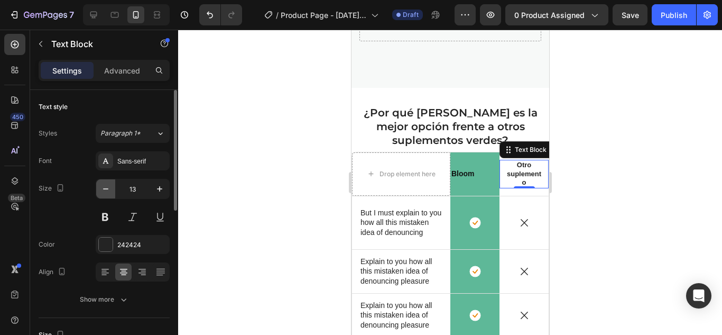
click at [111, 193] on icon "button" at bounding box center [105, 188] width 11 height 11
type input "11"
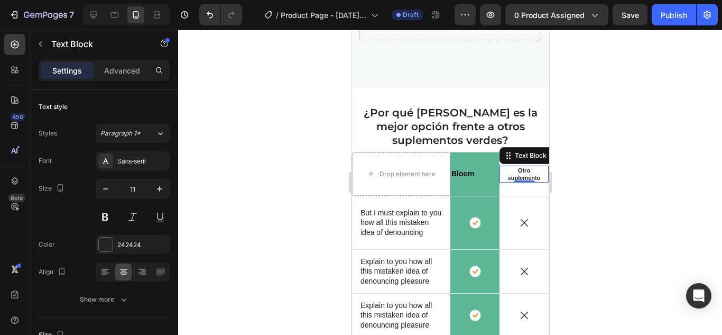
click at [585, 164] on div at bounding box center [450, 182] width 544 height 305
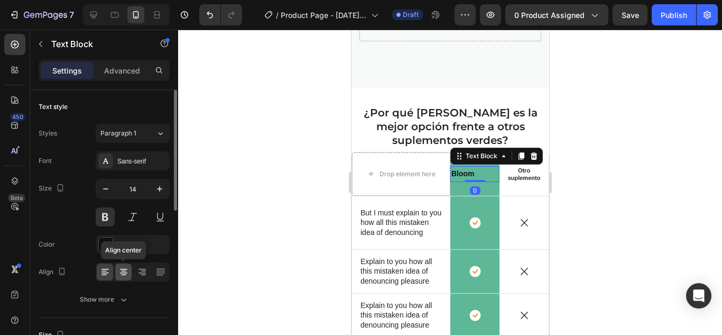
click at [121, 272] on icon at bounding box center [123, 272] width 7 height 1
click at [242, 177] on div at bounding box center [450, 182] width 544 height 305
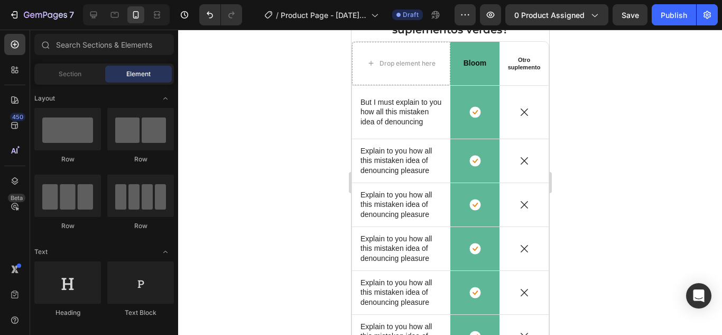
scroll to position [1052, 0]
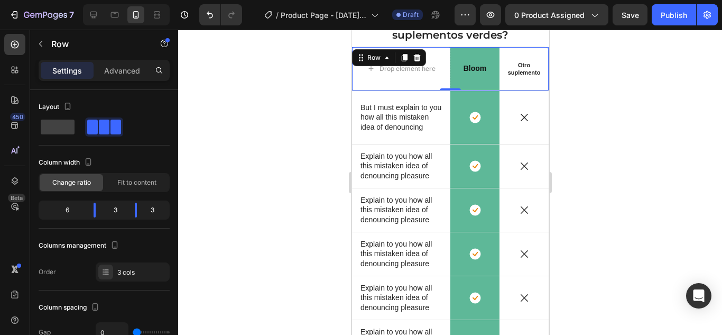
click at [310, 105] on div at bounding box center [450, 182] width 544 height 305
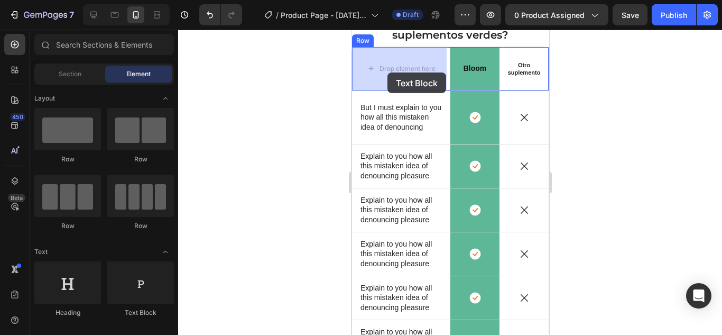
drag, startPoint x: 506, startPoint y: 316, endPoint x: 387, endPoint y: 72, distance: 271.2
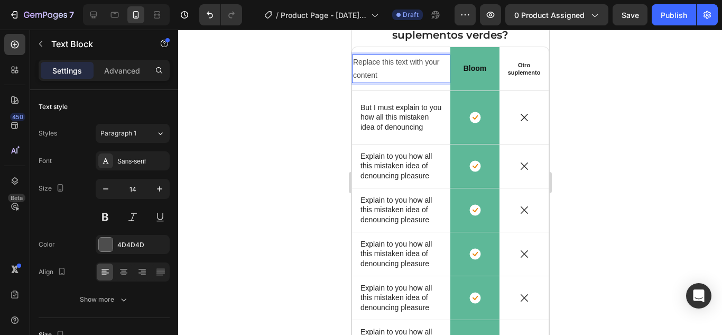
click at [387, 72] on div "Replace this text with your content" at bounding box center [401, 68] width 98 height 29
click at [387, 72] on p "Replace this text with your content" at bounding box center [401, 69] width 96 height 26
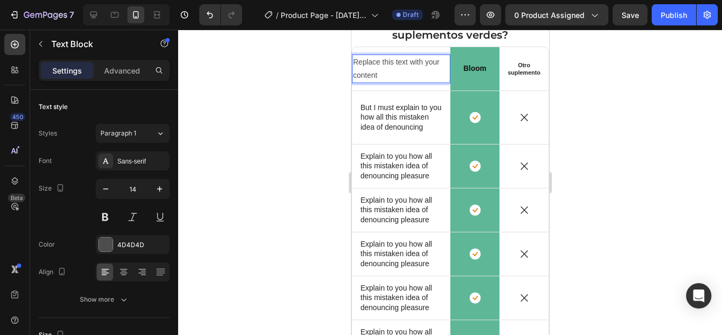
scroll to position [1058, 0]
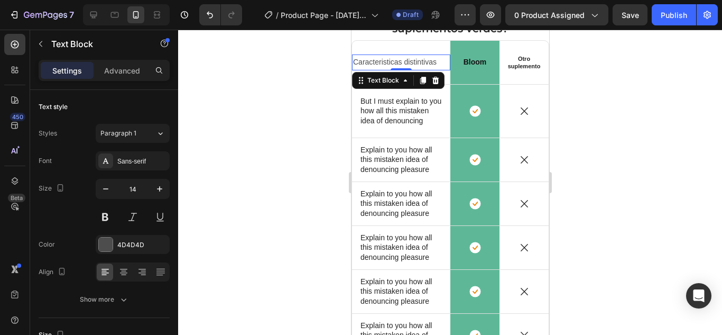
click at [614, 131] on div at bounding box center [450, 182] width 544 height 305
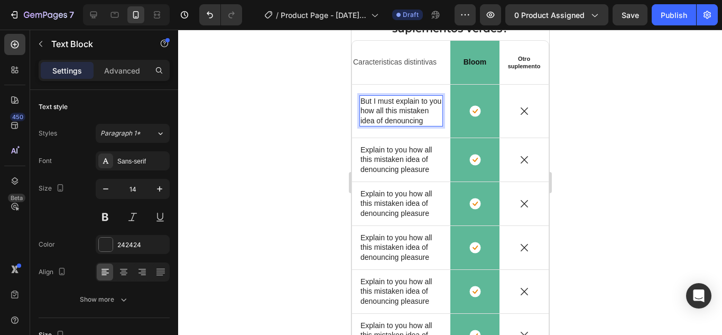
click at [407, 119] on p "But I must explain to you how all this mistaken idea of denouncing" at bounding box center [400, 110] width 81 height 29
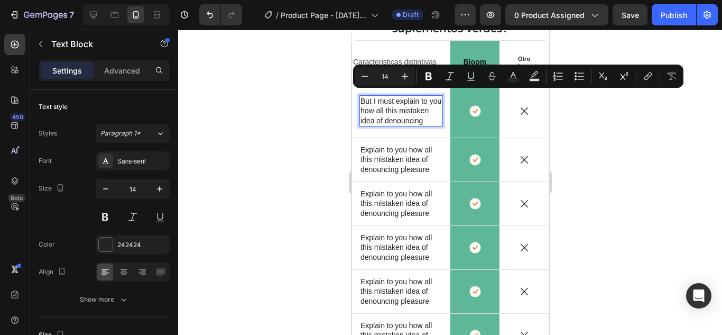
scroll to position [1072, 0]
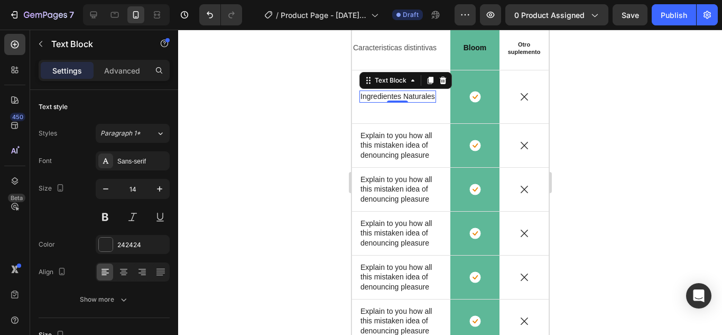
click at [563, 112] on div at bounding box center [450, 182] width 544 height 305
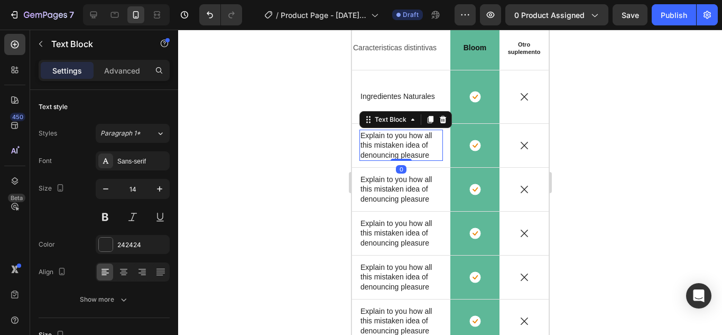
click at [388, 144] on p "Explain to you how all this mistaken idea of denouncing pleasure" at bounding box center [400, 145] width 81 height 29
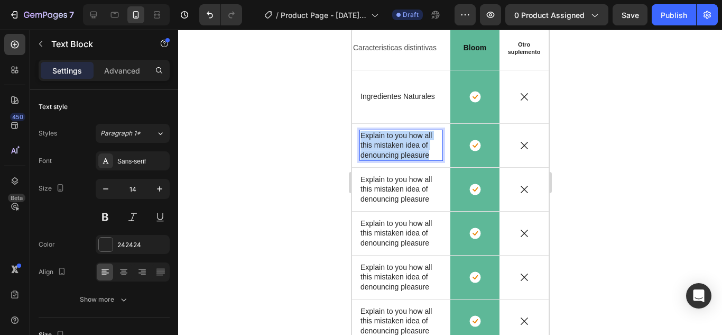
click at [388, 144] on p "Explain to you how all this mistaken idea of denouncing pleasure" at bounding box center [400, 145] width 81 height 29
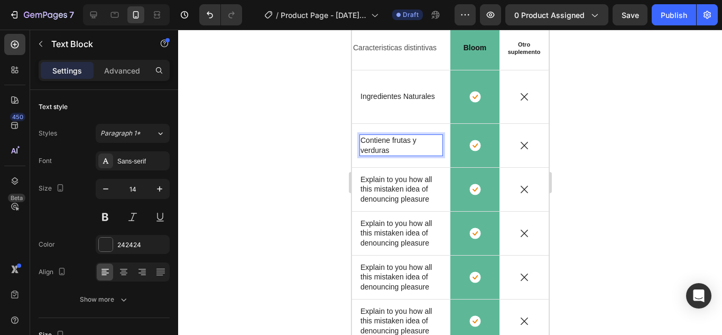
scroll to position [1077, 0]
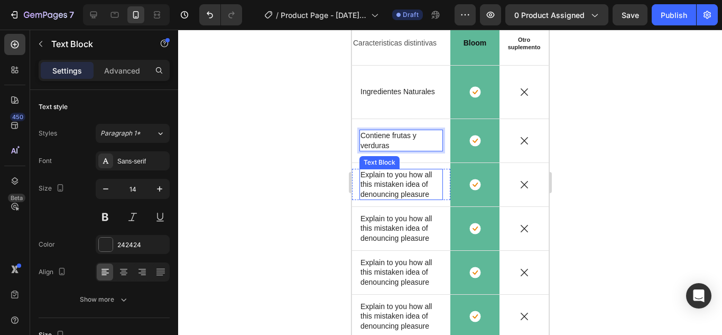
click at [395, 189] on p "Explain to you how all this mistaken idea of denouncing pleasure" at bounding box center [400, 184] width 81 height 29
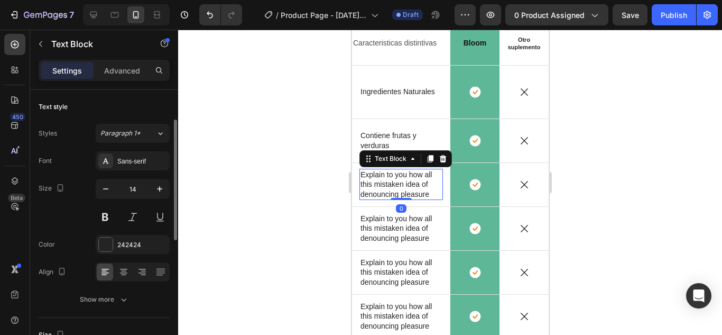
click at [395, 189] on p "Explain to you how all this mistaken idea of denouncing pleasure" at bounding box center [400, 184] width 81 height 29
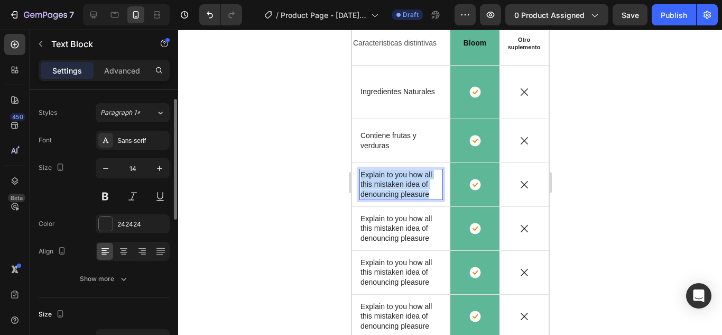
click at [395, 189] on p "Explain to you how all this mistaken idea of denouncing pleasure" at bounding box center [400, 184] width 81 height 29
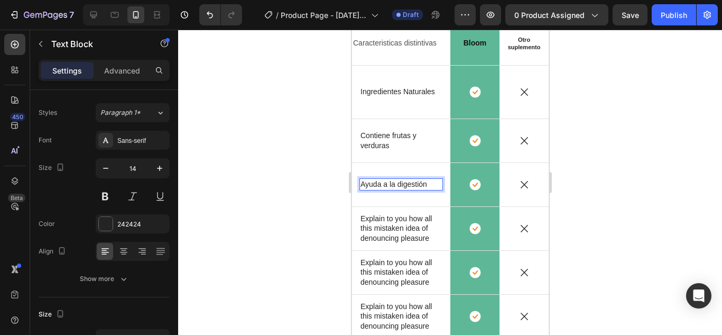
scroll to position [1087, 0]
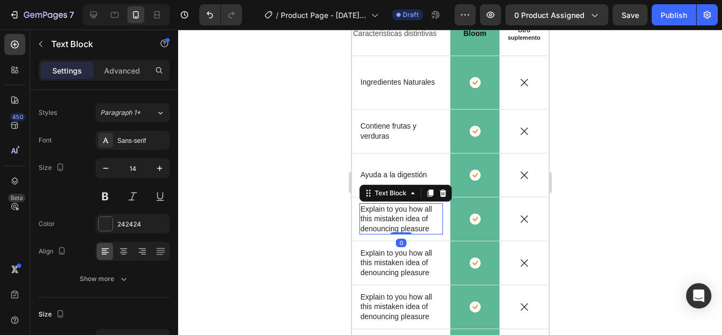
click at [384, 216] on p "Explain to you how all this mistaken idea of denouncing pleasure" at bounding box center [400, 218] width 81 height 29
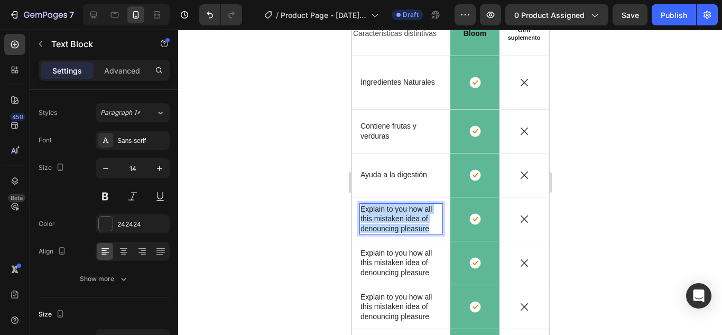
click at [384, 216] on p "Explain to you how all this mistaken idea of denouncing pleasure" at bounding box center [400, 218] width 81 height 29
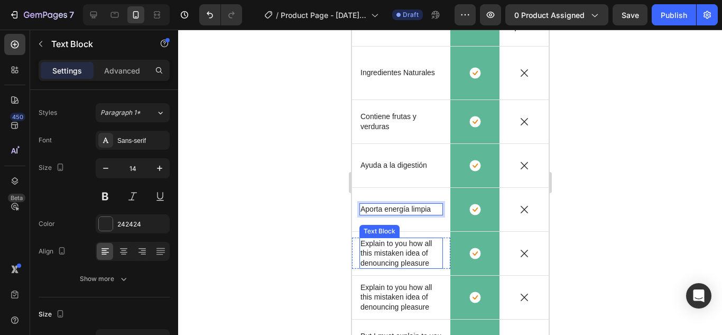
click at [404, 253] on p "Explain to you how all this mistaken idea of denouncing pleasure" at bounding box center [400, 252] width 81 height 29
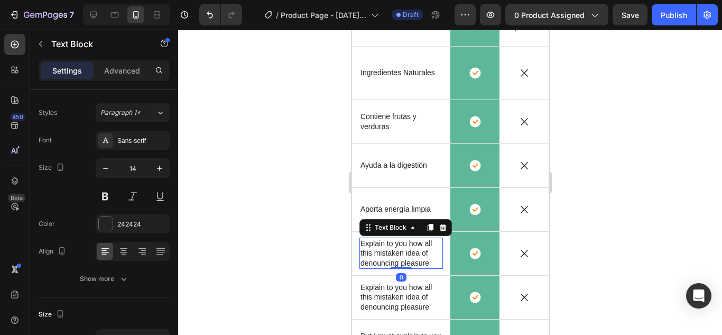
click at [404, 253] on p "Explain to you how all this mistaken idea of denouncing pleasure" at bounding box center [400, 252] width 81 height 29
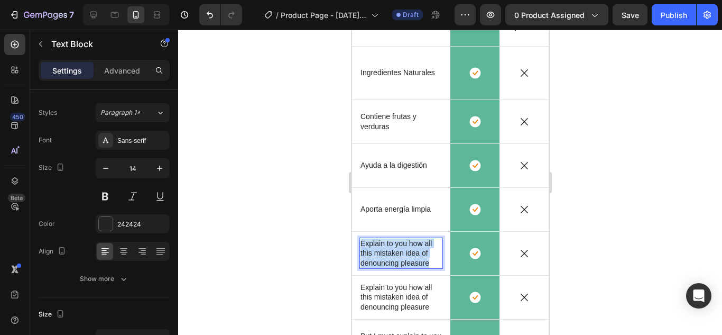
click at [404, 253] on p "Explain to you how all this mistaken idea of denouncing pleasure" at bounding box center [400, 252] width 81 height 29
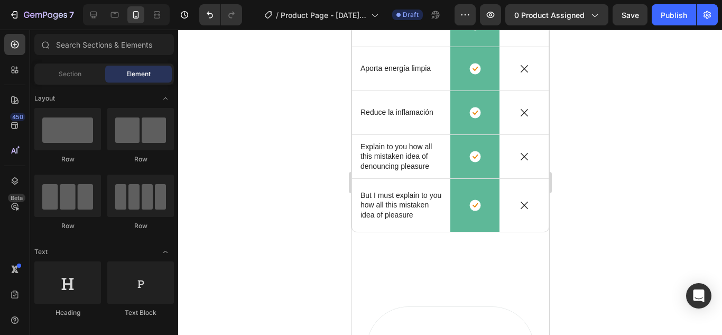
scroll to position [1258, 0]
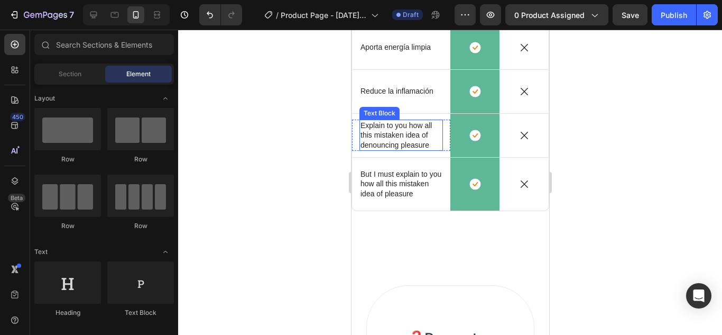
click at [414, 144] on p "Explain to you how all this mistaken idea of denouncing pleasure" at bounding box center [400, 135] width 81 height 29
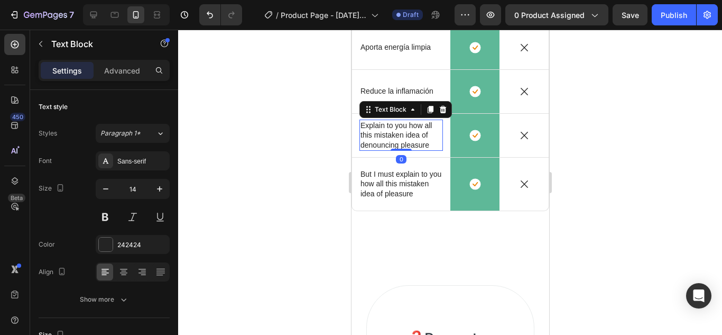
click at [414, 144] on p "Explain to you how all this mistaken idea of denouncing pleasure" at bounding box center [400, 135] width 81 height 29
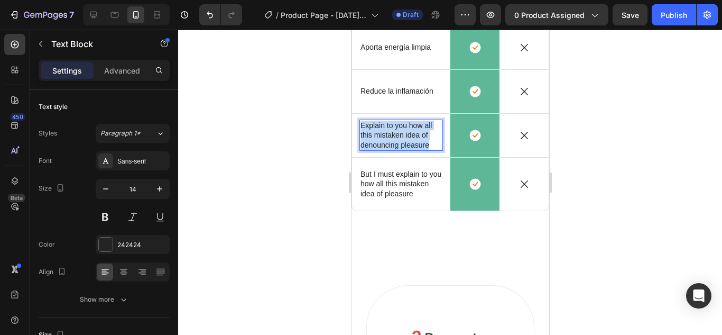
click at [414, 144] on p "Explain to you how all this mistaken idea of denouncing pleasure" at bounding box center [400, 135] width 81 height 29
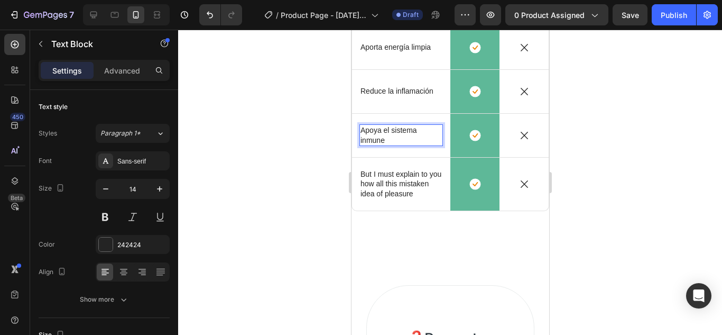
scroll to position [1263, 0]
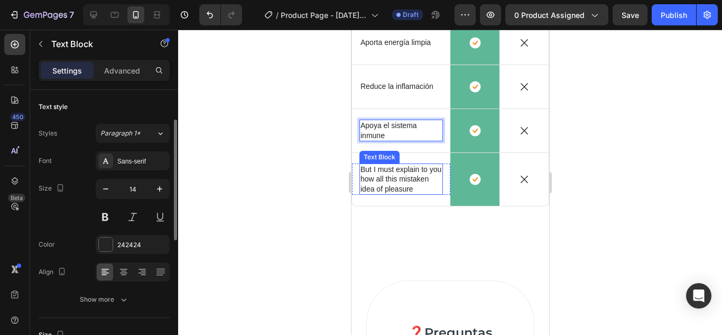
click at [384, 193] on p "But I must explain to you how all this mistaken idea of pleasure" at bounding box center [400, 178] width 81 height 29
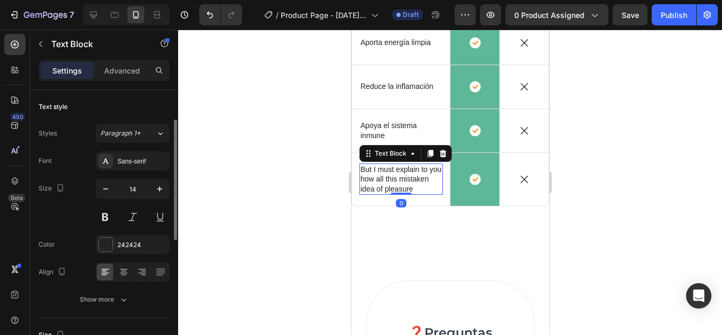
scroll to position [21, 0]
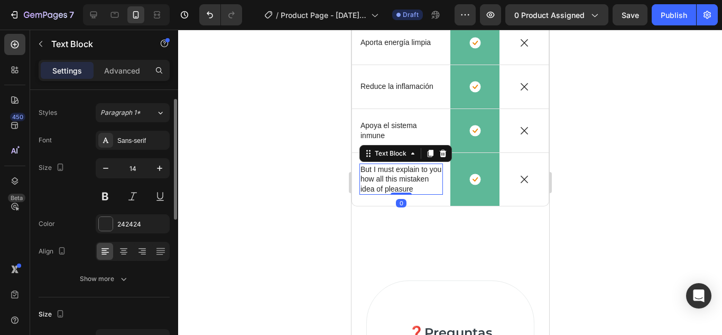
click at [384, 193] on p "But I must explain to you how all this mistaken idea of pleasure" at bounding box center [400, 178] width 81 height 29
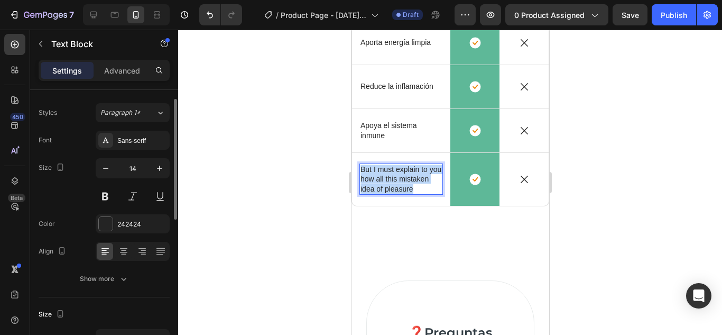
click at [384, 193] on p "But I must explain to you how all this mistaken idea of pleasure" at bounding box center [400, 178] width 81 height 29
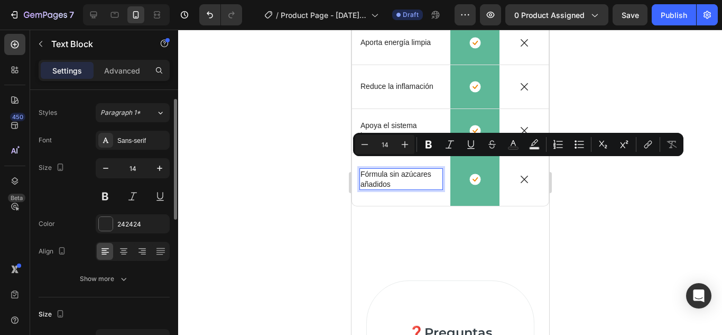
scroll to position [1272, 0]
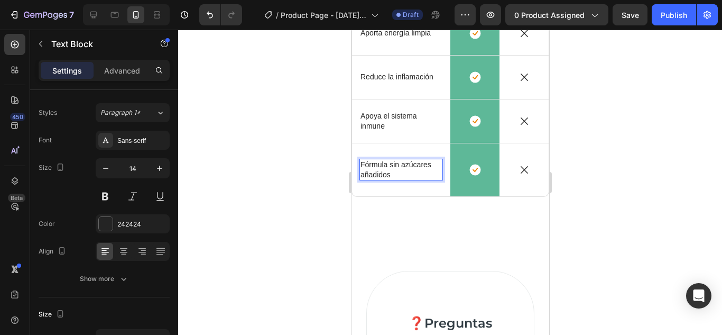
click at [655, 185] on div at bounding box center [450, 182] width 544 height 305
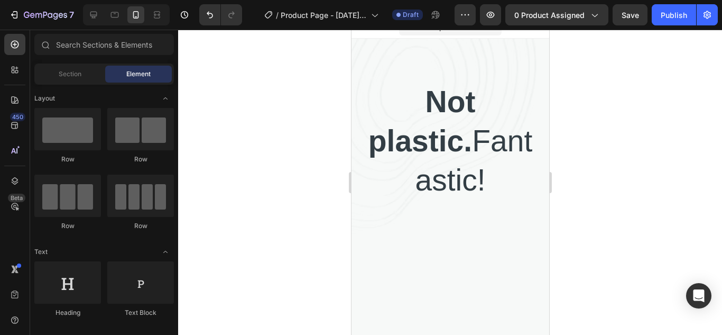
scroll to position [7, 0]
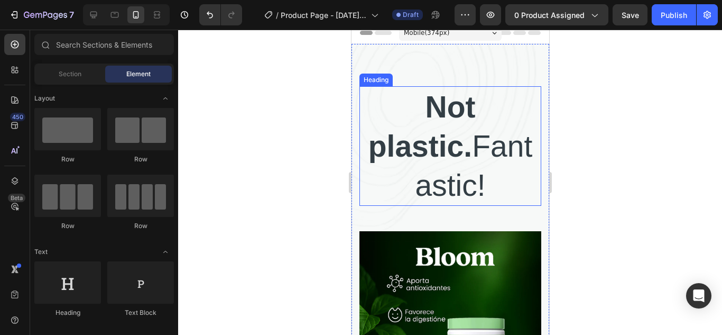
click at [480, 144] on p "Not plastic. Fantastic!" at bounding box center [450, 145] width 180 height 117
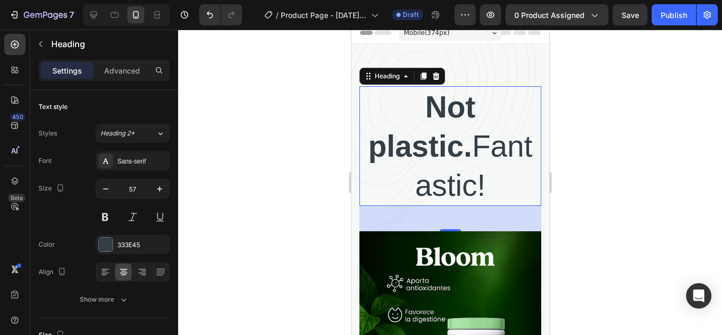
click at [480, 144] on p "Not plastic. Fantastic!" at bounding box center [450, 145] width 180 height 117
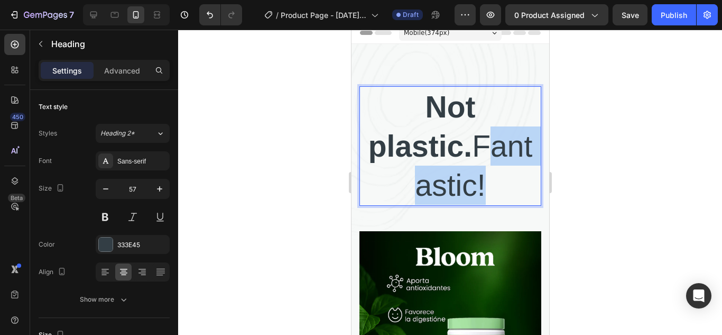
click at [480, 144] on p "Not plastic. Fantastic!" at bounding box center [450, 145] width 180 height 117
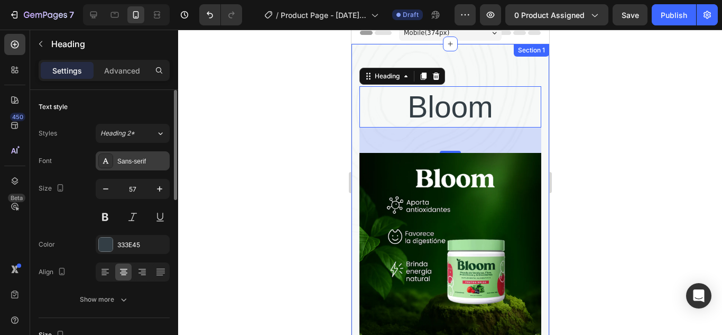
click at [138, 163] on div "Sans-serif" at bounding box center [142, 162] width 50 height 10
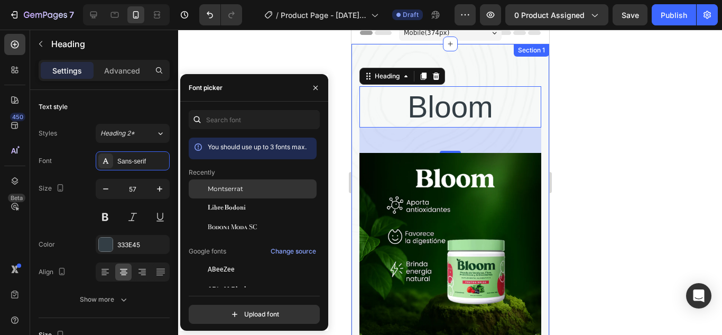
click at [272, 194] on div "Montserrat" at bounding box center [253, 188] width 128 height 19
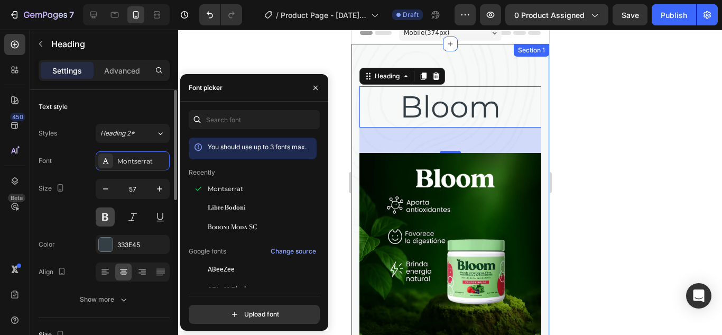
click at [102, 222] on button at bounding box center [105, 216] width 19 height 19
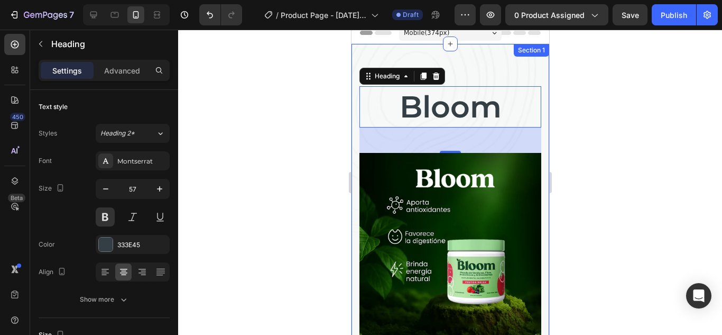
click at [206, 182] on div at bounding box center [450, 182] width 544 height 305
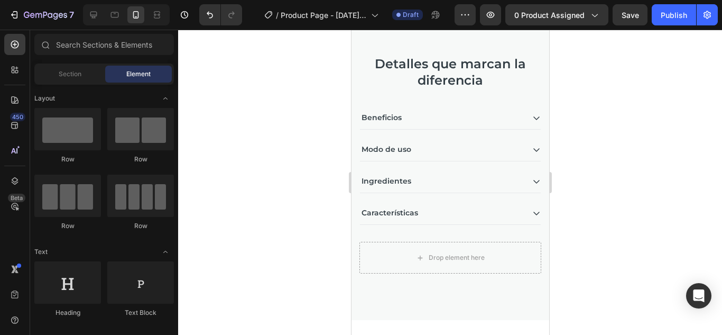
scroll to position [655, 0]
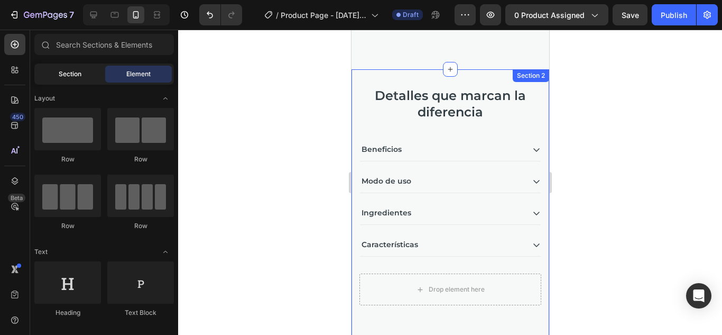
click at [73, 79] on div "Section" at bounding box center [69, 74] width 67 height 17
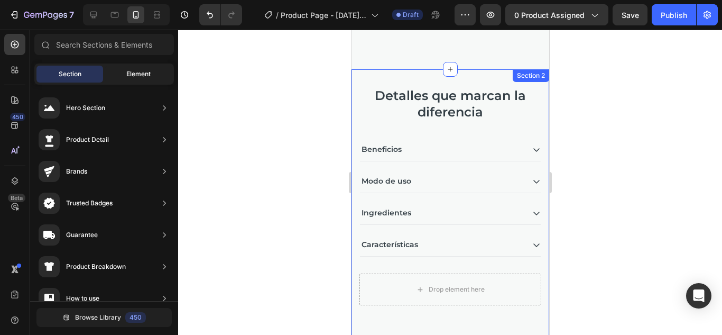
click at [128, 71] on span "Element" at bounding box center [138, 74] width 24 height 10
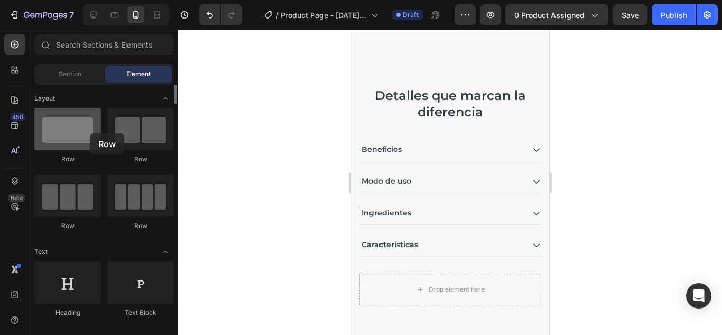
click at [90, 133] on div at bounding box center [67, 129] width 67 height 42
drag, startPoint x: 90, startPoint y: 133, endPoint x: 80, endPoint y: 133, distance: 10.1
click at [80, 133] on div at bounding box center [67, 129] width 67 height 42
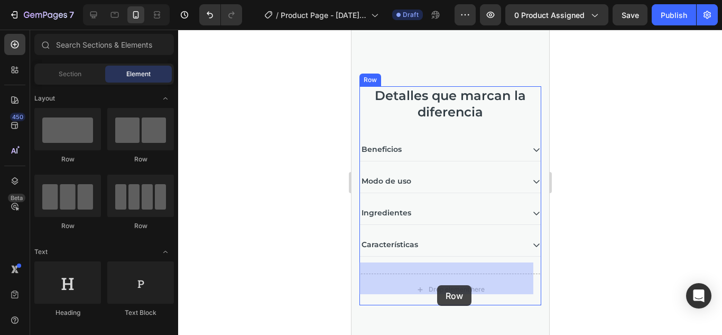
drag, startPoint x: 431, startPoint y: 162, endPoint x: 437, endPoint y: 285, distance: 122.8
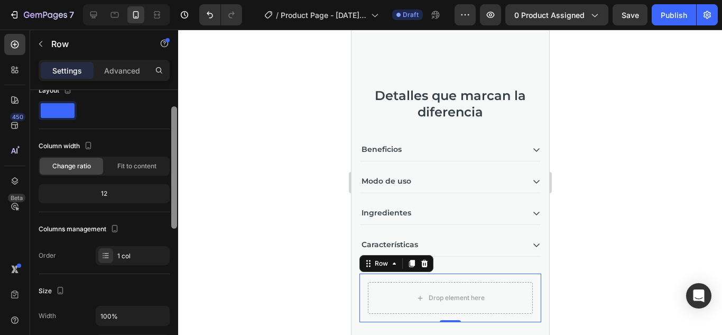
scroll to position [14, 0]
drag, startPoint x: 177, startPoint y: 114, endPoint x: 166, endPoint y: 121, distance: 12.3
click at [166, 121] on div "Layout Column width Change ratio Fit to content 12 Columns management Order 1 c…" at bounding box center [104, 227] width 148 height 275
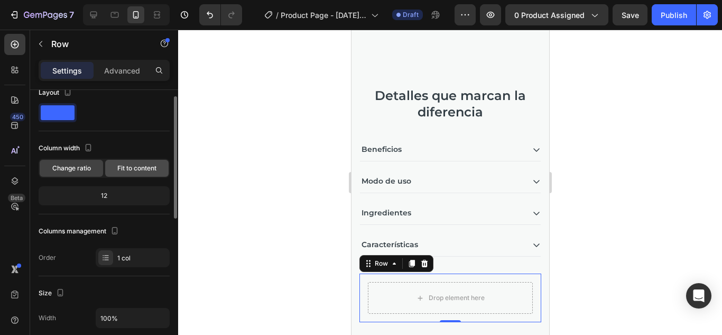
click at [136, 167] on span "Fit to content" at bounding box center [136, 168] width 39 height 10
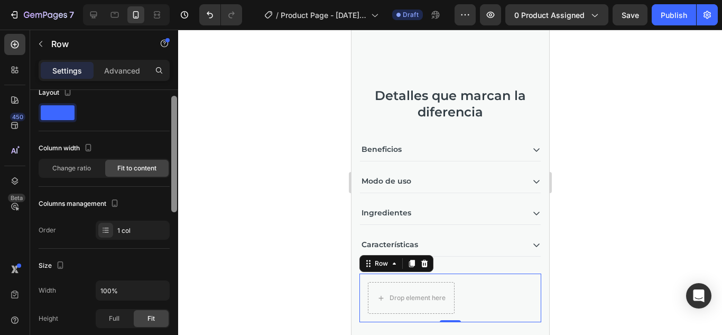
scroll to position [289, 0]
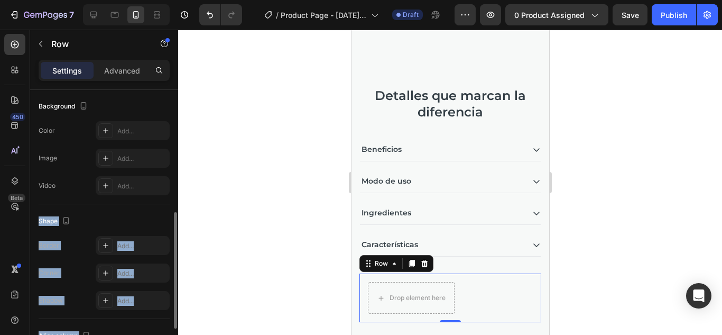
drag, startPoint x: 170, startPoint y: 164, endPoint x: 169, endPoint y: 193, distance: 29.1
click at [169, 193] on div "Layout Column width Change ratio Fit to content Columns management Order 1 col …" at bounding box center [104, 227] width 148 height 275
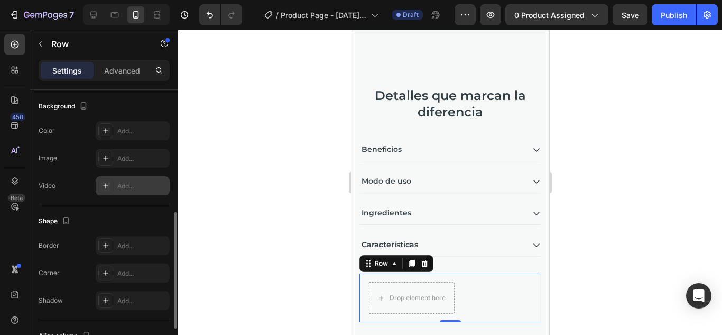
click at [128, 187] on div "Add..." at bounding box center [142, 186] width 50 height 10
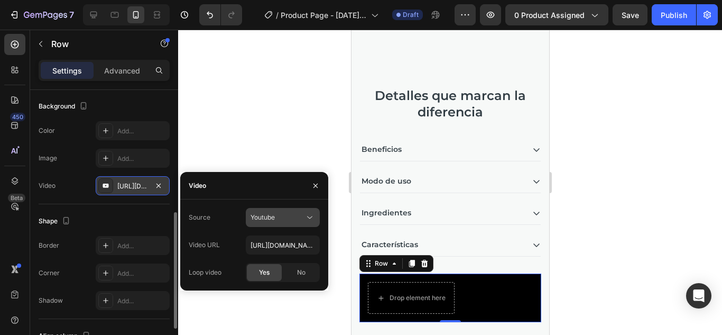
click at [318, 215] on button "Youtube" at bounding box center [283, 217] width 74 height 19
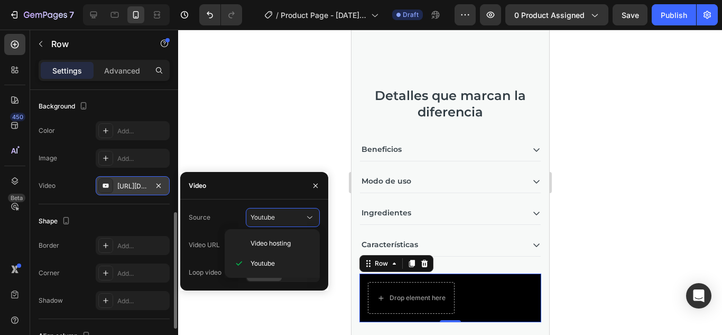
click at [263, 151] on div at bounding box center [450, 182] width 544 height 305
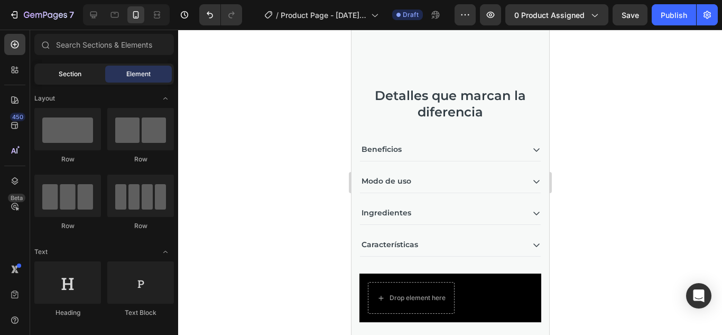
click at [65, 73] on span "Section" at bounding box center [70, 74] width 23 height 10
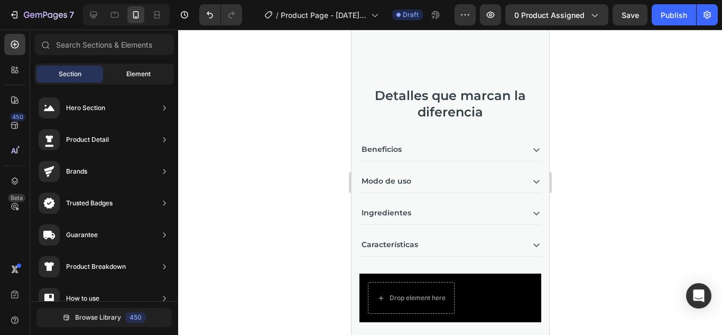
click at [126, 67] on div "Element" at bounding box center [138, 74] width 67 height 17
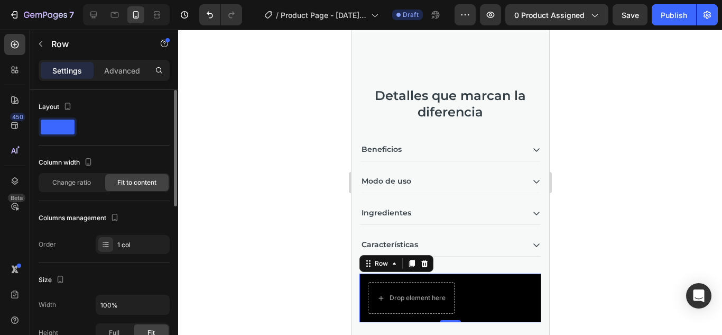
click at [135, 185] on span "Fit to content" at bounding box center [136, 183] width 39 height 10
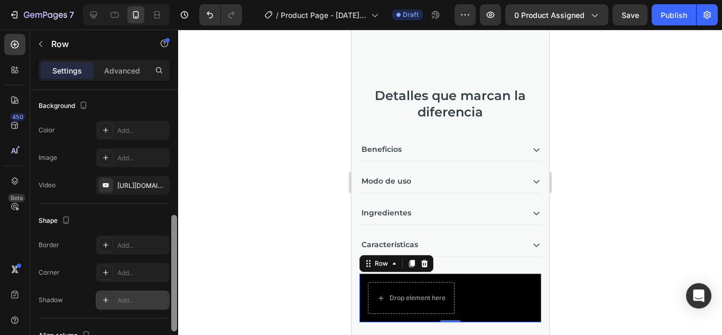
drag, startPoint x: 174, startPoint y: 179, endPoint x: 164, endPoint y: 302, distance: 123.6
click at [164, 302] on div "Layout Column width Change ratio Fit to content Columns management Order 1 col …" at bounding box center [104, 227] width 148 height 275
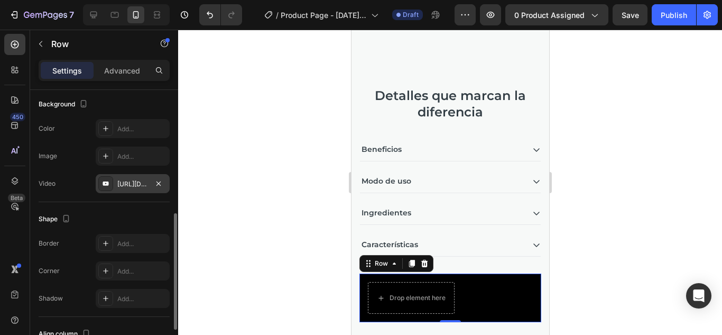
click at [142, 183] on div "https://www.youtube.com/watch?v=drIt4RH_kyQ" at bounding box center [132, 184] width 31 height 10
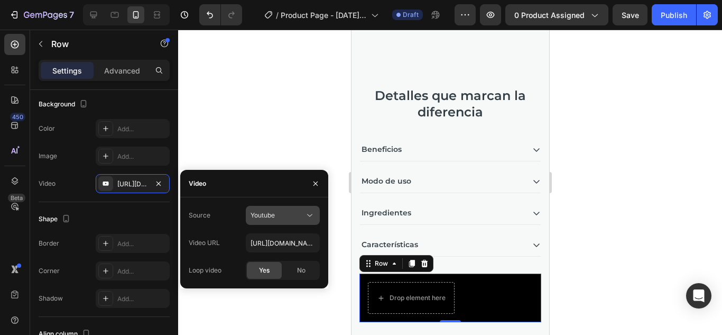
click at [272, 219] on span "Youtube" at bounding box center [263, 215] width 24 height 10
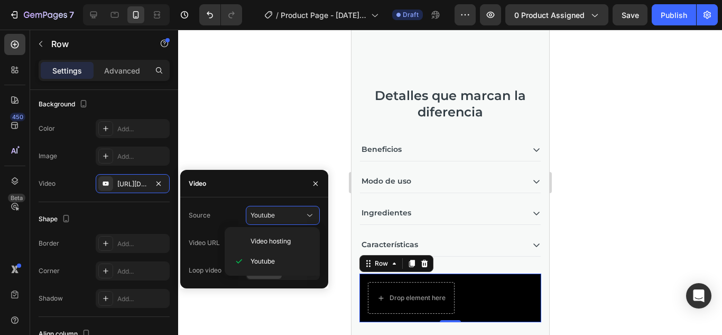
click at [231, 195] on div "Video" at bounding box center [254, 183] width 148 height 27
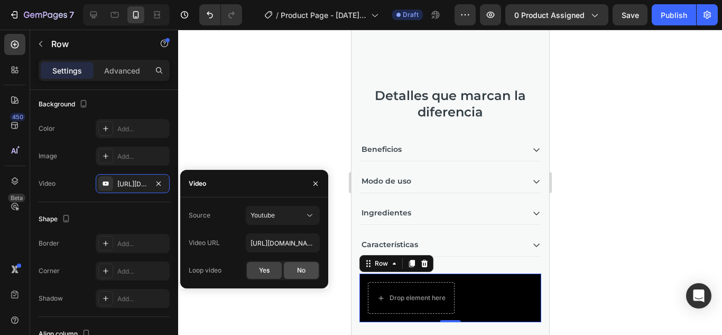
click at [289, 274] on div "No" at bounding box center [301, 270] width 35 height 17
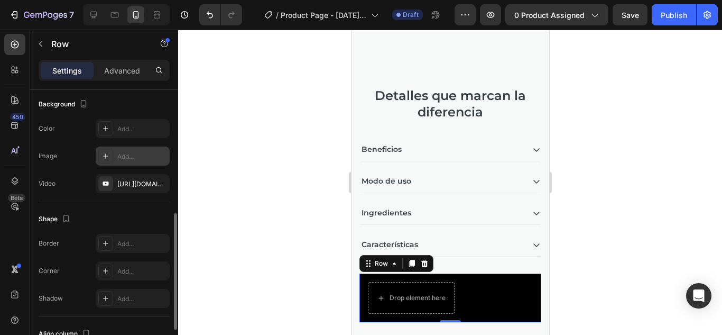
click at [131, 156] on div "Add..." at bounding box center [142, 157] width 50 height 10
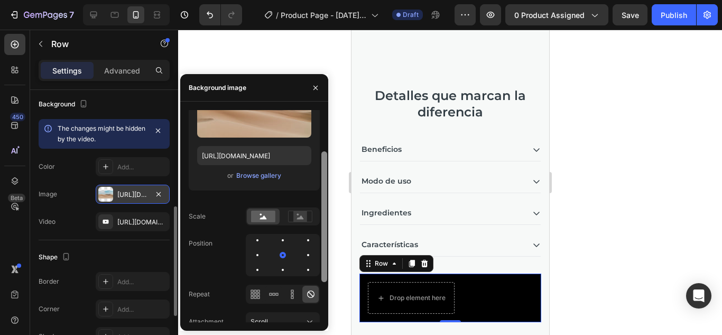
scroll to position [68, 0]
drag, startPoint x: 322, startPoint y: 199, endPoint x: 315, endPoint y: 241, distance: 42.9
click at [315, 241] on div "Source Upload Image https://cdn.shopify.com/s/files/1/2005/9307/files/backgroun…" at bounding box center [254, 216] width 148 height 212
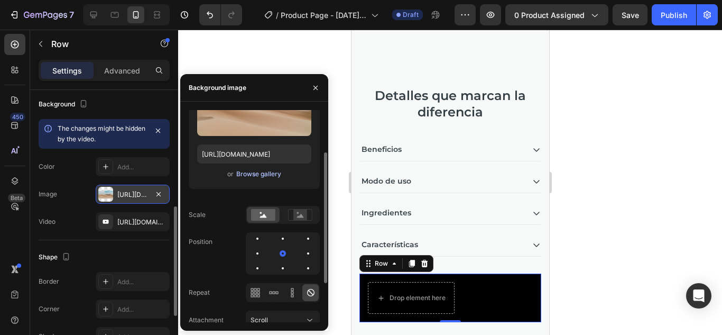
click at [260, 177] on div "Browse gallery" at bounding box center [258, 174] width 45 height 10
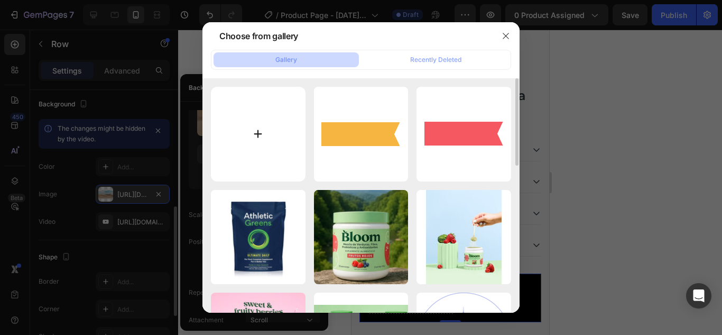
click at [256, 155] on input "file" at bounding box center [258, 134] width 95 height 95
type input "C:\fakepath\bloomgif.gif"
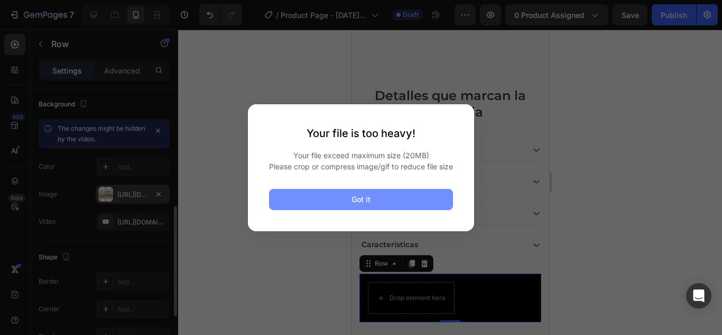
click at [401, 209] on button "Got it" at bounding box center [361, 199] width 184 height 21
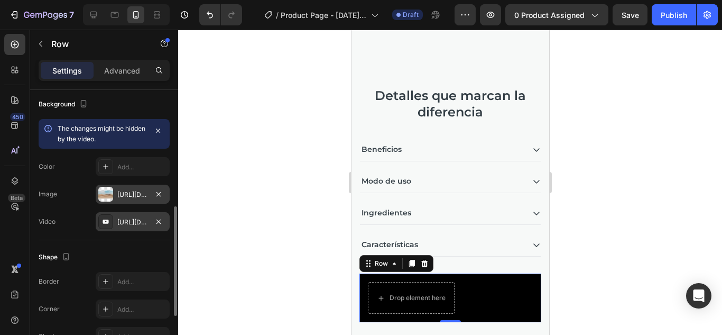
click at [135, 226] on div "https://www.youtube.com/watch?v=drIt4RH_kyQ" at bounding box center [132, 222] width 31 height 10
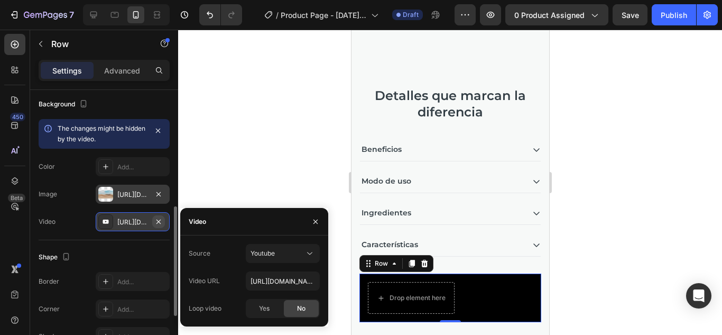
click at [158, 224] on icon "button" at bounding box center [158, 221] width 8 height 8
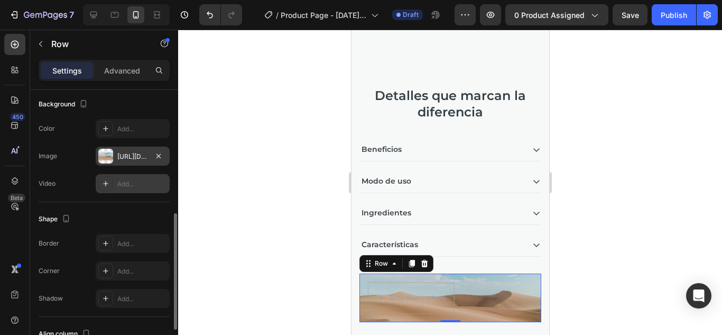
click at [149, 154] on div "https://cdn.shopify.com/s/files/1/2005/9307/files/background_settings.jpg" at bounding box center [133, 155] width 74 height 19
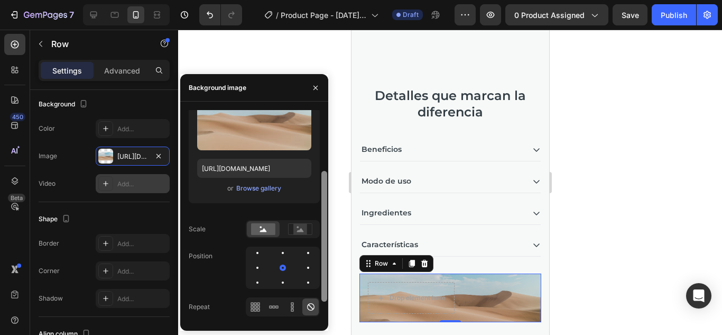
drag, startPoint x: 324, startPoint y: 203, endPoint x: 323, endPoint y: 193, distance: 9.6
click at [323, 193] on div at bounding box center [324, 236] width 6 height 131
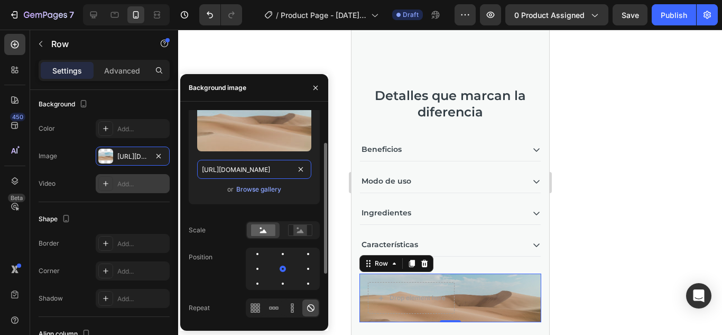
click at [227, 171] on input "https://cdn.shopify.com/s/files/1/2005/9307/files/background_settings.jpg" at bounding box center [254, 169] width 114 height 19
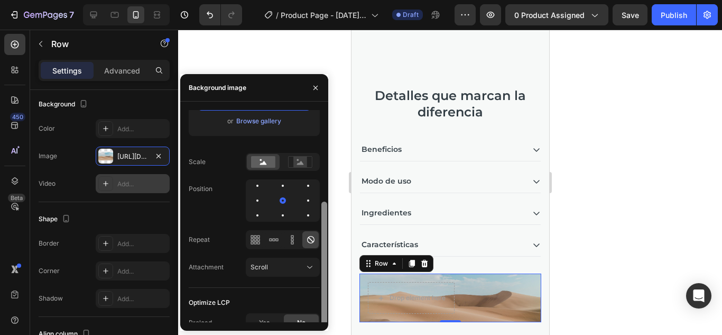
scroll to position [131, 0]
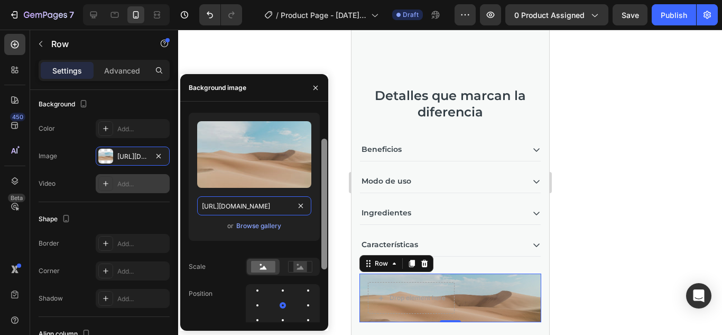
drag, startPoint x: 325, startPoint y: 214, endPoint x: 327, endPoint y: 190, distance: 23.9
click at [327, 190] on div at bounding box center [324, 204] width 6 height 131
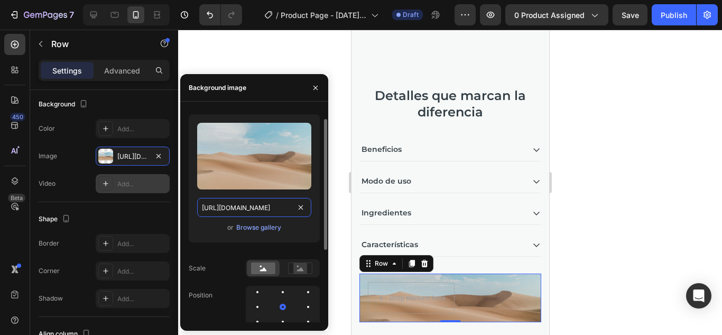
click at [283, 207] on input "https://cdn.shopify.com/s/files/1/2005/9307/files/background_settings.jpg" at bounding box center [254, 207] width 114 height 19
click at [276, 229] on div "Browse gallery" at bounding box center [258, 228] width 45 height 10
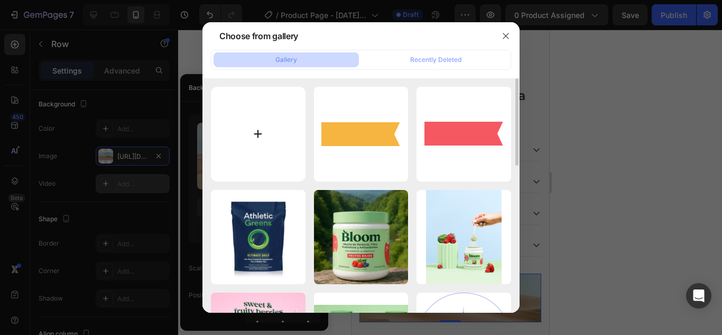
click at [277, 128] on input "file" at bounding box center [258, 134] width 95 height 95
type input "C:\fakepath\bloom_2.jfif"
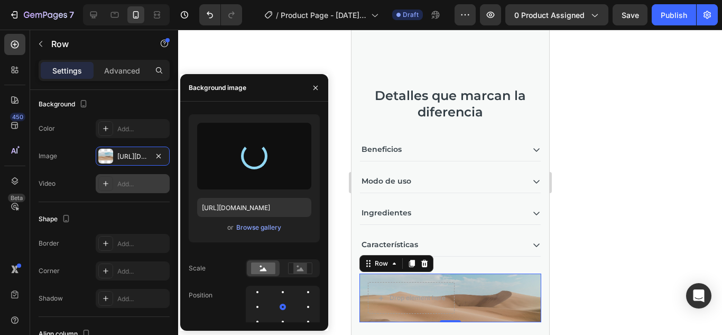
type input "https://cdn.shopify.com/s/files/1/0699/8052/0603/files/gempages_586064423110574…"
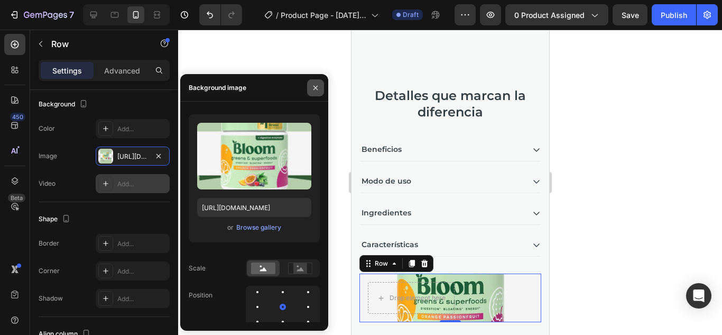
click at [314, 88] on icon "button" at bounding box center [315, 88] width 8 height 8
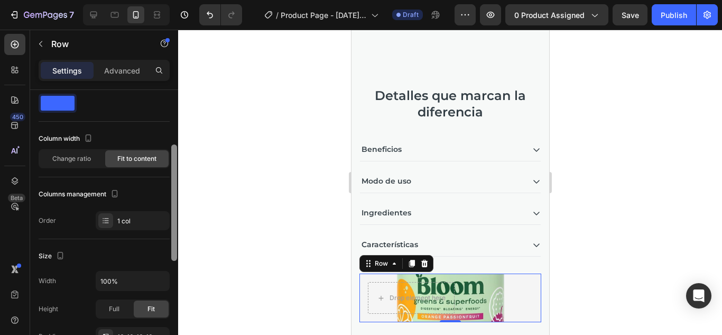
scroll to position [0, 0]
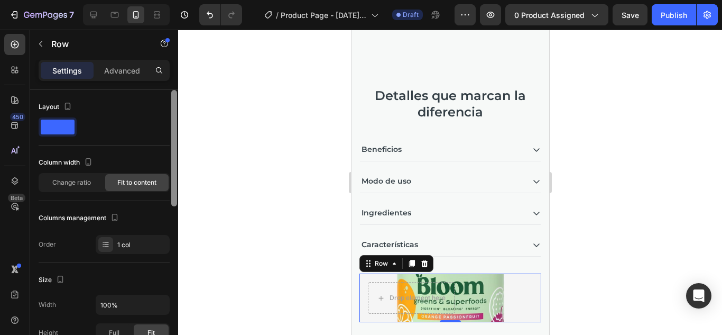
drag, startPoint x: 173, startPoint y: 232, endPoint x: 168, endPoint y: 84, distance: 148.7
click at [168, 84] on div "Settings Advanced Layout Column width Change ratio Fit to content Columns manag…" at bounding box center [104, 212] width 148 height 305
click at [60, 124] on span at bounding box center [58, 126] width 34 height 15
click at [63, 125] on span at bounding box center [58, 126] width 34 height 15
click at [54, 105] on div "Layout" at bounding box center [56, 107] width 35 height 14
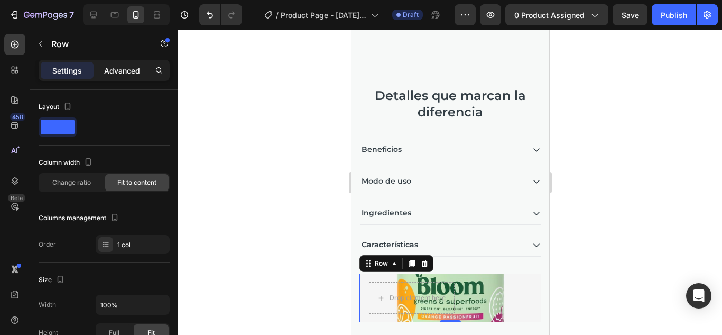
click at [119, 66] on p "Advanced" at bounding box center [122, 70] width 36 height 11
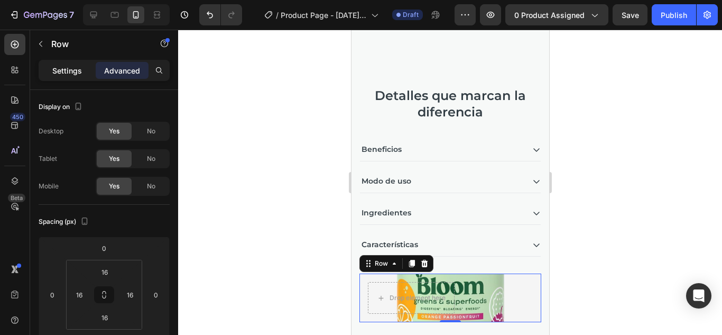
click at [76, 69] on p "Settings" at bounding box center [67, 70] width 30 height 11
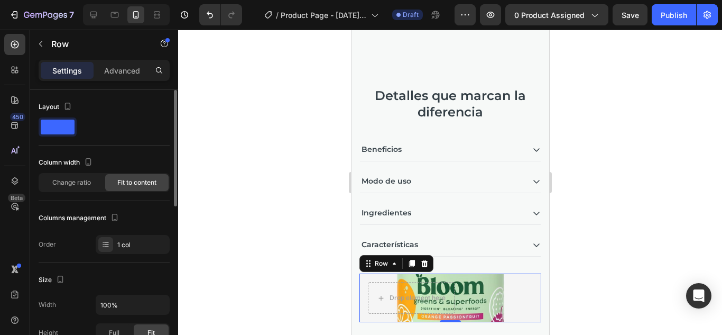
click at [57, 125] on span at bounding box center [58, 126] width 34 height 15
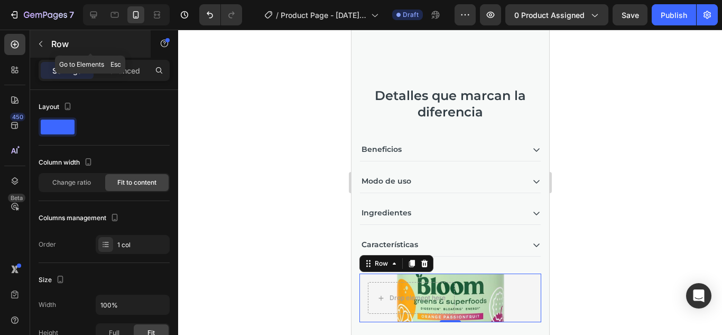
click at [47, 45] on button "button" at bounding box center [40, 43] width 17 height 17
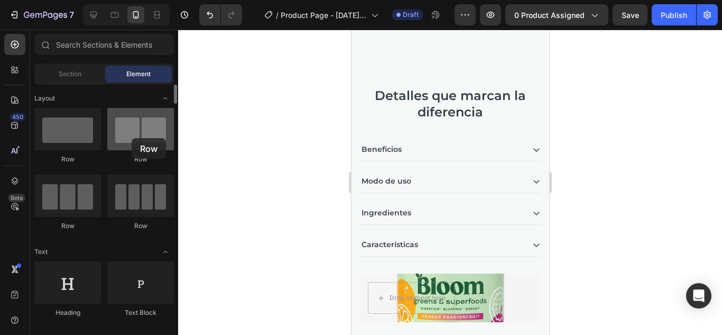
click at [132, 138] on div at bounding box center [140, 129] width 67 height 42
click at [167, 137] on div at bounding box center [140, 129] width 67 height 42
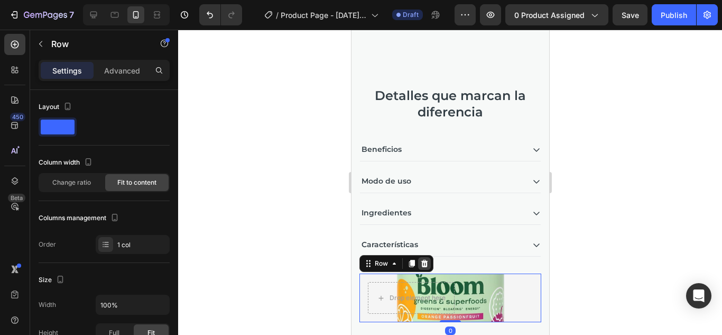
click at [424, 260] on icon at bounding box center [424, 263] width 7 height 7
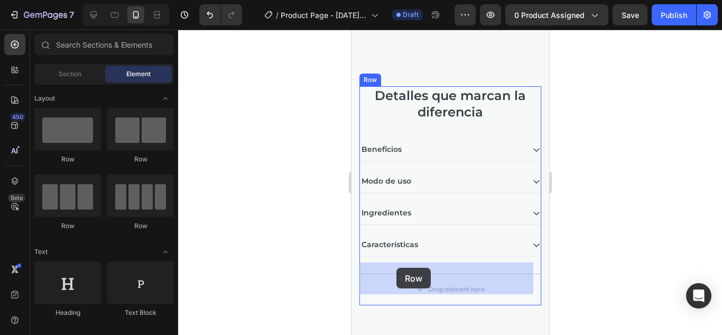
drag, startPoint x: 485, startPoint y: 159, endPoint x: 387, endPoint y: 266, distance: 146.3
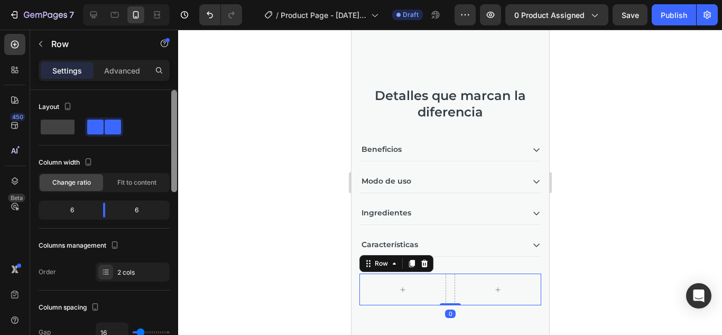
scroll to position [275, 0]
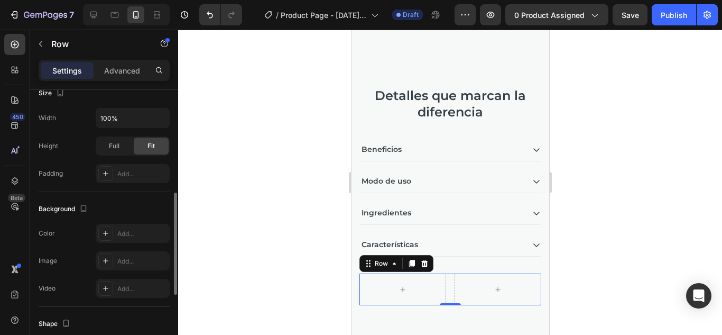
drag, startPoint x: 178, startPoint y: 161, endPoint x: 179, endPoint y: 171, distance: 9.6
click at [179, 0] on div "7 / Product Page - Sep 26, 00:23:07 Draft Preview 0 product assigned Save Publi…" at bounding box center [361, 0] width 722 height 0
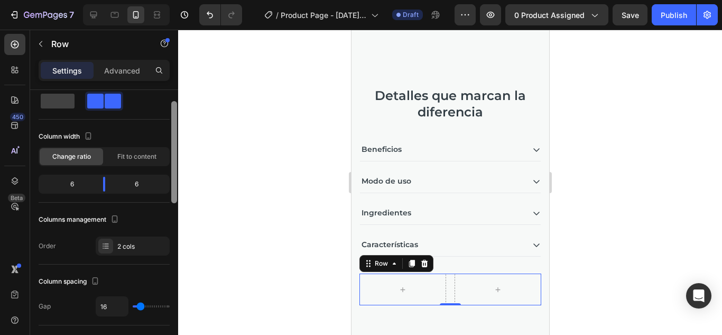
drag, startPoint x: 173, startPoint y: 231, endPoint x: 167, endPoint y: 139, distance: 92.7
click at [167, 139] on div "Layout Column width Change ratio Fit to content 6 6 Columns management Order 2 …" at bounding box center [104, 227] width 148 height 275
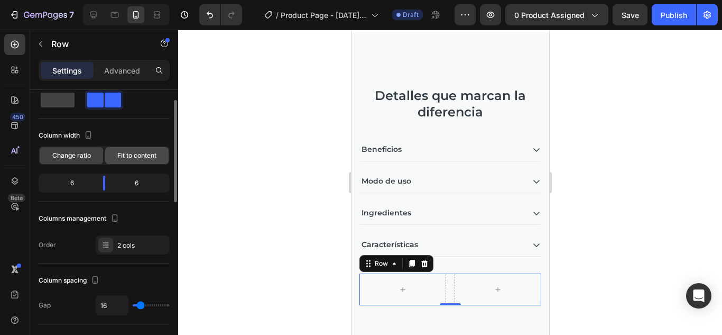
click at [143, 155] on span "Fit to content" at bounding box center [136, 156] width 39 height 10
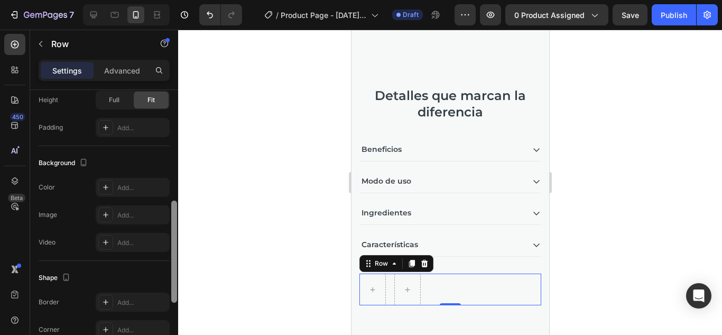
scroll to position [286, 0]
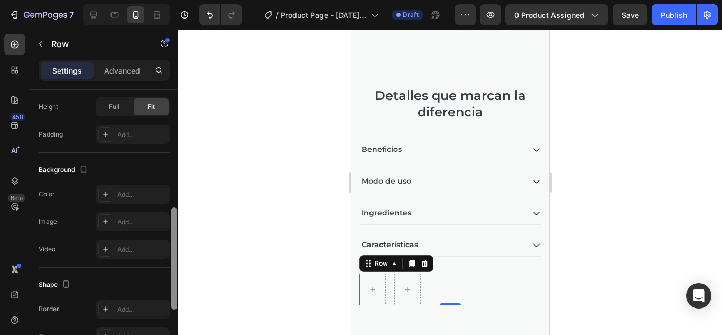
drag, startPoint x: 173, startPoint y: 139, endPoint x: 163, endPoint y: 236, distance: 97.3
click at [163, 236] on div "Layout Column width Change ratio Fit to content Columns management Order 2 cols…" at bounding box center [104, 227] width 148 height 275
click at [137, 229] on div "Add..." at bounding box center [133, 222] width 74 height 19
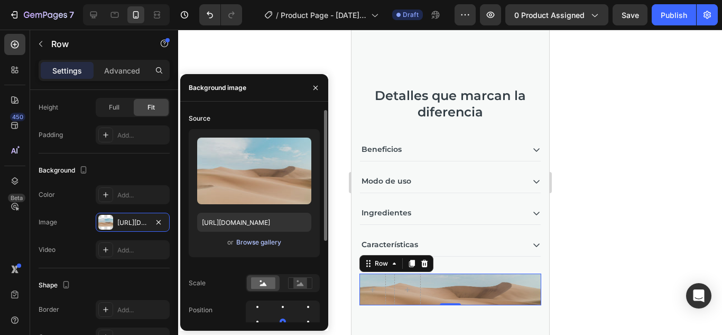
click at [262, 243] on div "Browse gallery" at bounding box center [258, 242] width 45 height 10
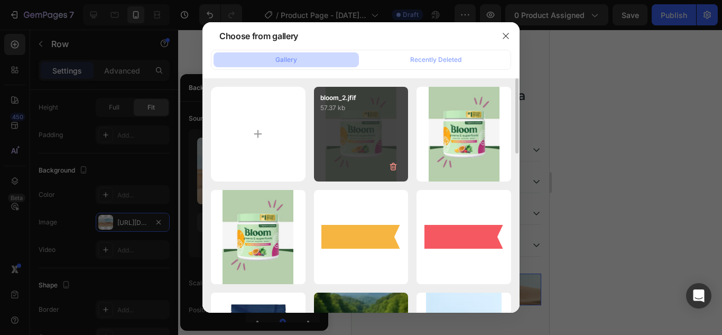
click at [352, 148] on div "bloom_2.jfif 57.37 kb" at bounding box center [361, 134] width 95 height 95
type input "https://cdn.shopify.com/s/files/1/0699/8052/0603/files/gempages_586064423110574…"
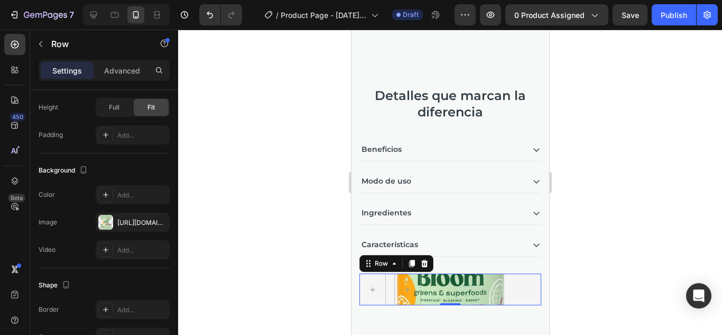
click at [635, 218] on div at bounding box center [450, 182] width 544 height 305
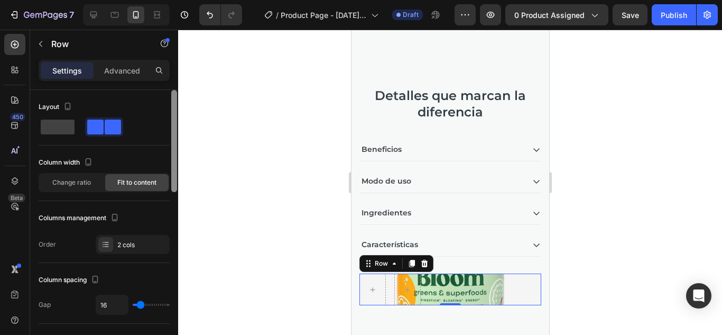
drag, startPoint x: 174, startPoint y: 153, endPoint x: 174, endPoint y: 133, distance: 20.1
click at [174, 133] on div at bounding box center [174, 141] width 6 height 102
click at [119, 72] on p "Advanced" at bounding box center [122, 70] width 36 height 11
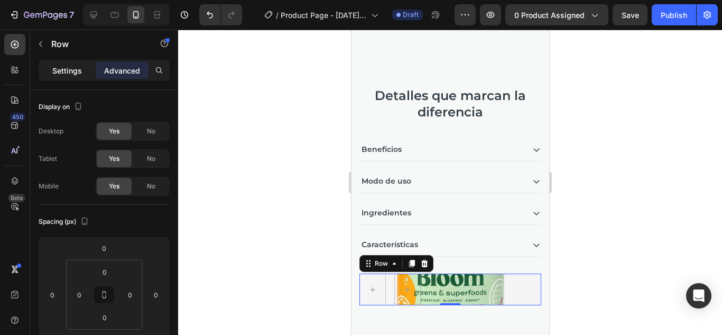
click at [78, 69] on p "Settings" at bounding box center [67, 70] width 30 height 11
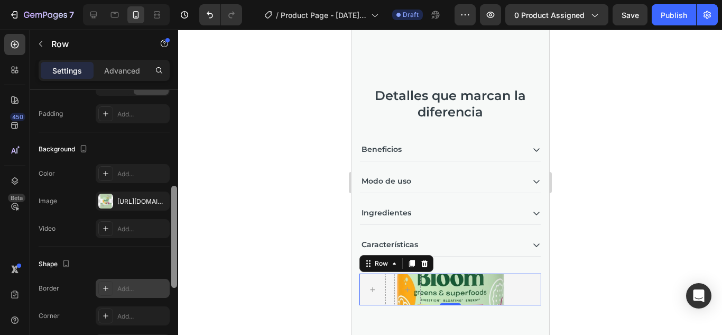
drag, startPoint x: 173, startPoint y: 167, endPoint x: 169, endPoint y: 282, distance: 115.4
click at [169, 282] on div "Layout Column width Change ratio Fit to content Columns management Order 2 cols…" at bounding box center [104, 227] width 148 height 275
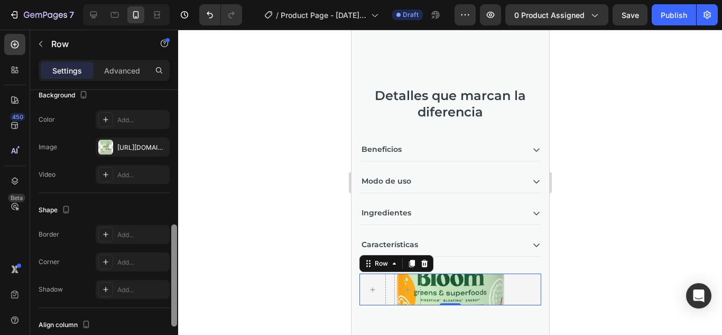
scroll to position [374, 0]
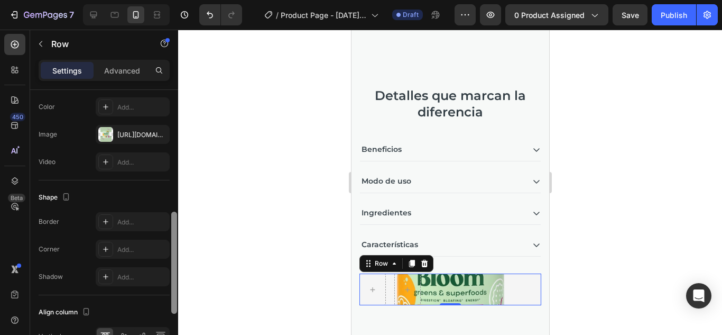
drag, startPoint x: 172, startPoint y: 249, endPoint x: 179, endPoint y: 273, distance: 25.1
click at [179, 0] on div "7 / Product Page - Sep 26, 00:23:07 Draft Preview 0 product assigned Save Publi…" at bounding box center [361, 0] width 722 height 0
click at [424, 260] on icon at bounding box center [424, 263] width 7 height 7
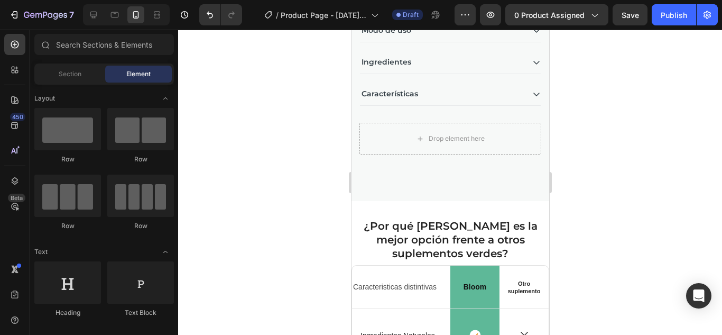
scroll to position [784, 0]
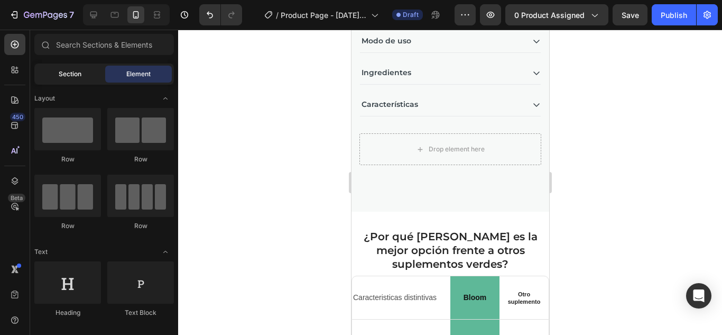
click at [49, 78] on div "Section" at bounding box center [69, 74] width 67 height 17
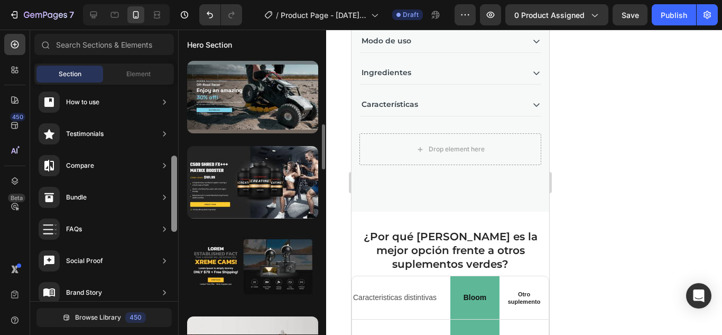
drag, startPoint x: 174, startPoint y: 121, endPoint x: 179, endPoint y: 191, distance: 70.5
click at [178, 191] on div "450 Beta Sections(18) Elements(84) Section Element Hero Section Product Detail …" at bounding box center [89, 182] width 178 height 305
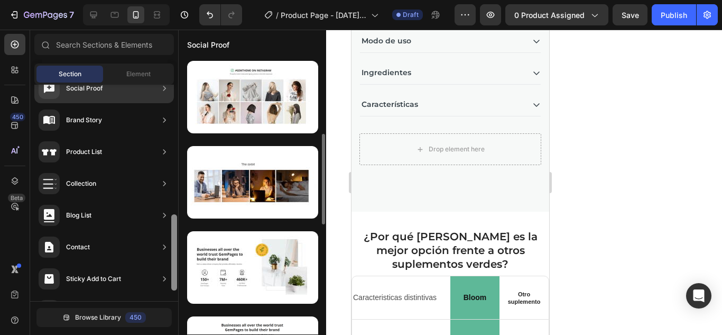
drag, startPoint x: 174, startPoint y: 218, endPoint x: 175, endPoint y: 279, distance: 61.3
click at [175, 279] on div at bounding box center [174, 252] width 6 height 76
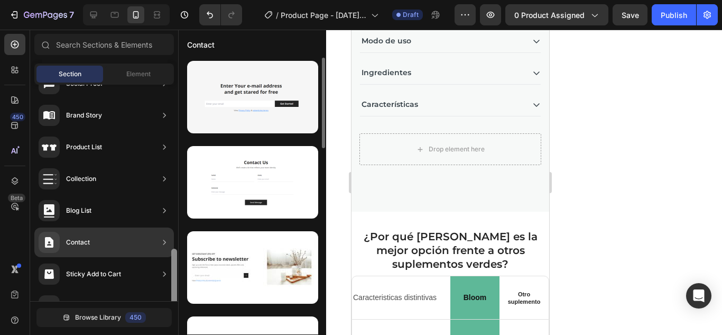
scroll to position [397, 0]
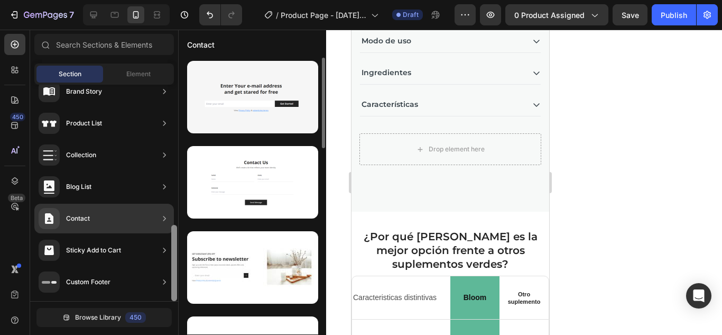
drag, startPoint x: 174, startPoint y: 244, endPoint x: 175, endPoint y: 271, distance: 26.5
click at [175, 271] on div at bounding box center [174, 263] width 6 height 76
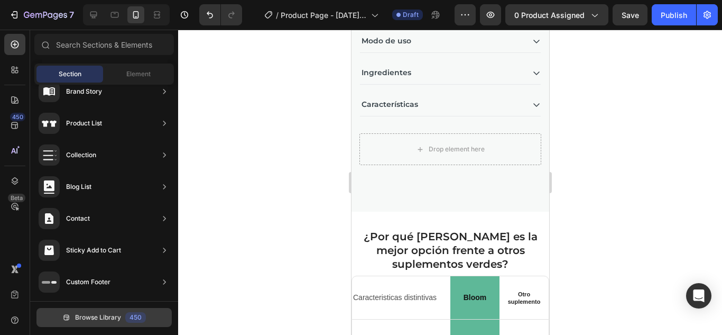
click at [93, 318] on span "Browse Library" at bounding box center [98, 317] width 46 height 10
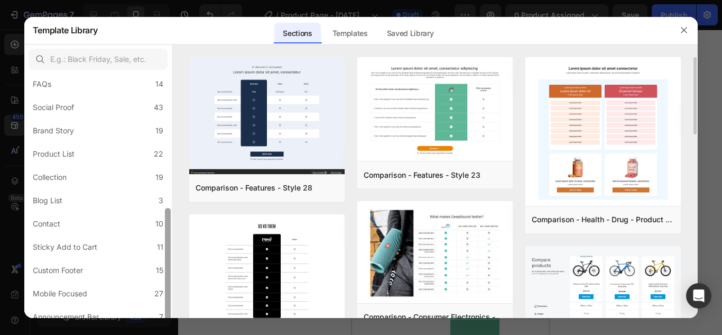
scroll to position [274, 0]
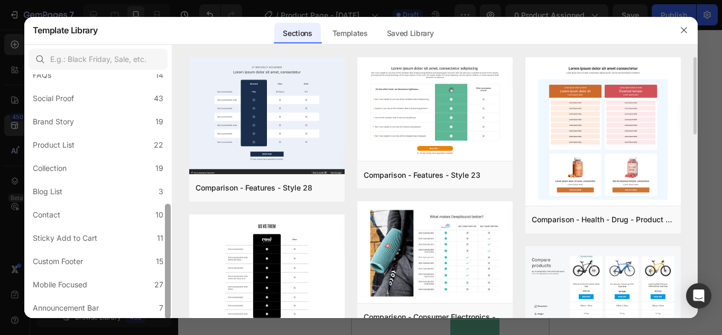
drag, startPoint x: 169, startPoint y: 146, endPoint x: 190, endPoint y: 284, distance: 140.1
click at [190, 284] on div "All Sections 446 Hero Section 76 Product Detail 34 Brands 11 Trusted Badges 7 G…" at bounding box center [361, 181] width 674 height 274
click at [58, 167] on div "Collection" at bounding box center [50, 168] width 34 height 13
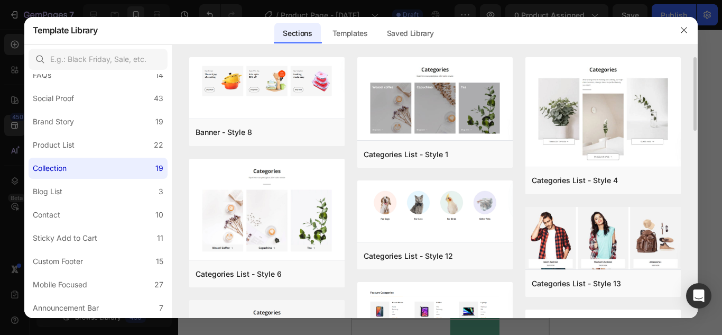
click at [695, 113] on div "Banner - Style 8 Add to page Preview Categories List - Style 6 Add to page Prev…" at bounding box center [435, 187] width 526 height 261
drag, startPoint x: 695, startPoint y: 113, endPoint x: 696, endPoint y: 118, distance: 5.5
click at [696, 118] on div "Banner - Style 8 Add to page Preview Categories List - Style 6 Add to page Prev…" at bounding box center [435, 187] width 526 height 261
drag, startPoint x: 696, startPoint y: 118, endPoint x: 696, endPoint y: 126, distance: 7.4
click at [696, 126] on div "Banner - Style 8 Add to page Preview Categories List - Style 6 Add to page Prev…" at bounding box center [435, 187] width 526 height 261
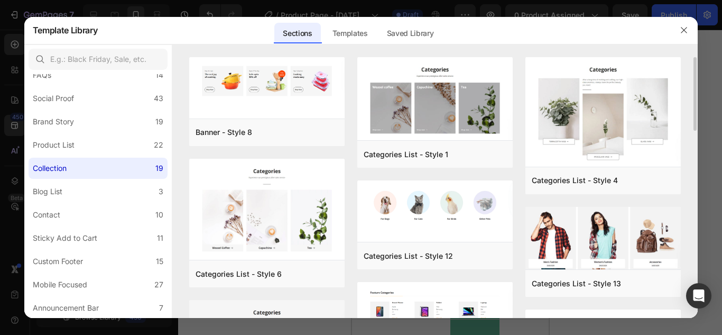
click at [696, 127] on div "Banner - Style 8 Add to page Preview Categories List - Style 6 Add to page Prev…" at bounding box center [435, 187] width 526 height 261
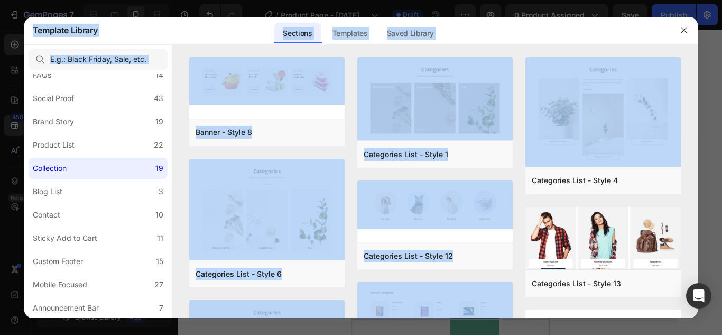
drag, startPoint x: 696, startPoint y: 104, endPoint x: 699, endPoint y: 112, distance: 8.4
click at [699, 112] on div "Template Library Sections Templates Existing pages Saved Library Templates Save…" at bounding box center [361, 167] width 722 height 335
click at [695, 109] on div "Banner - Style 8 Add to page Preview Categories List - Style 6 Add to page Prev…" at bounding box center [435, 187] width 526 height 261
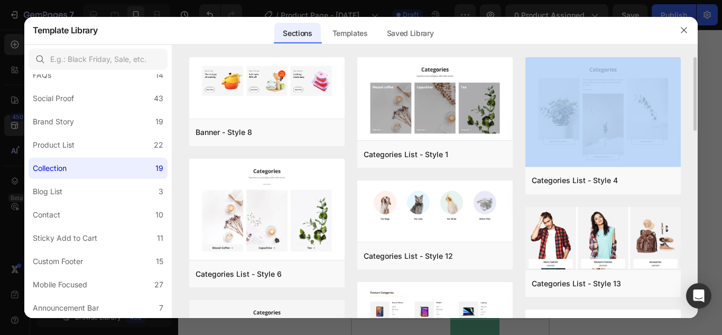
click at [695, 114] on div "Banner - Style 8 Add to page Preview Categories List - Style 6 Add to page Prev…" at bounding box center [435, 187] width 526 height 261
drag, startPoint x: 695, startPoint y: 114, endPoint x: 696, endPoint y: 123, distance: 8.5
click at [696, 123] on div "Banner - Style 8 Add to page Preview Categories List - Style 6 Add to page Prev…" at bounding box center [435, 187] width 526 height 261
click at [696, 71] on div "Banner - Style 8 Add to page Preview Categories List - Style 6 Add to page Prev…" at bounding box center [435, 187] width 526 height 261
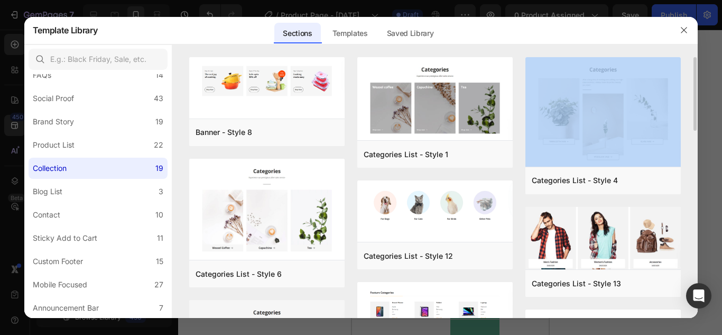
drag, startPoint x: 696, startPoint y: 71, endPoint x: 698, endPoint y: 115, distance: 44.4
click at [698, 115] on div "Banner - Style 8 Add to page Preview Categories List - Style 6 Add to page Prev…" at bounding box center [435, 187] width 526 height 261
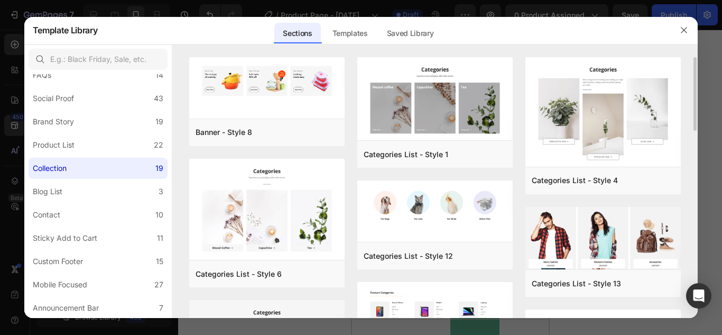
click at [691, 238] on div "Banner - Style 8 Add to page Preview Categories List - Style 6 Add to page Prev…" at bounding box center [435, 187] width 526 height 261
click at [695, 128] on div "Banner - Style 8 Add to page Preview Categories List - Style 6 Add to page Prev…" at bounding box center [435, 187] width 526 height 261
drag, startPoint x: 695, startPoint y: 128, endPoint x: 696, endPoint y: 161, distance: 33.3
click at [696, 161] on div "Banner - Style 8 Add to page Preview Categories List - Style 6 Add to page Prev…" at bounding box center [435, 187] width 526 height 261
click at [351, 30] on div "Templates" at bounding box center [350, 33] width 52 height 21
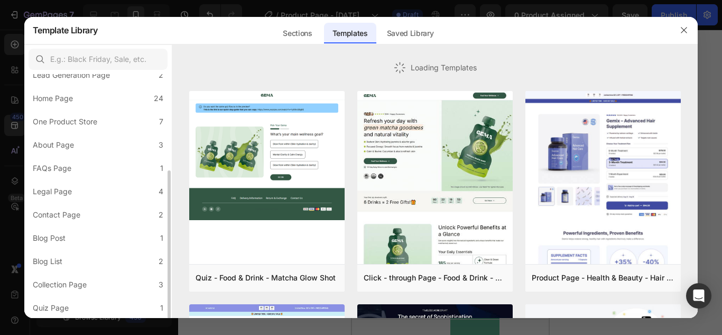
scroll to position [158, 0]
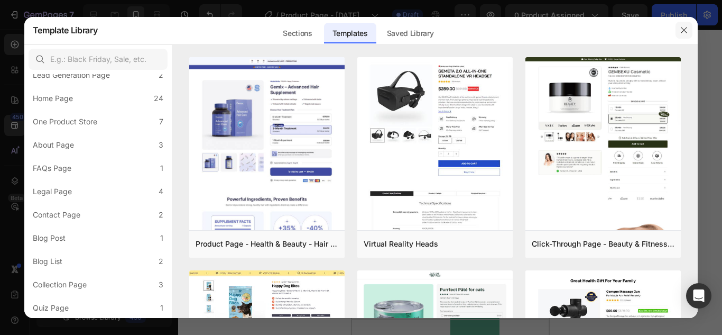
click at [686, 29] on icon "button" at bounding box center [685, 30] width 6 height 6
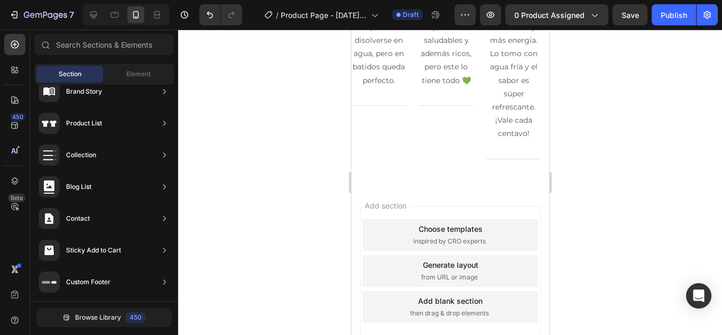
scroll to position [2496, 0]
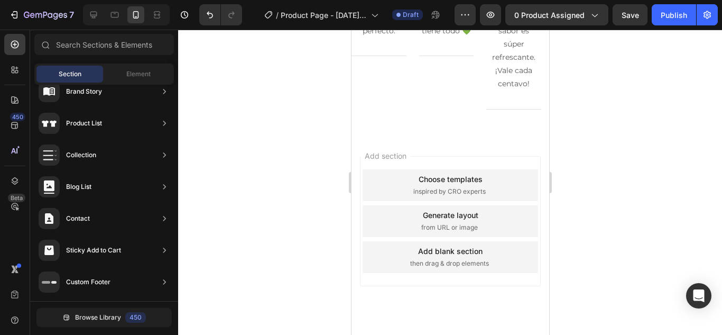
drag, startPoint x: 546, startPoint y: 140, endPoint x: 908, endPoint y: 204, distance: 368.3
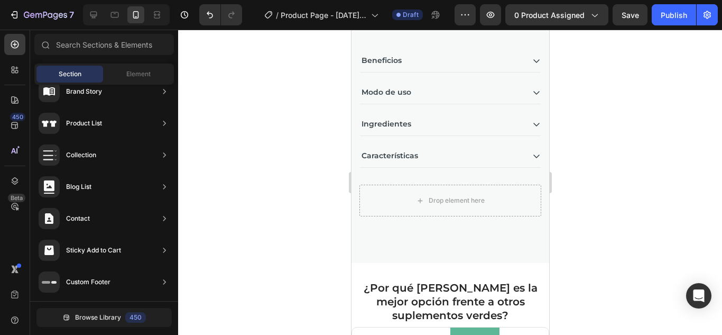
scroll to position [711, 0]
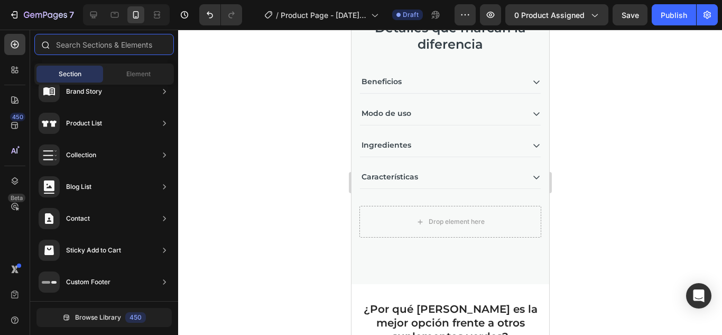
click at [124, 48] on input "text" at bounding box center [104, 44] width 140 height 21
click at [146, 72] on span "Element" at bounding box center [138, 74] width 24 height 10
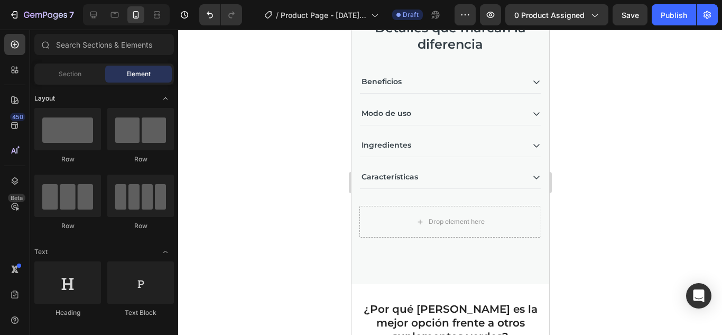
click at [165, 99] on icon "Toggle open" at bounding box center [165, 98] width 8 height 8
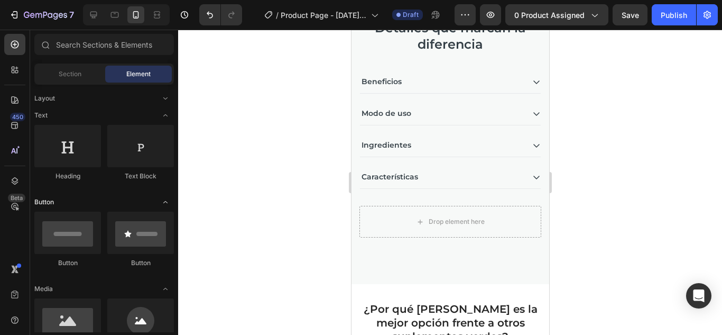
click at [164, 200] on icon "Toggle open" at bounding box center [165, 202] width 8 height 8
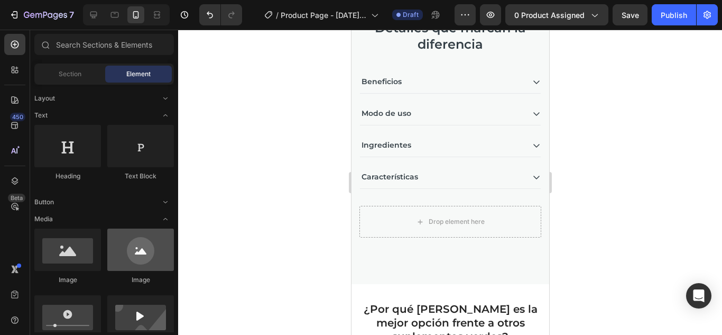
drag, startPoint x: 176, startPoint y: 97, endPoint x: 160, endPoint y: 238, distance: 142.6
click at [178, 0] on div "7 / Product Page - Sep 26, 00:23:07 Draft Preview 0 product assigned Save Publi…" at bounding box center [361, 0] width 722 height 0
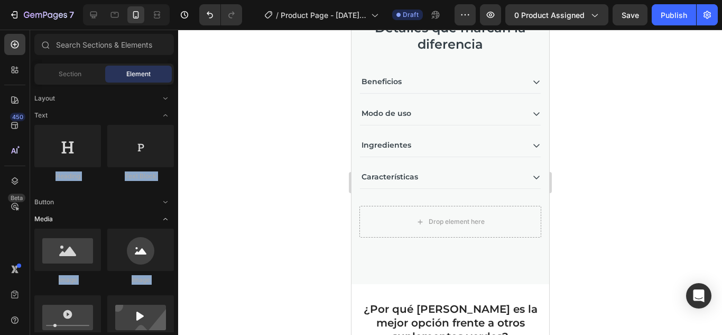
click at [107, 214] on div "Media" at bounding box center [104, 219] width 140 height 11
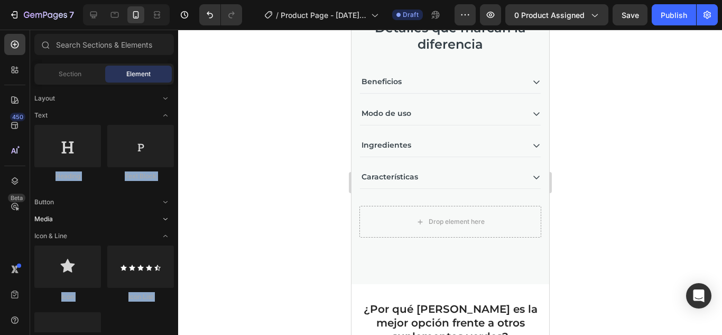
click at [163, 216] on icon "Toggle open" at bounding box center [165, 219] width 8 height 8
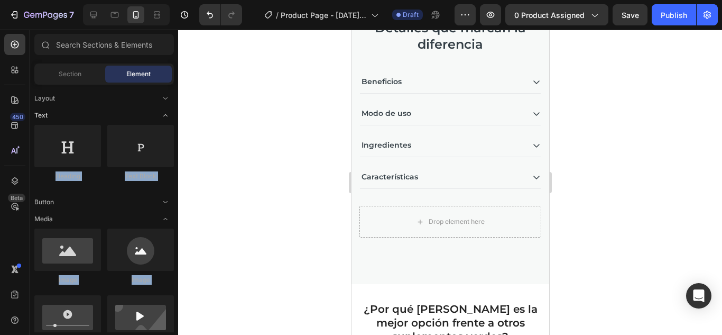
click at [166, 116] on icon "Toggle open" at bounding box center [165, 115] width 8 height 8
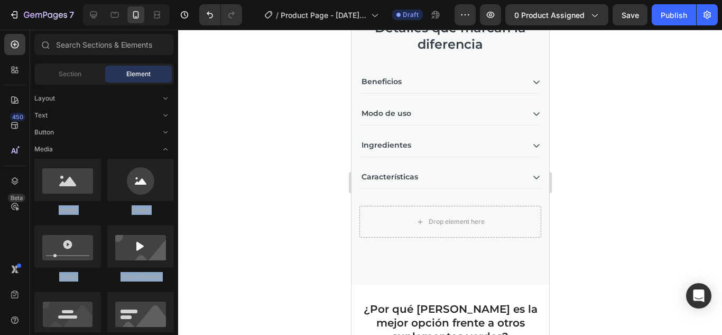
click at [231, 197] on div at bounding box center [450, 182] width 544 height 305
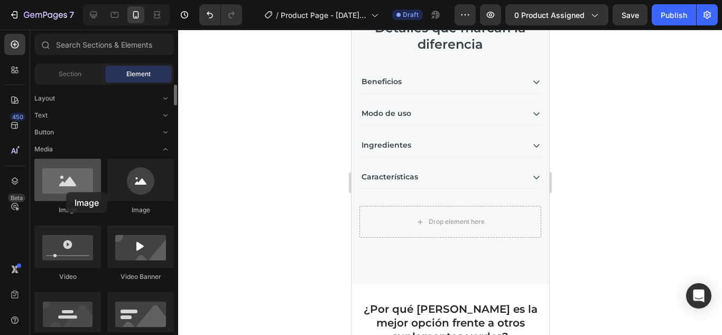
click at [66, 192] on div at bounding box center [67, 180] width 67 height 42
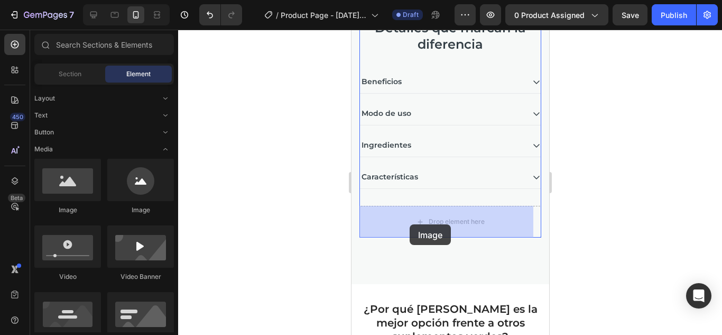
drag, startPoint x: 417, startPoint y: 222, endPoint x: 409, endPoint y: 224, distance: 8.4
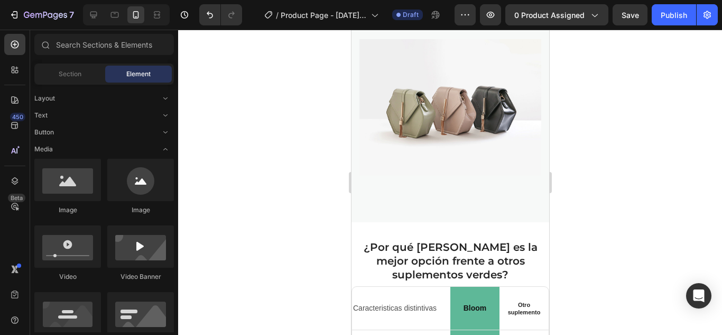
scroll to position [856, 0]
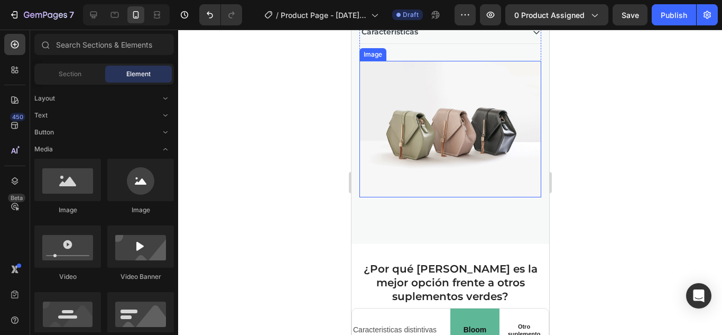
click at [491, 127] on img at bounding box center [450, 129] width 182 height 136
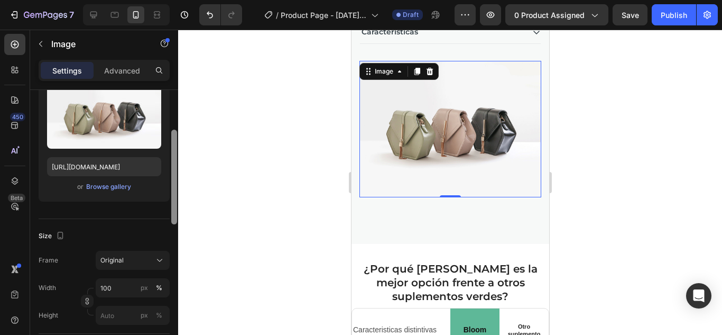
scroll to position [124, 0]
drag, startPoint x: 177, startPoint y: 119, endPoint x: 181, endPoint y: 162, distance: 43.1
click at [181, 0] on div "7 / Product Page - Sep 26, 00:23:07 Draft Preview 0 product assigned Save Publi…" at bounding box center [361, 0] width 722 height 0
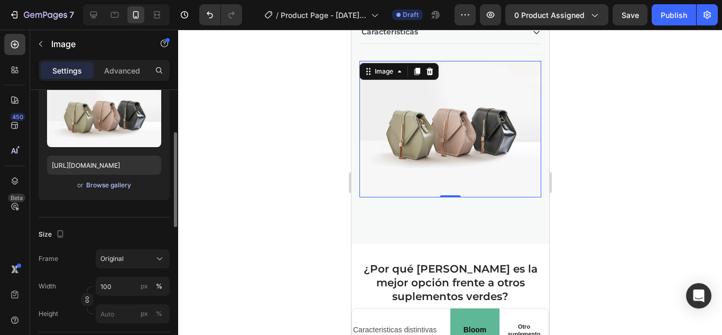
click at [116, 180] on div "Browse gallery" at bounding box center [108, 185] width 45 height 10
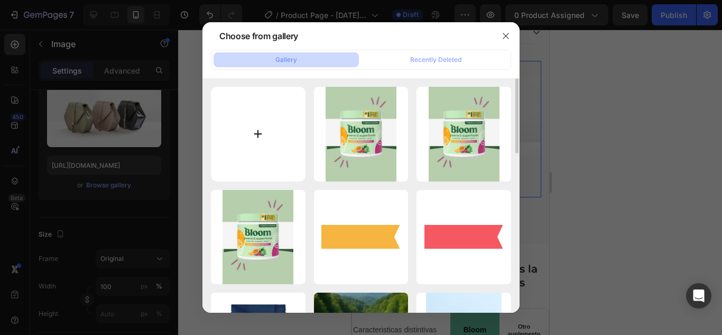
click at [272, 147] on input "file" at bounding box center [258, 134] width 95 height 95
type input "C:\fakepath\bloomgif.gif"
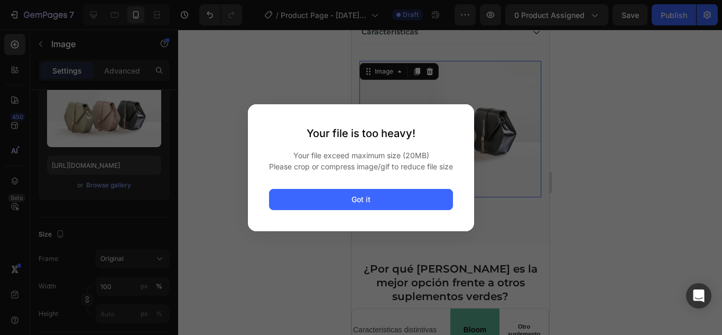
click at [574, 103] on div at bounding box center [361, 167] width 722 height 335
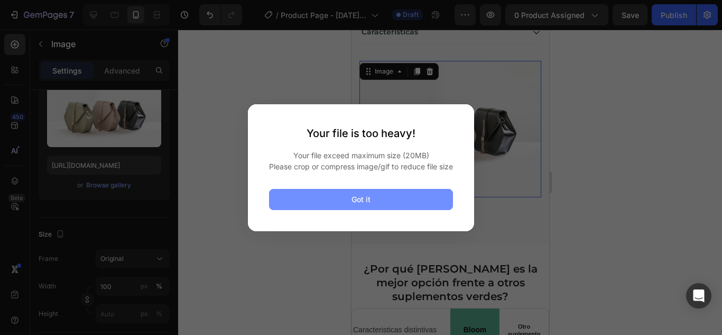
click at [332, 204] on button "Got it" at bounding box center [361, 199] width 184 height 21
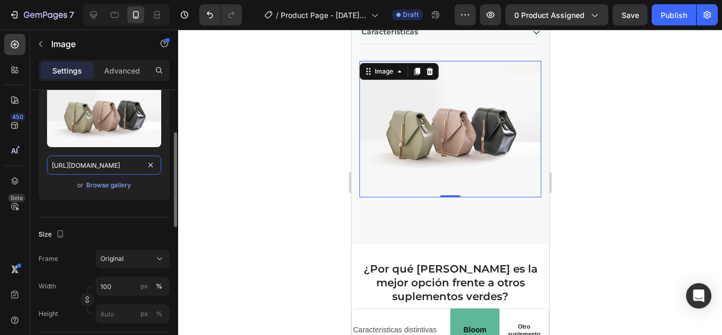
click at [141, 167] on input "https://cdn.shopify.com/s/files/1/2005/9307/files/image_demo.jpg" at bounding box center [104, 164] width 114 height 19
paste input "0699/8052/0603/files/Sin_confirmar_181664.crdownload?v=1758920765"
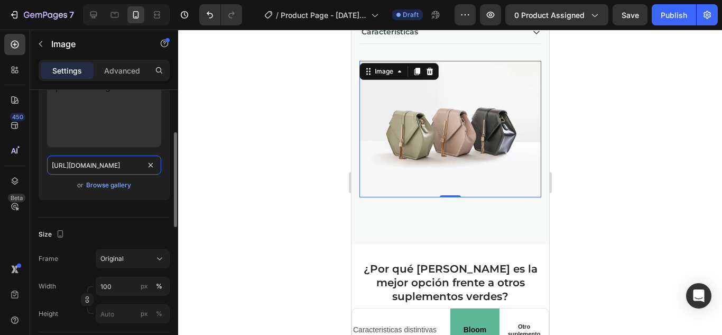
scroll to position [0, 228]
type input "https://cdn.shopify.com/s/files/1/0699/8052/0603/files/Sin_confirmar_181664.crd…"
click at [275, 154] on div at bounding box center [450, 182] width 544 height 305
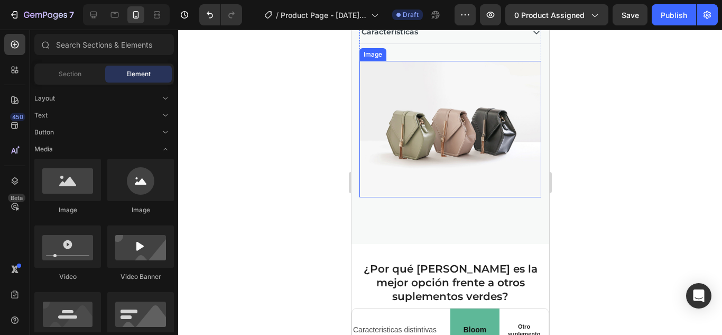
click at [416, 148] on img at bounding box center [450, 129] width 182 height 136
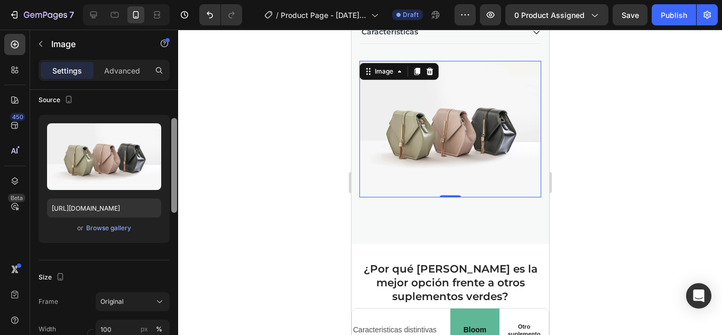
scroll to position [95, 0]
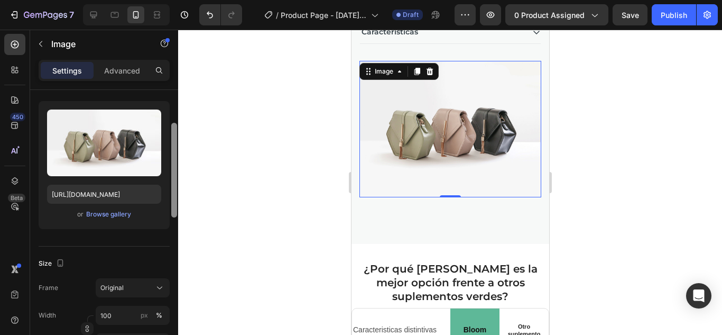
drag, startPoint x: 174, startPoint y: 162, endPoint x: 173, endPoint y: 195, distance: 32.8
click at [173, 195] on div at bounding box center [174, 170] width 6 height 95
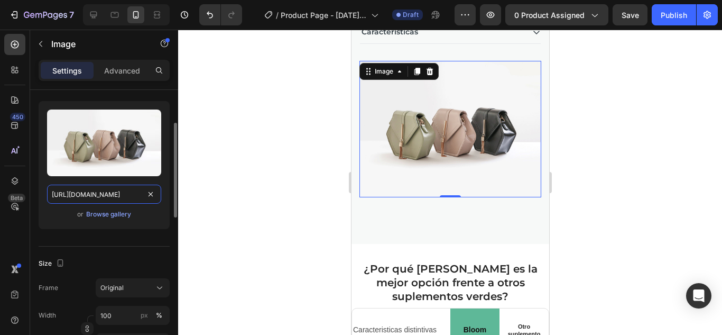
click at [136, 190] on input "https://cdn.shopify.com/s/files/1/2005/9307/files/image_demo.jpg" at bounding box center [104, 194] width 114 height 19
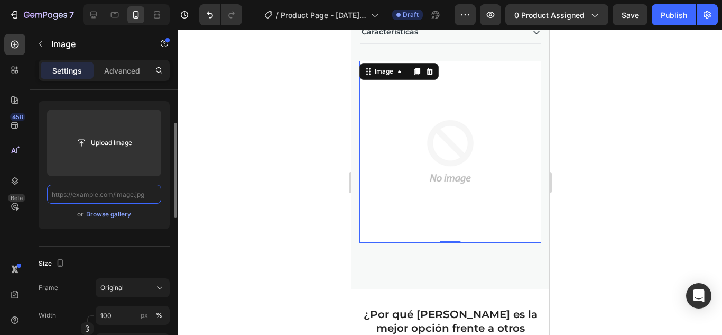
paste input "https://cdn.shopify.com/s/files/1/0699/8052/0603/files/Sin_confirmar_181664.crd…"
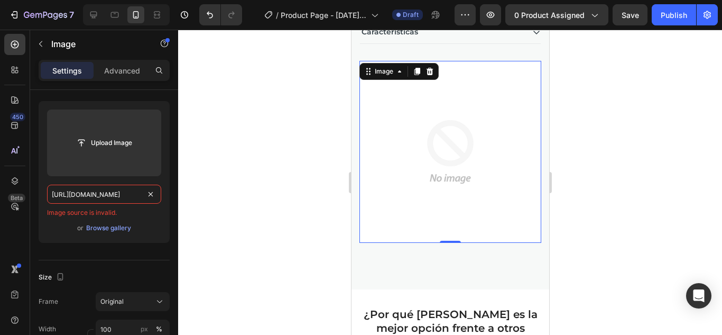
type input "https://cdn.shopify.com/s/files/1/0699/8052/0603/files/Sin_confirmar_181664.crd…"
click at [227, 153] on div at bounding box center [450, 182] width 544 height 305
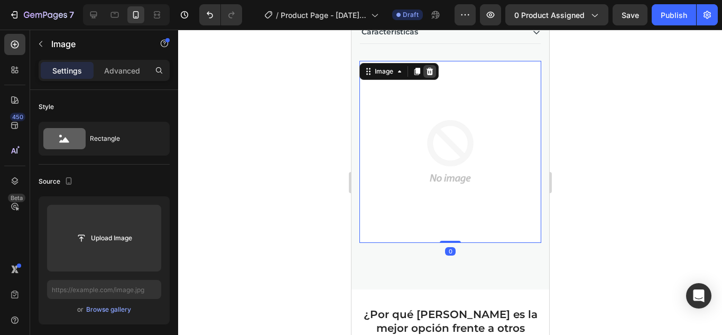
click at [434, 71] on div at bounding box center [429, 71] width 13 height 13
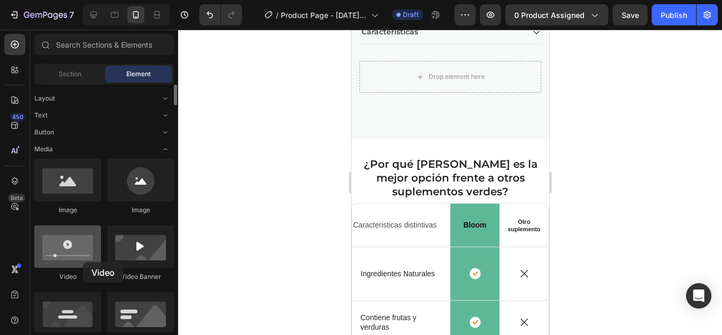
click at [83, 262] on div at bounding box center [67, 246] width 67 height 42
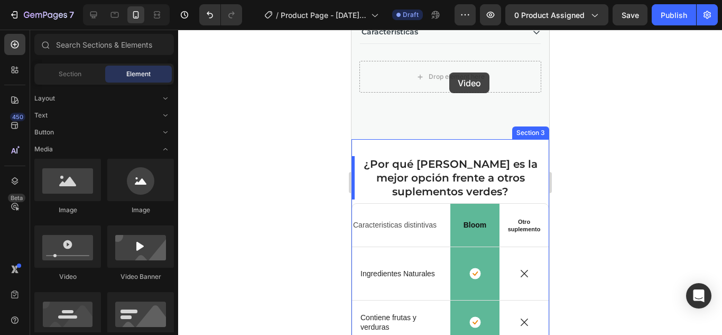
scroll to position [848, 0]
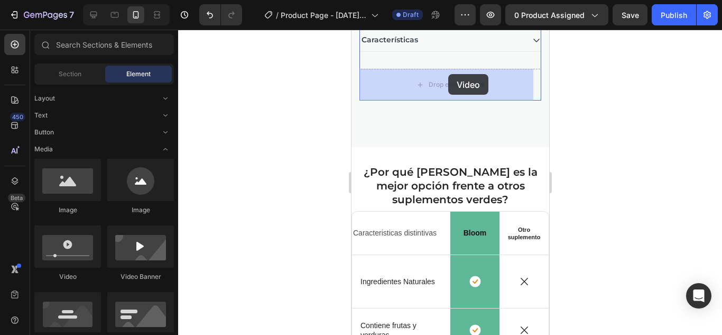
drag, startPoint x: 429, startPoint y: 287, endPoint x: 448, endPoint y: 75, distance: 213.4
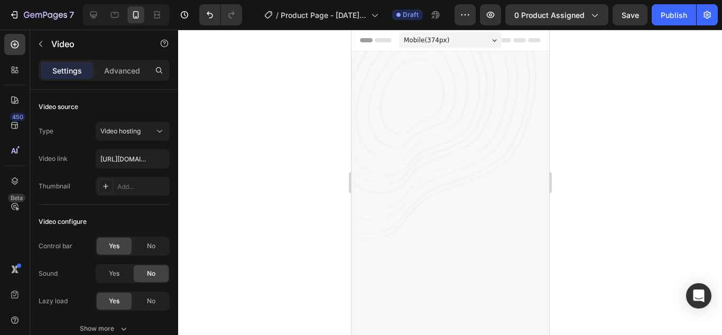
scroll to position [848, 0]
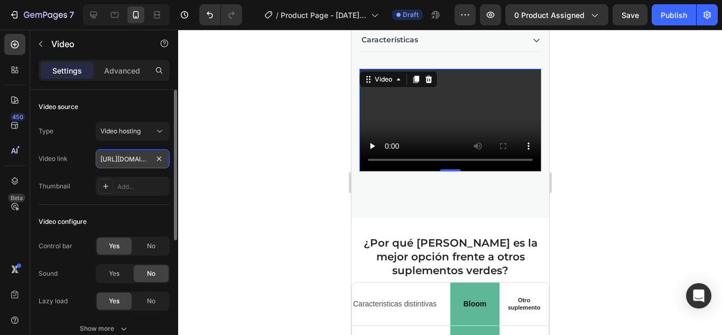
click at [112, 157] on input "[URL][DOMAIN_NAME]" at bounding box center [133, 158] width 74 height 19
click at [112, 157] on input "https://cdn.shopify.com/videos/c/o/v/2cd3deb506b54b009063f7270ab5cf2e.mp4" at bounding box center [133, 158] width 74 height 19
paste input "7bd9f6f4174947309dc38254acdc8e2c"
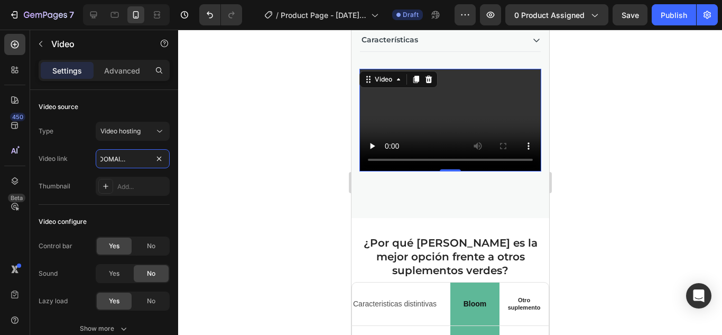
type input "https://cdn.shopify.com/videos/c/o/v/7bd9f6f4174947309dc38254acdc8e2c.mp4"
click at [589, 126] on div at bounding box center [450, 182] width 544 height 305
click at [426, 79] on icon at bounding box center [428, 79] width 7 height 7
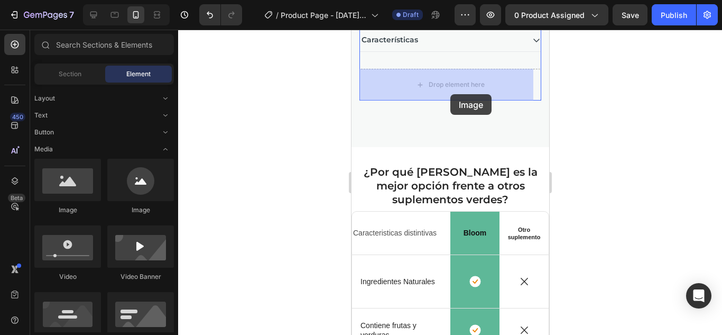
drag, startPoint x: 430, startPoint y: 227, endPoint x: 450, endPoint y: 94, distance: 134.8
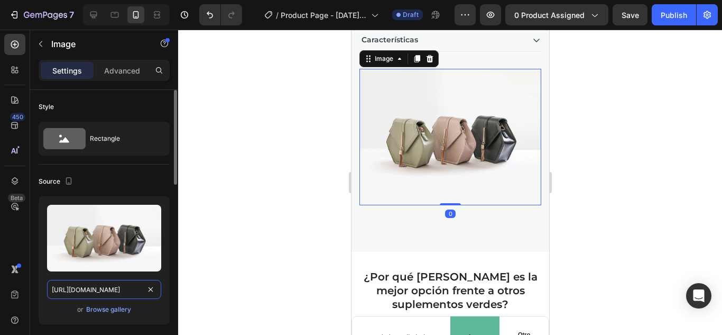
click at [119, 289] on input "https://cdn.shopify.com/s/files/1/2005/9307/files/image_demo.jpg" at bounding box center [104, 289] width 114 height 19
paste input "videos/c/o/v/7bd9f6f4174947309dc38254acdc8e2c.mp4"
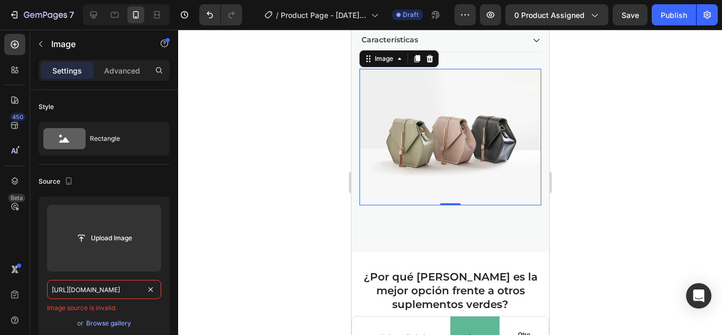
type input "https://cdn.shopify.com/videos/c/o/v/7bd9f6f4174947309dc38254acdc8e2c.mp4"
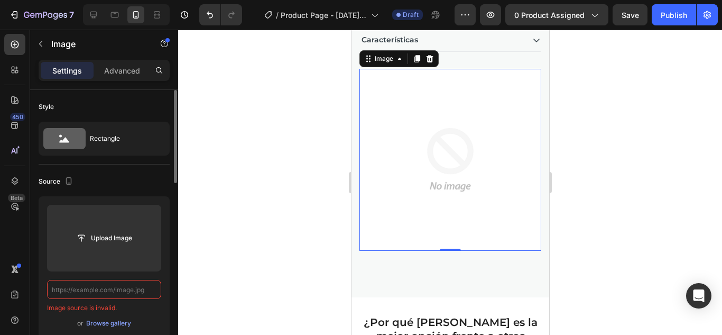
paste input "https://cdn.shopify.com/s/files/1/0699/8052/0603/files/bloom_4_dc3e027b-1937-41…"
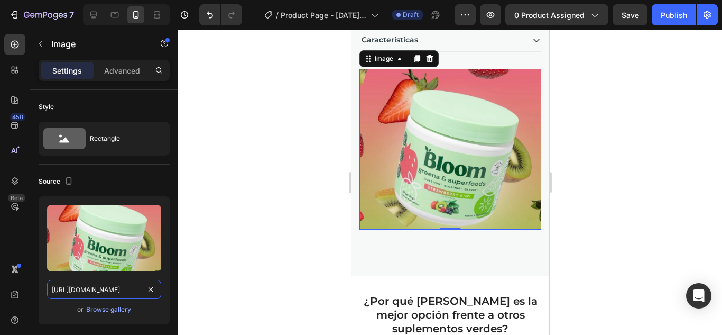
type input "https://cdn.shopify.com/s/files/1/0699/8052/0603/files/bloom_4_dc3e027b-1937-41…"
click at [679, 183] on div at bounding box center [450, 182] width 544 height 305
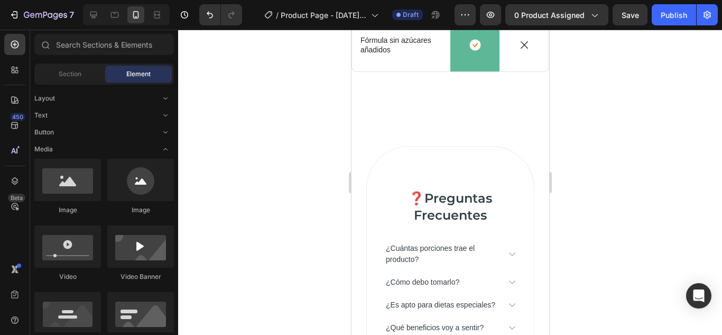
scroll to position [1485, 0]
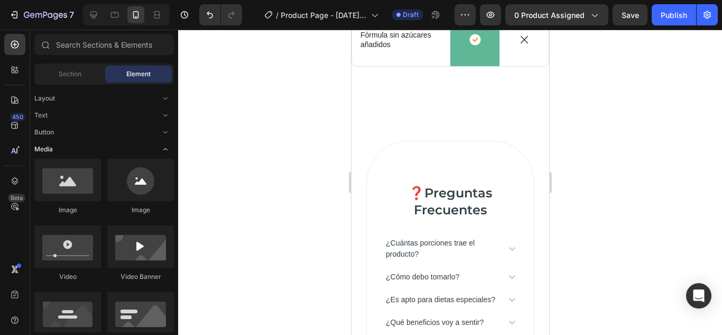
click at [167, 152] on icon "Toggle open" at bounding box center [165, 149] width 8 height 8
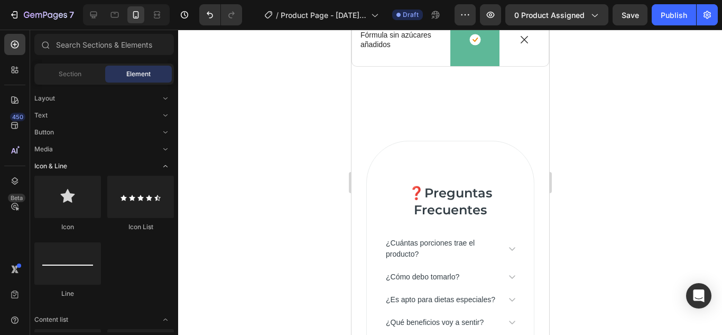
click at [165, 169] on icon "Toggle open" at bounding box center [165, 166] width 8 height 8
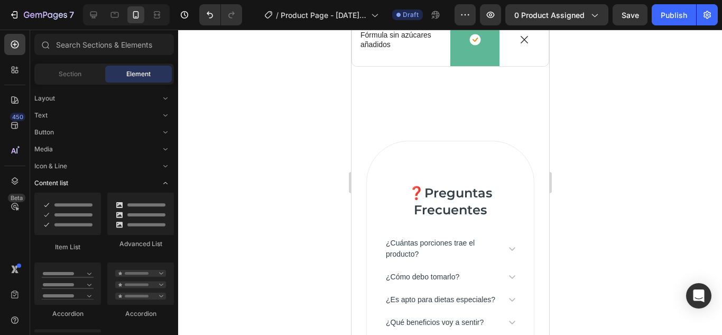
click at [165, 182] on icon "Toggle open" at bounding box center [165, 183] width 4 height 2
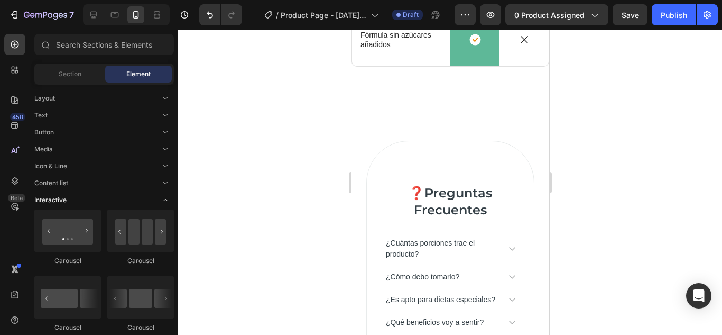
click at [163, 200] on icon "Toggle open" at bounding box center [165, 200] width 8 height 8
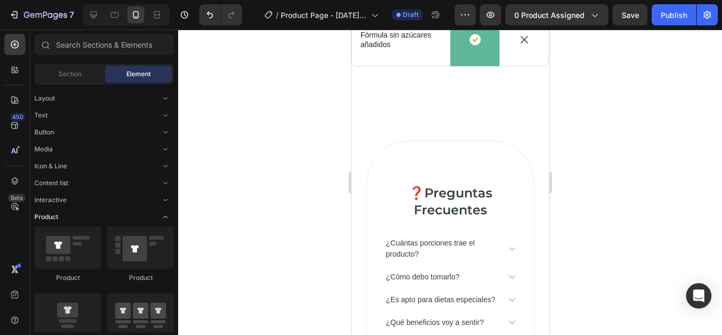
click at [164, 215] on icon "Toggle open" at bounding box center [165, 217] width 8 height 8
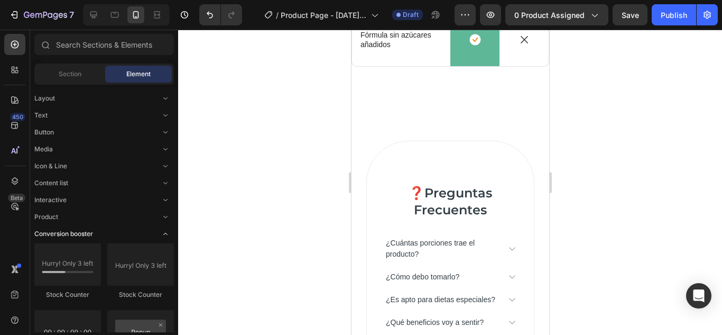
click at [167, 235] on icon "Toggle open" at bounding box center [165, 233] width 8 height 8
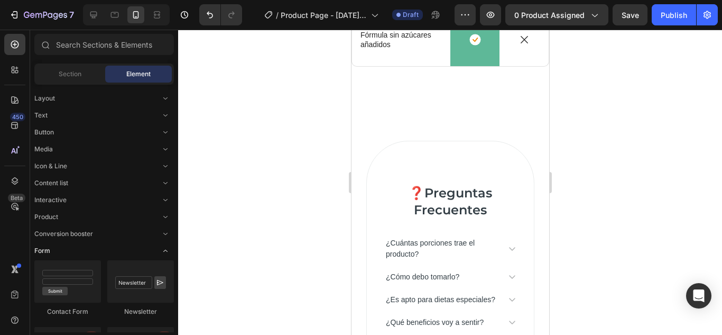
click at [165, 251] on icon "Toggle open" at bounding box center [165, 250] width 8 height 8
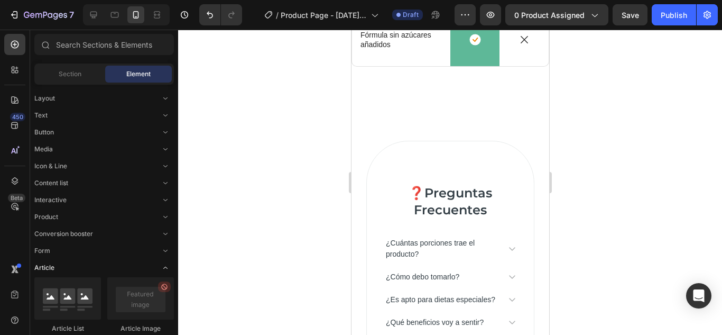
click at [167, 266] on icon "Toggle open" at bounding box center [165, 267] width 8 height 8
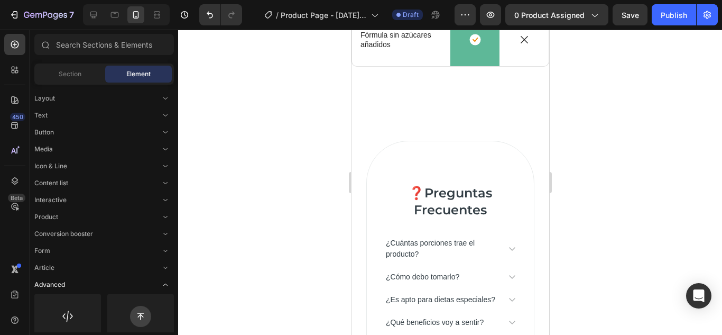
click at [167, 287] on icon "Toggle open" at bounding box center [165, 284] width 8 height 8
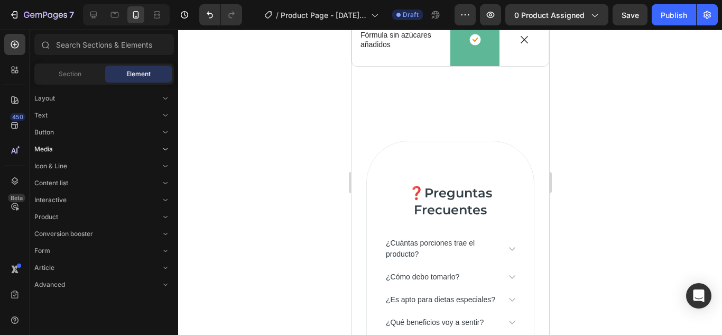
click at [164, 149] on icon "Toggle open" at bounding box center [165, 149] width 4 height 2
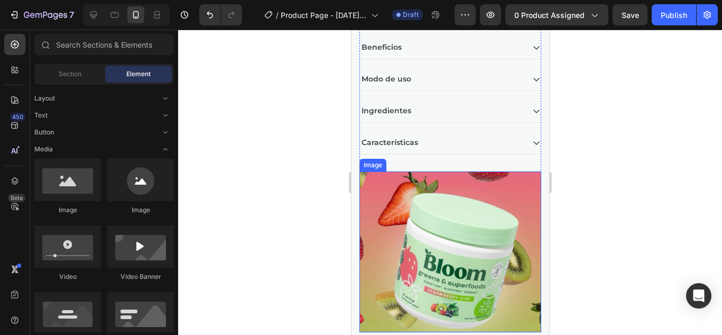
scroll to position [838, 0]
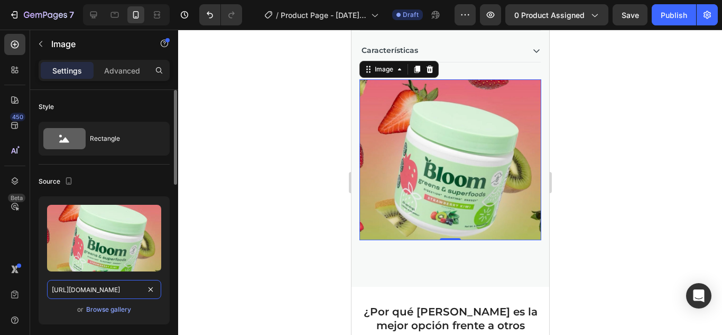
click at [114, 296] on input "https://cdn.shopify.com/s/files/1/0699/8052/0603/files/bloom_4_dc3e027b-1937-41…" at bounding box center [104, 289] width 114 height 19
paste input "ezgif.com-optimize_1.gif?v=1758922035"
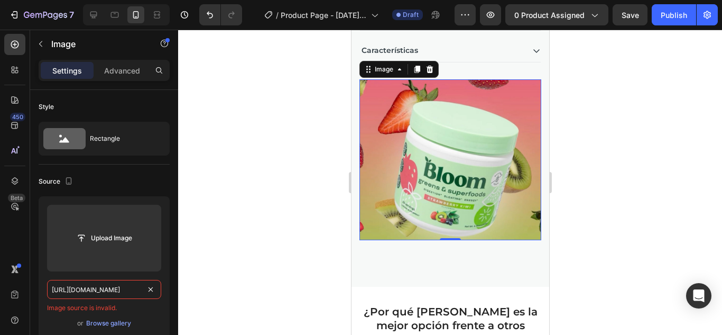
type input "https://cdn.shopify.com/s/files/1/0699/8052/0603/files/ezgif.com-optimize_1.gif…"
click at [210, 265] on div at bounding box center [450, 182] width 544 height 305
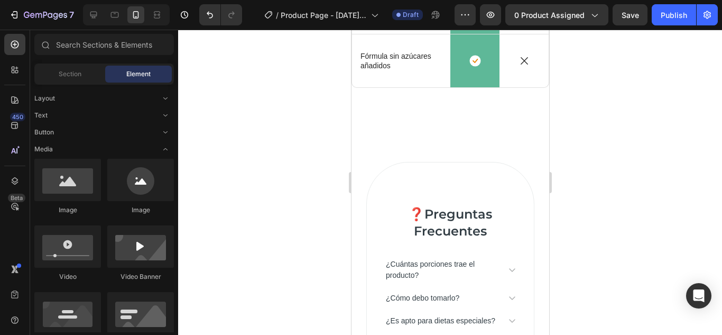
scroll to position [1469, 0]
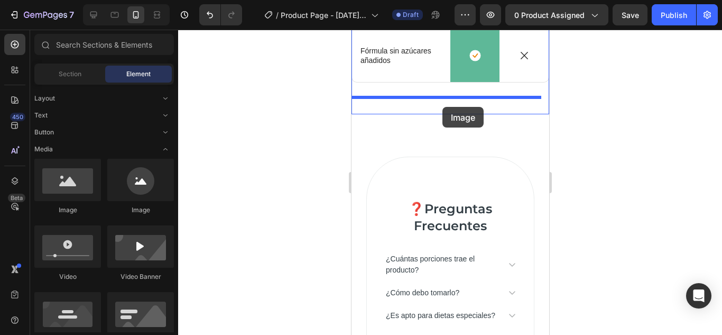
drag, startPoint x: 438, startPoint y: 223, endPoint x: 442, endPoint y: 107, distance: 115.3
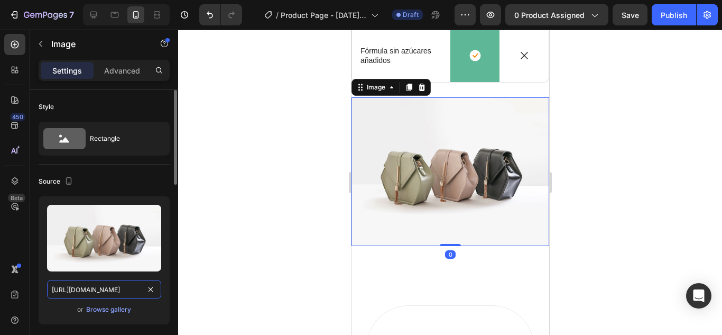
click at [120, 289] on input "https://cdn.shopify.com/s/files/1/2005/9307/files/image_demo.jpg" at bounding box center [104, 289] width 114 height 19
paste input "0699/8052/0603/files/ezgif.com-optimize_1.gif?v=1758922035"
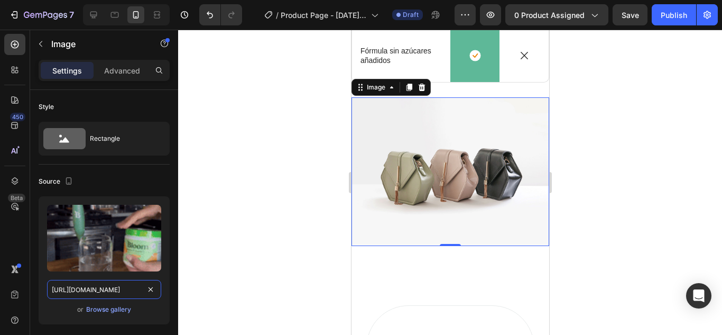
type input "https://cdn.shopify.com/s/files/1/0699/8052/0603/files/ezgif.com-optimize_1.gif…"
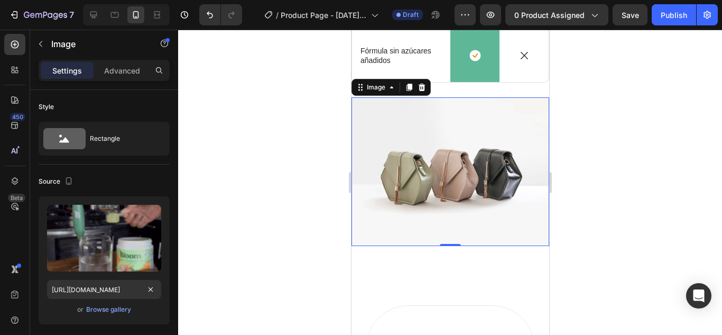
scroll to position [0, 0]
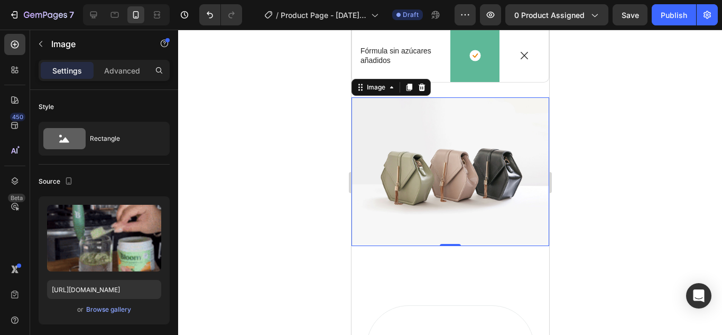
click at [220, 258] on div at bounding box center [450, 182] width 544 height 305
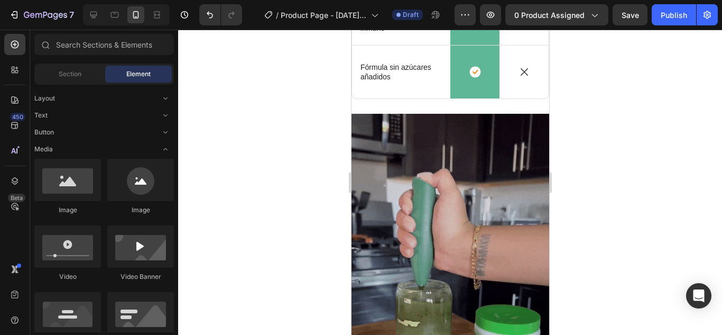
scroll to position [1474, 0]
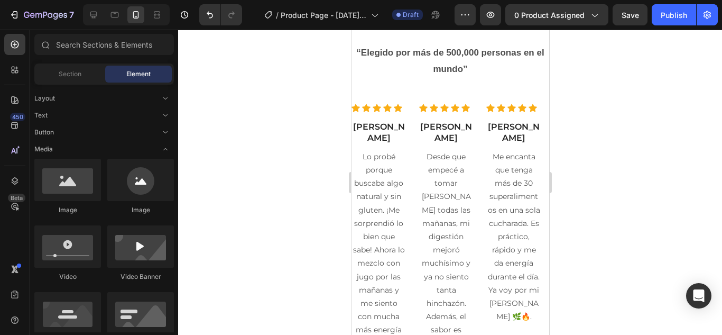
drag, startPoint x: 544, startPoint y: 194, endPoint x: 903, endPoint y: 277, distance: 368.4
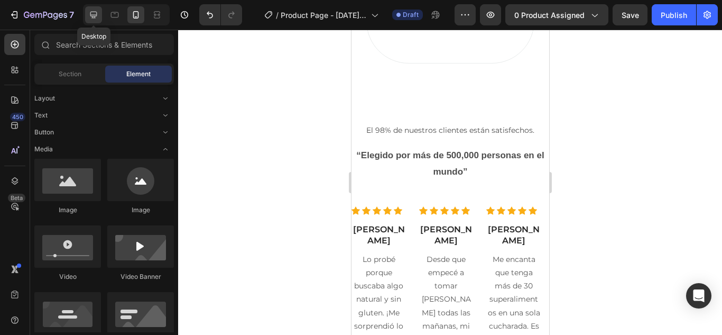
click at [92, 16] on icon at bounding box center [93, 15] width 7 height 7
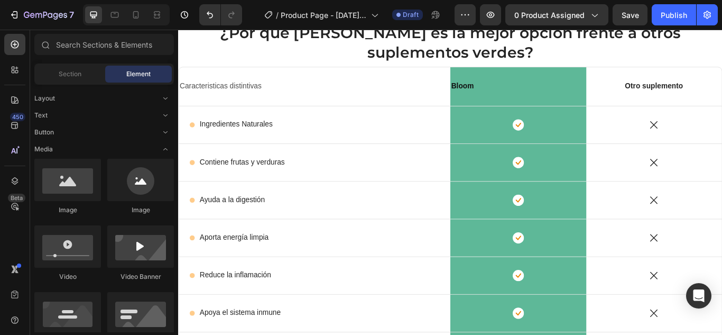
scroll to position [955, 0]
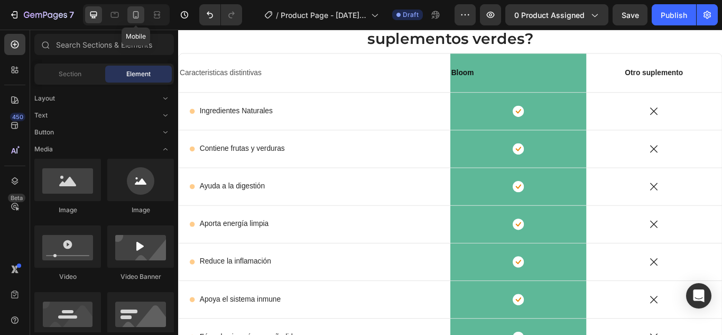
click at [137, 15] on icon at bounding box center [136, 15] width 11 height 11
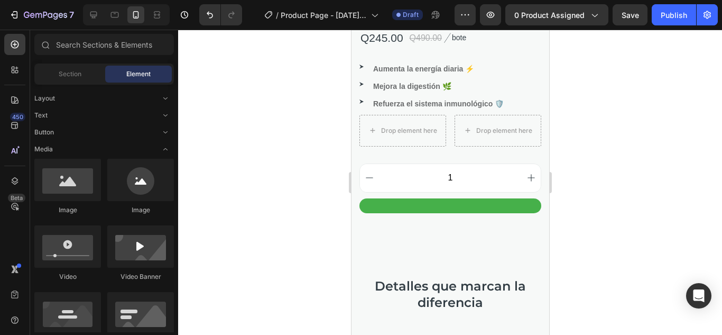
scroll to position [458, 0]
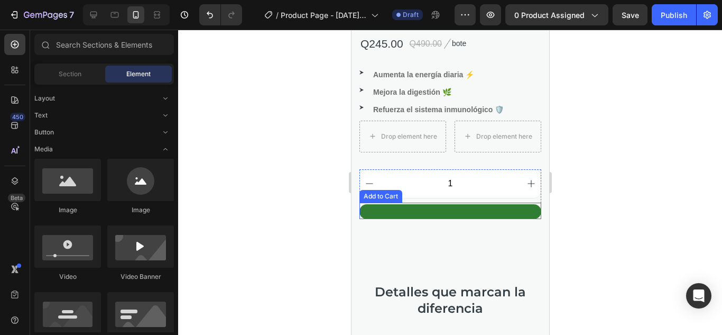
click at [511, 204] on button at bounding box center [450, 211] width 182 height 15
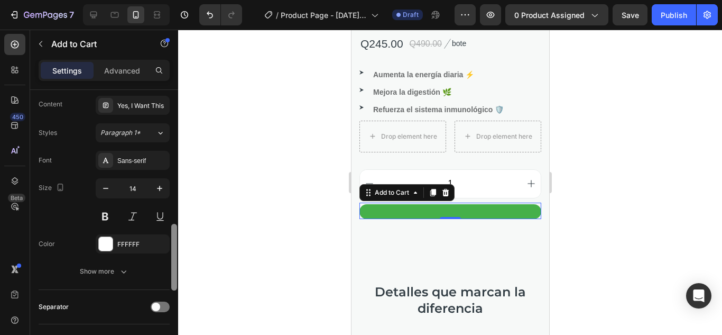
scroll to position [490, 0]
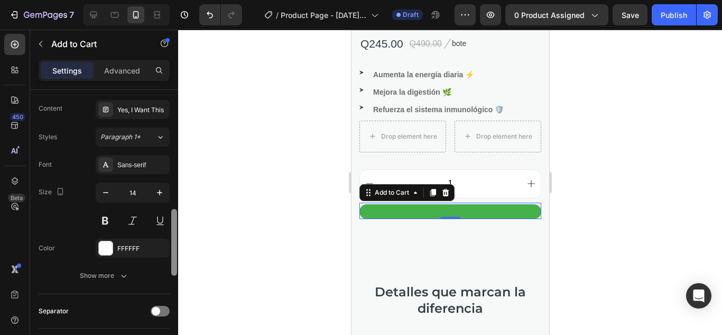
drag, startPoint x: 176, startPoint y: 112, endPoint x: 170, endPoint y: 231, distance: 119.1
click at [170, 231] on div at bounding box center [174, 227] width 8 height 275
click at [161, 191] on icon "button" at bounding box center [159, 192] width 11 height 11
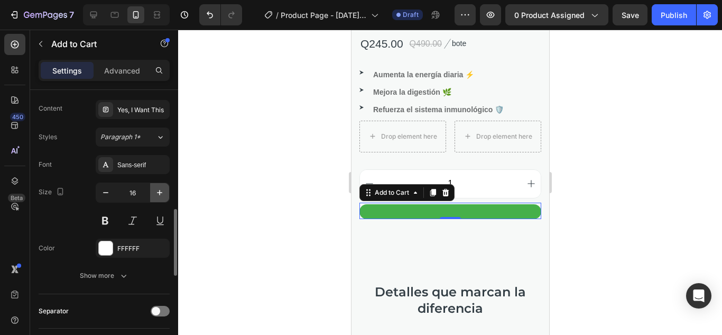
type input "17"
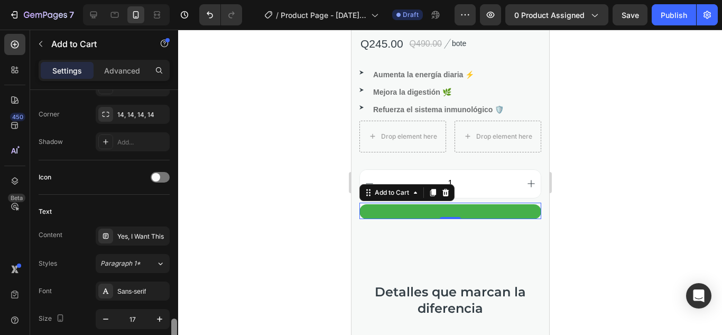
scroll to position [0, 0]
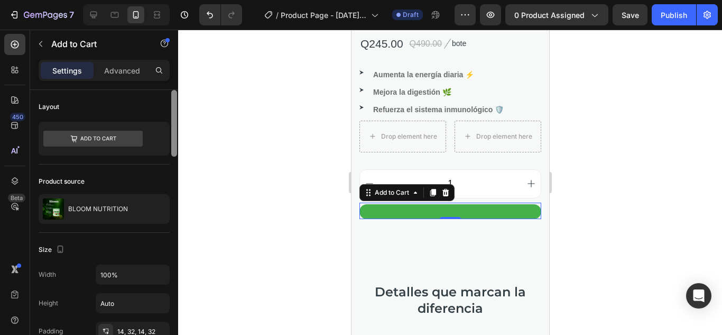
drag, startPoint x: 175, startPoint y: 247, endPoint x: 216, endPoint y: 73, distance: 178.3
click at [216, 0] on div "7 / Product Page - Sep 26, 00:23:07 Draft Preview 0 product assigned Save Publi…" at bounding box center [361, 0] width 722 height 0
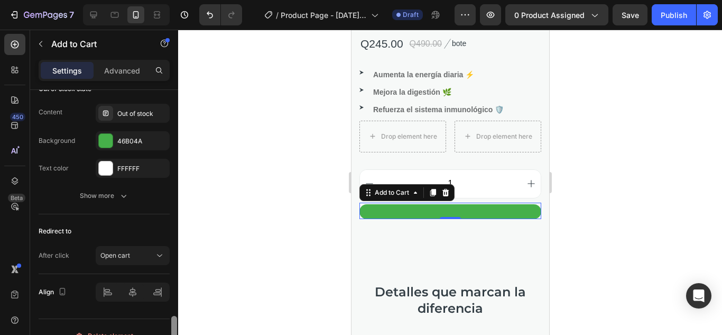
scroll to position [858, 0]
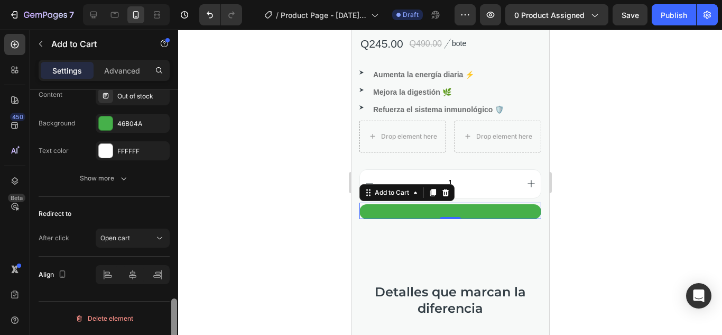
drag, startPoint x: 174, startPoint y: 140, endPoint x: 160, endPoint y: 360, distance: 219.9
click at [160, 0] on html "7 / Product Page - Sep 26, 00:23:07 Draft Preview 0 product assigned Save Publi…" at bounding box center [361, 0] width 722 height 0
click at [145, 243] on div "Open cart" at bounding box center [132, 238] width 65 height 11
click at [203, 225] on div at bounding box center [450, 182] width 544 height 305
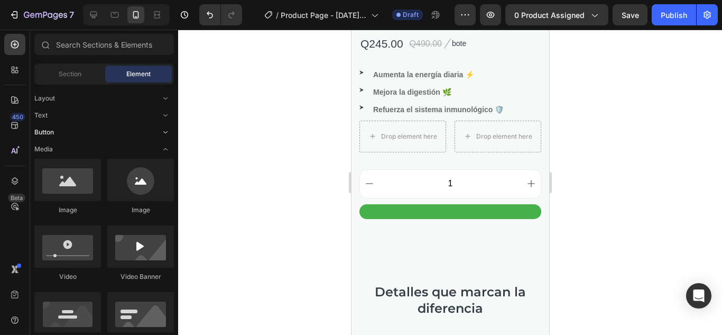
click at [131, 136] on div "Button" at bounding box center [104, 132] width 140 height 11
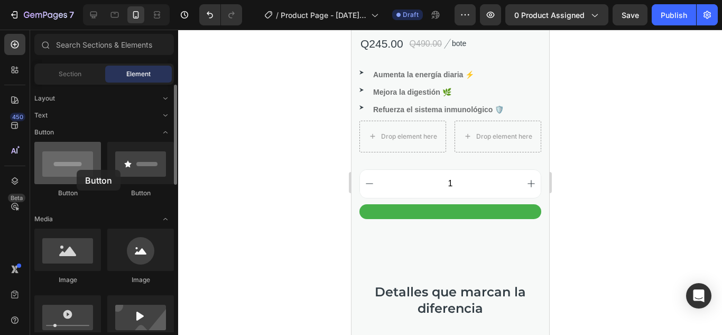
click at [77, 170] on div at bounding box center [67, 163] width 67 height 42
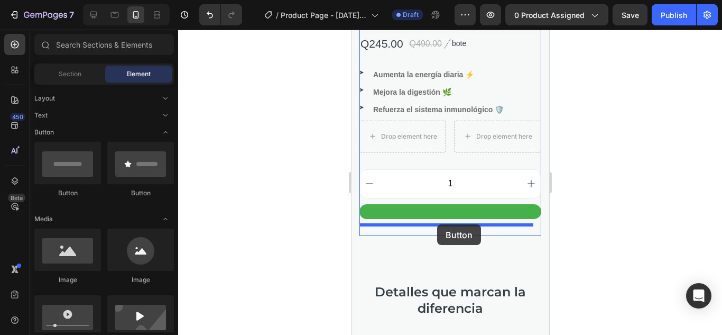
drag, startPoint x: 433, startPoint y: 198, endPoint x: 437, endPoint y: 224, distance: 26.7
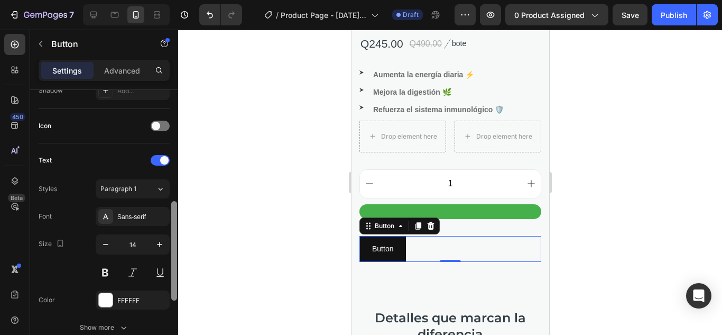
scroll to position [301, 0]
drag, startPoint x: 176, startPoint y: 139, endPoint x: 179, endPoint y: 248, distance: 109.5
click at [179, 0] on div "7 / Product Page - Sep 26, 00:23:07 Draft Preview 0 product assigned Save Publi…" at bounding box center [361, 0] width 722 height 0
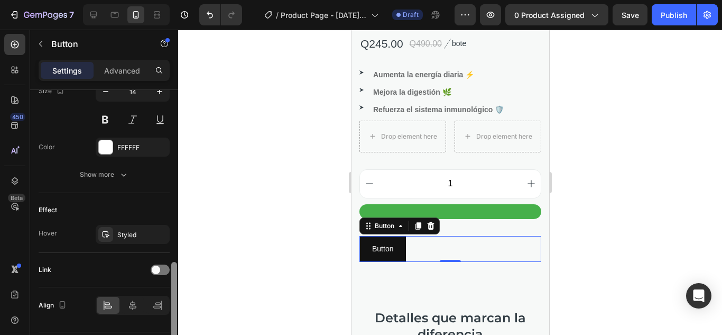
scroll to position [483, 0]
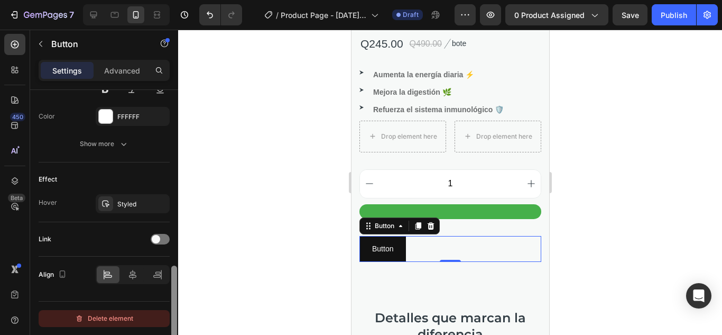
drag, startPoint x: 176, startPoint y: 235, endPoint x: 168, endPoint y: 311, distance: 76.0
click at [168, 311] on div "Size Width Auto Height Auto Padding 12, 24, 12, 24 Background Color 121212 Imag…" at bounding box center [104, 227] width 148 height 275
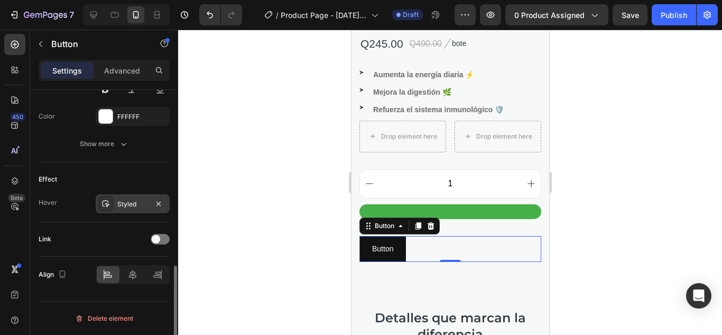
click at [128, 203] on div "Styled" at bounding box center [132, 204] width 31 height 10
click at [227, 50] on div at bounding box center [450, 182] width 544 height 305
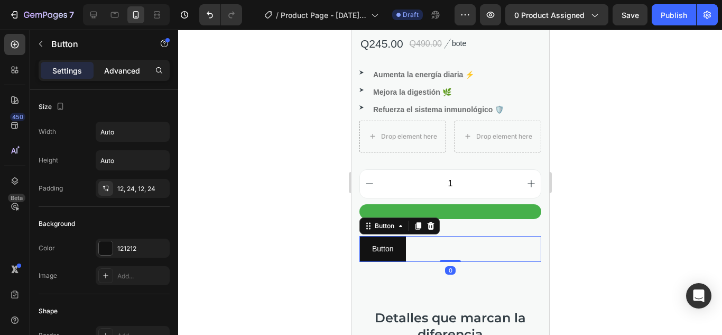
click at [118, 72] on p "Advanced" at bounding box center [122, 70] width 36 height 11
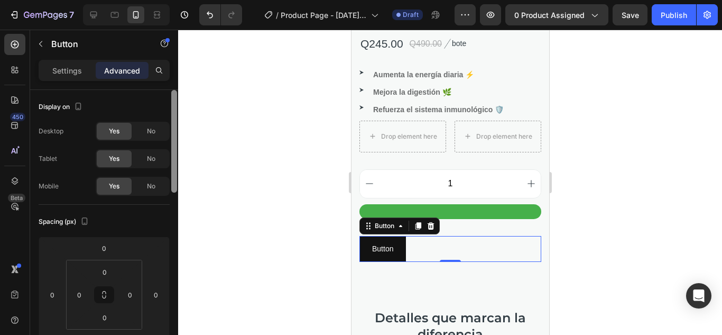
click at [176, 0] on div "7 / Product Page - Sep 26, 00:23:07 Draft Preview 0 product assigned Save Publi…" at bounding box center [361, 0] width 722 height 0
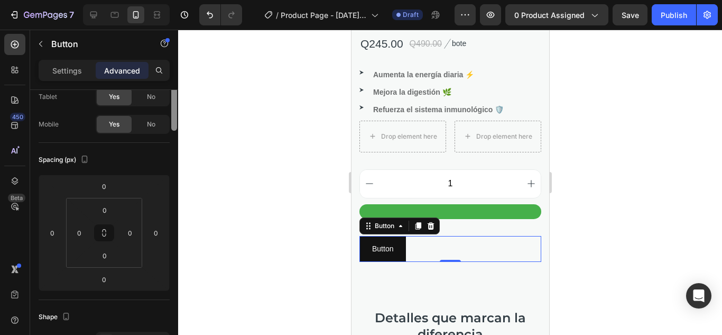
scroll to position [0, 0]
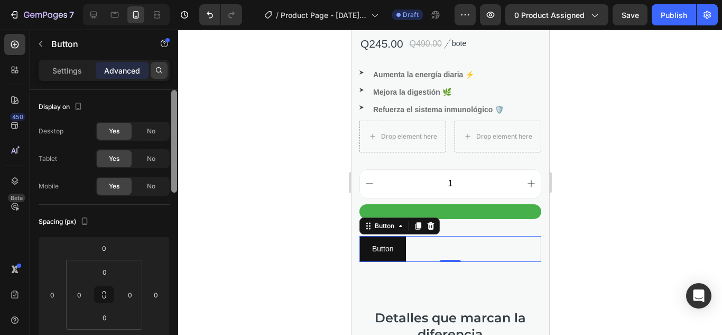
drag, startPoint x: 176, startPoint y: 142, endPoint x: 153, endPoint y: 72, distance: 72.7
click at [153, 72] on div "Settings Advanced Display on Desktop Yes No Tablet Yes No Mobile Yes No Spacing…" at bounding box center [104, 212] width 148 height 305
click at [61, 65] on p "Settings" at bounding box center [67, 70] width 30 height 11
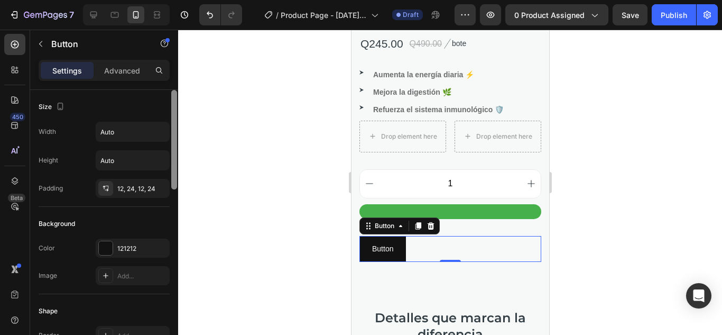
drag, startPoint x: 176, startPoint y: 108, endPoint x: 151, endPoint y: 81, distance: 36.7
click at [151, 81] on div "Settings Advanced Size Width Auto Height Auto Padding 12, 24, 12, 24 Background…" at bounding box center [104, 212] width 148 height 305
click at [434, 222] on icon at bounding box center [430, 226] width 8 height 8
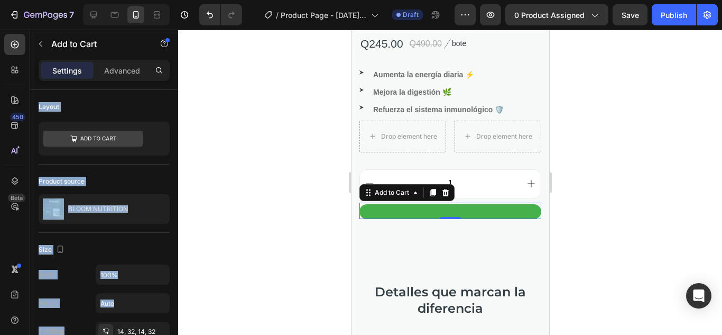
click at [203, 177] on div at bounding box center [450, 182] width 544 height 305
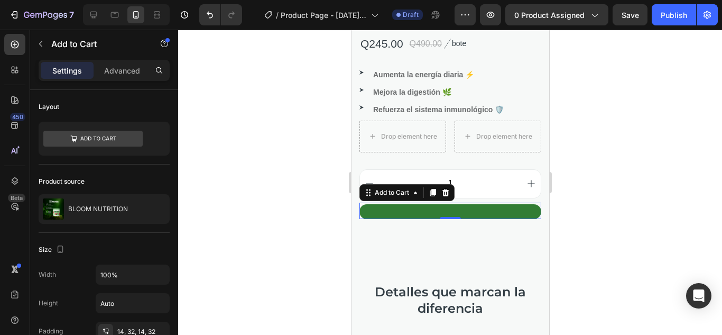
click at [430, 204] on button at bounding box center [450, 211] width 182 height 15
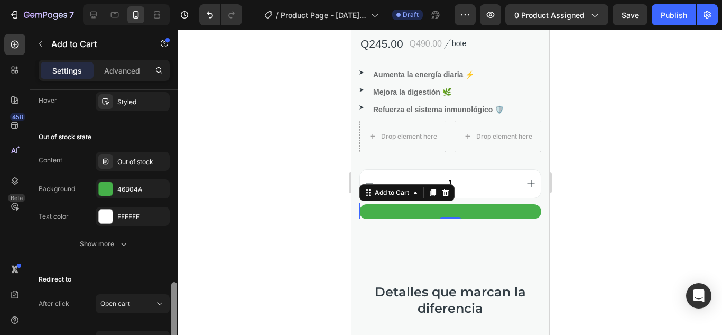
scroll to position [858, 0]
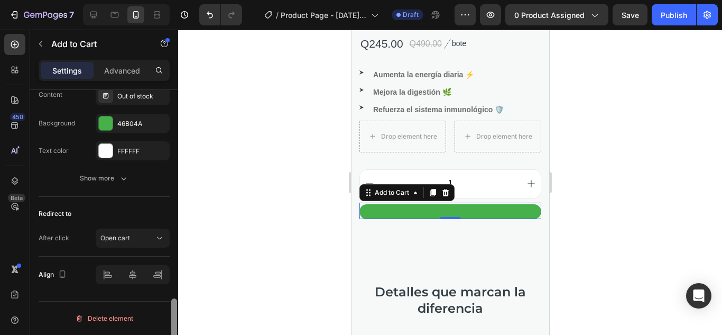
drag, startPoint x: 176, startPoint y: 128, endPoint x: 156, endPoint y: 338, distance: 210.9
click at [156, 0] on html "7 / Product Page - Sep 26, 00:23:07 Draft Preview 0 product assigned Save Publi…" at bounding box center [361, 0] width 722 height 0
click at [156, 241] on icon at bounding box center [159, 238] width 11 height 11
click at [237, 238] on div at bounding box center [450, 182] width 544 height 305
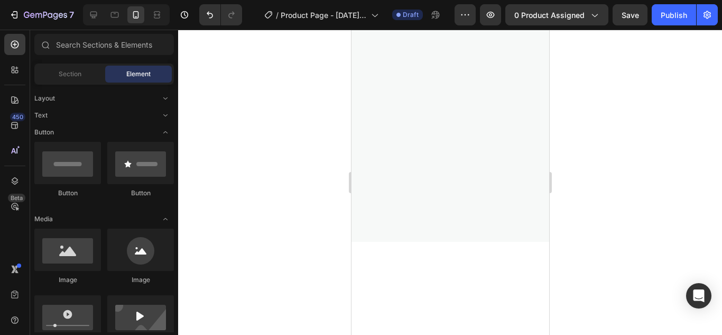
scroll to position [0, 0]
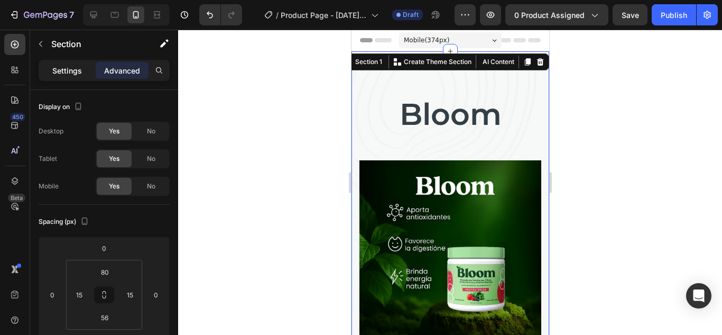
click at [66, 62] on div "Settings" at bounding box center [67, 70] width 53 height 17
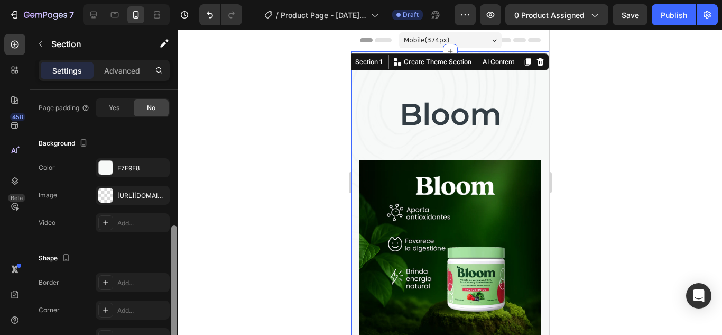
scroll to position [288, 0]
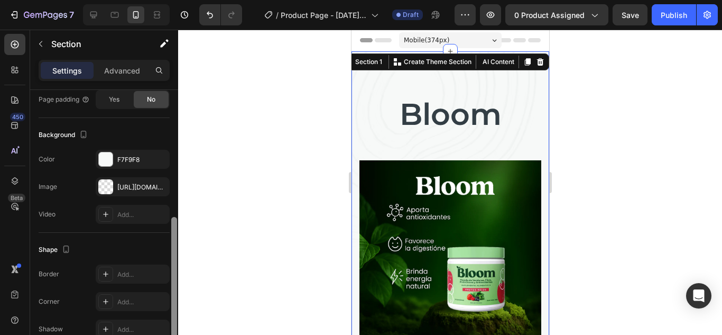
drag, startPoint x: 174, startPoint y: 112, endPoint x: 182, endPoint y: 241, distance: 128.7
click at [182, 0] on div "7 / Product Page - Sep 26, 00:23:07 Draft Preview 0 product assigned Save Publi…" at bounding box center [361, 0] width 722 height 0
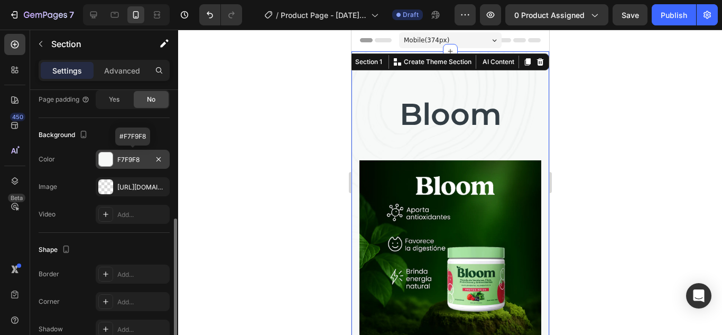
click at [126, 153] on div "F7F9F8" at bounding box center [133, 159] width 74 height 19
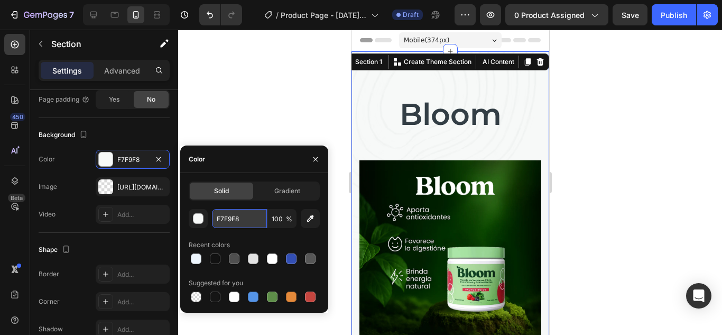
click at [241, 216] on input "F7F9F8" at bounding box center [239, 218] width 55 height 19
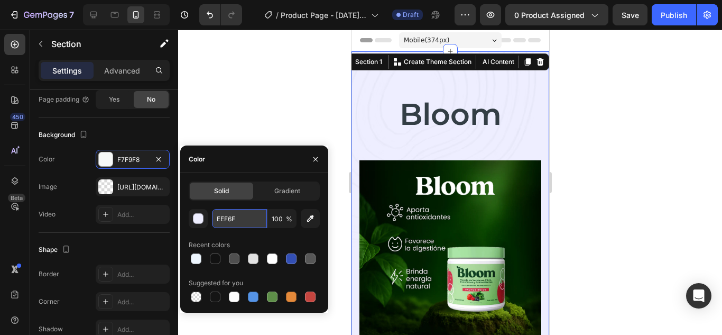
type input "EEF6FE"
click at [323, 76] on div at bounding box center [450, 182] width 544 height 305
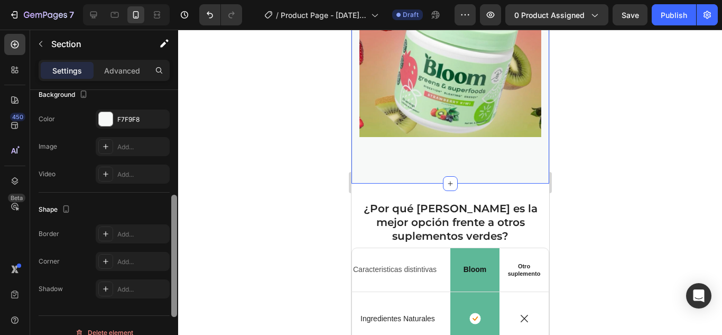
scroll to position [295, 0]
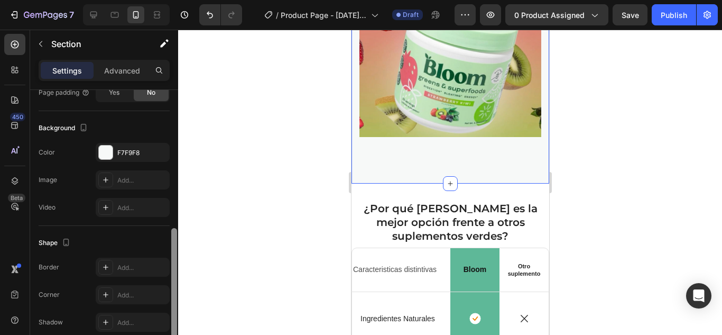
drag, startPoint x: 176, startPoint y: 116, endPoint x: 198, endPoint y: 248, distance: 133.5
click at [198, 0] on div "7 / Product Page - Sep 26, 00:23:07 Draft Preview 0 product assigned Save Publi…" at bounding box center [361, 0] width 722 height 0
click at [144, 152] on div "F7F9F8" at bounding box center [132, 153] width 31 height 10
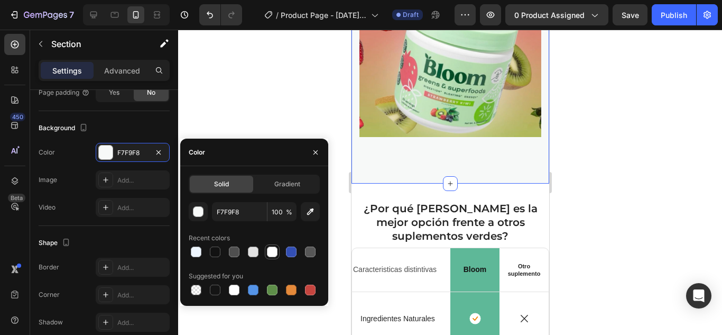
click at [269, 254] on div at bounding box center [272, 251] width 11 height 11
type input "FFFFFF"
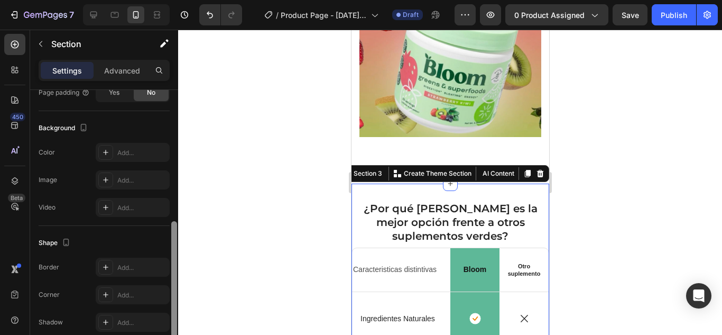
click at [172, 95] on div at bounding box center [174, 227] width 8 height 275
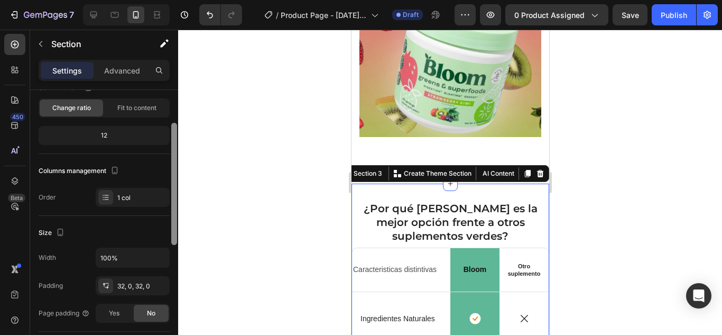
scroll to position [78, 0]
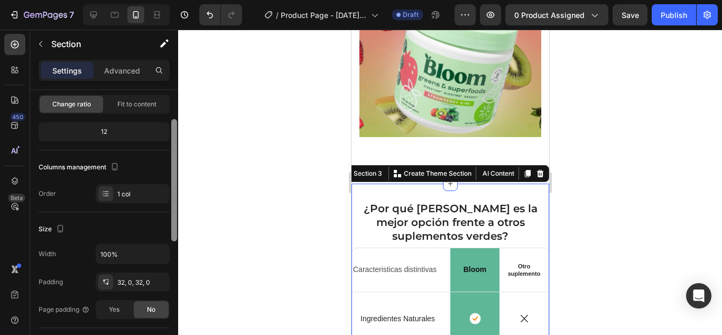
drag, startPoint x: 174, startPoint y: 119, endPoint x: 203, endPoint y: 145, distance: 38.2
click at [203, 0] on div "7 / Product Page - Sep 26, 00:23:07 Draft Preview 0 product assigned Save Publi…" at bounding box center [361, 0] width 722 height 0
click at [278, 130] on div at bounding box center [450, 182] width 544 height 305
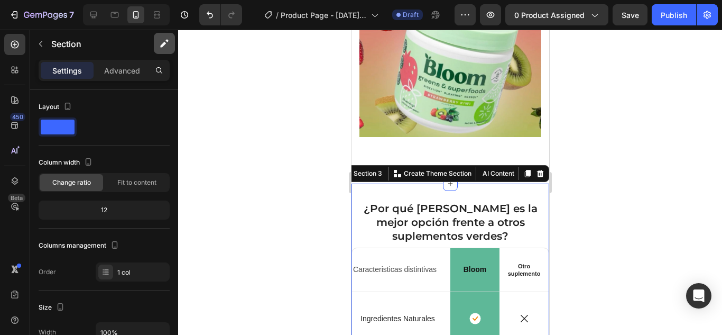
click at [177, 113] on div at bounding box center [174, 227] width 8 height 275
click at [167, 53] on button "button" at bounding box center [164, 43] width 21 height 21
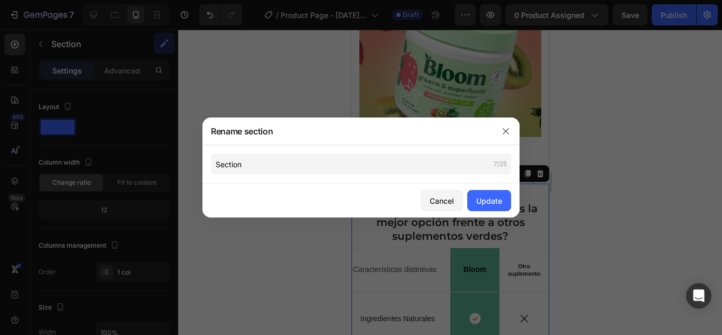
scroll to position [275, 0]
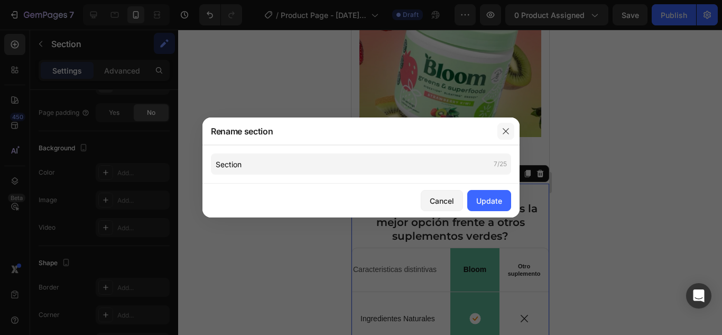
click at [506, 136] on button "button" at bounding box center [506, 131] width 17 height 17
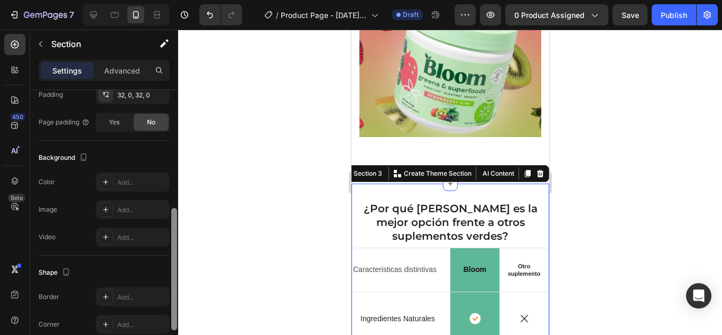
scroll to position [263, 0]
drag, startPoint x: 175, startPoint y: 222, endPoint x: 170, endPoint y: 217, distance: 7.5
click at [170, 217] on div "Layout Column width Change ratio Fit to content 12 Columns management Order 1 c…" at bounding box center [104, 227] width 148 height 275
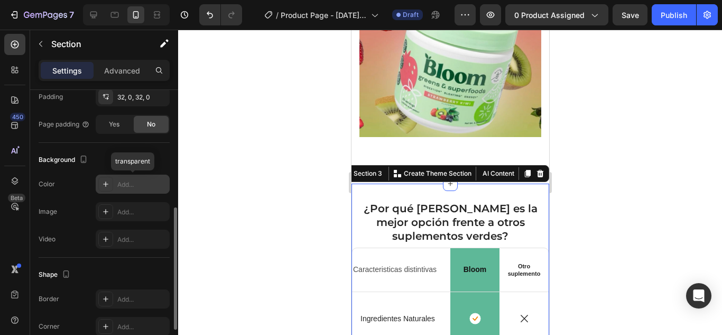
click at [132, 179] on div "Add..." at bounding box center [133, 183] width 74 height 19
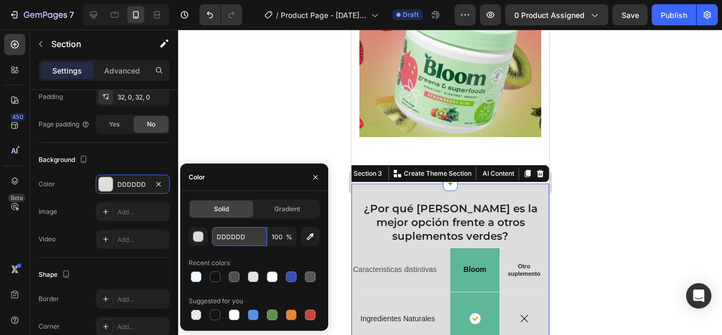
click at [242, 234] on input "DDDDDD" at bounding box center [239, 236] width 55 height 19
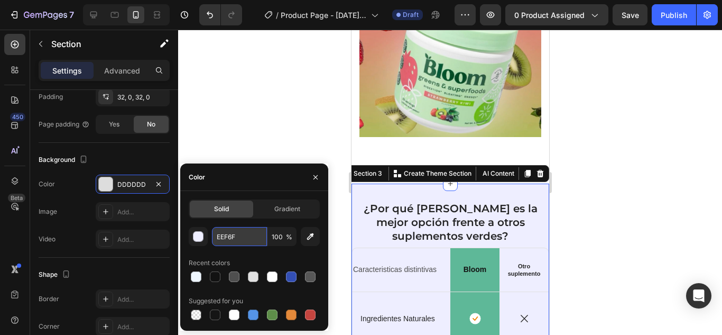
type input "EEF6FE"
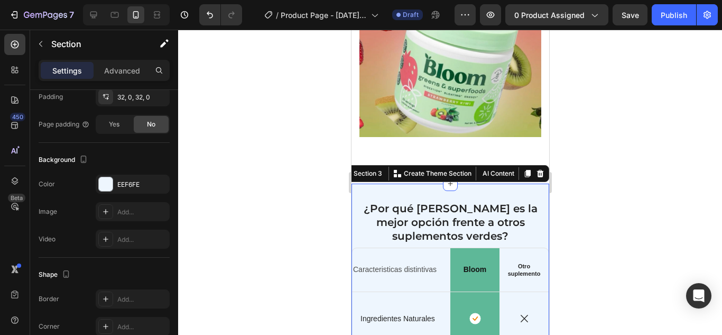
click at [280, 116] on div at bounding box center [450, 182] width 544 height 305
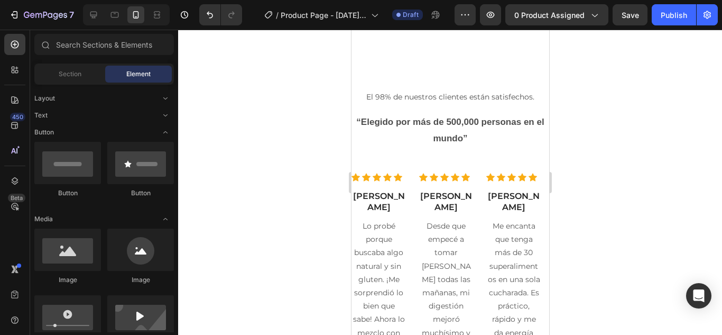
scroll to position [2256, 0]
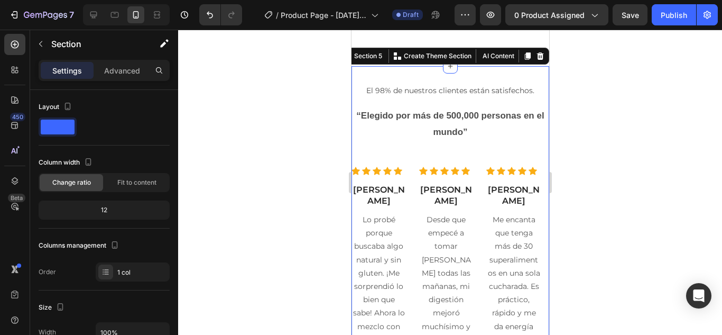
click at [528, 87] on div "El 98% de nuestros clientes están satisfechos. Text Block “Elegido por más de 5…" at bounding box center [450, 281] width 198 height 431
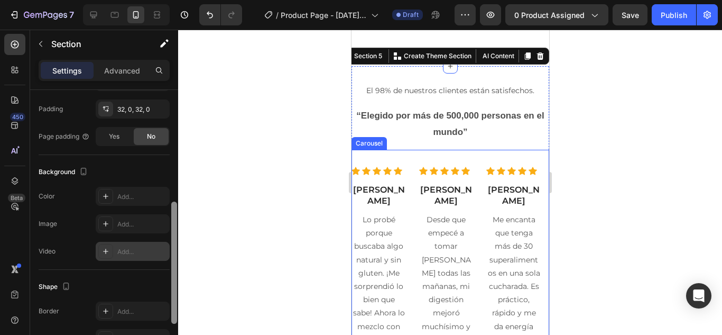
scroll to position [278, 0]
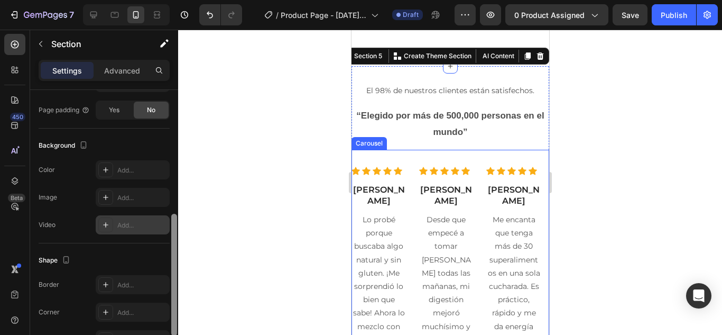
drag, startPoint x: 172, startPoint y: 108, endPoint x: 169, endPoint y: 232, distance: 123.8
click at [169, 232] on div "Layout Column width Change ratio Fit to content 12 Columns management Order 1 c…" at bounding box center [104, 227] width 148 height 275
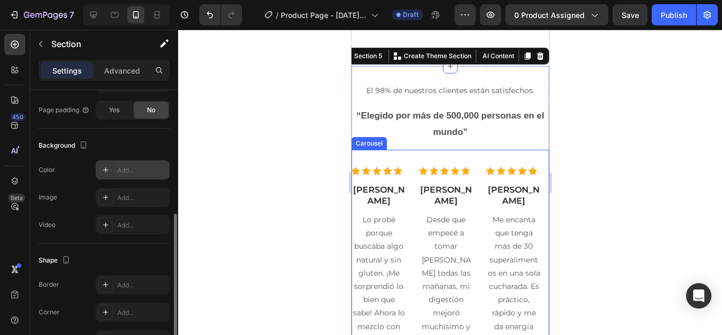
click at [129, 168] on div "Add..." at bounding box center [142, 170] width 50 height 10
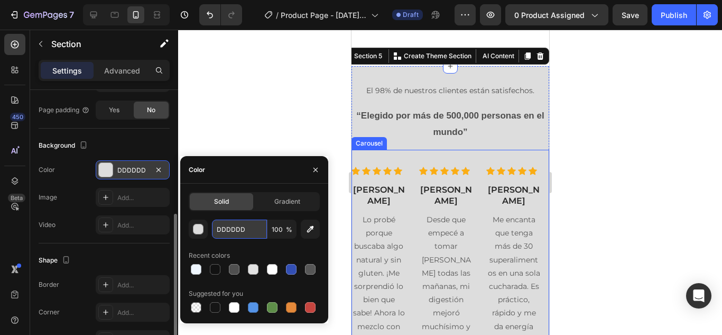
click at [243, 225] on input "DDDDDD" at bounding box center [239, 228] width 55 height 19
type input "F"
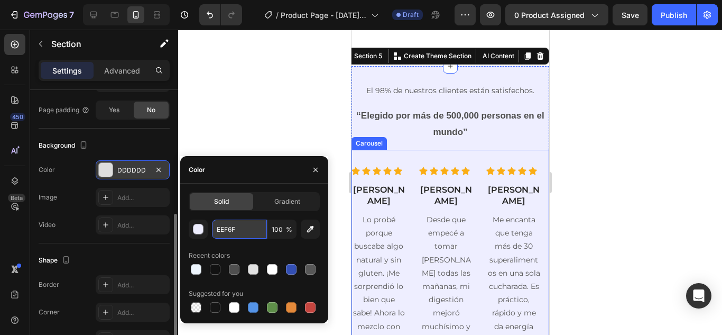
type input "EEF6FE"
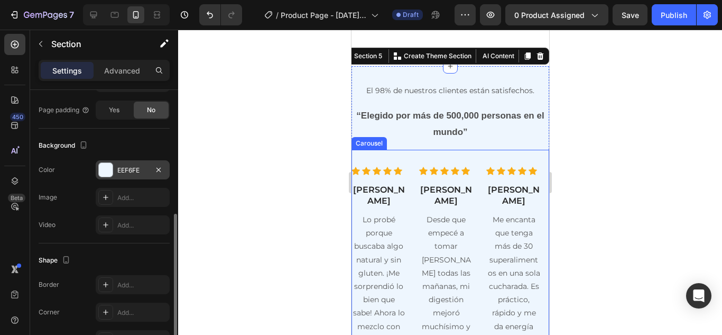
click at [297, 89] on div at bounding box center [450, 182] width 544 height 305
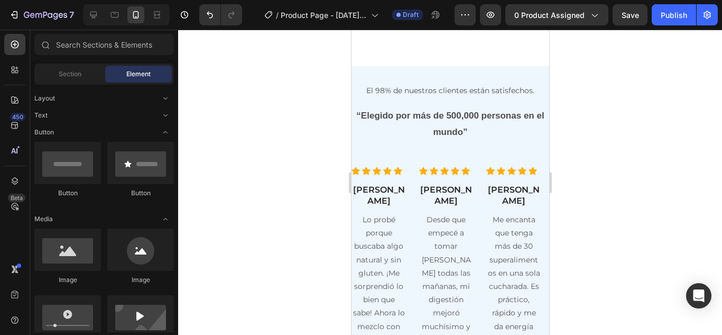
click at [652, 116] on div at bounding box center [450, 182] width 544 height 305
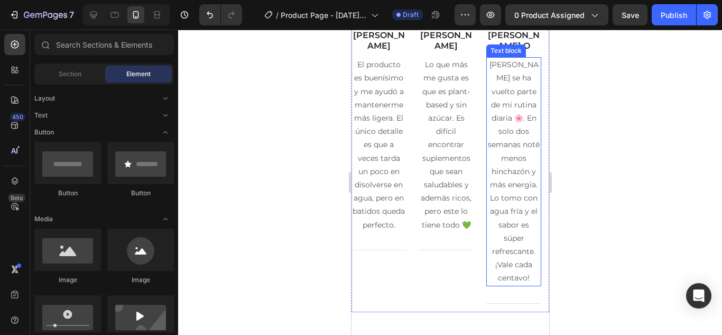
scroll to position [2659, 0]
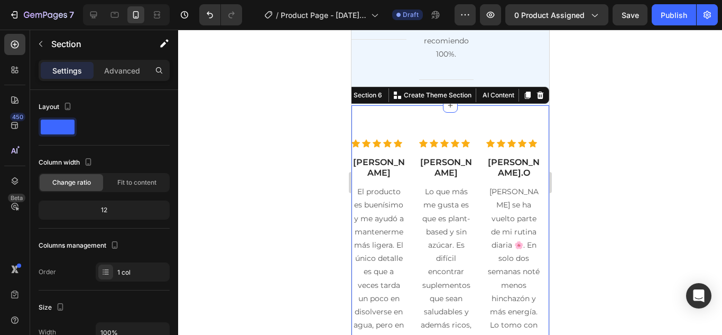
click at [168, 101] on div "Layout" at bounding box center [104, 106] width 131 height 17
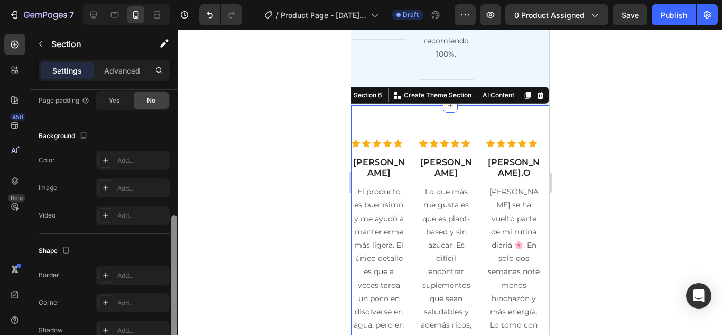
scroll to position [286, 0]
drag, startPoint x: 175, startPoint y: 106, endPoint x: 177, endPoint y: 234, distance: 127.4
click at [177, 234] on div at bounding box center [174, 278] width 6 height 122
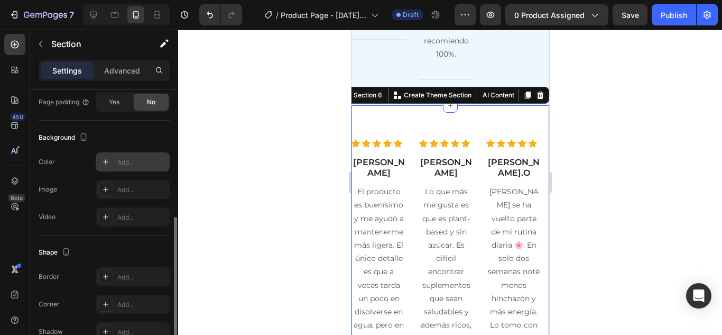
click at [129, 163] on div "Add..." at bounding box center [142, 163] width 50 height 10
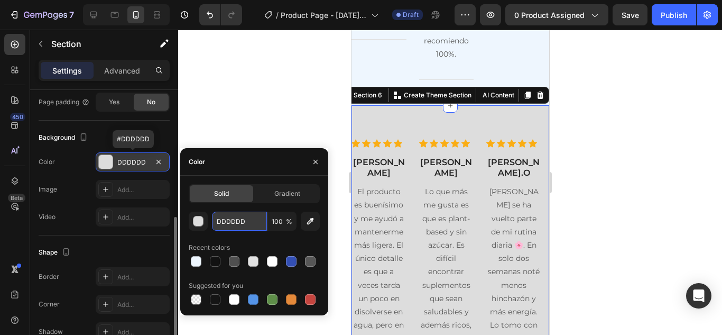
click at [232, 226] on input "DDDDDD" at bounding box center [239, 221] width 55 height 19
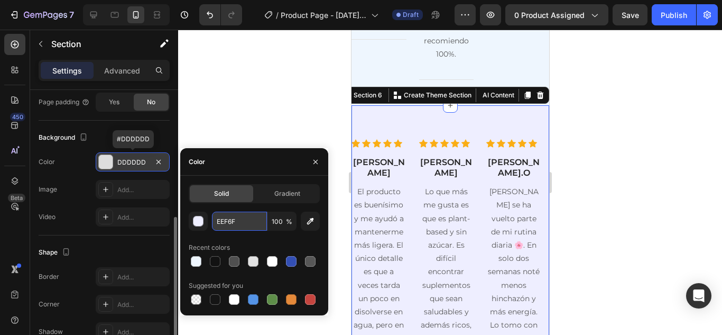
type input "EEF6FE"
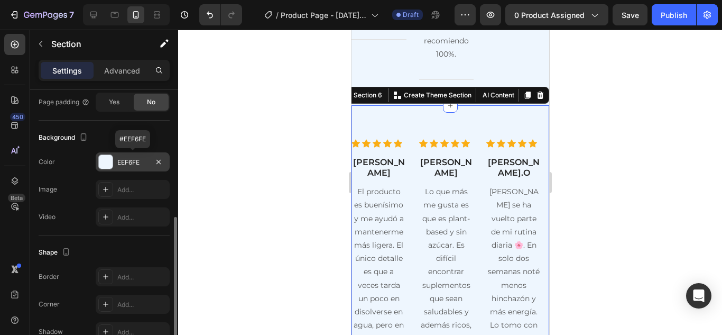
click at [226, 83] on div at bounding box center [450, 182] width 544 height 305
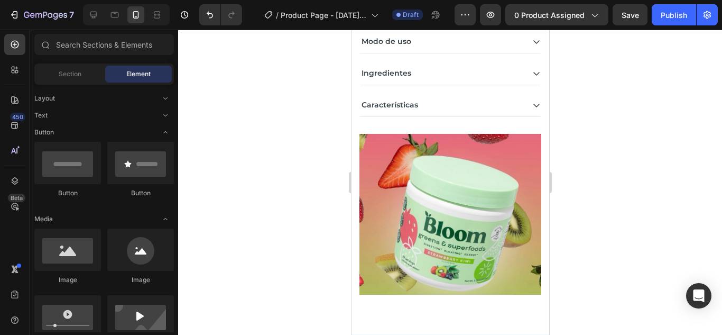
scroll to position [608, 0]
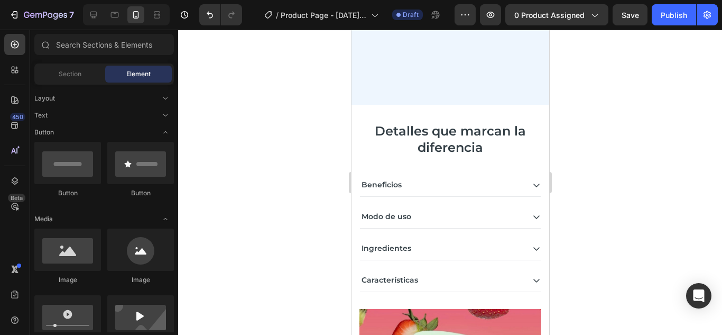
drag, startPoint x: 542, startPoint y: 283, endPoint x: 923, endPoint y: 61, distance: 441.0
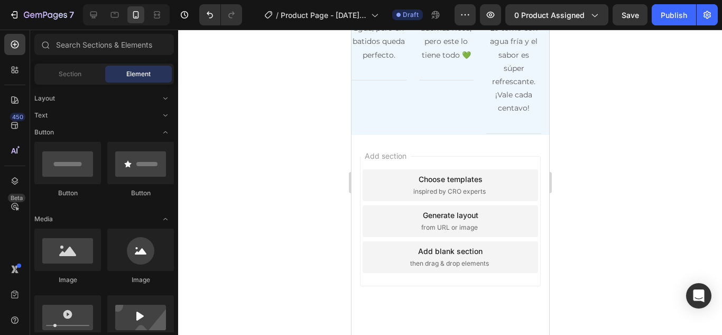
scroll to position [2955, 0]
drag, startPoint x: 544, startPoint y: 208, endPoint x: 913, endPoint y: 64, distance: 396.3
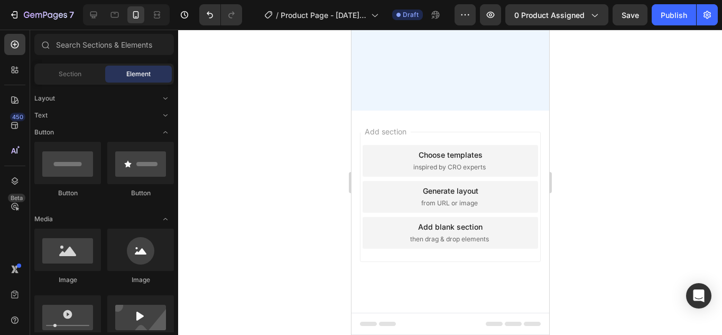
scroll to position [0, 0]
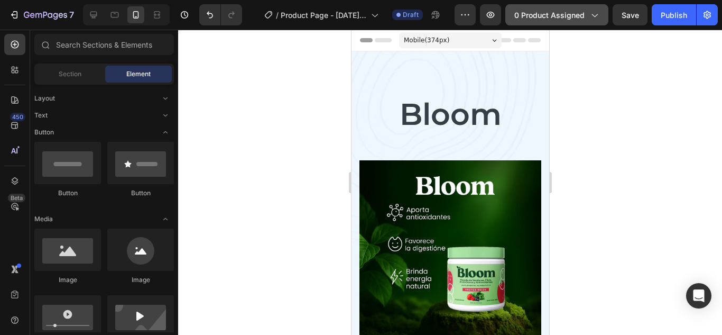
click at [576, 17] on span "0 product assigned" at bounding box center [549, 15] width 70 height 11
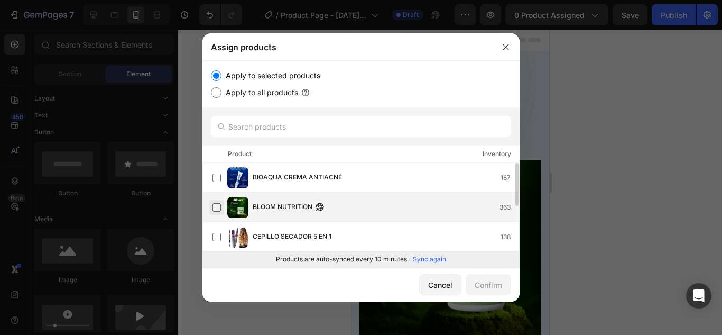
click at [216, 204] on label at bounding box center [217, 207] width 8 height 8
click at [476, 283] on div "Confirm" at bounding box center [488, 284] width 27 height 11
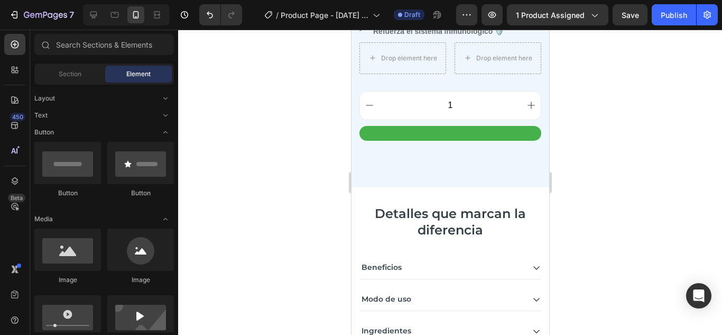
scroll to position [543, 0]
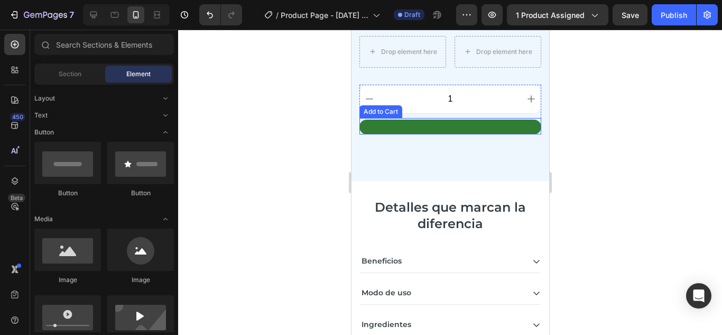
click at [492, 119] on button at bounding box center [450, 126] width 182 height 15
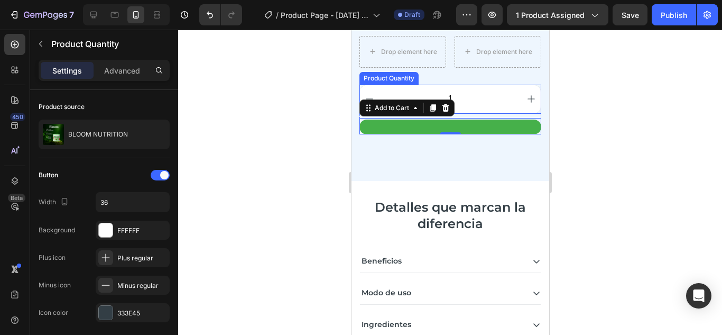
click at [483, 85] on input "1" at bounding box center [450, 99] width 143 height 28
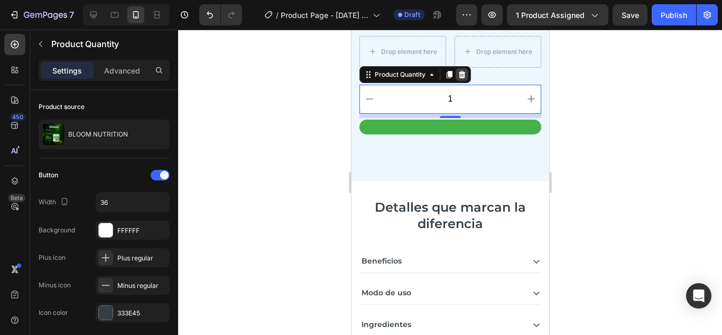
click at [463, 70] on icon at bounding box center [461, 74] width 8 height 8
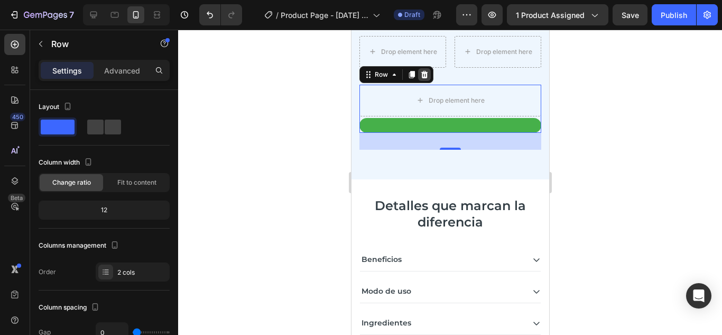
click at [425, 70] on icon at bounding box center [424, 74] width 8 height 8
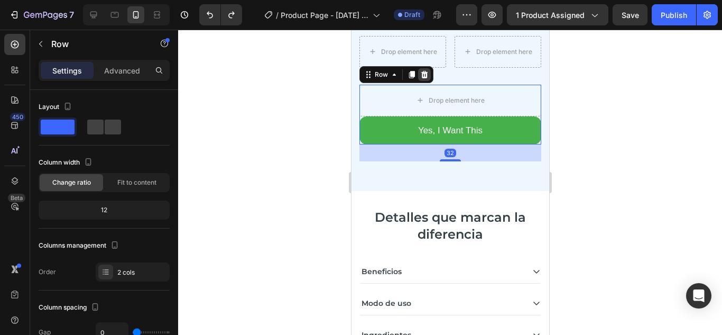
click at [424, 71] on icon at bounding box center [424, 74] width 7 height 7
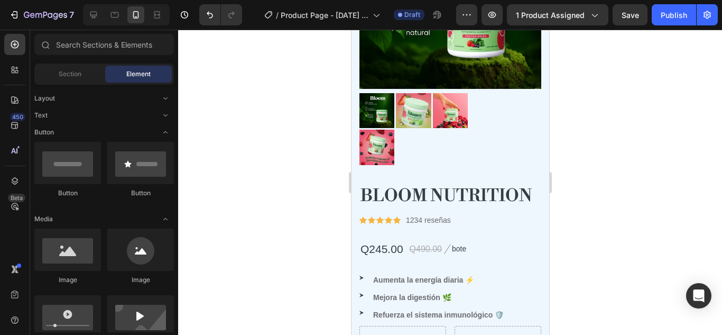
scroll to position [247, 0]
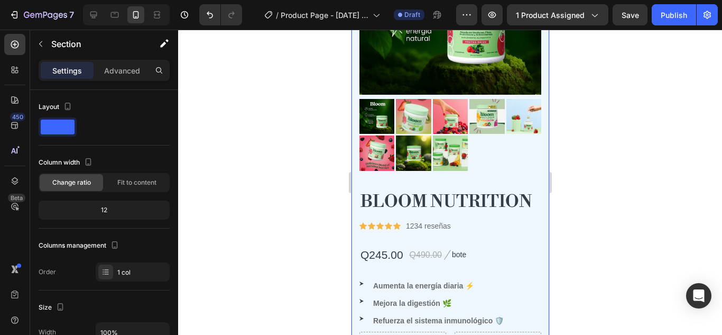
click at [535, 150] on div "Bloom Heading Product Images BLOOM NUTRITION Product Title Icon Icon Icon Icon …" at bounding box center [450, 107] width 198 height 606
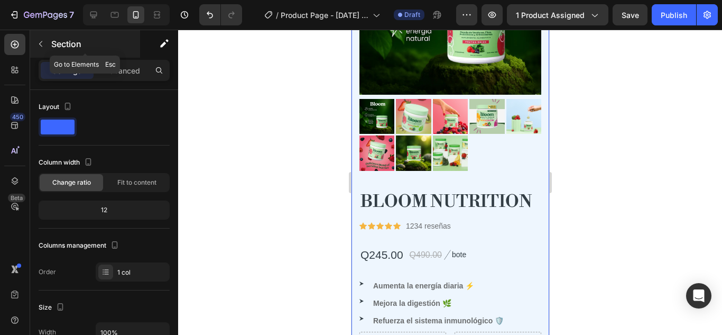
click at [42, 40] on icon "button" at bounding box center [40, 44] width 8 height 8
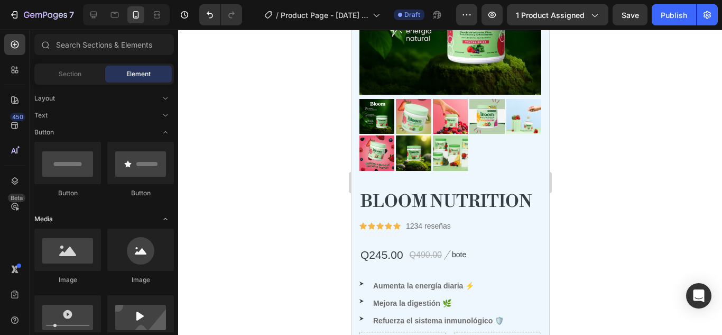
click at [167, 217] on icon "Toggle open" at bounding box center [165, 219] width 8 height 8
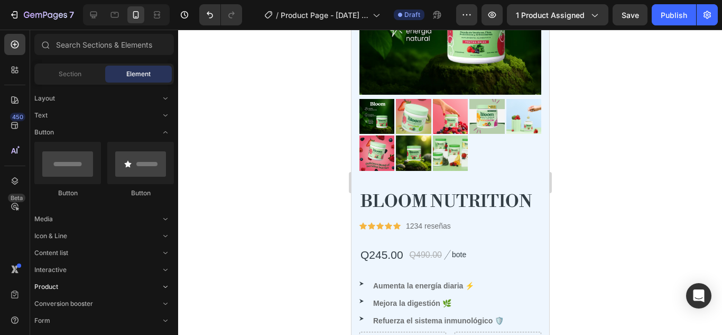
click at [164, 285] on icon "Toggle open" at bounding box center [165, 286] width 8 height 8
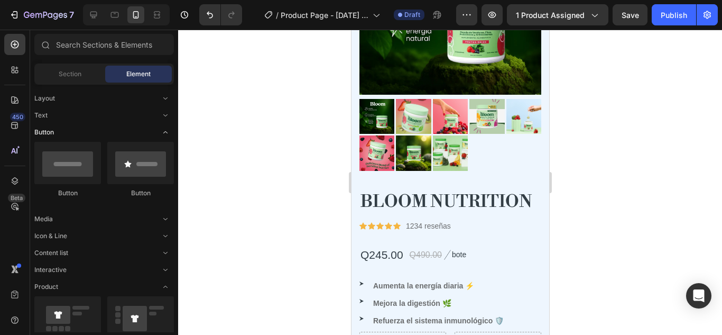
click at [164, 132] on icon "Toggle open" at bounding box center [165, 132] width 8 height 8
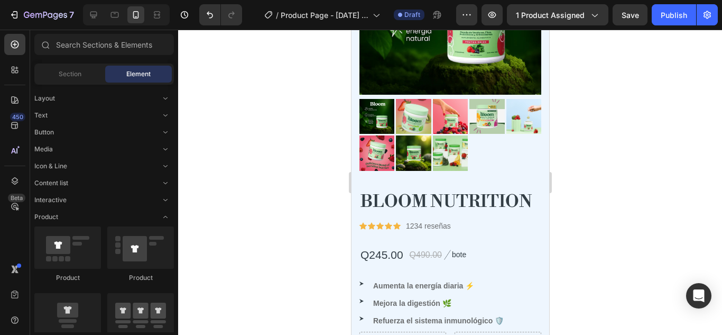
click at [141, 48] on input "text" at bounding box center [104, 44] width 140 height 21
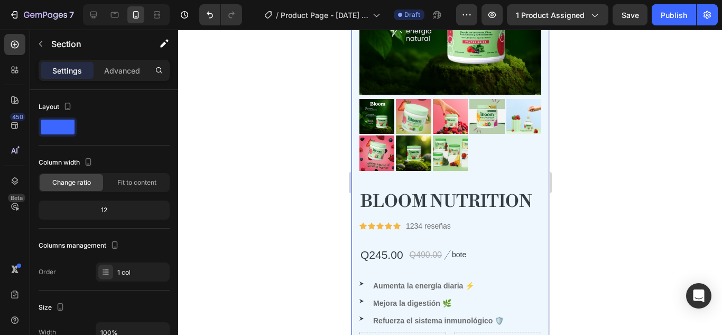
click at [40, 47] on icon "button" at bounding box center [40, 44] width 8 height 8
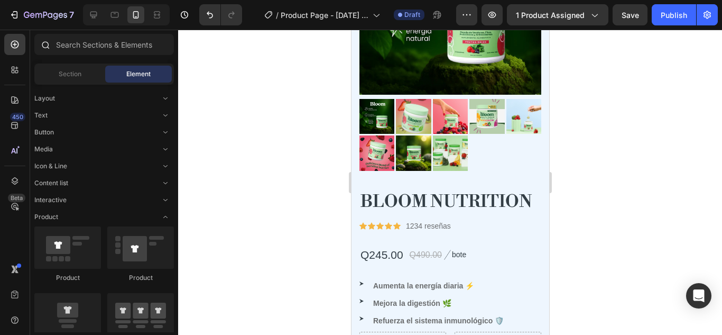
click at [40, 40] on div at bounding box center [44, 44] width 21 height 21
click at [90, 40] on input "text" at bounding box center [104, 44] width 140 height 21
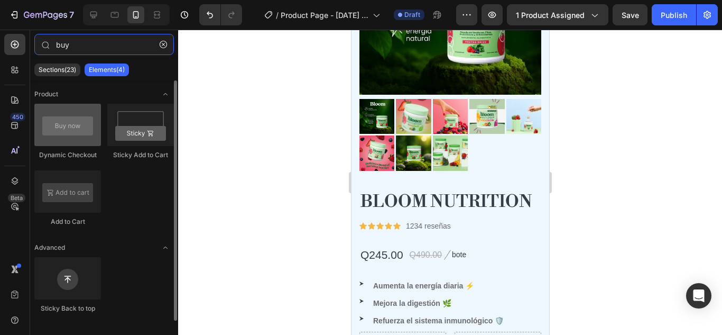
type input "buy"
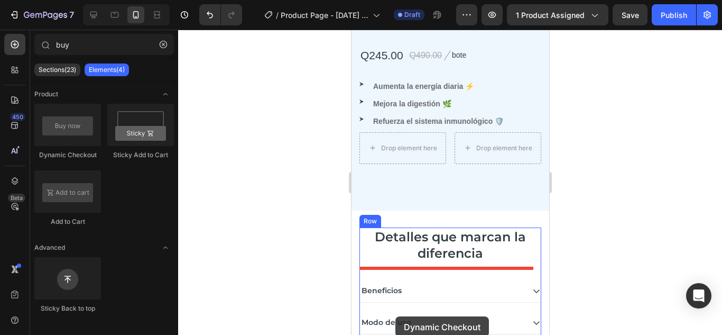
scroll to position [469, 0]
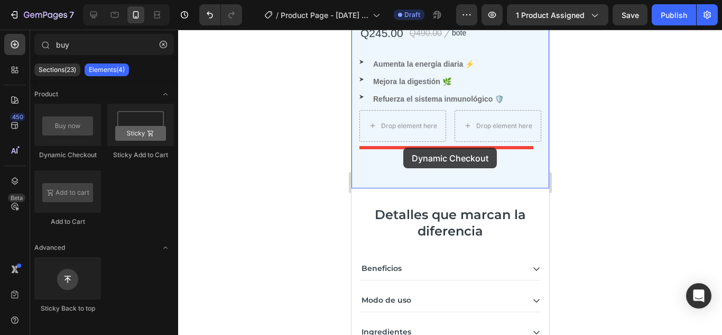
drag, startPoint x: 411, startPoint y: 147, endPoint x: 403, endPoint y: 148, distance: 8.5
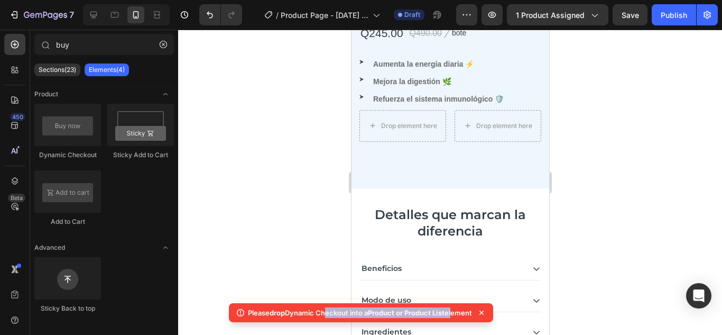
drag, startPoint x: 323, startPoint y: 313, endPoint x: 454, endPoint y: 316, distance: 130.6
click at [454, 316] on p "Please drop Dynamic Checkout into a Product or Product List element" at bounding box center [360, 312] width 224 height 11
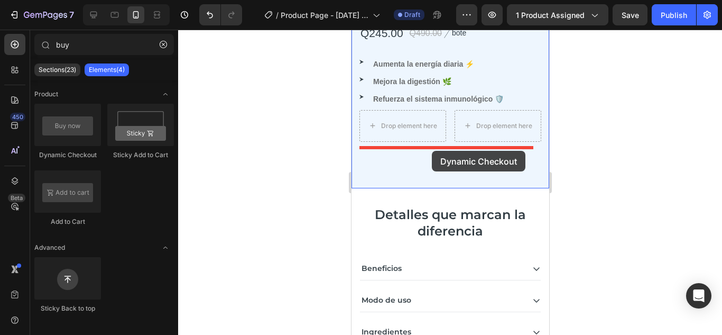
drag, startPoint x: 412, startPoint y: 164, endPoint x: 431, endPoint y: 151, distance: 23.9
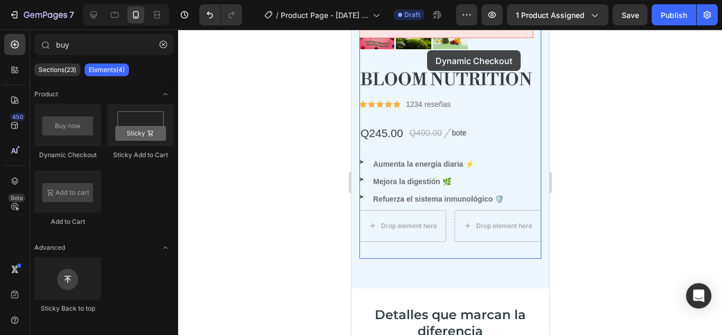
scroll to position [284, 0]
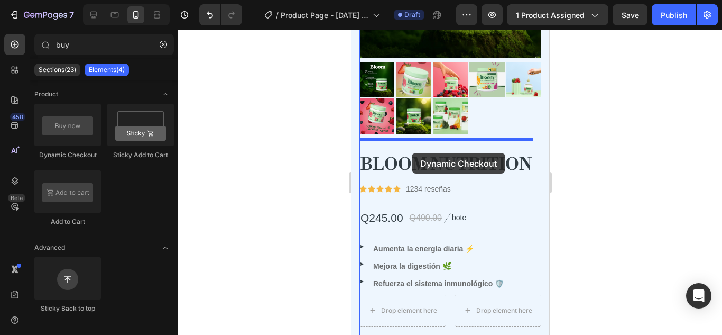
drag, startPoint x: 411, startPoint y: 163, endPoint x: 411, endPoint y: 153, distance: 10.1
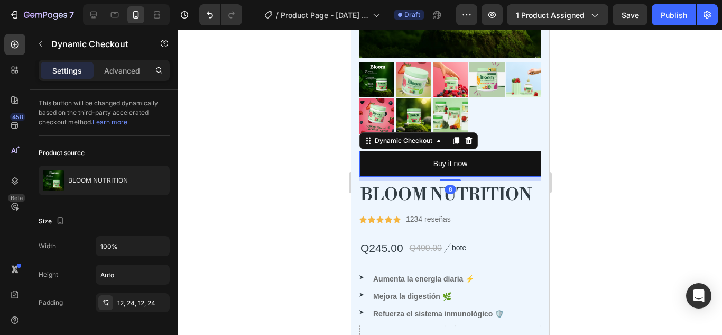
click at [577, 123] on div at bounding box center [450, 182] width 544 height 305
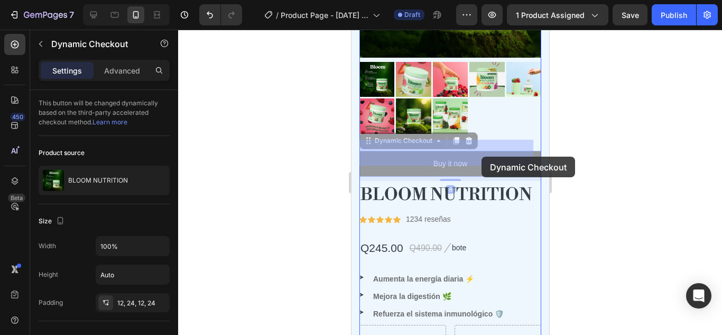
drag, startPoint x: 510, startPoint y: 145, endPoint x: 481, endPoint y: 156, distance: 31.1
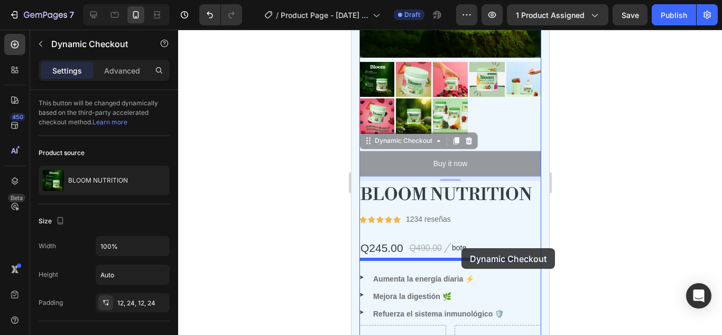
drag, startPoint x: 481, startPoint y: 156, endPoint x: 461, endPoint y: 248, distance: 94.2
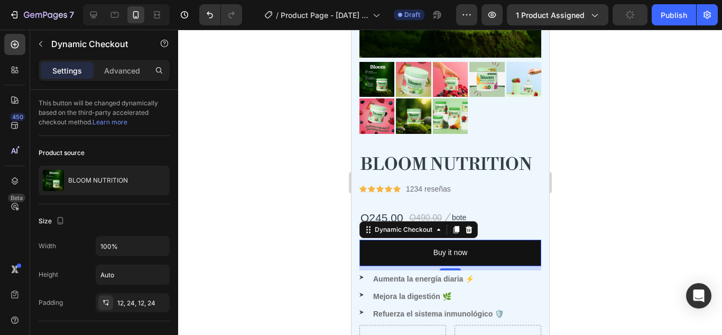
click at [606, 159] on div at bounding box center [450, 182] width 544 height 305
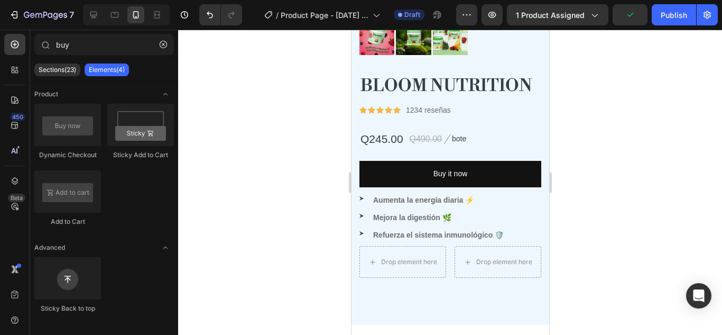
scroll to position [369, 0]
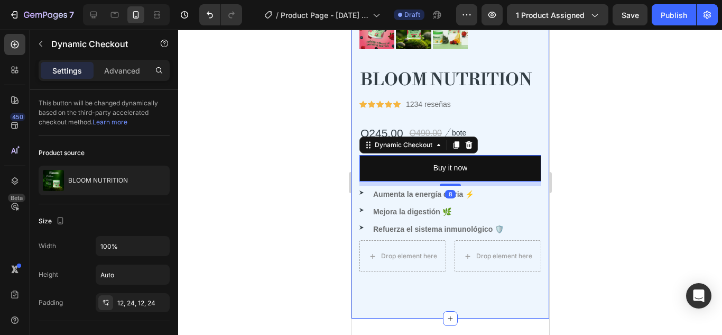
click at [594, 170] on div at bounding box center [450, 182] width 544 height 305
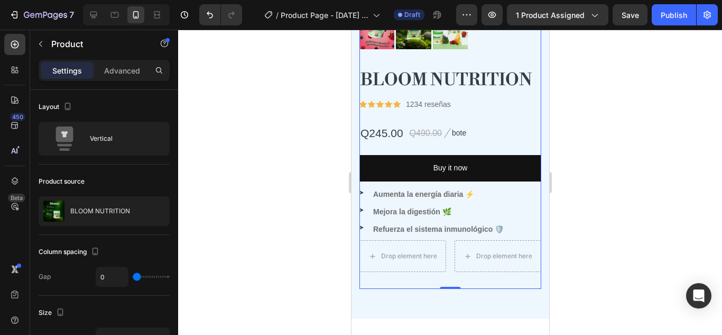
click at [606, 189] on div at bounding box center [450, 182] width 544 height 305
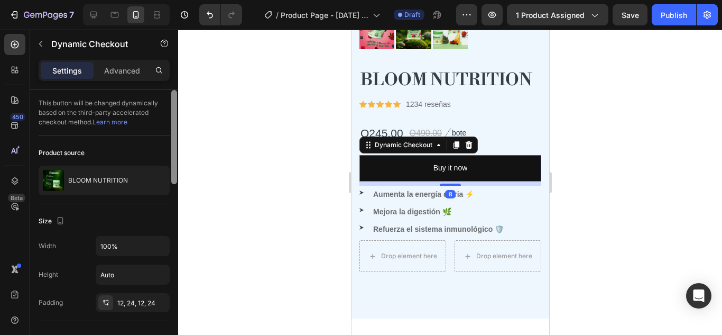
click at [172, 123] on div at bounding box center [174, 137] width 6 height 94
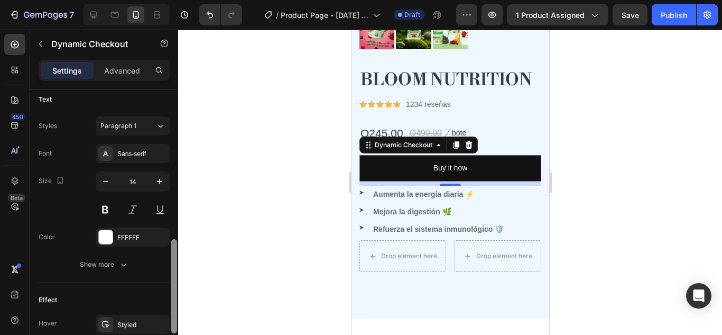
scroll to position [439, 0]
drag, startPoint x: 171, startPoint y: 169, endPoint x: 177, endPoint y: 320, distance: 150.8
click at [177, 320] on div at bounding box center [174, 227] width 8 height 275
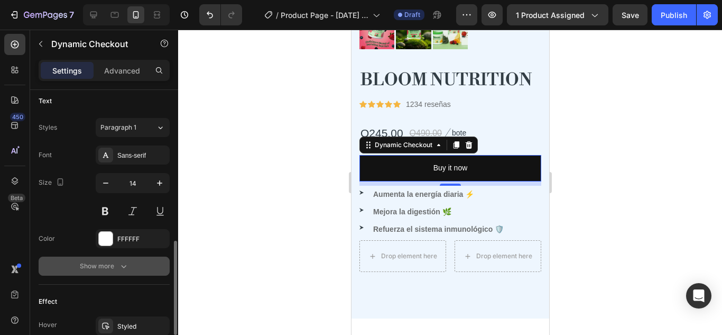
click at [113, 270] on div "Show more" at bounding box center [104, 266] width 49 height 11
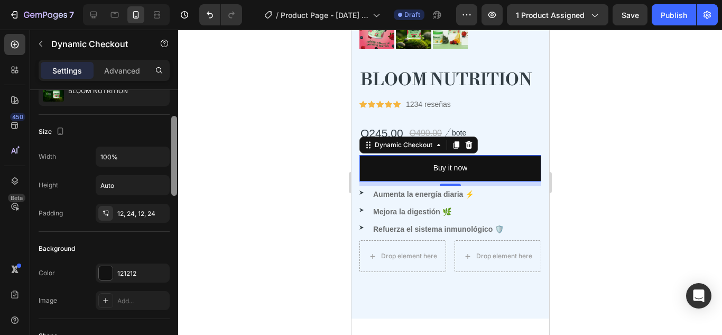
scroll to position [115, 0]
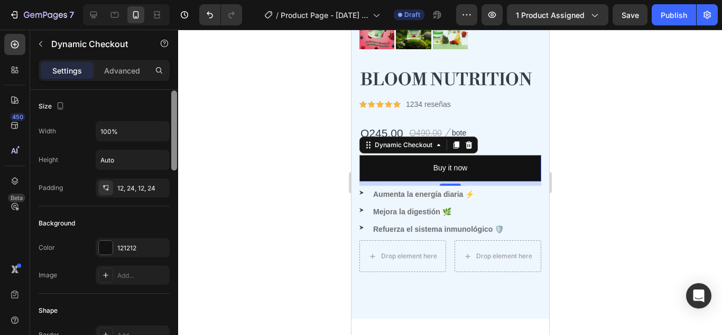
drag, startPoint x: 177, startPoint y: 277, endPoint x: 186, endPoint y: 166, distance: 111.4
click at [186, 0] on div "7 / Product Page - Sep 26, 00:23:07 Draft Preview 1 product assigned Save Publi…" at bounding box center [361, 0] width 722 height 0
click at [279, 189] on div at bounding box center [450, 182] width 544 height 305
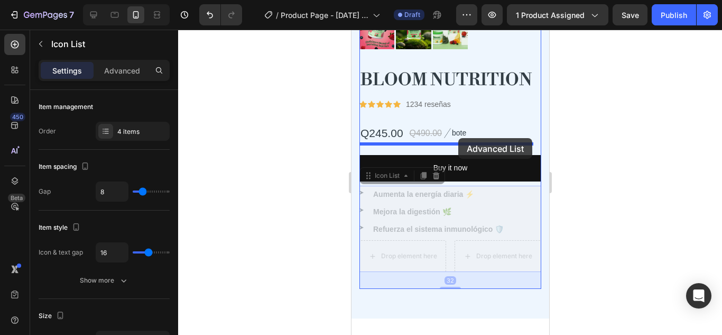
drag, startPoint x: 483, startPoint y: 192, endPoint x: 458, endPoint y: 138, distance: 59.9
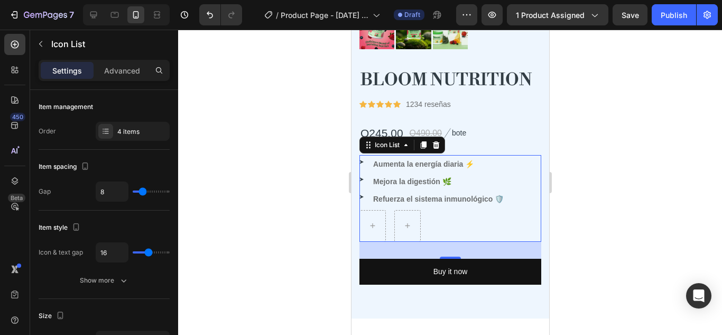
click at [634, 163] on div at bounding box center [450, 182] width 544 height 305
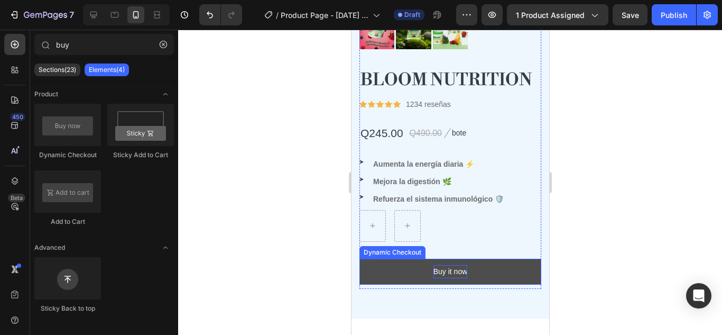
click at [459, 265] on div "Buy it now" at bounding box center [450, 271] width 34 height 13
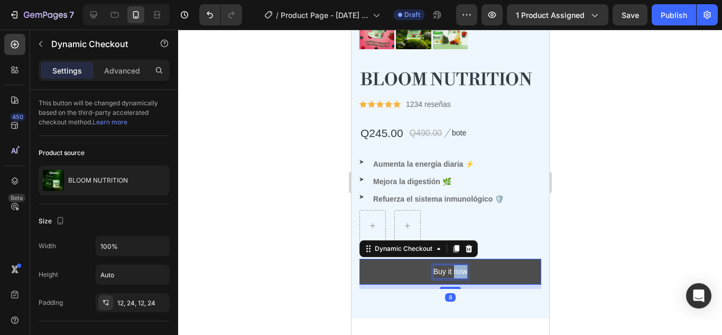
click at [459, 265] on div "Buy it now" at bounding box center [450, 271] width 34 height 13
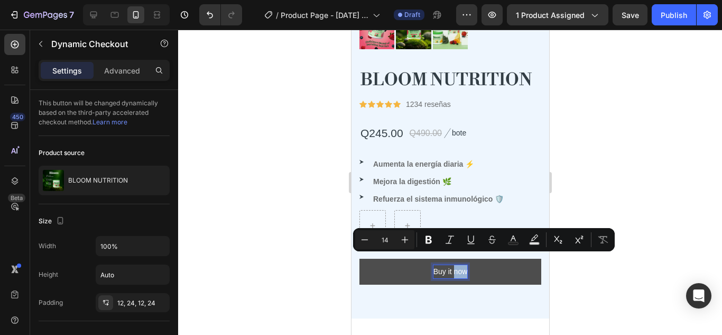
click at [459, 265] on p "Buy it now" at bounding box center [450, 271] width 34 height 13
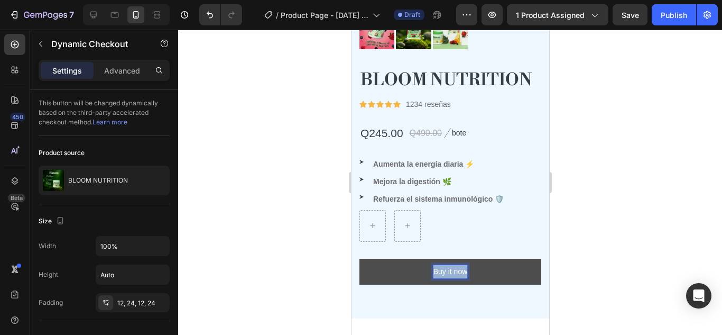
click at [459, 265] on p "Buy it now" at bounding box center [450, 271] width 34 height 13
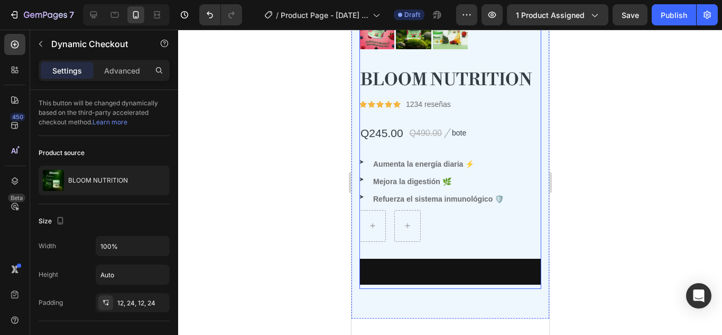
click at [639, 165] on div at bounding box center [450, 182] width 544 height 305
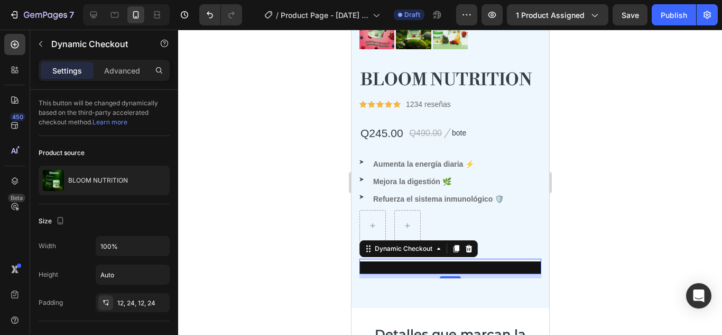
click at [332, 225] on div at bounding box center [450, 182] width 544 height 305
click at [387, 261] on button "Buy it now" at bounding box center [450, 267] width 182 height 13
click at [127, 69] on p "Advanced" at bounding box center [122, 70] width 36 height 11
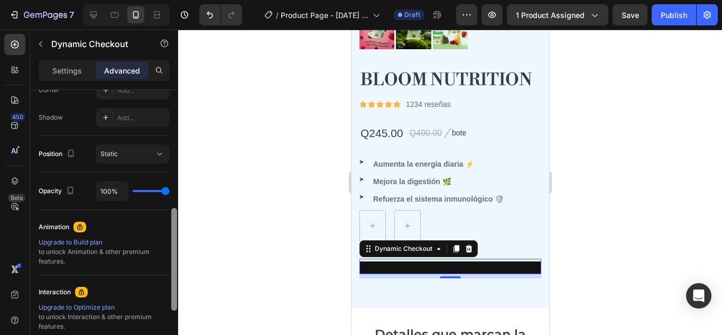
scroll to position [349, 0]
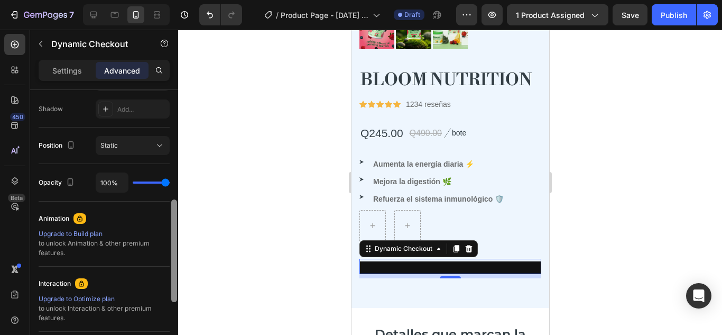
drag, startPoint x: 172, startPoint y: 116, endPoint x: 163, endPoint y: 247, distance: 131.5
click at [163, 247] on div "Display on Desktop Yes No Tablet Yes No Mobile Yes No Spacing (px) 0 0 8 0 0 0 …" at bounding box center [104, 227] width 148 height 275
click at [153, 148] on div "Static" at bounding box center [127, 146] width 54 height 10
click at [197, 144] on div at bounding box center [450, 182] width 544 height 305
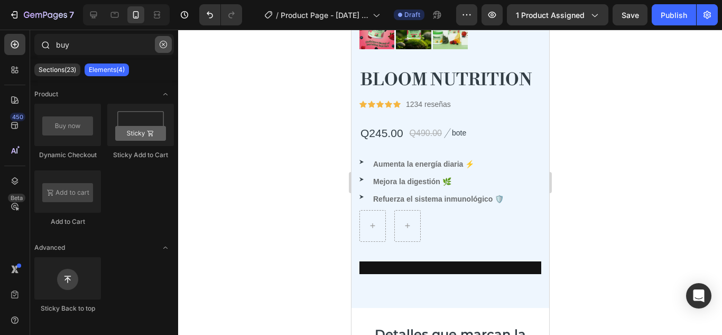
click at [162, 44] on icon "button" at bounding box center [163, 44] width 7 height 7
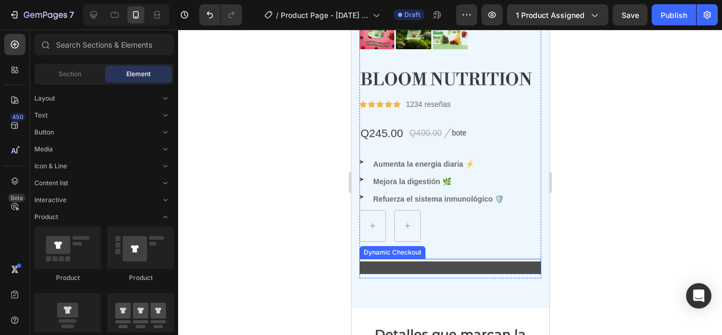
click at [462, 261] on button "Buy it now" at bounding box center [450, 267] width 182 height 13
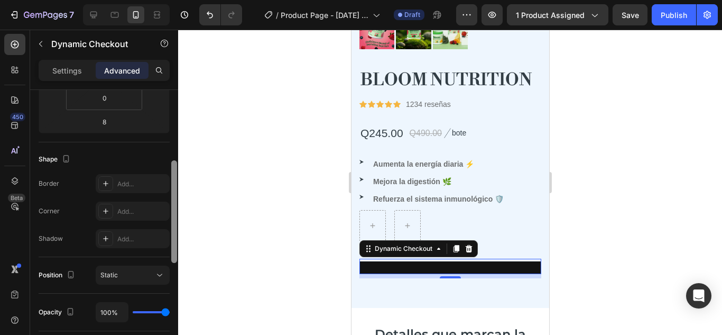
drag, startPoint x: 175, startPoint y: 157, endPoint x: 175, endPoint y: 240, distance: 83.0
click at [175, 240] on div at bounding box center [174, 211] width 6 height 103
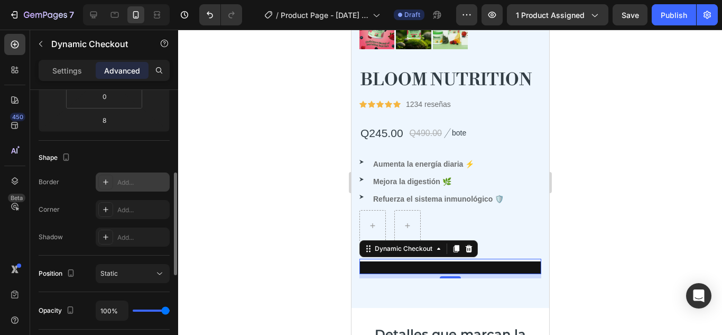
click at [106, 180] on icon at bounding box center [105, 181] width 5 height 5
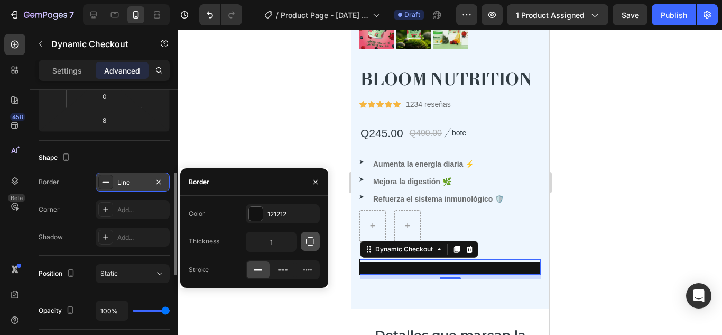
click at [310, 240] on icon "button" at bounding box center [310, 241] width 11 height 11
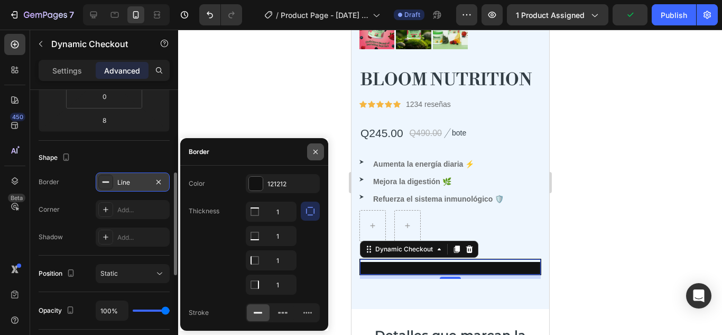
click at [316, 150] on icon "button" at bounding box center [315, 152] width 8 height 8
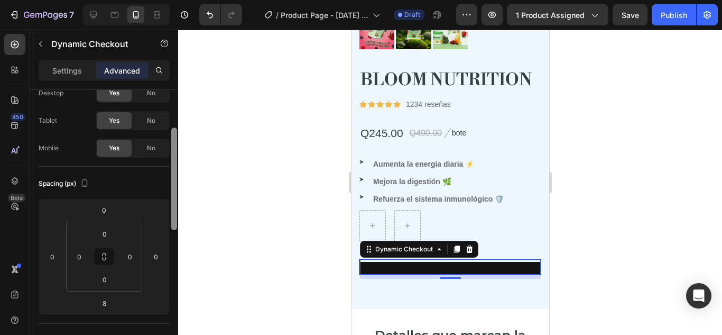
scroll to position [0, 0]
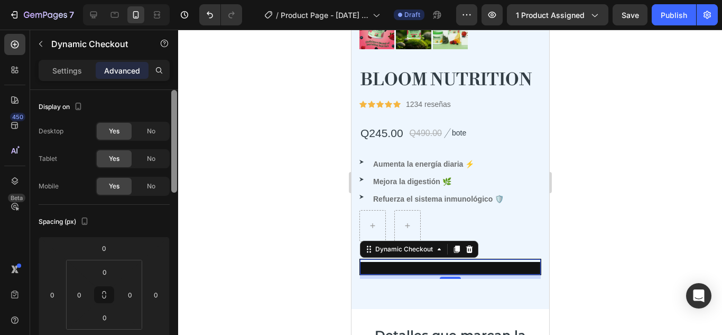
drag, startPoint x: 174, startPoint y: 228, endPoint x: 170, endPoint y: 62, distance: 166.1
click at [170, 62] on div "Settings Advanced Display on Desktop Yes No Tablet Yes No Mobile Yes No Spacing…" at bounding box center [104, 212] width 148 height 305
click at [75, 72] on p "Settings" at bounding box center [67, 70] width 30 height 11
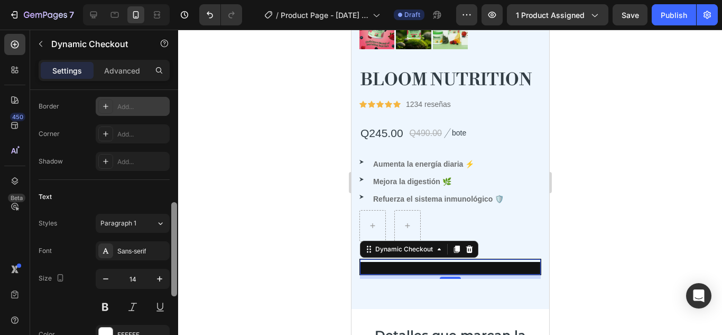
scroll to position [348, 0]
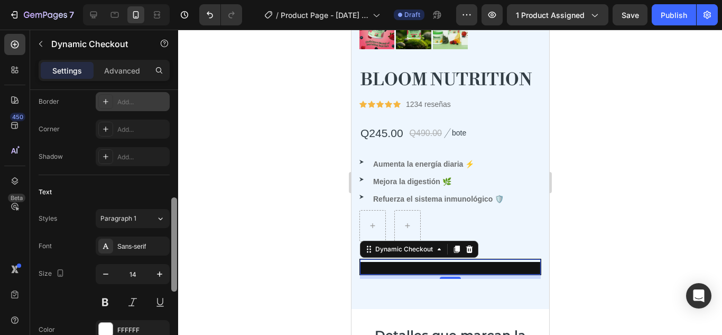
drag, startPoint x: 172, startPoint y: 149, endPoint x: 189, endPoint y: 268, distance: 120.7
click at [189, 0] on div "7 / Product Page - Sep 26, 00:23:07 Draft Preview 1 product assigned Save Publi…" at bounding box center [361, 0] width 722 height 0
click at [108, 127] on icon at bounding box center [106, 129] width 8 height 8
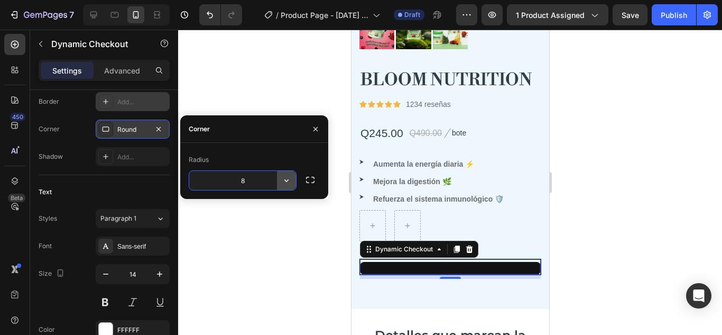
click at [290, 186] on button "button" at bounding box center [286, 180] width 19 height 19
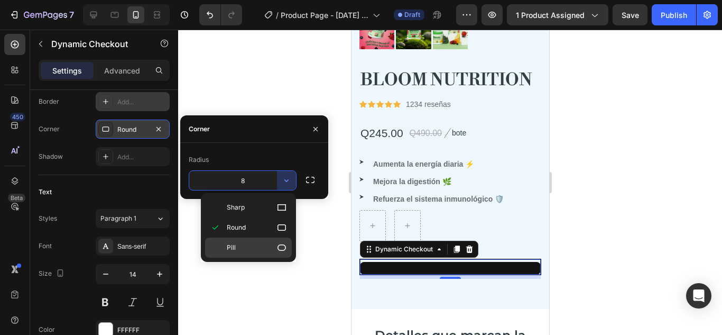
click at [282, 251] on icon at bounding box center [282, 247] width 11 height 11
type input "9999"
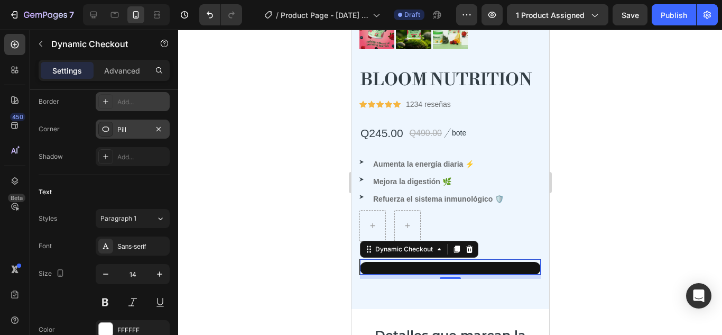
click at [106, 101] on icon at bounding box center [105, 101] width 5 height 5
click at [105, 155] on icon at bounding box center [106, 156] width 8 height 8
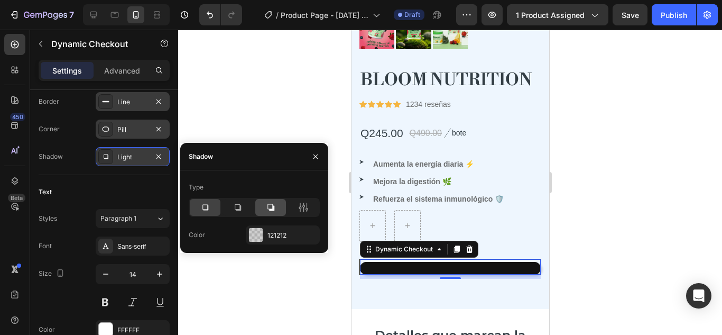
click at [272, 210] on icon at bounding box center [271, 207] width 7 height 7
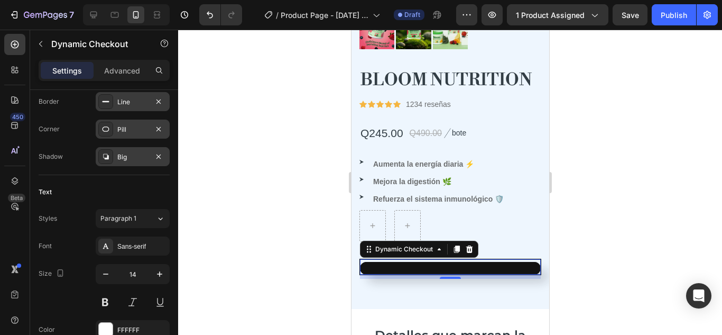
click at [284, 107] on div at bounding box center [450, 182] width 544 height 305
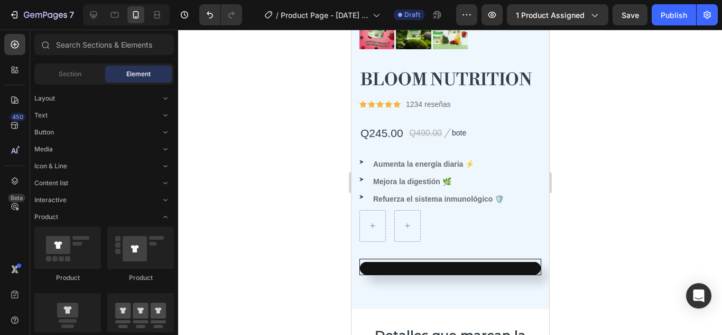
click at [284, 107] on div at bounding box center [450, 182] width 544 height 305
click at [645, 214] on div at bounding box center [450, 182] width 544 height 305
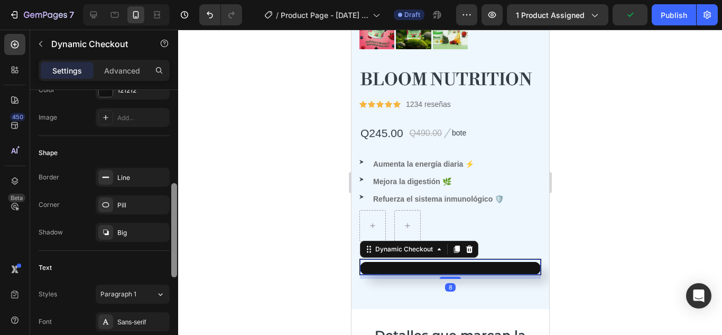
scroll to position [274, 0]
drag, startPoint x: 173, startPoint y: 128, endPoint x: 171, endPoint y: 222, distance: 94.1
click at [171, 222] on div at bounding box center [174, 230] width 6 height 94
click at [130, 231] on div "Big" at bounding box center [132, 231] width 31 height 10
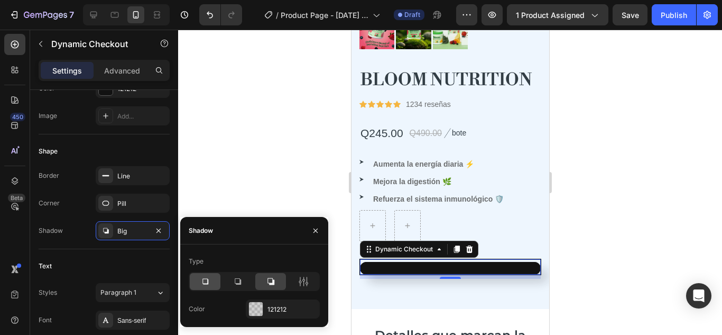
click at [207, 280] on icon at bounding box center [205, 281] width 11 height 11
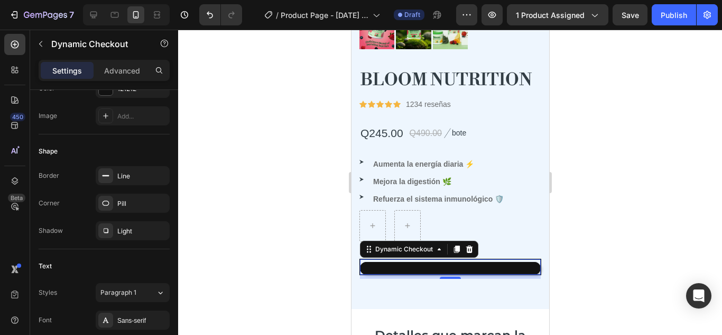
click at [215, 194] on div at bounding box center [450, 182] width 544 height 305
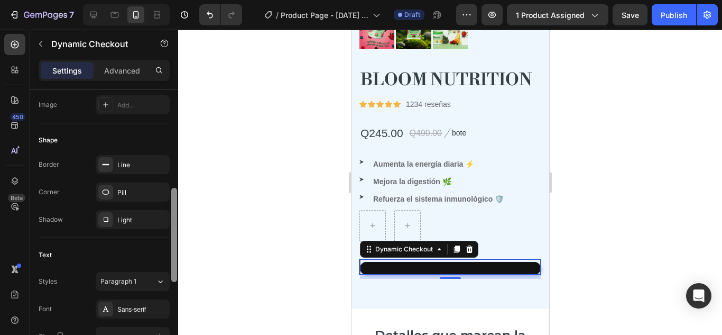
scroll to position [283, 0]
drag, startPoint x: 172, startPoint y: 147, endPoint x: 162, endPoint y: 244, distance: 97.8
click at [162, 244] on div "This button will be changed dynamically based on the third-party accelerated ch…" at bounding box center [104, 227] width 148 height 275
click at [134, 218] on div "Light" at bounding box center [132, 222] width 31 height 10
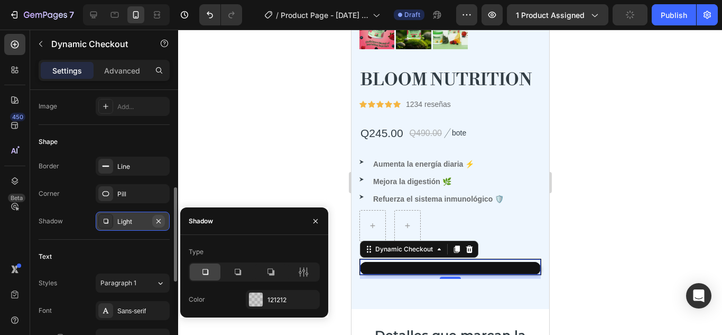
click at [160, 218] on icon "button" at bounding box center [158, 221] width 8 height 8
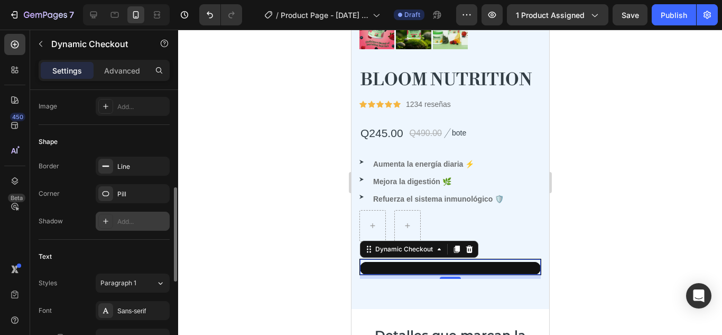
click at [247, 185] on div at bounding box center [450, 182] width 544 height 305
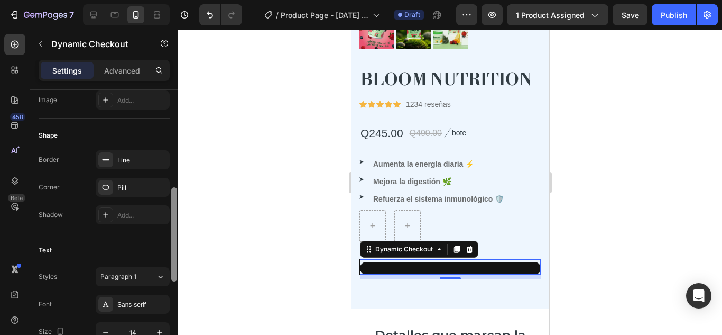
scroll to position [291, 0]
drag, startPoint x: 174, startPoint y: 158, endPoint x: 182, endPoint y: 258, distance: 100.2
click at [182, 0] on div "7 / Product Page - Sep 26, 00:23:07 Draft Preview 1 product assigned Save Publi…" at bounding box center [361, 0] width 722 height 0
click at [144, 159] on div "Line" at bounding box center [132, 159] width 31 height 10
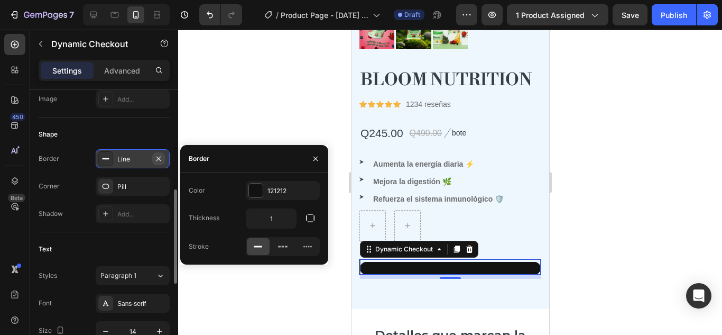
click at [157, 157] on icon "button" at bounding box center [159, 158] width 4 height 4
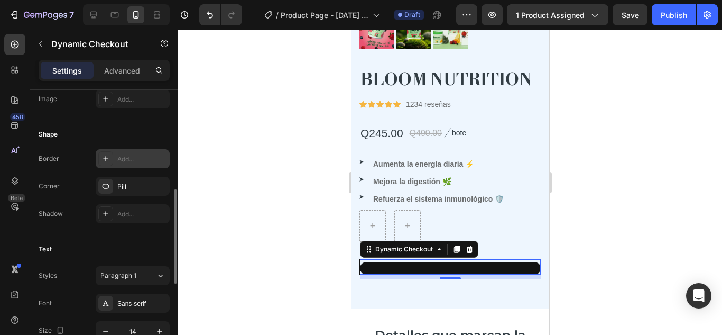
click at [228, 149] on div at bounding box center [450, 182] width 544 height 305
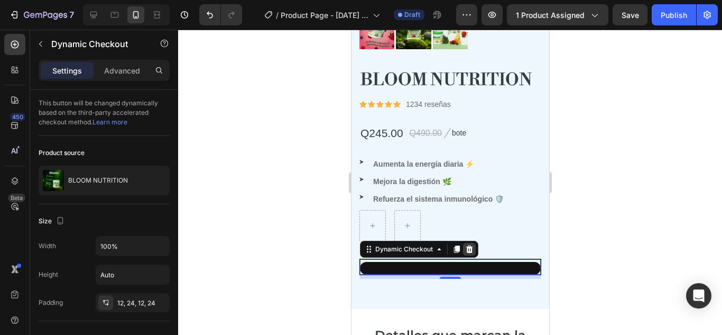
click at [463, 243] on div at bounding box center [469, 249] width 13 height 13
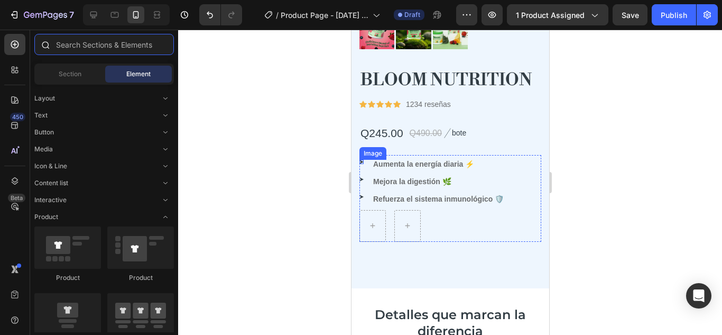
click at [121, 43] on input "text" at bounding box center [104, 44] width 140 height 21
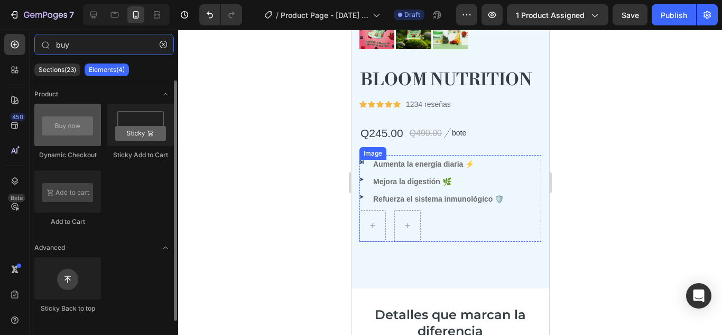
type input "buy"
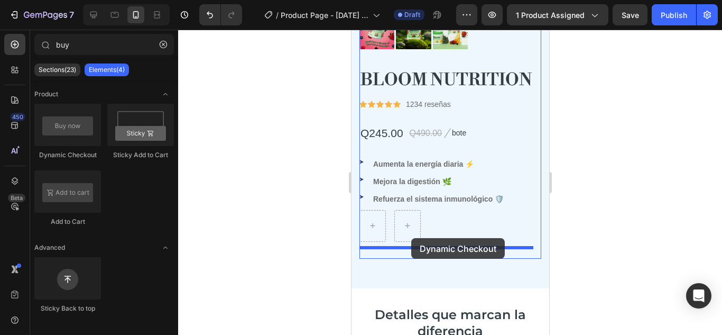
drag, startPoint x: 418, startPoint y: 158, endPoint x: 411, endPoint y: 238, distance: 80.7
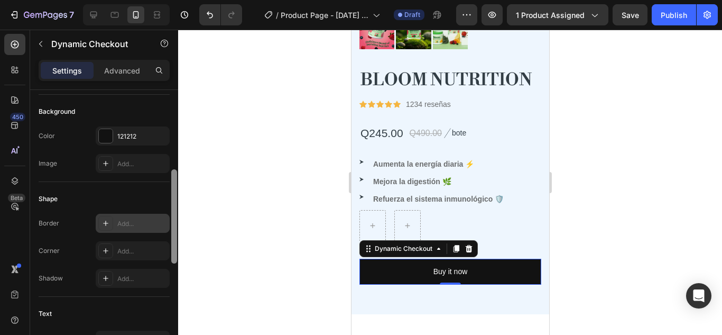
drag, startPoint x: 174, startPoint y: 146, endPoint x: 161, endPoint y: 225, distance: 79.5
click at [161, 225] on div "This button will be changed dynamically based on the third-party accelerated ch…" at bounding box center [104, 227] width 148 height 275
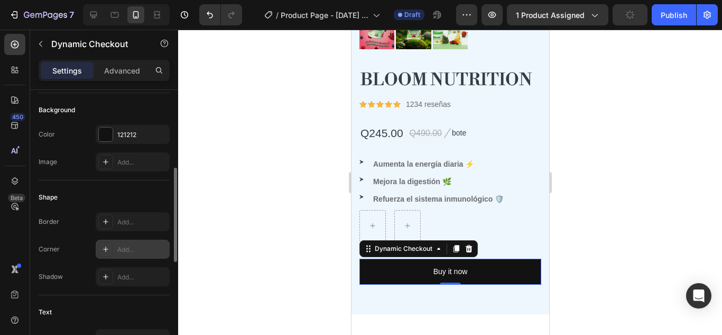
click at [109, 245] on icon at bounding box center [106, 249] width 8 height 8
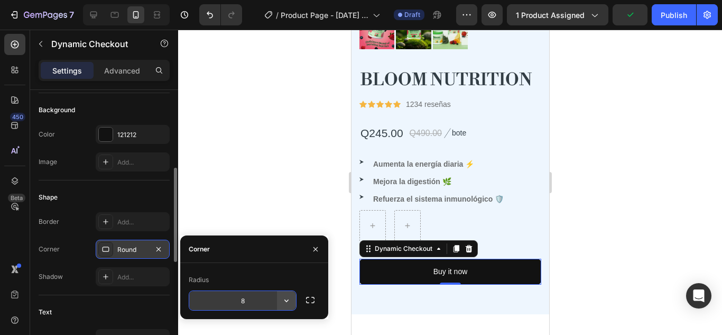
click at [290, 305] on icon "button" at bounding box center [286, 300] width 11 height 11
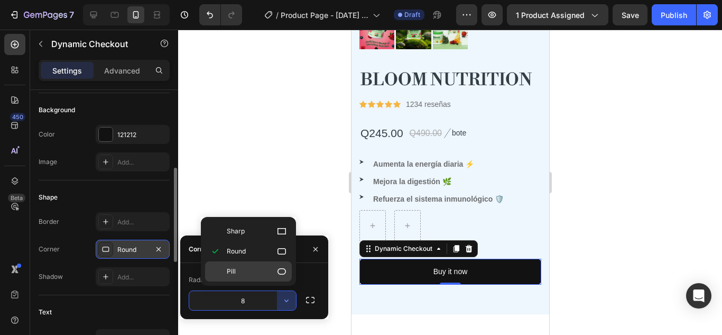
click at [277, 269] on icon at bounding box center [282, 271] width 11 height 11
type input "9999"
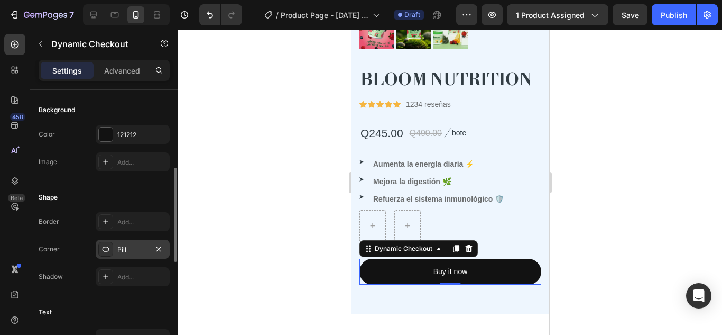
click at [232, 199] on div at bounding box center [450, 182] width 544 height 305
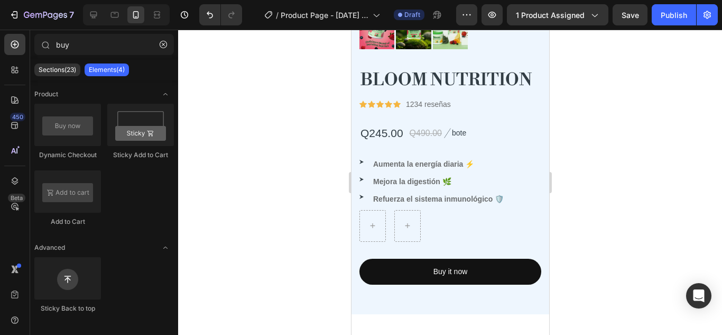
click at [232, 199] on div at bounding box center [450, 182] width 544 height 305
click at [608, 182] on div at bounding box center [450, 182] width 544 height 305
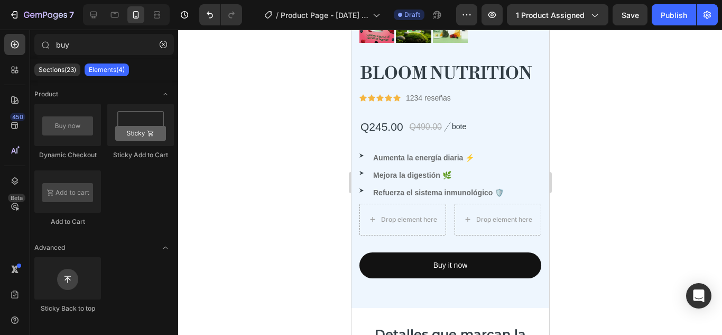
scroll to position [381, 0]
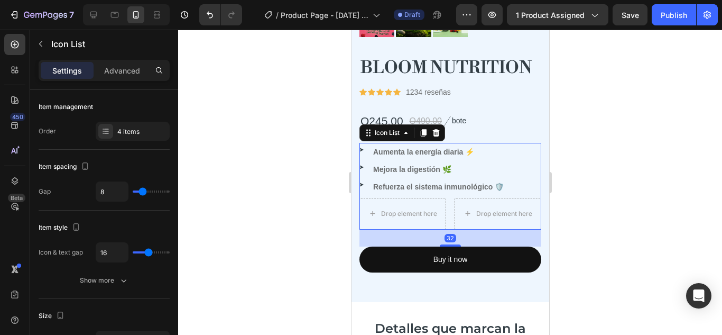
click at [571, 168] on div at bounding box center [450, 182] width 544 height 305
click at [573, 194] on div at bounding box center [450, 182] width 544 height 305
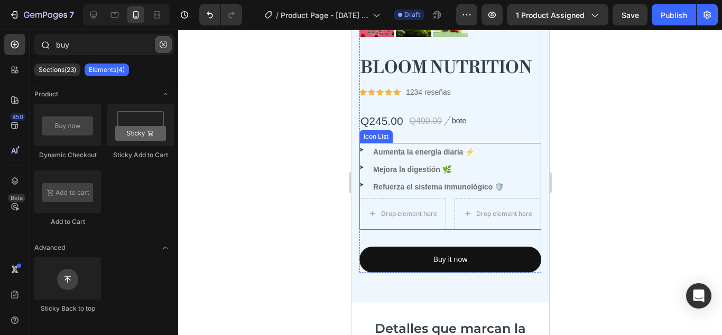
click at [168, 47] on button "button" at bounding box center [163, 44] width 17 height 17
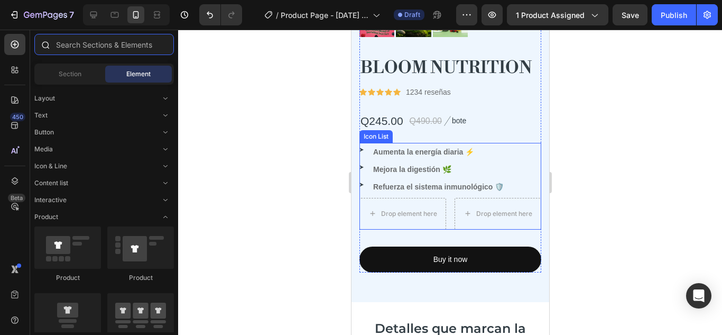
click at [125, 45] on input "text" at bounding box center [104, 44] width 140 height 21
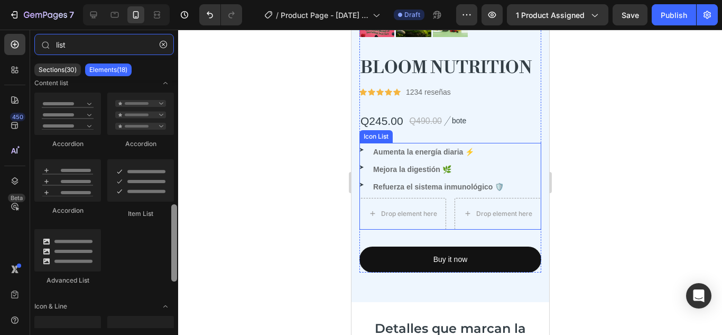
scroll to position [384, 0]
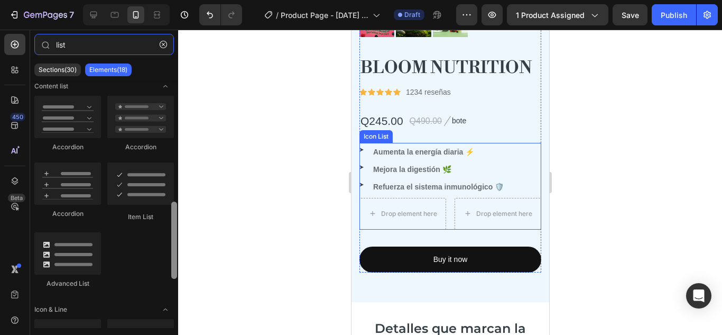
drag, startPoint x: 172, startPoint y: 134, endPoint x: 160, endPoint y: 255, distance: 121.7
click at [160, 255] on div "Product Product List Related Products Product Images Product Images Product Tit…" at bounding box center [104, 203] width 148 height 247
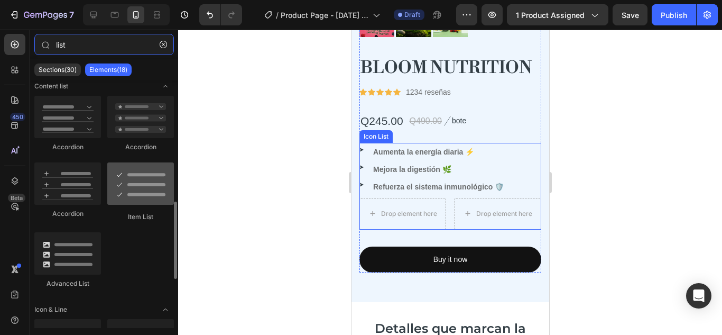
type input "list"
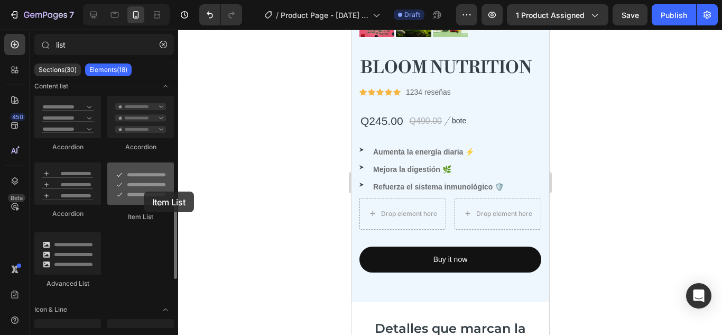
click at [144, 191] on div at bounding box center [140, 183] width 67 height 42
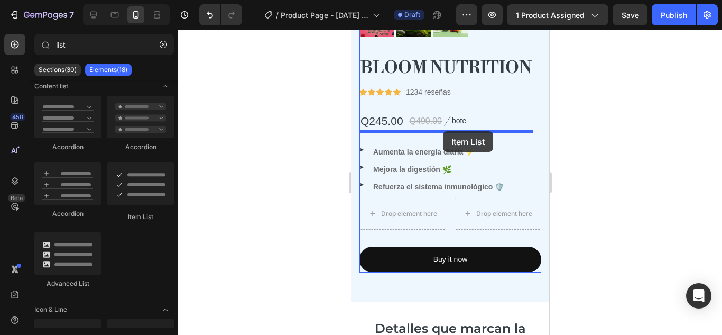
drag, startPoint x: 495, startPoint y: 221, endPoint x: 443, endPoint y: 131, distance: 104.0
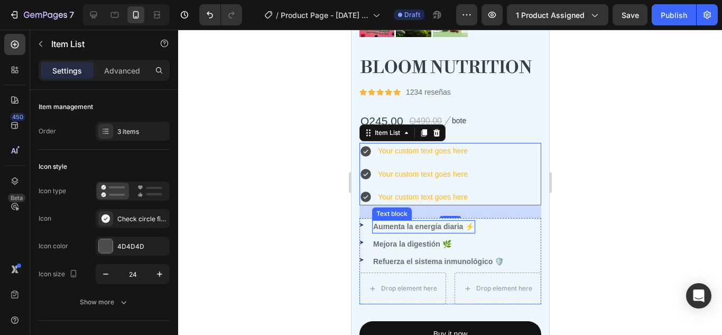
click at [463, 222] on strong "Aumenta la energía diaria ⚡" at bounding box center [423, 226] width 101 height 8
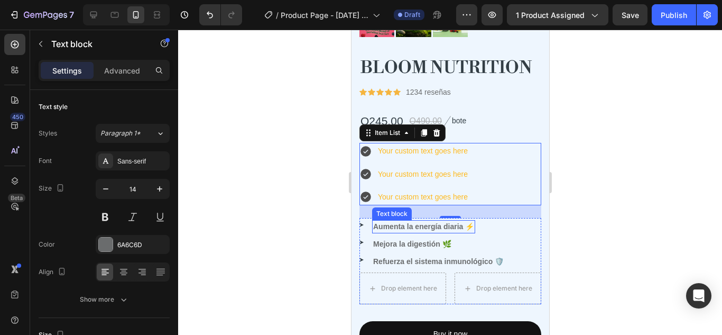
click at [463, 222] on strong "Aumenta la energía diaria ⚡" at bounding box center [423, 226] width 101 height 8
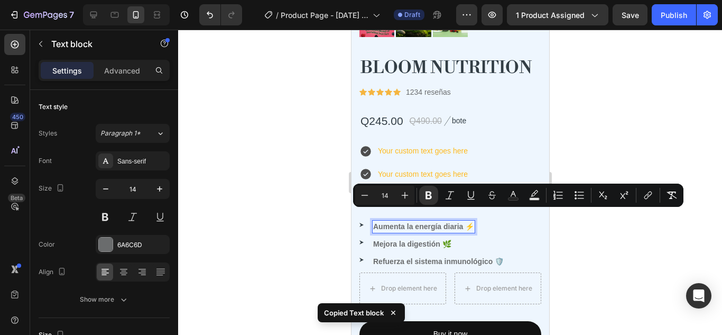
click at [453, 143] on div "Your custom text goes here" at bounding box center [422, 151] width 93 height 16
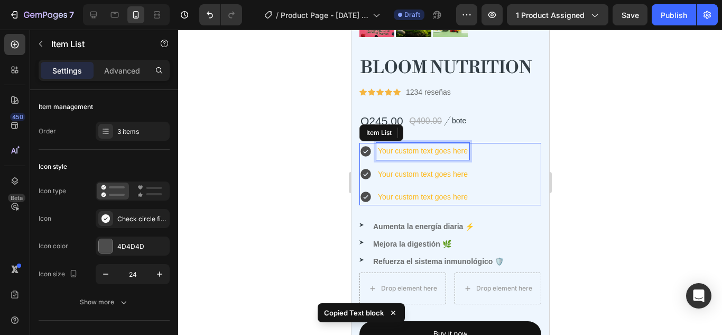
click at [453, 144] on p "Your custom text goes here" at bounding box center [423, 150] width 90 height 13
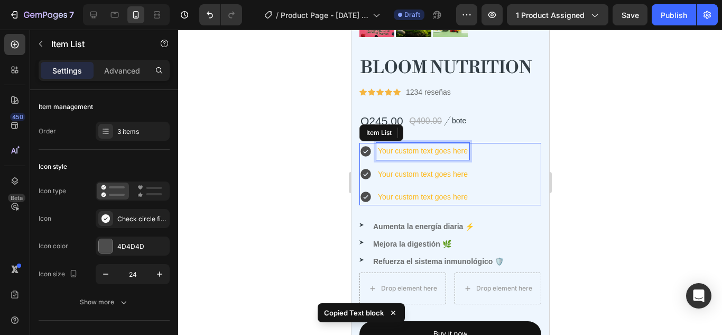
click at [453, 144] on p "Your custom text goes here" at bounding box center [423, 150] width 90 height 13
click at [417, 144] on p "Your custom text goes here" at bounding box center [423, 150] width 90 height 13
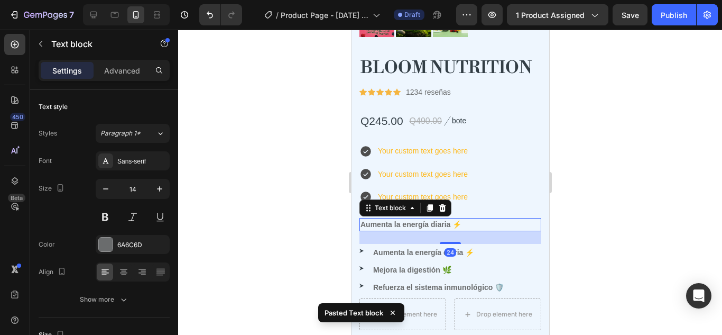
drag, startPoint x: 588, startPoint y: 199, endPoint x: 189, endPoint y: 54, distance: 424.7
click at [588, 199] on div at bounding box center [450, 182] width 544 height 305
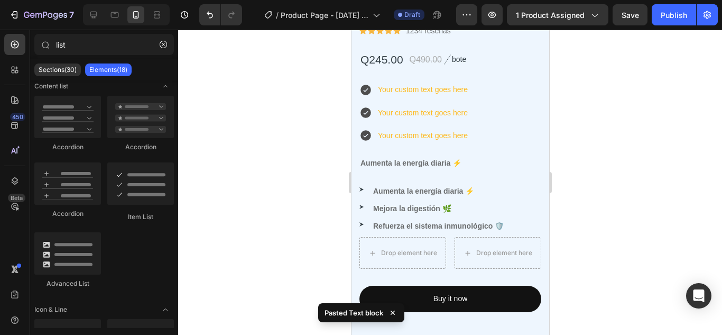
scroll to position [424, 0]
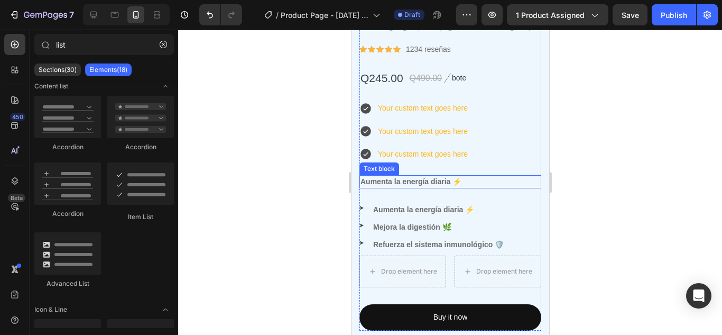
click at [427, 177] on strong "Aumenta la energía diaria ⚡" at bounding box center [410, 181] width 101 height 8
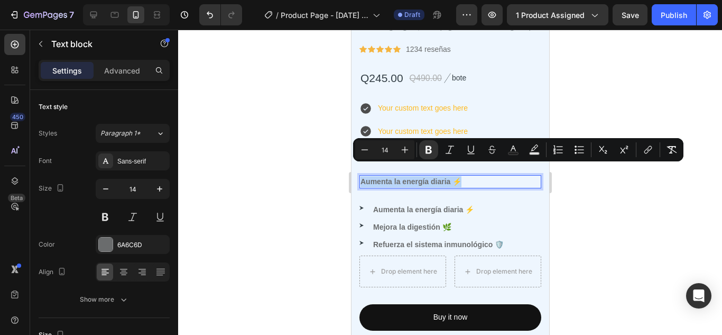
copy strong "Aumenta la energía diaria ⚡"
click at [433, 102] on p "Your custom text goes here" at bounding box center [423, 108] width 90 height 13
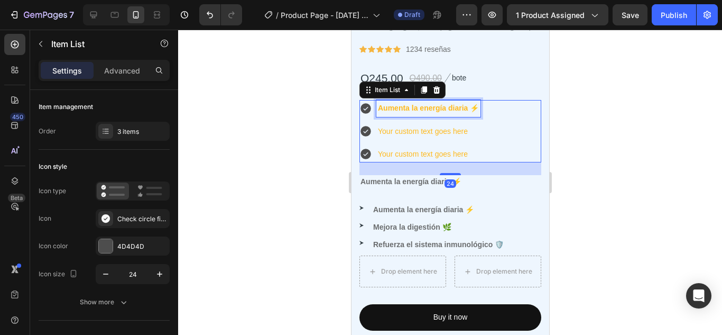
click at [439, 125] on p "Your custom text goes here" at bounding box center [428, 131] width 101 height 13
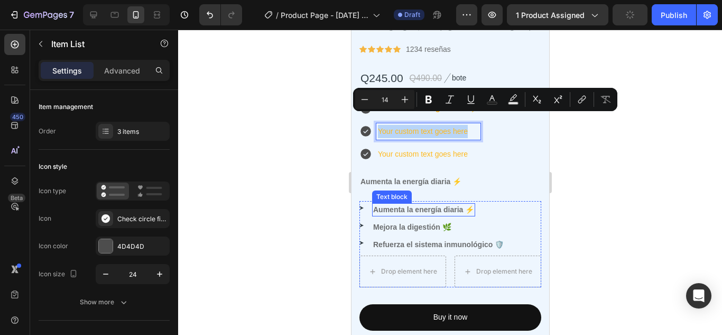
click at [430, 186] on strong "Aumenta la energía diaria ⚡" at bounding box center [410, 181] width 101 height 8
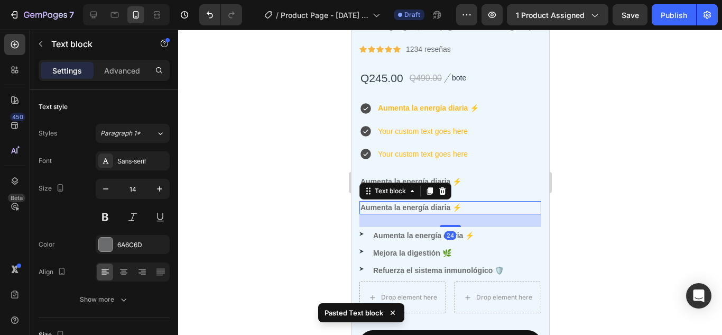
scroll to position [0, 0]
click at [444, 187] on icon at bounding box center [442, 191] width 8 height 8
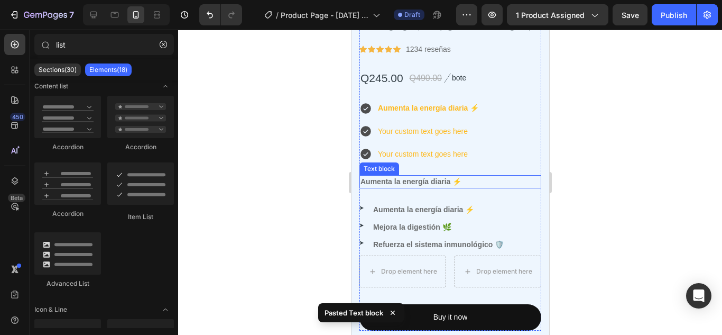
click at [444, 177] on strong "Aumenta la energía diaria ⚡" at bounding box center [410, 181] width 101 height 8
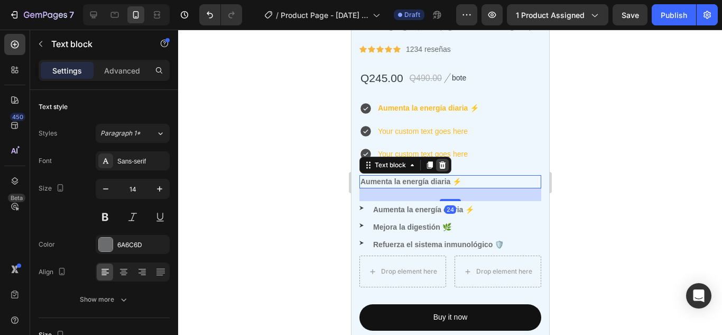
click at [441, 161] on icon at bounding box center [442, 165] width 8 height 8
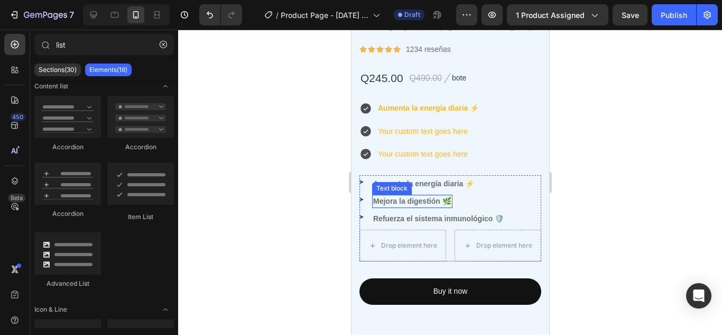
click at [425, 197] on strong "Mejora la digestión 🌿" at bounding box center [412, 201] width 78 height 8
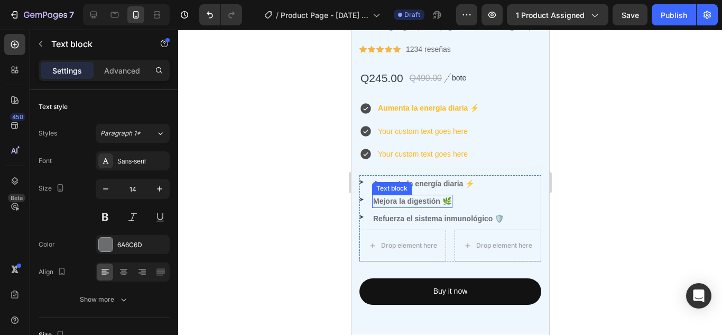
click at [425, 197] on strong "Mejora la digestión 🌿" at bounding box center [412, 201] width 78 height 8
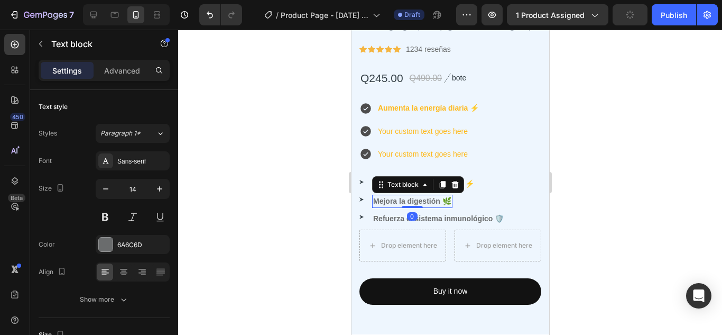
click at [380, 197] on strong "Mejora la digestión 🌿" at bounding box center [412, 201] width 78 height 8
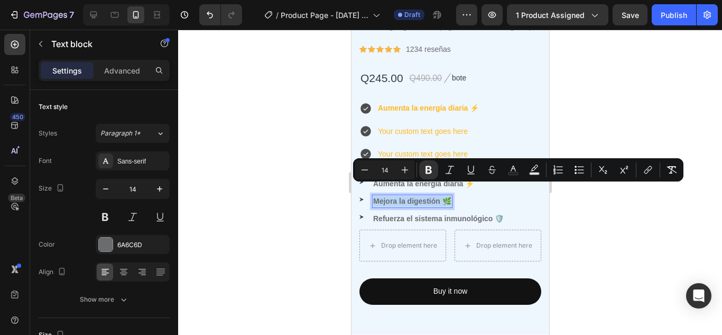
drag, startPoint x: 375, startPoint y: 188, endPoint x: 448, endPoint y: 188, distance: 73.0
click at [448, 197] on strong "Mejora la digestión 🌿" at bounding box center [412, 201] width 78 height 8
copy strong "Mejora la digestión 🌿"
click at [435, 125] on p "Your custom text goes here" at bounding box center [428, 131] width 101 height 13
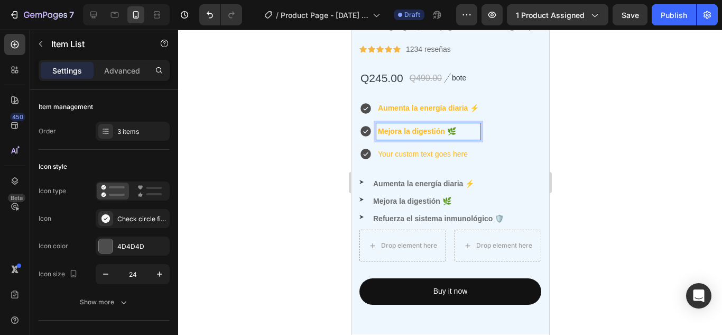
click at [446, 148] on p "Your custom text goes here" at bounding box center [428, 154] width 101 height 13
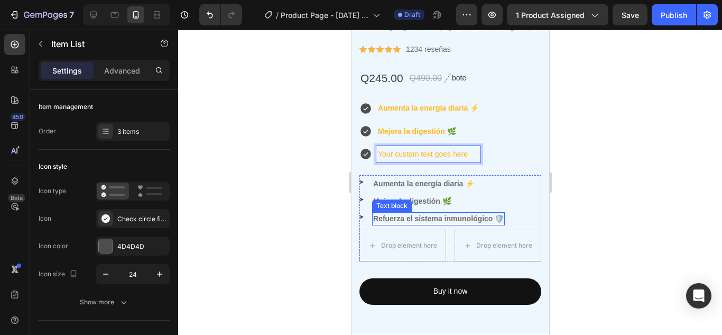
click at [457, 214] on strong "Refuerza el sistema inmunológico 🛡️" at bounding box center [438, 218] width 131 height 8
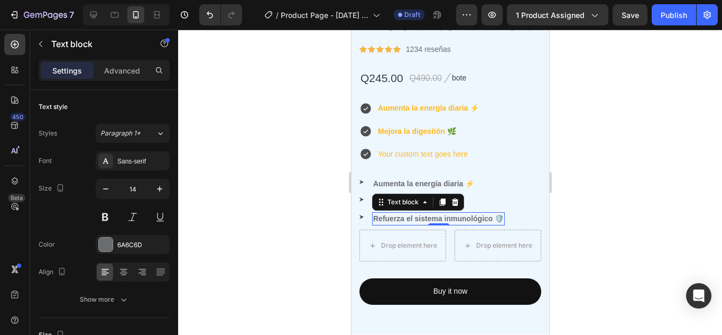
click at [454, 214] on strong "Refuerza el sistema inmunológico 🛡️" at bounding box center [438, 218] width 131 height 8
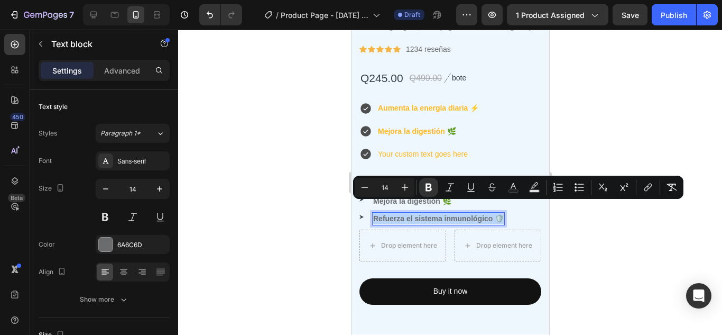
copy strong "Refuerza el sistema inmunológico 🛡️"
click at [452, 148] on p "Your custom text goes here" at bounding box center [428, 154] width 101 height 13
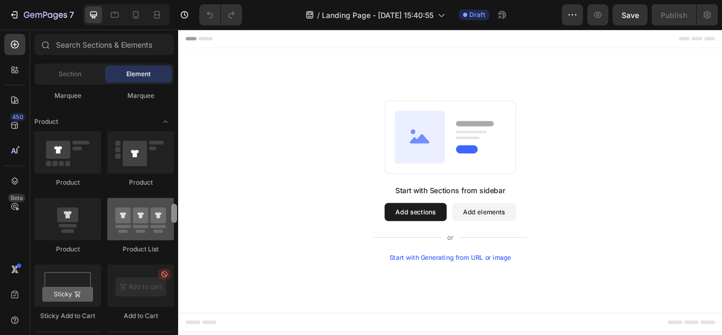
scroll to position [1336, 0]
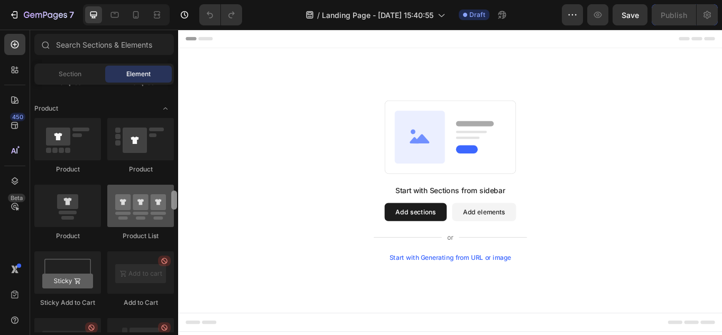
drag, startPoint x: 177, startPoint y: 95, endPoint x: 167, endPoint y: 200, distance: 106.2
click at [167, 200] on div "Layout Row Row Row Row Text Heading Text Block Button Button Button Media Image…" at bounding box center [104, 208] width 148 height 247
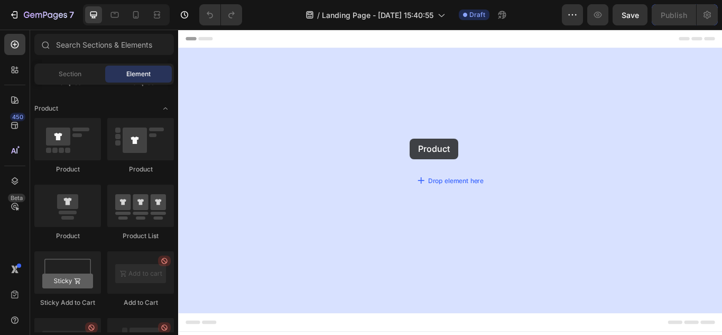
drag, startPoint x: 260, startPoint y: 179, endPoint x: 461, endPoint y: 156, distance: 202.7
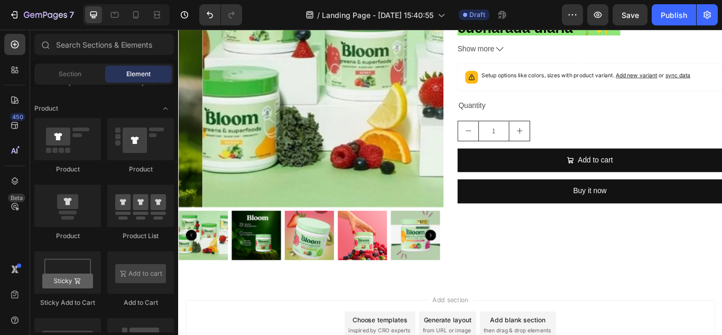
scroll to position [144, 0]
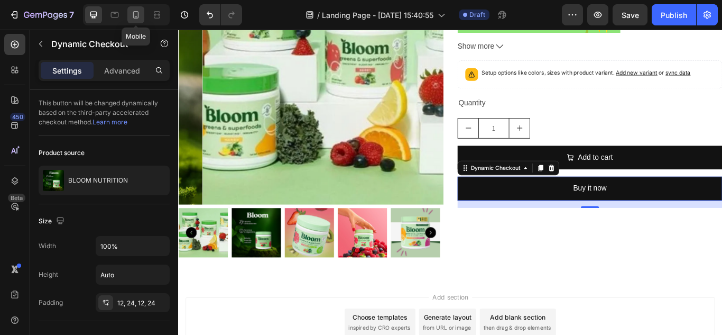
click at [139, 10] on icon at bounding box center [136, 15] width 11 height 11
type input "14"
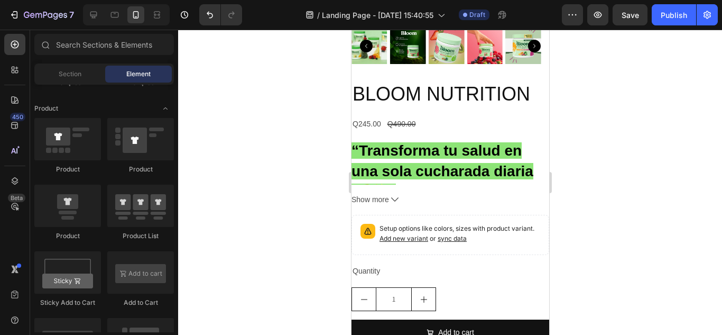
scroll to position [244, 0]
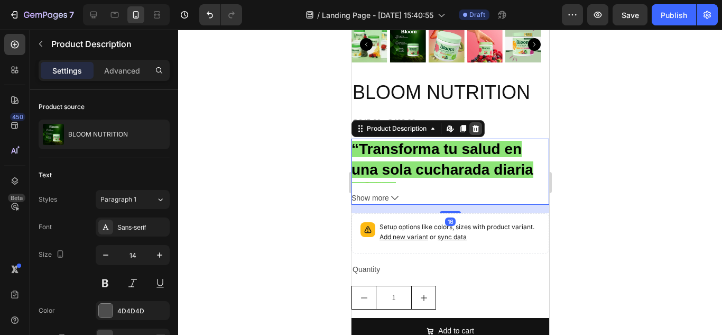
click at [474, 124] on icon at bounding box center [475, 128] width 8 height 8
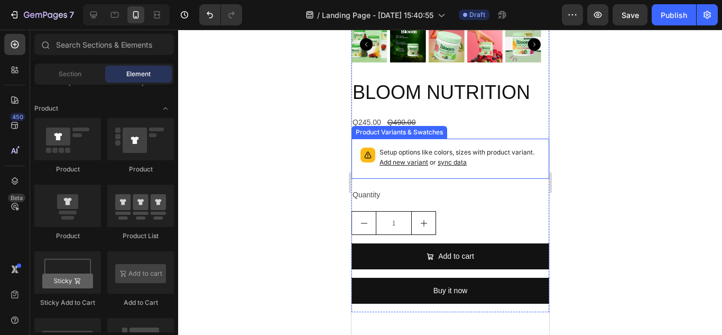
click at [452, 148] on p "Setup options like colors, sizes with product variant. Add new variant or sync …" at bounding box center [459, 158] width 161 height 20
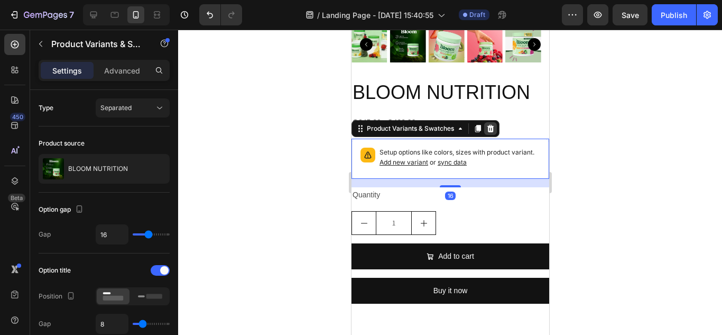
click at [492, 125] on icon at bounding box center [490, 128] width 7 height 7
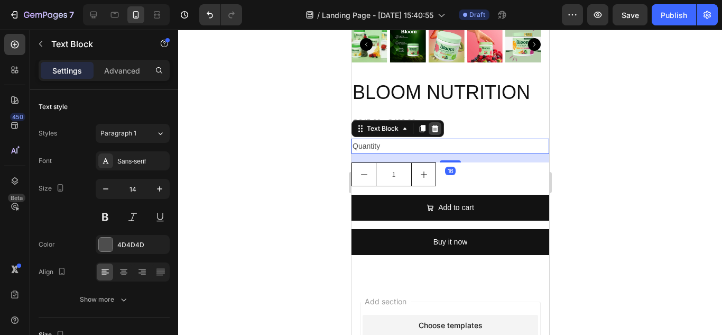
click at [437, 125] on icon at bounding box center [434, 128] width 7 height 7
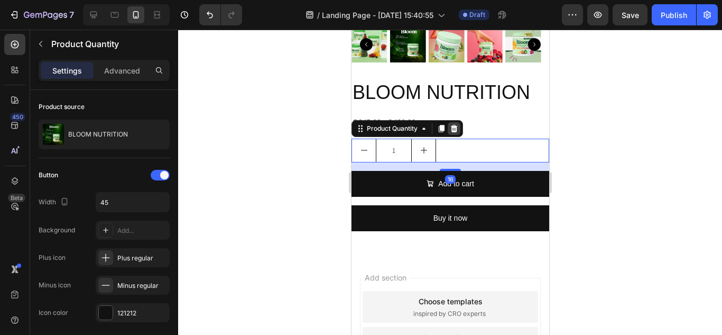
click at [455, 125] on icon at bounding box center [453, 128] width 7 height 7
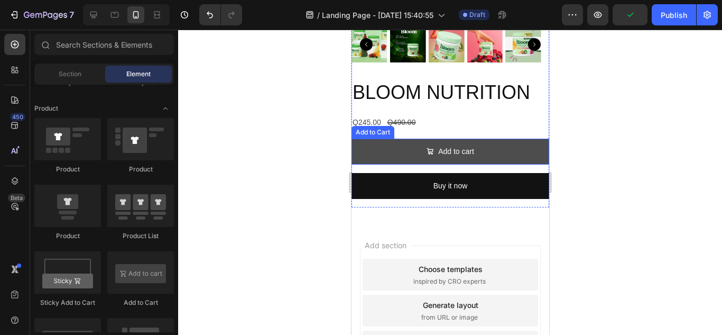
click at [496, 139] on button "Add to cart" at bounding box center [450, 152] width 198 height 26
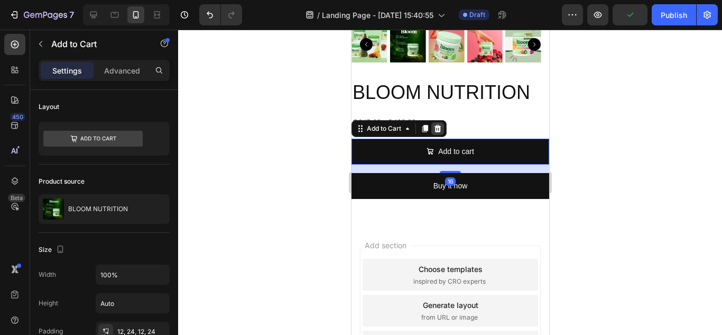
click at [437, 124] on icon at bounding box center [437, 128] width 8 height 8
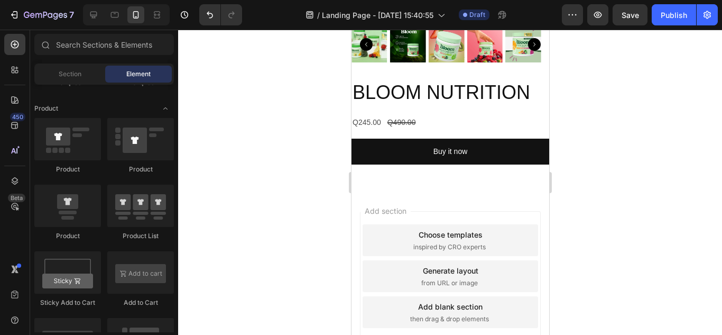
click at [457, 190] on div "Add section Choose templates inspired by CRO experts Generate layout from URL o…" at bounding box center [450, 291] width 198 height 202
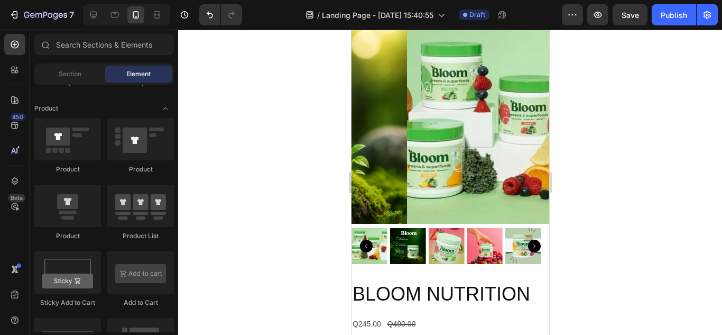
scroll to position [0, 0]
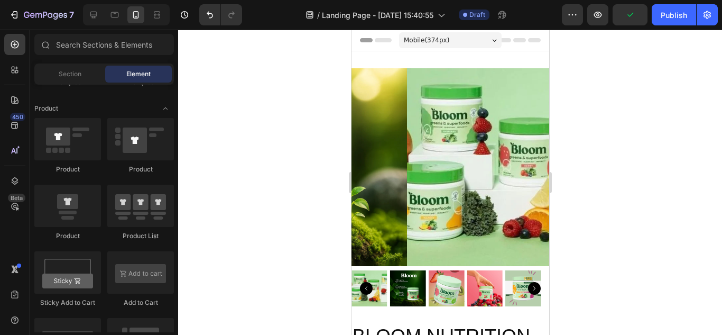
click at [168, 108] on icon "Toggle open" at bounding box center [165, 108] width 8 height 8
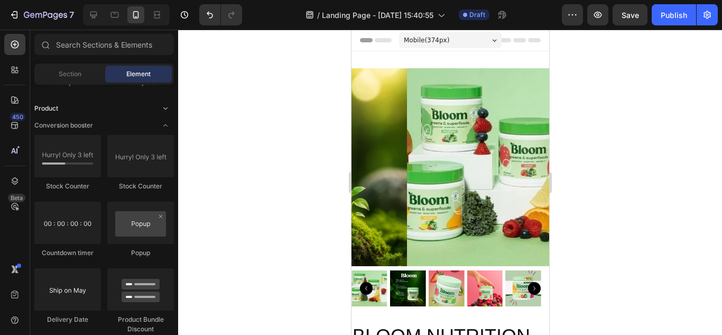
click at [168, 108] on icon "Toggle open" at bounding box center [165, 108] width 8 height 8
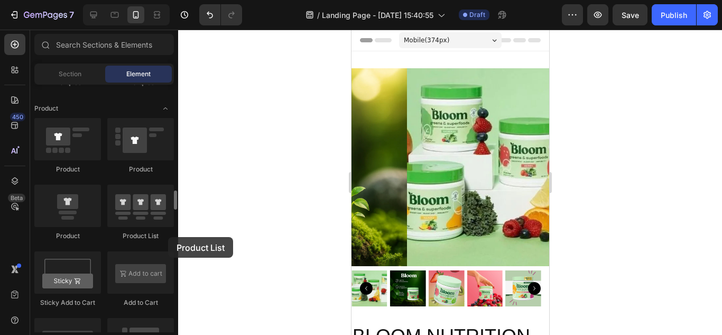
click at [168, 237] on div "Product List" at bounding box center [140, 236] width 67 height 10
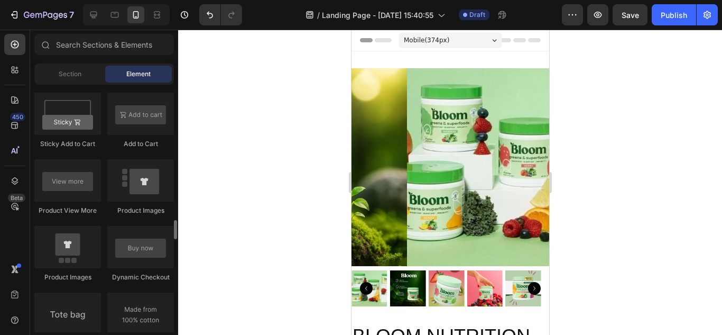
scroll to position [1511, 0]
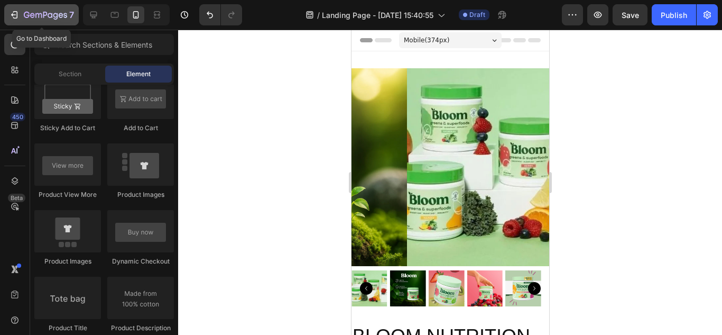
click at [13, 19] on icon "button" at bounding box center [14, 15] width 11 height 11
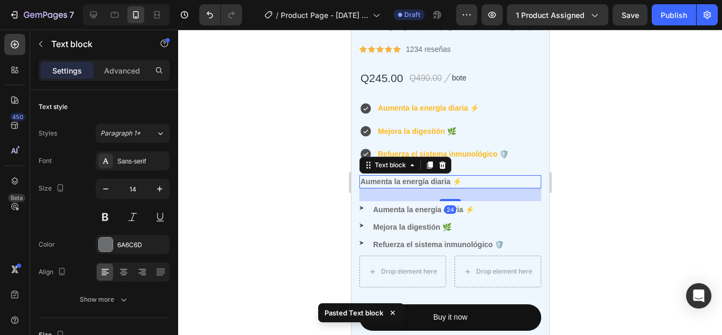
click at [443, 161] on icon at bounding box center [442, 164] width 7 height 7
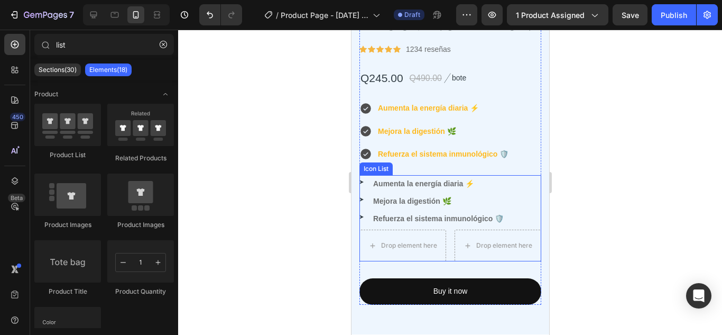
click at [502, 177] on li "Image Aumenta la energía diaria ⚡ Text block" at bounding box center [450, 183] width 182 height 13
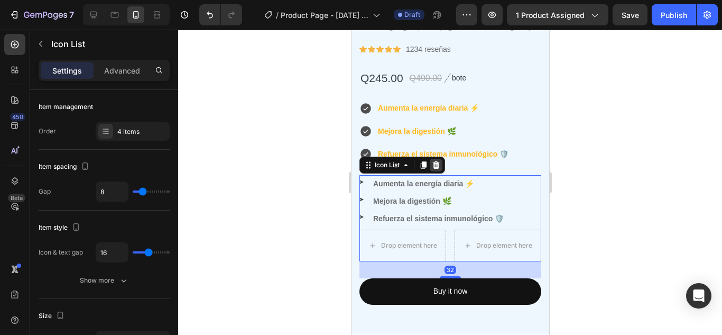
click at [434, 161] on icon at bounding box center [436, 164] width 7 height 7
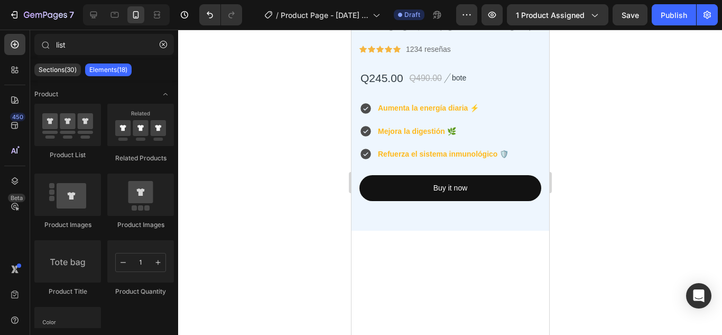
click at [595, 136] on div at bounding box center [450, 182] width 544 height 305
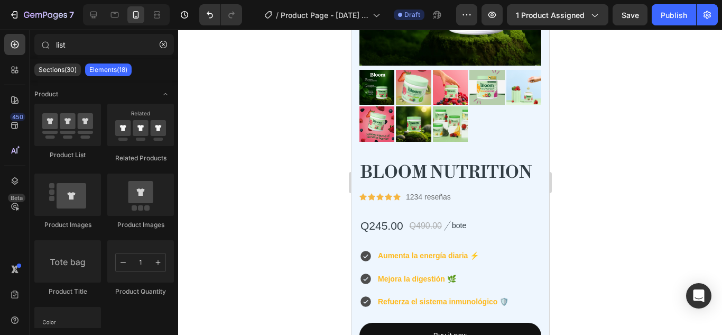
scroll to position [471, 0]
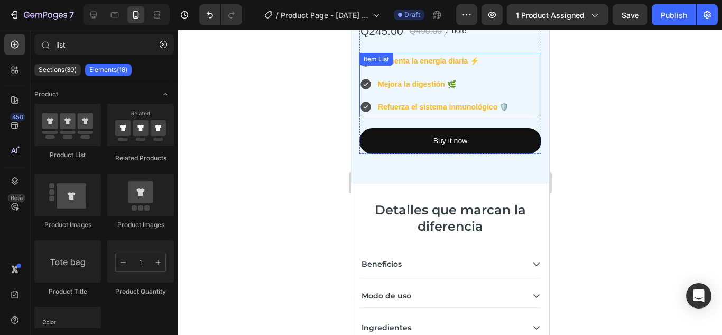
click at [455, 57] on strong "Aumenta la energía diaria ⚡" at bounding box center [428, 61] width 101 height 8
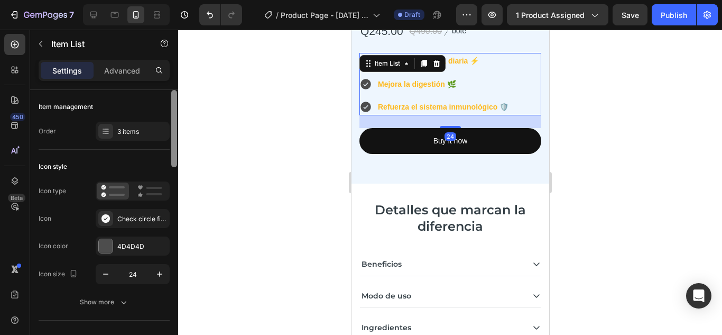
click at [174, 115] on div at bounding box center [174, 128] width 6 height 77
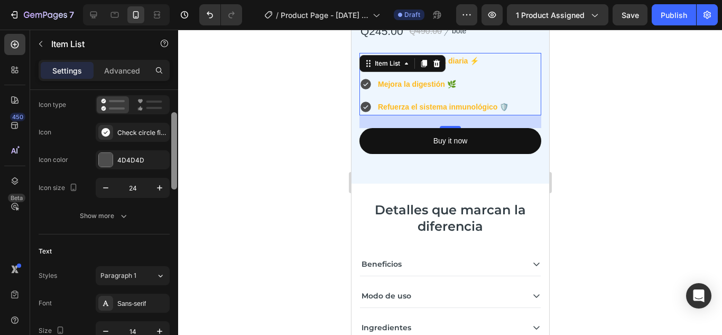
scroll to position [82, 0]
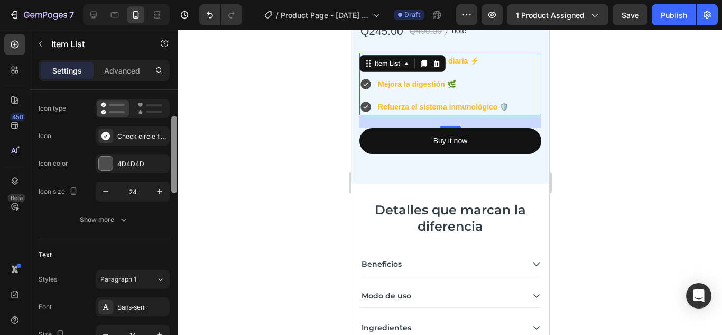
drag, startPoint x: 174, startPoint y: 115, endPoint x: 179, endPoint y: 138, distance: 23.7
click at [179, 0] on div "7 / Product Page - Sep 26, 00:23:07 Draft Preview 1 product assigned Save Publi…" at bounding box center [361, 0] width 722 height 0
click at [105, 161] on div at bounding box center [106, 164] width 14 height 14
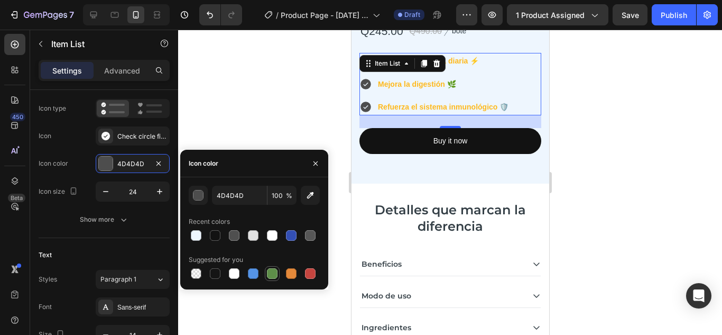
click at [271, 273] on div at bounding box center [272, 273] width 11 height 11
type input "5E8E49"
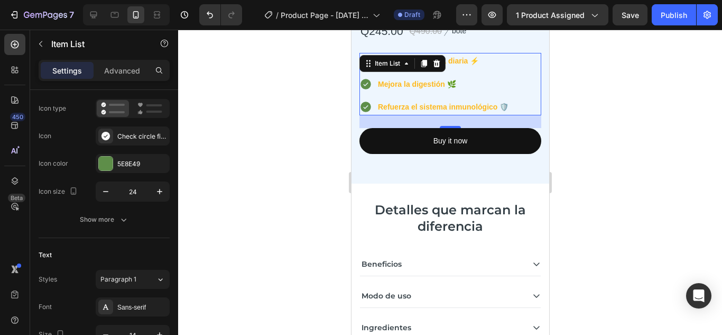
click at [236, 118] on div at bounding box center [450, 182] width 544 height 305
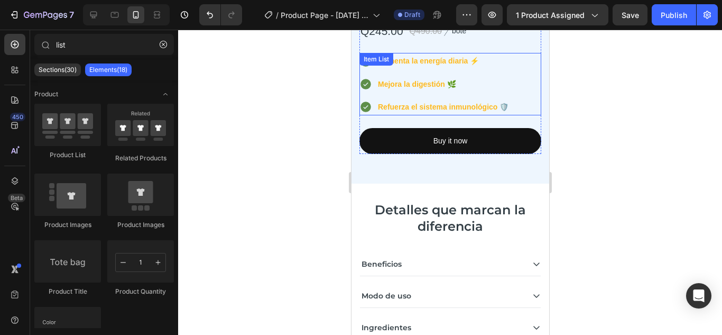
click at [400, 80] on strong "Mejora la digestión 🌿" at bounding box center [417, 84] width 78 height 8
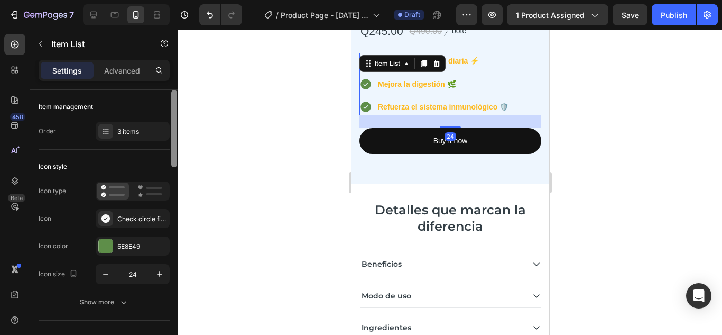
scroll to position [275, 0]
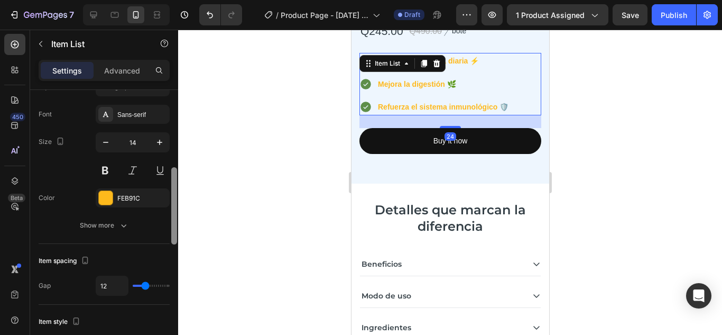
drag, startPoint x: 177, startPoint y: 128, endPoint x: 177, endPoint y: 136, distance: 7.9
click at [177, 136] on div at bounding box center [174, 227] width 8 height 275
click at [106, 197] on div at bounding box center [106, 198] width 14 height 14
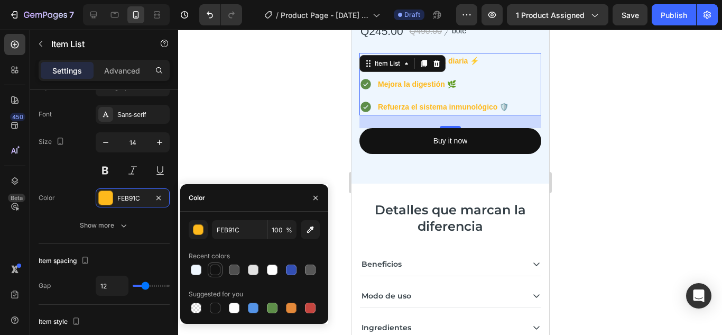
click at [214, 275] on div at bounding box center [215, 269] width 13 height 13
type input "121212"
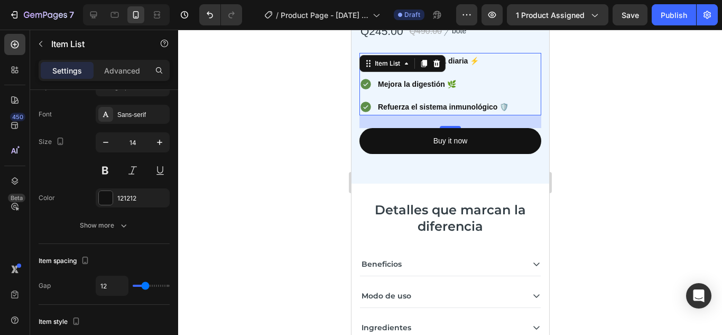
click at [293, 99] on div at bounding box center [450, 182] width 544 height 305
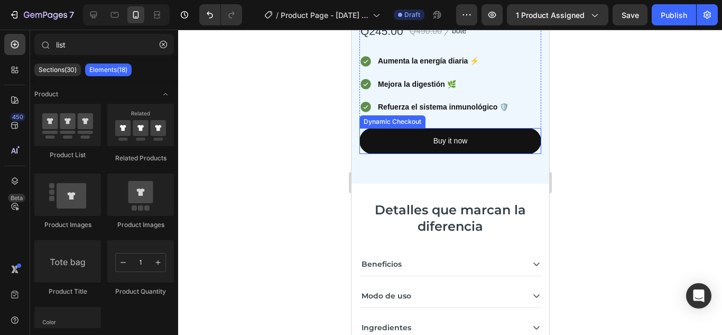
click at [567, 99] on div at bounding box center [450, 182] width 544 height 305
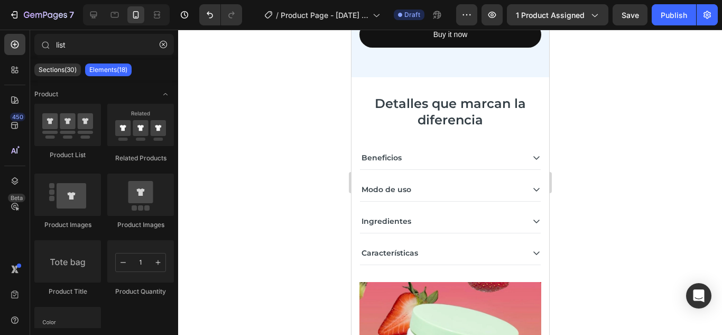
scroll to position [672, 0]
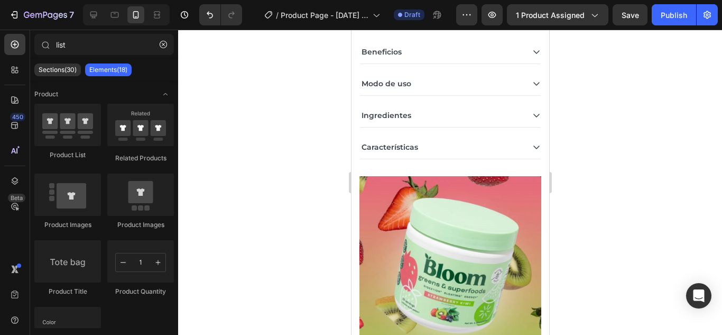
drag, startPoint x: 546, startPoint y: 99, endPoint x: 902, endPoint y: 37, distance: 361.3
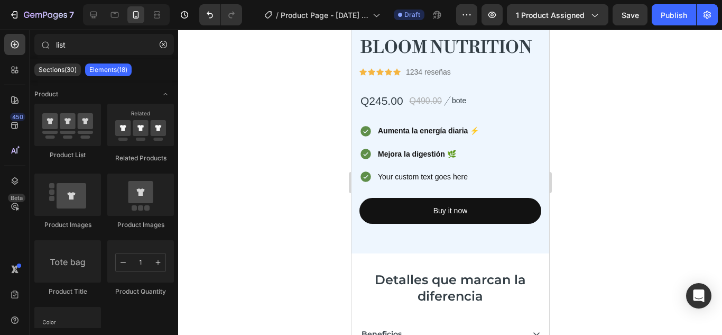
scroll to position [396, 0]
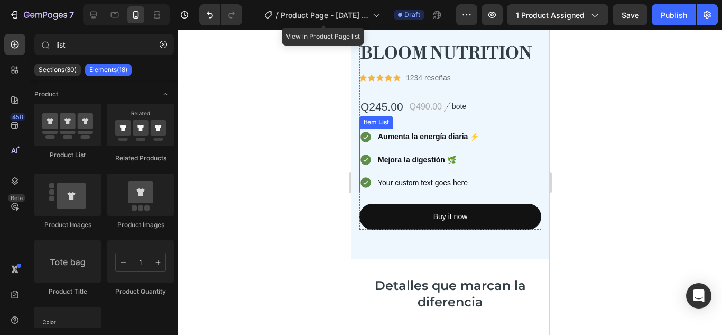
click at [431, 176] on p "Your custom text goes here" at bounding box center [428, 182] width 101 height 13
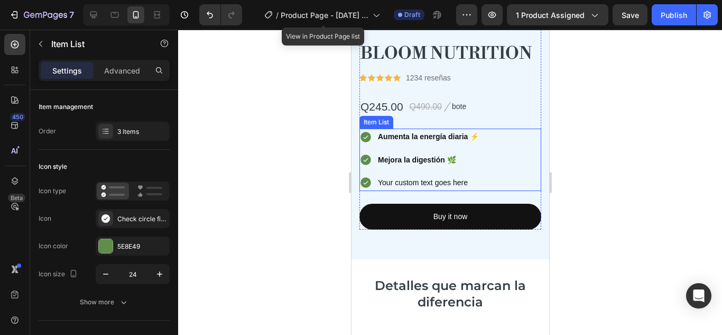
click at [431, 176] on p "Your custom text goes here" at bounding box center [428, 182] width 101 height 13
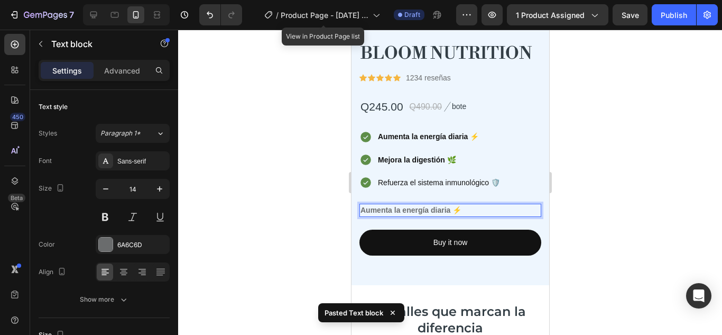
click at [486, 205] on p "Aumenta la energía diaria ⚡" at bounding box center [450, 210] width 180 height 11
click at [399, 206] on strong "Aumenta la energía diaria ⚡" at bounding box center [410, 210] width 101 height 8
click at [637, 183] on div at bounding box center [450, 182] width 544 height 305
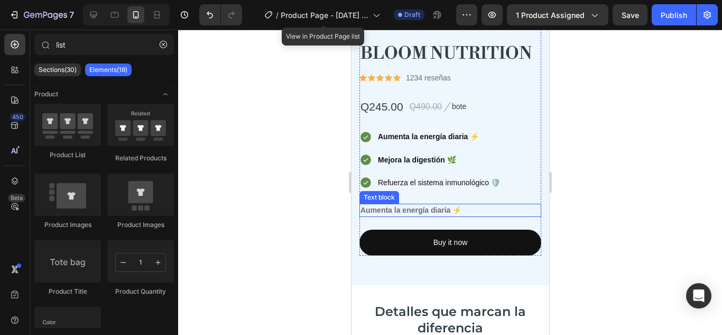
click at [475, 205] on p "Aumenta la energía diaria ⚡" at bounding box center [450, 210] width 180 height 11
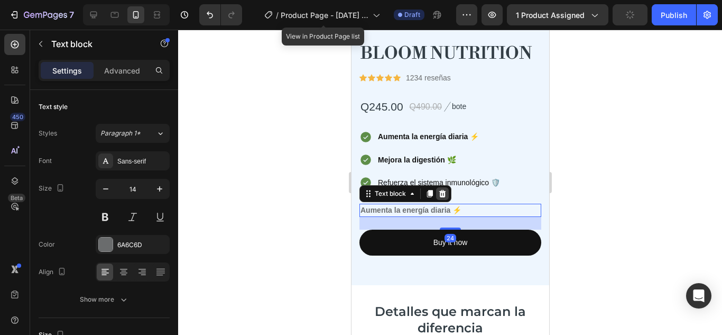
click at [439, 189] on icon at bounding box center [442, 193] width 8 height 8
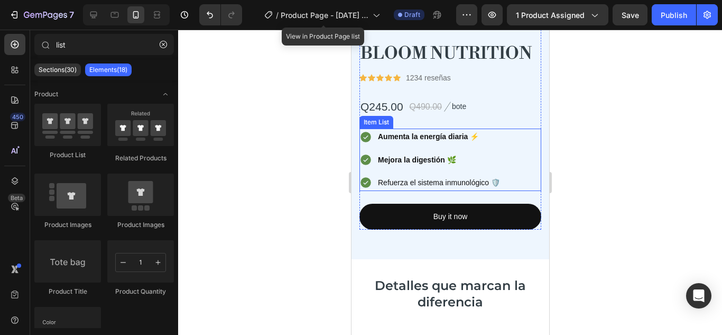
click at [437, 176] on p "Refuerza el sistema inmunológico 🛡️" at bounding box center [439, 182] width 122 height 13
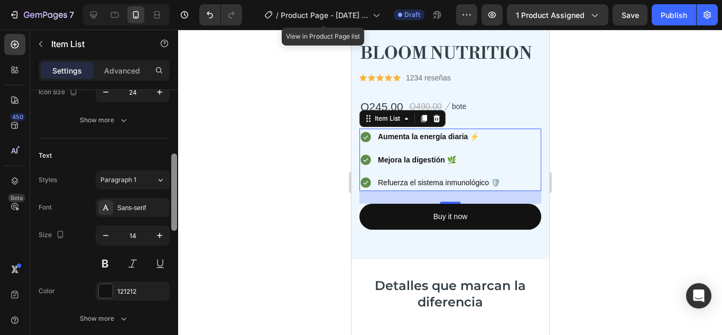
scroll to position [287, 0]
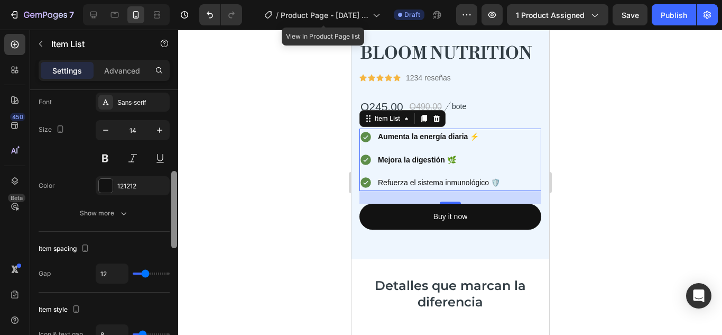
drag, startPoint x: 171, startPoint y: 109, endPoint x: 172, endPoint y: 190, distance: 80.9
click at [172, 190] on div at bounding box center [174, 209] width 6 height 77
click at [105, 161] on button at bounding box center [105, 158] width 19 height 19
click at [291, 121] on div at bounding box center [450, 182] width 544 height 305
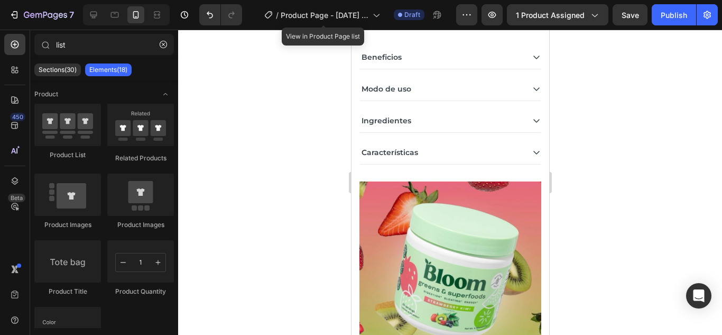
scroll to position [714, 0]
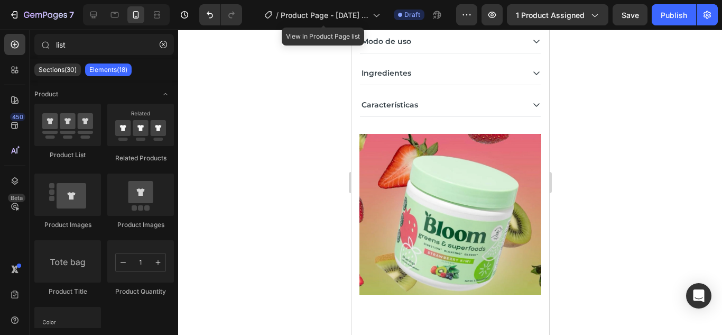
drag, startPoint x: 545, startPoint y: 88, endPoint x: 907, endPoint y: 210, distance: 382.2
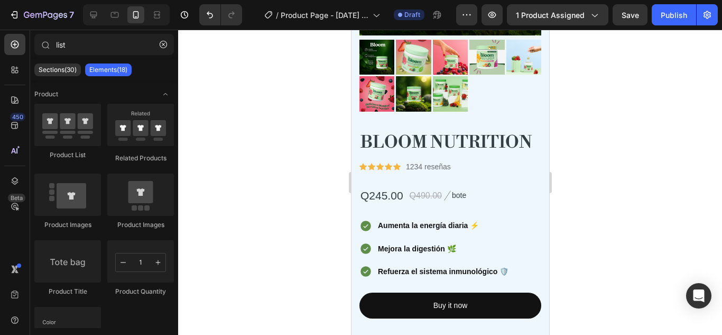
scroll to position [301, 0]
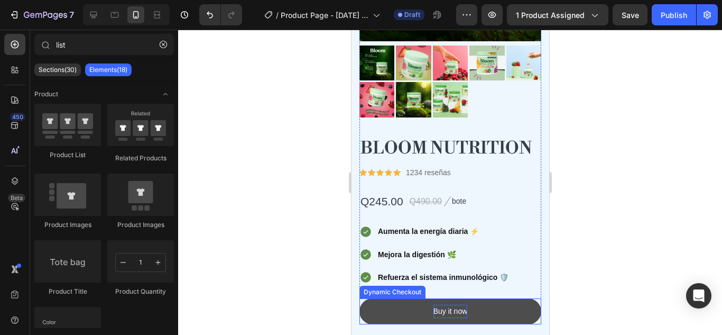
click at [453, 305] on div "Buy it now" at bounding box center [450, 311] width 34 height 13
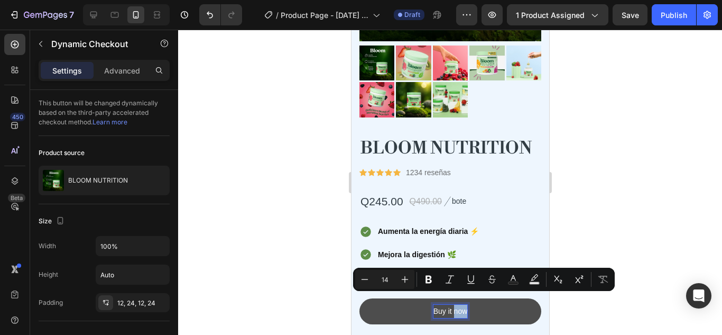
click at [453, 305] on p "Buy it now" at bounding box center [450, 311] width 34 height 13
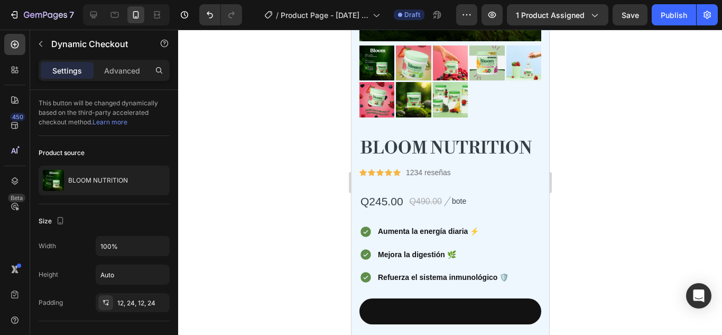
click at [658, 185] on div at bounding box center [450, 182] width 544 height 305
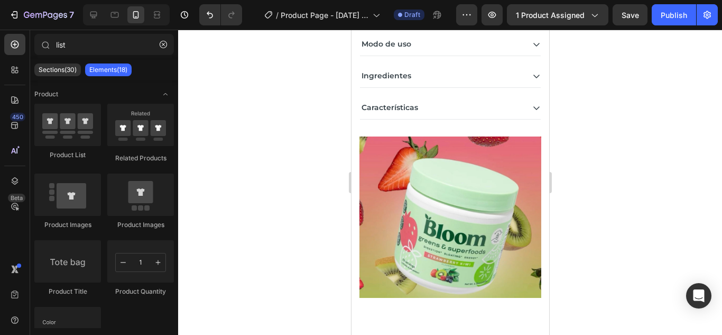
scroll to position [707, 0]
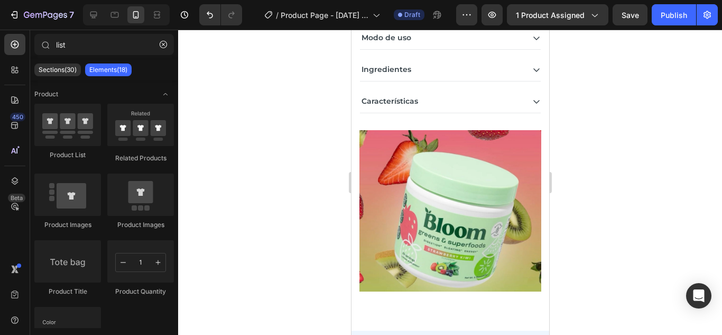
click at [612, 136] on div at bounding box center [450, 182] width 544 height 305
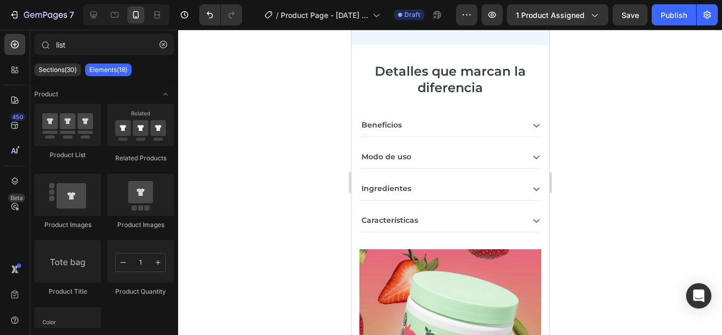
scroll to position [605, 0]
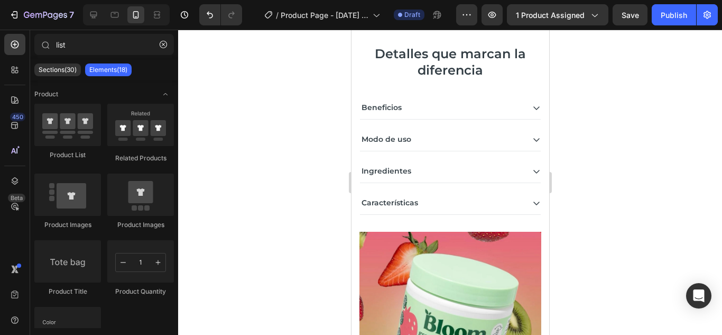
click at [533, 107] on icon at bounding box center [536, 108] width 6 height 4
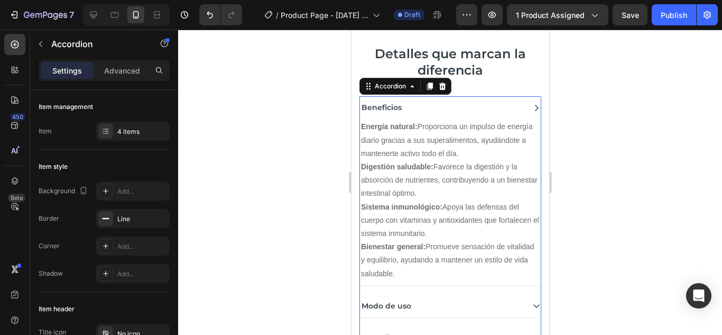
click at [532, 106] on icon at bounding box center [536, 108] width 8 height 8
click at [532, 107] on icon at bounding box center [536, 108] width 8 height 8
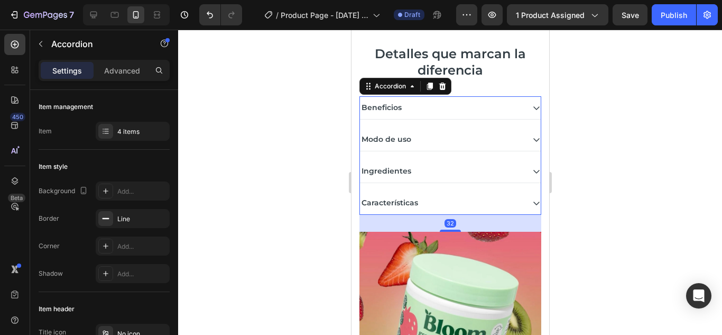
click at [527, 107] on div "Detalles que marcan la diferencia Heading Beneficios Energía natural: Proporcio…" at bounding box center [450, 218] width 182 height 348
click at [527, 232] on img at bounding box center [450, 312] width 182 height 161
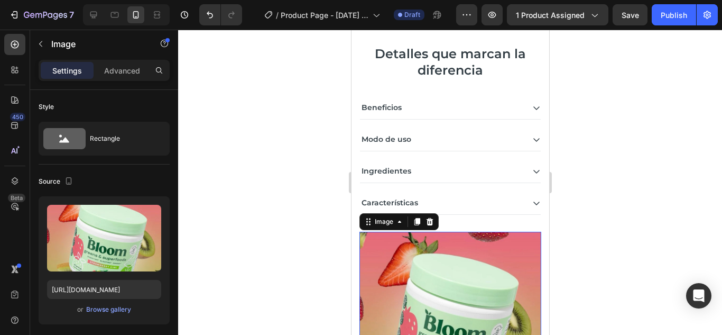
scroll to position [754, 0]
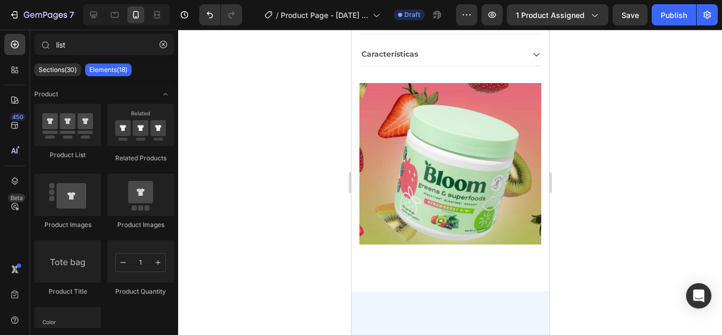
drag, startPoint x: 545, startPoint y: 122, endPoint x: 952, endPoint y: 128, distance: 407.2
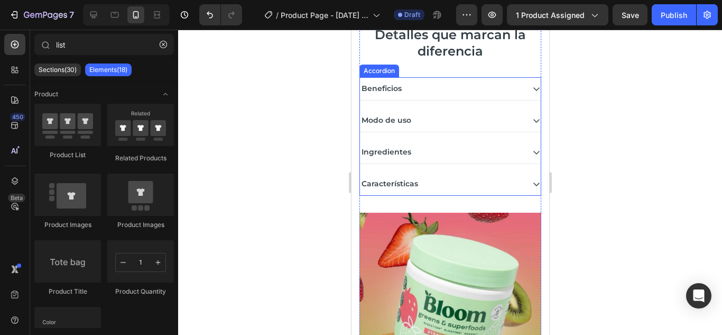
click at [532, 119] on icon at bounding box center [536, 120] width 8 height 8
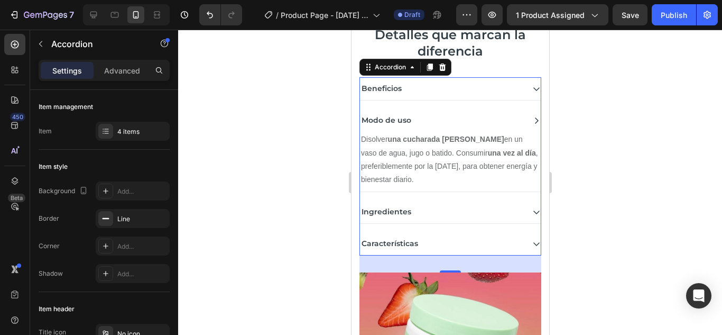
click at [532, 212] on icon at bounding box center [536, 212] width 8 height 8
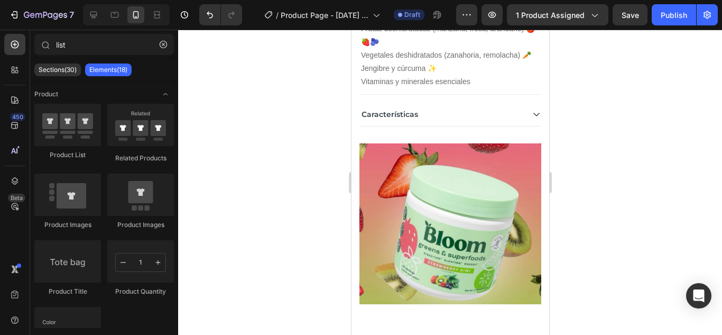
scroll to position [866, 0]
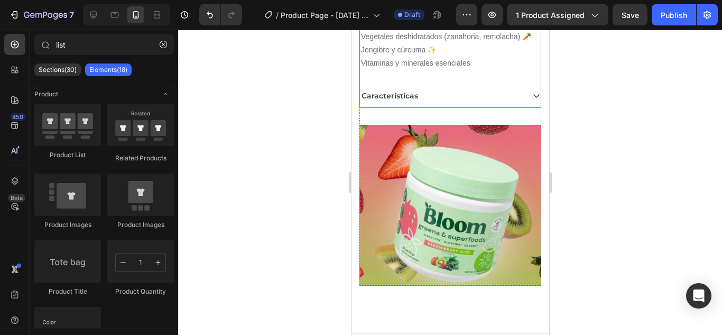
click at [521, 105] on div "Características" at bounding box center [450, 96] width 181 height 23
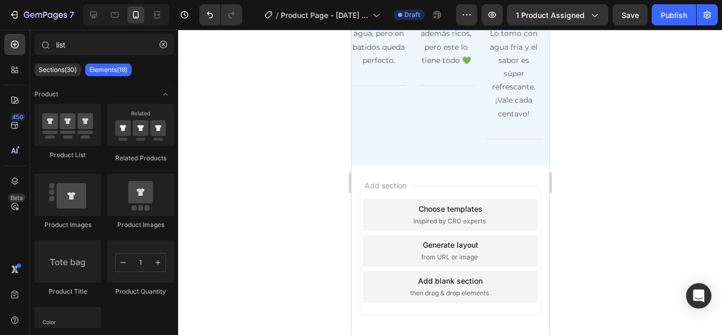
scroll to position [2852, 0]
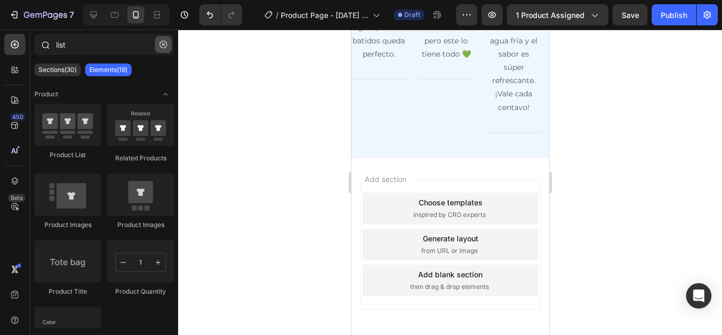
click at [162, 45] on icon "button" at bounding box center [163, 44] width 7 height 7
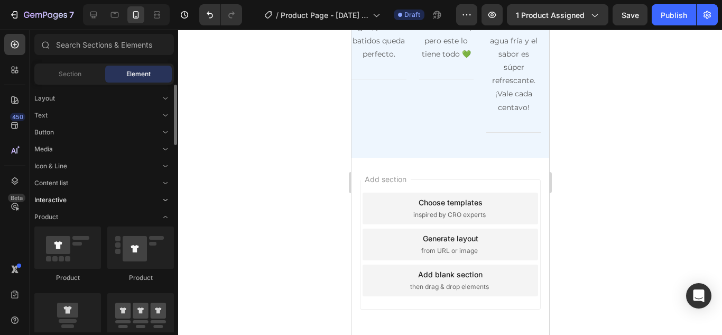
click at [158, 196] on span "Toggle open" at bounding box center [165, 199] width 17 height 17
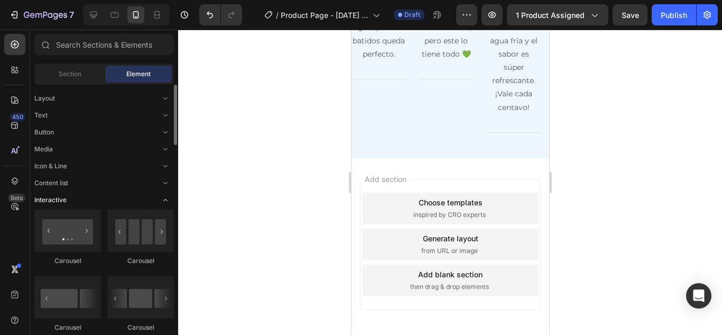
click at [158, 196] on span "Toggle open" at bounding box center [165, 199] width 17 height 17
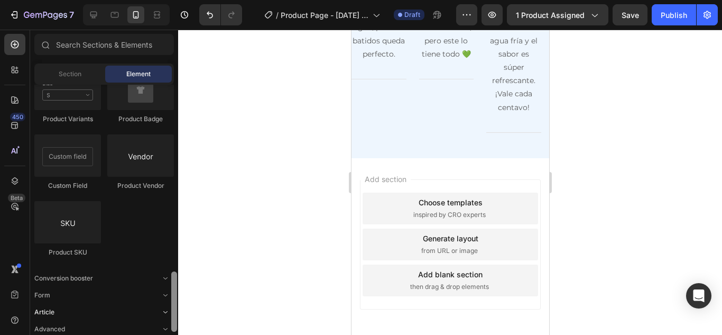
scroll to position [764, 0]
drag, startPoint x: 175, startPoint y: 120, endPoint x: 162, endPoint y: 323, distance: 202.9
click at [162, 323] on div "Layout Text Button Media Icon & Line Content list Interactive Product Product P…" at bounding box center [104, 208] width 148 height 247
click at [135, 277] on div "Conversion booster" at bounding box center [104, 276] width 140 height 11
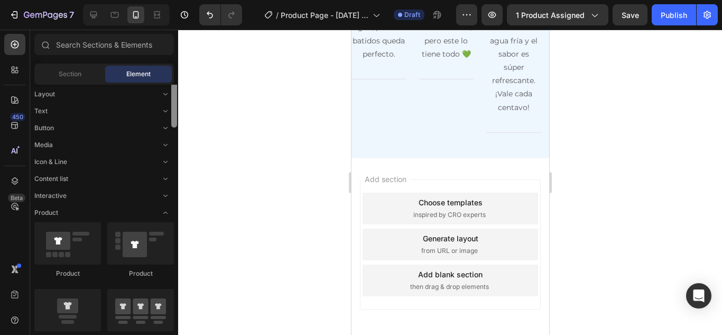
scroll to position [0, 0]
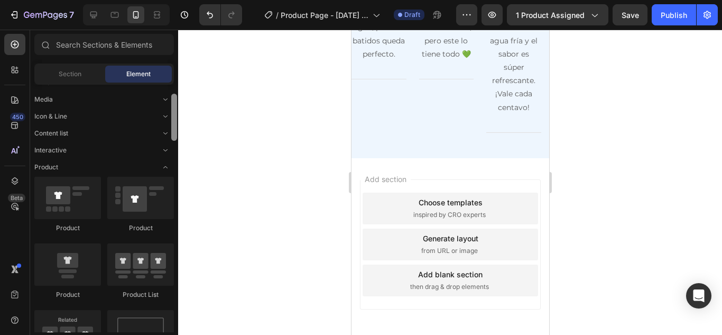
drag, startPoint x: 173, startPoint y: 291, endPoint x: 168, endPoint y: 117, distance: 174.0
click at [168, 117] on div "Layout Text Button Media Icon & Line Content list Interactive Product Product P…" at bounding box center [104, 208] width 148 height 247
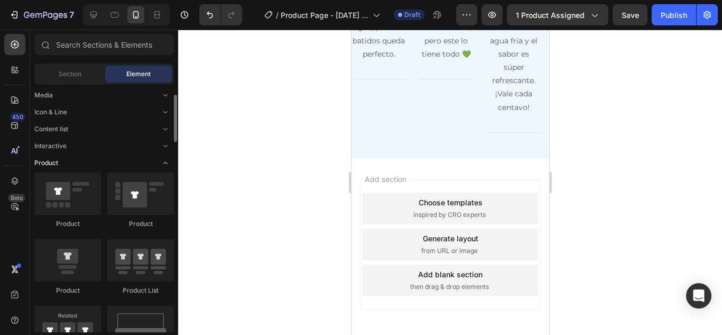
click at [164, 163] on icon "Toggle open" at bounding box center [165, 163] width 4 height 2
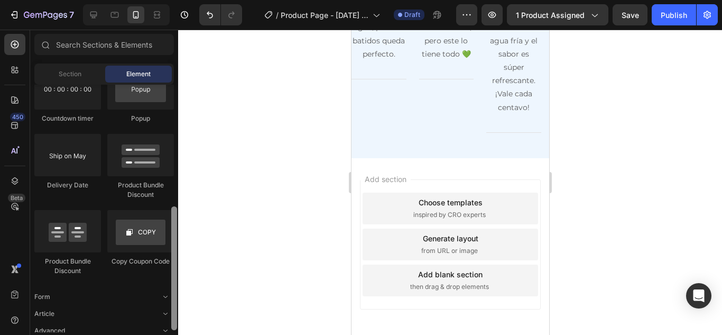
scroll to position [246, 0]
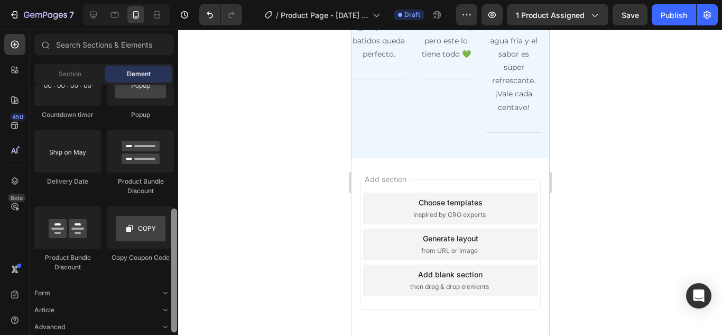
drag, startPoint x: 174, startPoint y: 121, endPoint x: 170, endPoint y: 183, distance: 62.0
click at [170, 183] on div at bounding box center [174, 208] width 8 height 247
click at [114, 326] on div "Advanced" at bounding box center [104, 326] width 140 height 11
click at [164, 326] on icon "Toggle open" at bounding box center [165, 327] width 8 height 8
drag, startPoint x: 177, startPoint y: 291, endPoint x: 177, endPoint y: 308, distance: 16.9
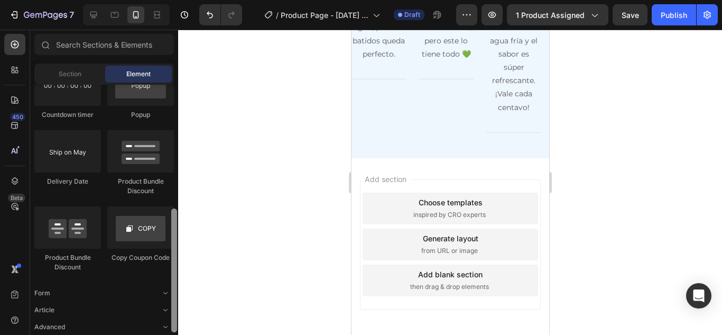
click at [177, 308] on div at bounding box center [174, 208] width 8 height 247
click at [164, 292] on icon "Toggle open" at bounding box center [165, 293] width 8 height 8
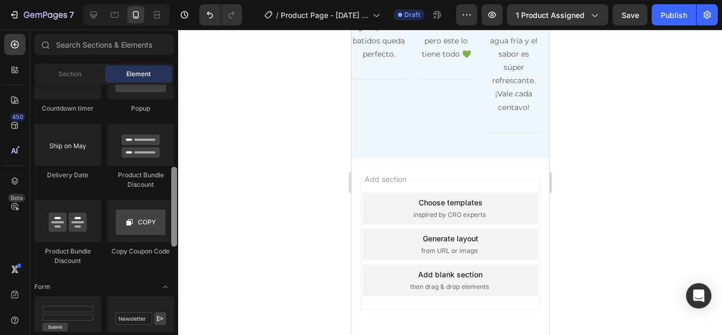
drag, startPoint x: 172, startPoint y: 278, endPoint x: 172, endPoint y: 283, distance: 5.8
click at [172, 283] on div at bounding box center [174, 208] width 8 height 247
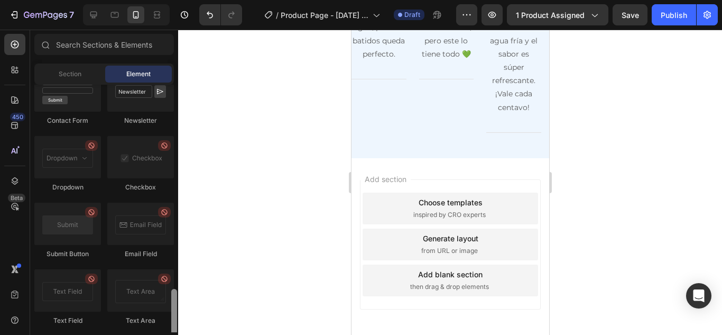
scroll to position [516, 0]
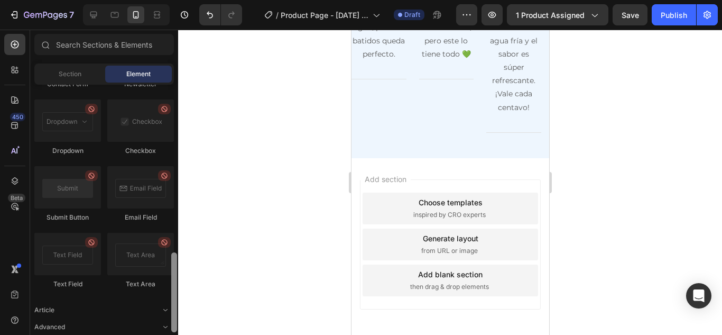
drag, startPoint x: 177, startPoint y: 219, endPoint x: 175, endPoint y: 314, distance: 94.1
click at [175, 314] on div at bounding box center [174, 292] width 6 height 80
click at [164, 310] on icon "Toggle open" at bounding box center [165, 310] width 8 height 8
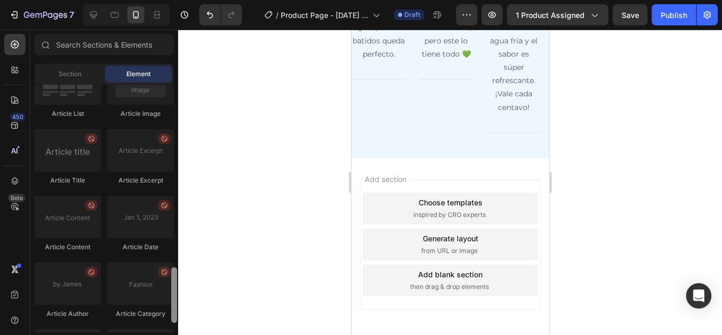
scroll to position [780, 0]
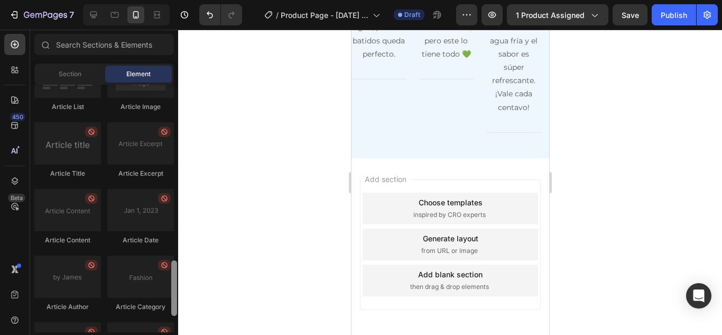
drag, startPoint x: 177, startPoint y: 274, endPoint x: 174, endPoint y: 360, distance: 85.7
click at [174, 0] on html "7 / Product Page - Sep 26, 00:23:07 Draft Preview 1 product assigned Save Publi…" at bounding box center [361, 0] width 722 height 0
click at [173, 303] on div at bounding box center [174, 288] width 6 height 56
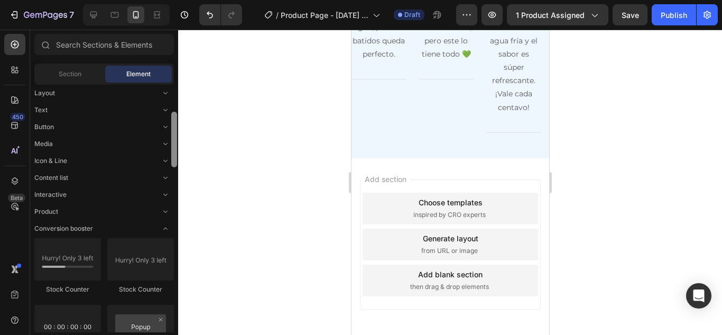
scroll to position [0, 0]
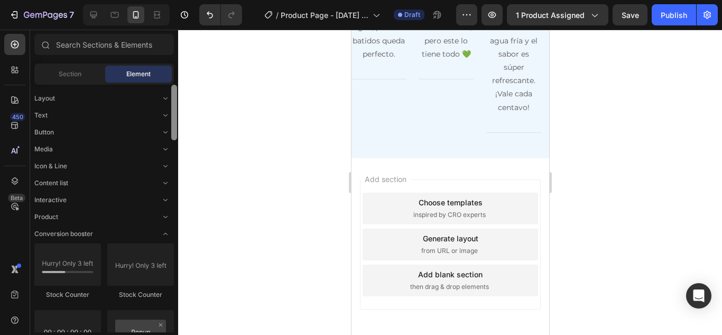
drag, startPoint x: 173, startPoint y: 303, endPoint x: 171, endPoint y: 119, distance: 183.5
click at [171, 119] on div at bounding box center [174, 208] width 8 height 247
click at [126, 153] on div "Media" at bounding box center [104, 149] width 140 height 11
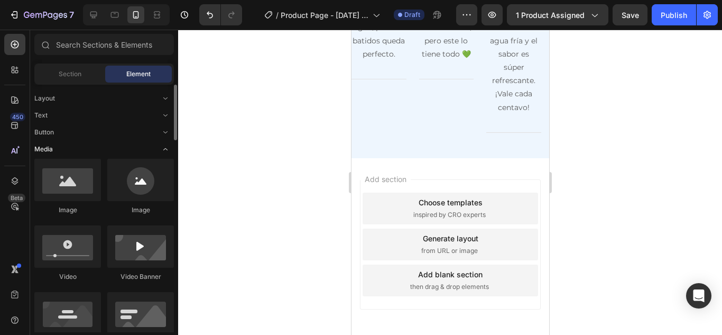
click at [159, 148] on span "Toggle open" at bounding box center [165, 149] width 17 height 17
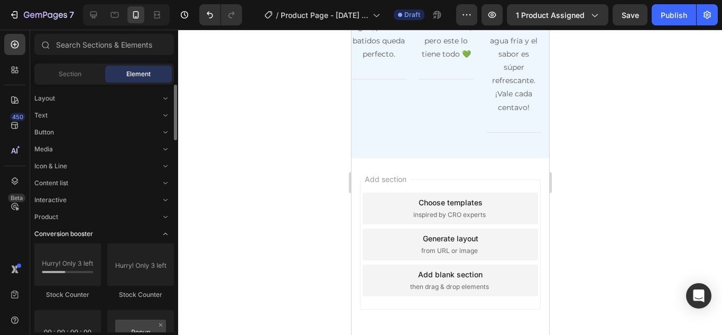
click at [169, 234] on icon "Toggle open" at bounding box center [165, 233] width 8 height 8
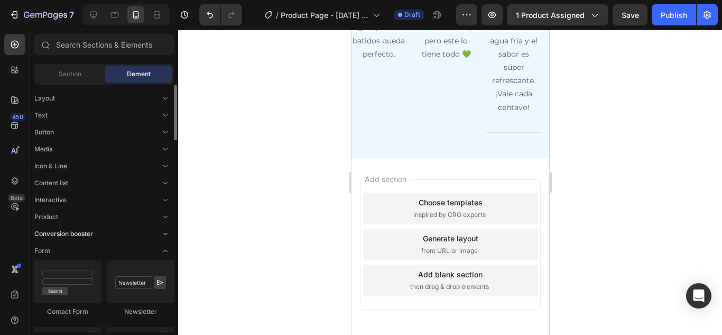
click at [169, 234] on icon "Toggle open" at bounding box center [165, 233] width 8 height 8
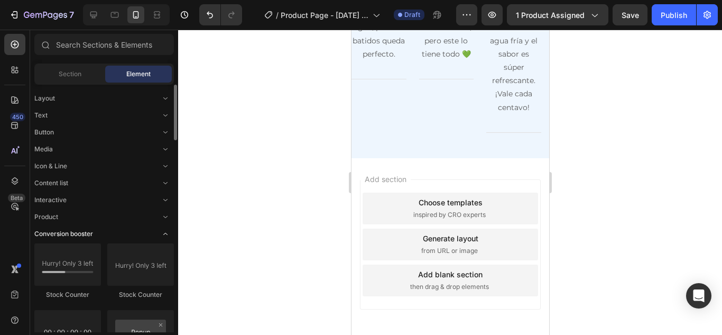
click at [169, 234] on icon "Toggle open" at bounding box center [165, 233] width 8 height 8
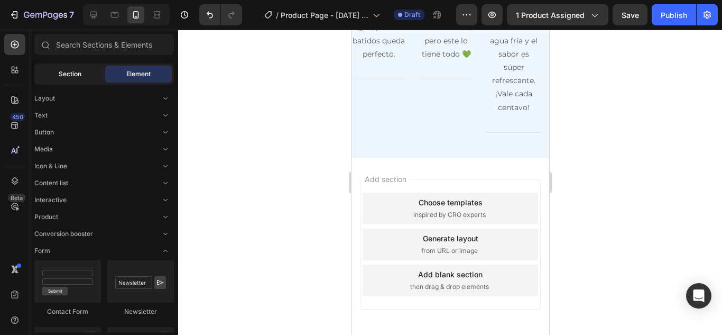
click at [79, 72] on span "Section" at bounding box center [70, 74] width 23 height 10
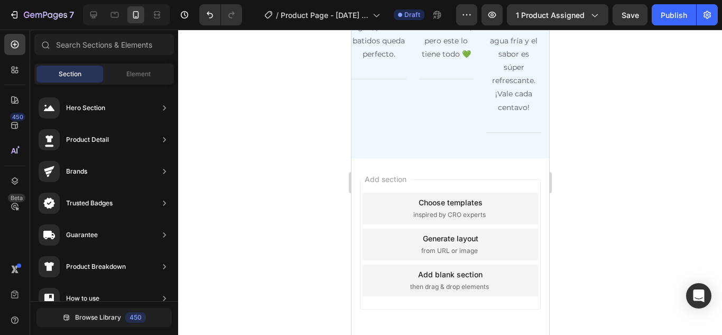
drag, startPoint x: 545, startPoint y: 309, endPoint x: 1023, endPoint y: 50, distance: 544.2
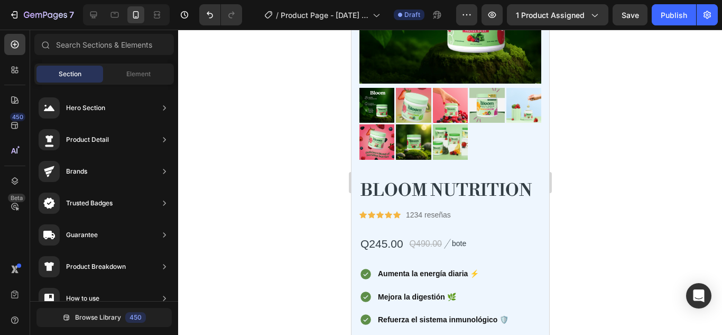
scroll to position [264, 0]
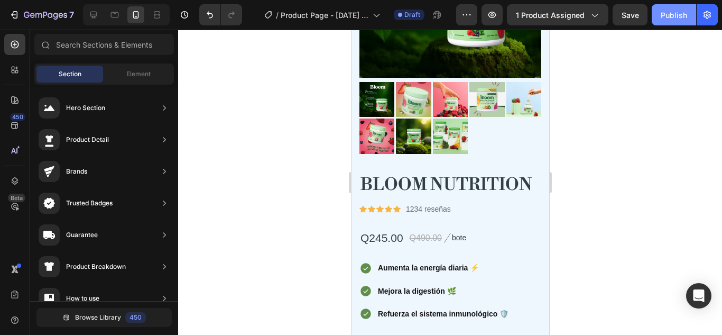
click at [670, 22] on button "Publish" at bounding box center [674, 14] width 44 height 21
click at [677, 21] on button "Publish" at bounding box center [674, 14] width 44 height 21
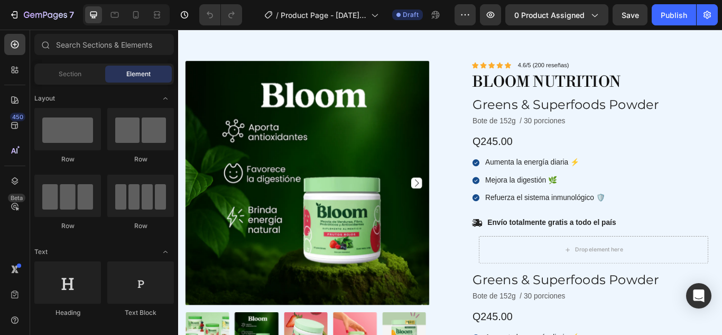
scroll to position [63, 0]
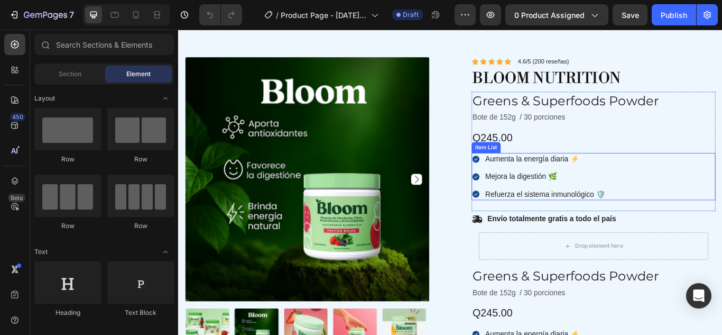
click at [648, 219] on p "Refuerza el sistema inmunológico 🛡️" at bounding box center [606, 221] width 140 height 11
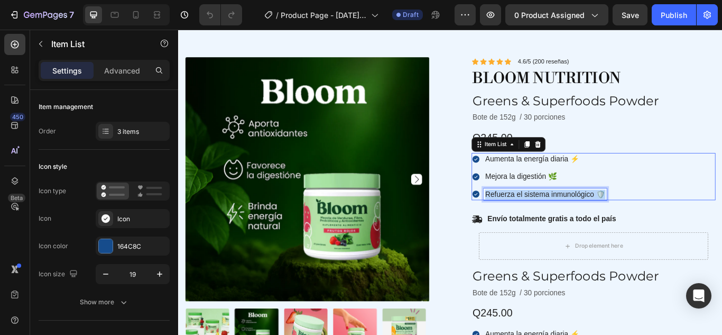
click at [648, 219] on p "Refuerza el sistema inmunológico 🛡️" at bounding box center [606, 221] width 140 height 11
